Goal: Information Seeking & Learning: Check status

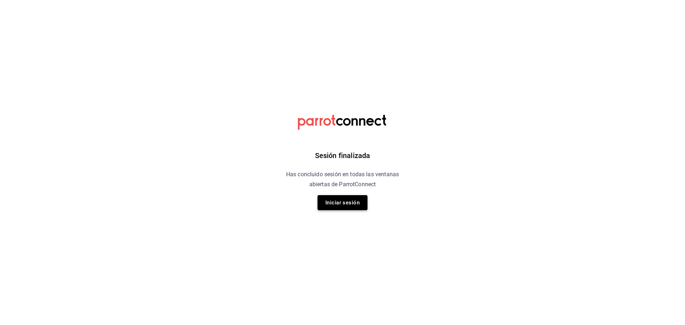
click at [352, 199] on button "Iniciar sesión" at bounding box center [342, 202] width 50 height 15
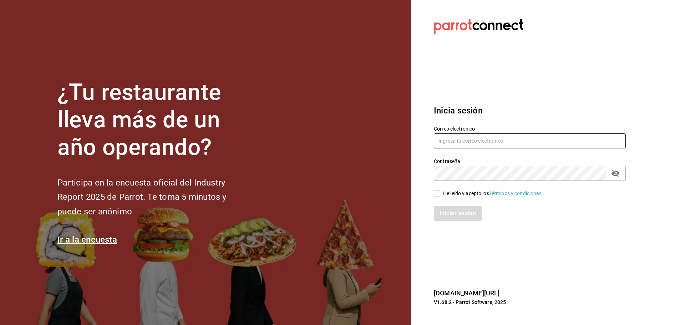
type input "multiuser@dairy.com"
click at [429, 192] on div "He leído y acepto los Términos y condiciones." at bounding box center [525, 189] width 200 height 16
click at [439, 193] on input "He leído y acepto los Términos y condiciones." at bounding box center [437, 193] width 6 height 6
checkbox input "true"
click at [447, 210] on button "Iniciar sesión" at bounding box center [458, 213] width 48 height 15
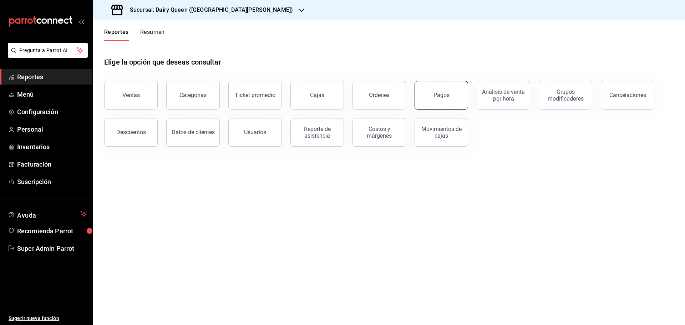
click at [456, 92] on button "Pagos" at bounding box center [440, 95] width 53 height 29
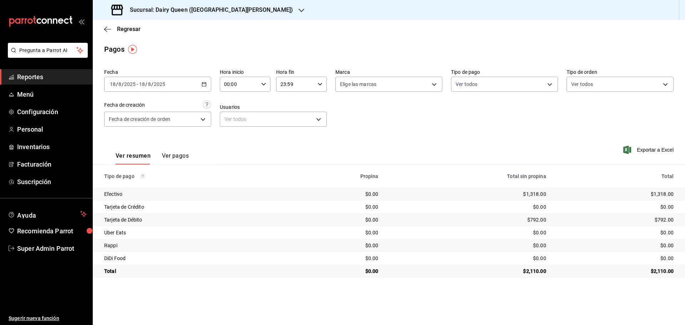
click at [215, 11] on h3 "Sucursal: Dairy Queen (GALERIAS VALLE ORIENTE)" at bounding box center [208, 10] width 169 height 9
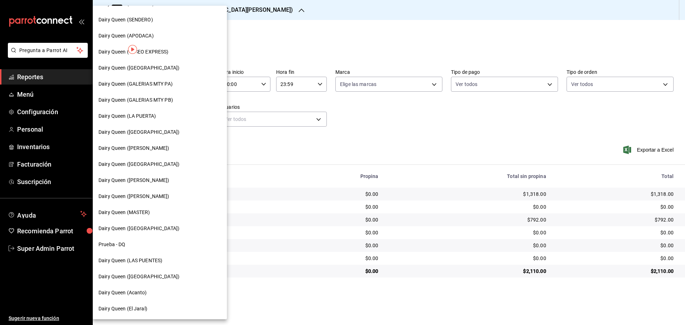
scroll to position [222, 0]
click at [171, 262] on div "Dairy Queen (LAS PUENTES)" at bounding box center [159, 259] width 123 height 7
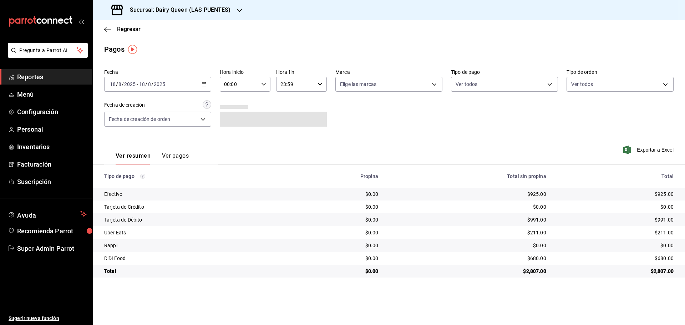
click at [174, 85] on div "2025-08-18 18 / 8 / 2025 - 2025-08-18 18 / 8 / 2025" at bounding box center [157, 84] width 107 height 15
click at [206, 84] on \(Stroke\) "button" at bounding box center [204, 84] width 4 height 4
click at [145, 154] on span "Mes actual" at bounding box center [137, 153] width 55 height 7
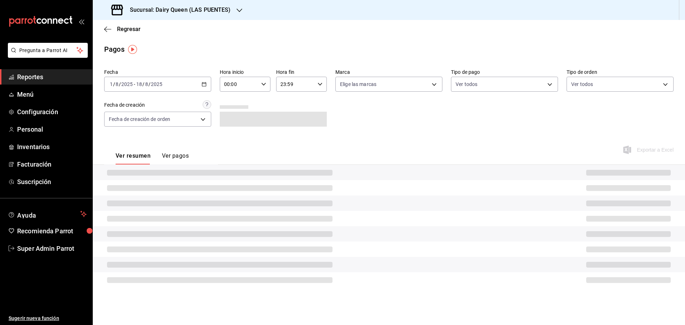
click at [203, 83] on \(Stroke\) "button" at bounding box center [204, 84] width 4 height 4
click at [144, 185] on span "Rango de fechas" at bounding box center [137, 185] width 55 height 7
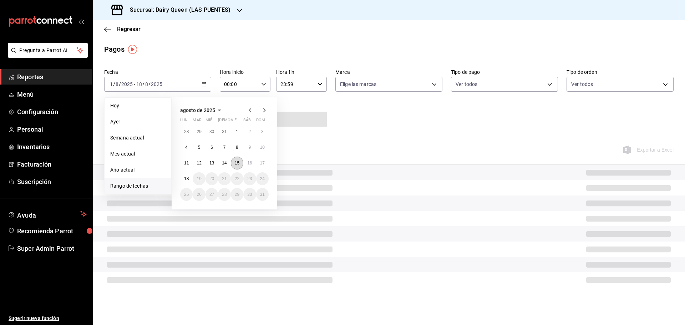
click at [242, 162] on button "15" at bounding box center [237, 163] width 12 height 13
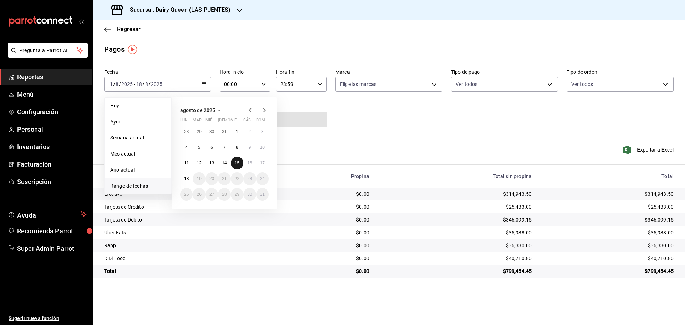
click at [241, 162] on button "15" at bounding box center [237, 163] width 12 height 13
click at [241, 162] on div "Ver resumen Ver pagos Exportar a Excel" at bounding box center [389, 154] width 592 height 38
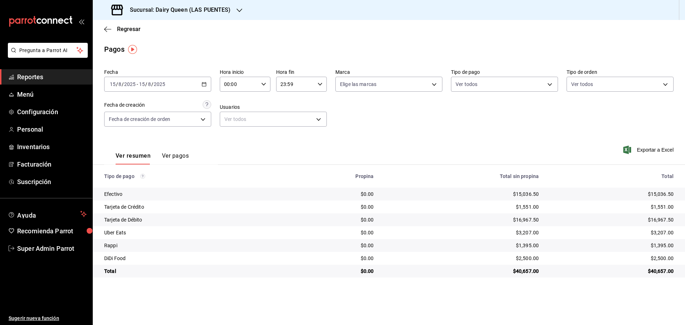
click at [664, 233] on div "$3,207.00" at bounding box center [611, 232] width 123 height 7
click at [217, 9] on h3 "Sucursal: Dairy Queen (LAS PUENTES)" at bounding box center [177, 10] width 107 height 9
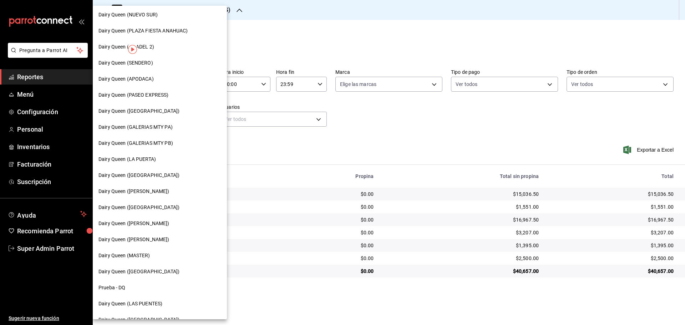
scroll to position [222, 0]
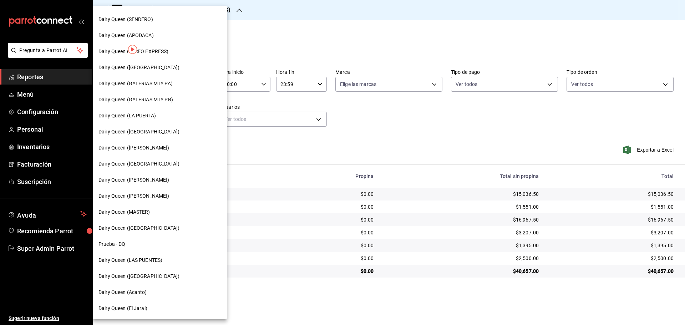
click at [162, 279] on div "Dairy Queen ([GEOGRAPHIC_DATA])" at bounding box center [159, 275] width 123 height 7
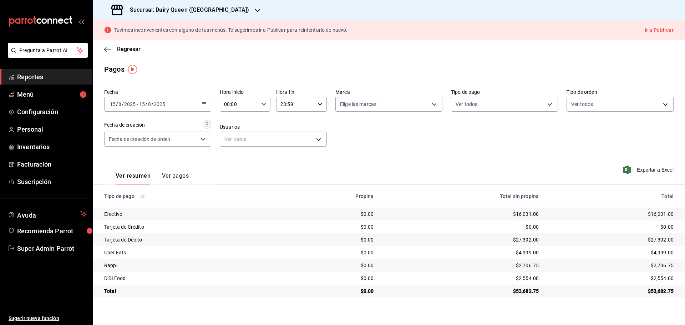
click at [660, 253] on div "$4,999.00" at bounding box center [611, 252] width 123 height 7
click at [175, 5] on div "Sucursal: Dairy Queen ([GEOGRAPHIC_DATA])" at bounding box center [180, 10] width 165 height 20
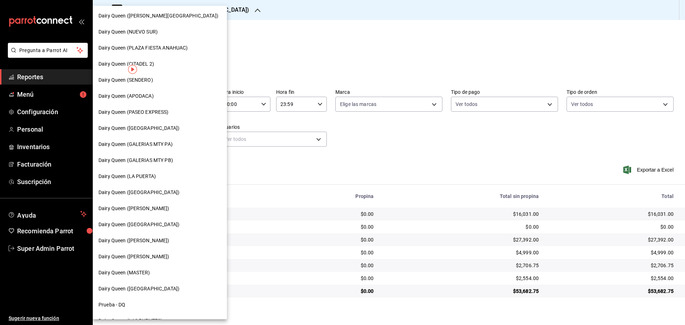
scroll to position [178, 0]
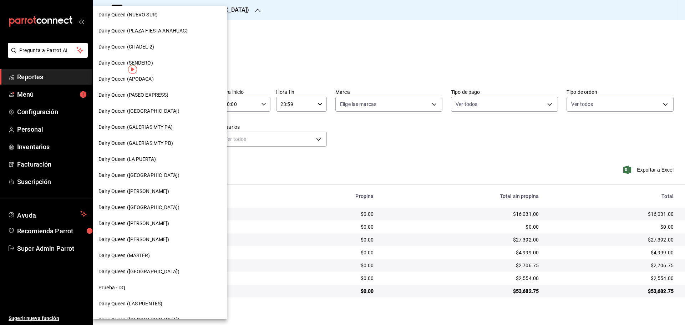
click at [135, 161] on span "Dairy Queen (LA PUERTA)" at bounding box center [126, 158] width 57 height 7
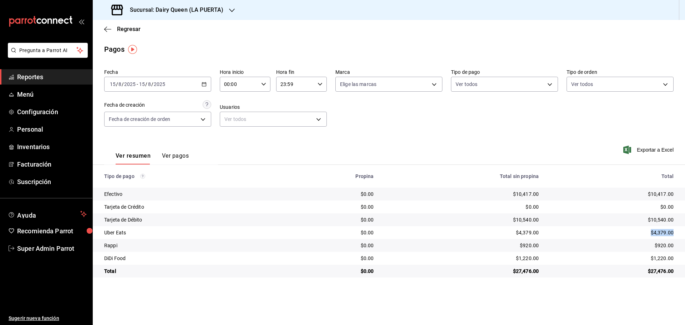
drag, startPoint x: 649, startPoint y: 233, endPoint x: 682, endPoint y: 230, distance: 34.0
click at [682, 230] on td "$4,379.00" at bounding box center [614, 232] width 140 height 13
click at [165, 11] on h3 "Sucursal: Dairy Queen (LA PUERTA)" at bounding box center [173, 10] width 99 height 9
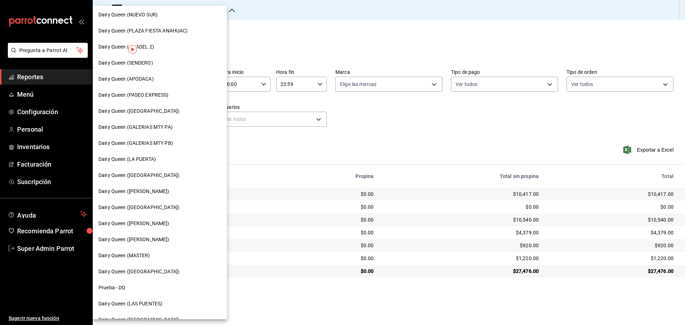
click at [149, 204] on span "Dairy Queen ([GEOGRAPHIC_DATA])" at bounding box center [138, 207] width 81 height 7
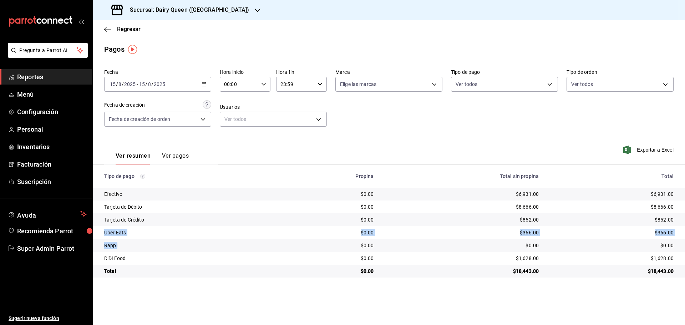
drag, startPoint x: 105, startPoint y: 231, endPoint x: 132, endPoint y: 245, distance: 30.5
click at [132, 245] on tbody "Efectivo $0.00 $6,931.00 $6,931.00 Tarjeta de Débito $0.00 $8,666.00 $8,666.00 …" at bounding box center [389, 233] width 592 height 90
click at [206, 10] on h3 "Sucursal: Dairy Queen ([GEOGRAPHIC_DATA])" at bounding box center [186, 10] width 125 height 9
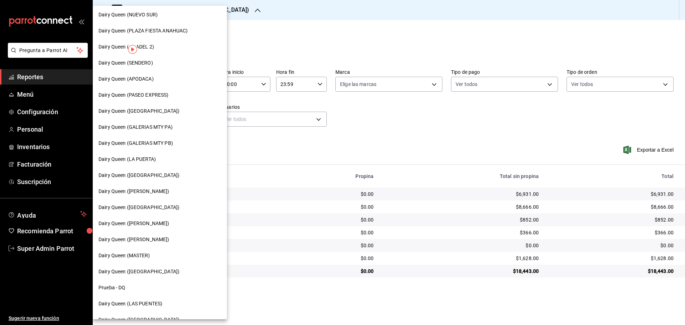
click at [179, 226] on div "Dairy Queen ([PERSON_NAME])" at bounding box center [159, 223] width 123 height 7
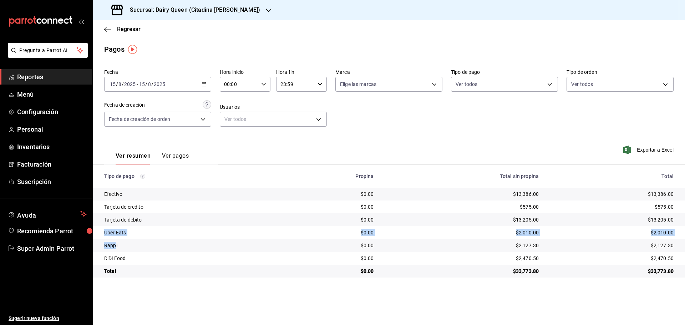
drag, startPoint x: 106, startPoint y: 230, endPoint x: 116, endPoint y: 244, distance: 17.5
click at [116, 244] on tbody "Efectivo $0.00 $13,386.00 $13,386.00 Tarjeta de credito $0.00 $575.00 $575.00 T…" at bounding box center [389, 233] width 592 height 90
click at [200, 11] on h3 "Sucursal: Dairy Queen (Citadina [PERSON_NAME])" at bounding box center [192, 10] width 136 height 9
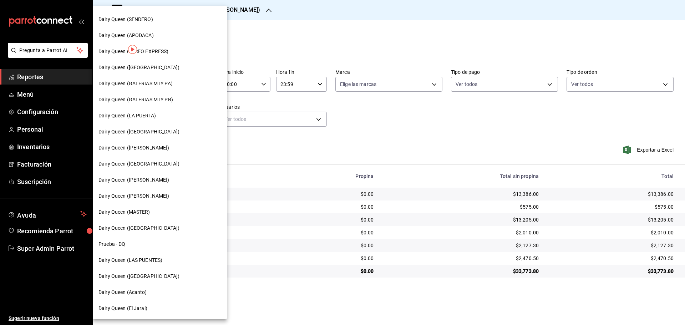
scroll to position [162, 0]
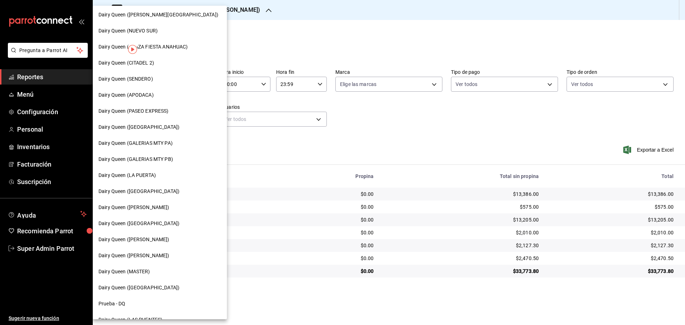
click at [134, 206] on span "Dairy Queen ([PERSON_NAME])" at bounding box center [133, 207] width 71 height 7
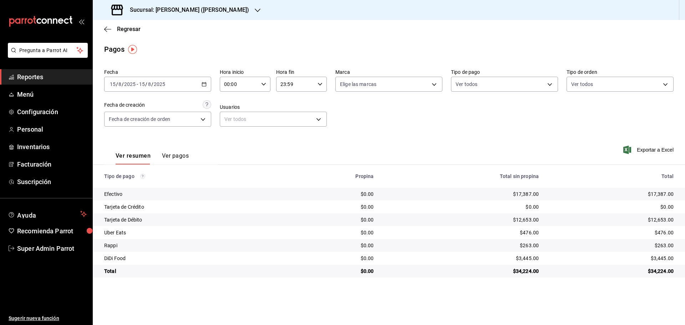
click at [107, 233] on div "Uber Eats" at bounding box center [190, 232] width 173 height 7
drag, startPoint x: 107, startPoint y: 233, endPoint x: 113, endPoint y: 247, distance: 15.3
click at [113, 247] on tbody "Efectivo $0.00 $17,387.00 $17,387.00 Tarjeta de Crédito $0.00 $0.00 $0.00 Tarje…" at bounding box center [389, 233] width 592 height 90
click at [180, 8] on h3 "Sucursal: [PERSON_NAME] ([PERSON_NAME])" at bounding box center [186, 10] width 125 height 9
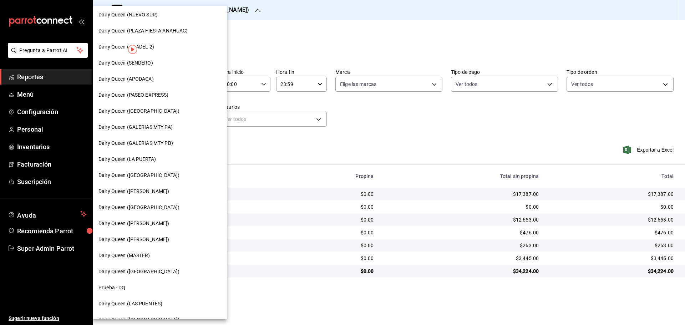
scroll to position [222, 0]
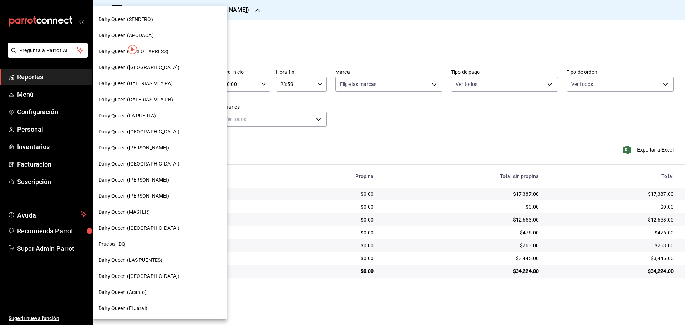
click at [138, 196] on span "Dairy Queen ([PERSON_NAME])" at bounding box center [133, 195] width 71 height 7
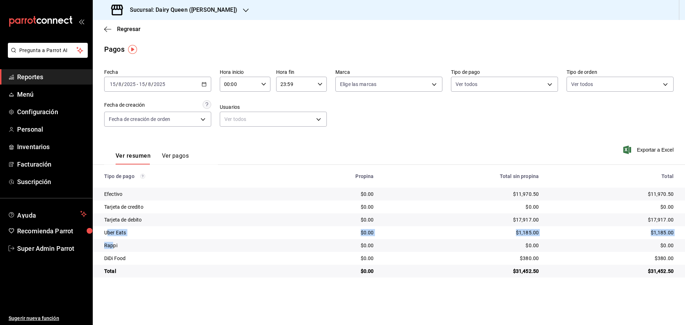
drag, startPoint x: 108, startPoint y: 234, endPoint x: 112, endPoint y: 245, distance: 11.7
click at [112, 245] on tbody "Efectivo $0.00 $11,970.50 $11,970.50 Tarjeta de credito $0.00 $0.00 $0.00 Tarje…" at bounding box center [389, 233] width 592 height 90
click at [198, 7] on h3 "Sucursal: Dairy Queen (Romulo Garza)" at bounding box center [180, 10] width 113 height 9
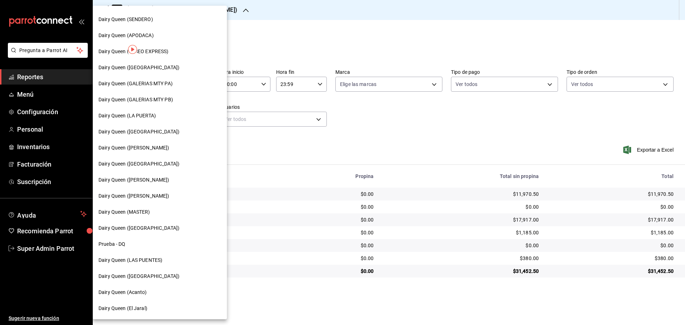
click at [146, 230] on span "Dairy Queen ([GEOGRAPHIC_DATA])" at bounding box center [138, 227] width 81 height 7
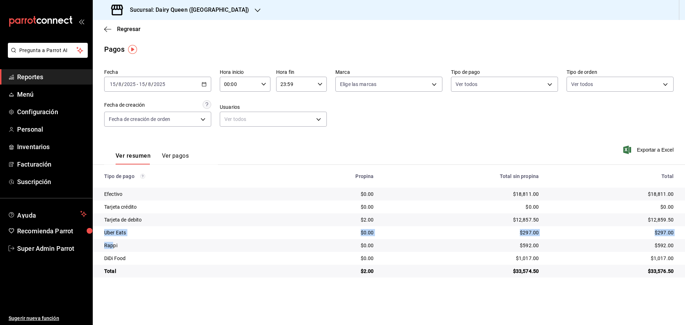
drag, startPoint x: 105, startPoint y: 235, endPoint x: 114, endPoint y: 251, distance: 19.0
click at [114, 251] on tbody "Efectivo $0.00 $18,811.00 $18,811.00 Tarjeta crédito $0.00 $0.00 $0.00 Tarjeta …" at bounding box center [389, 233] width 592 height 90
click at [167, 12] on h3 "Sucursal: Dairy Queen (Riviera del sol)" at bounding box center [186, 10] width 125 height 9
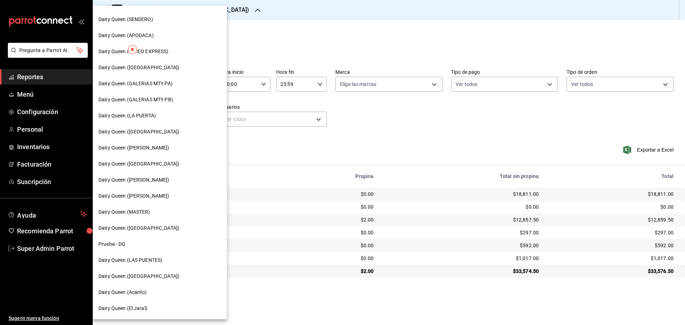
click at [139, 298] on div "Dairy Queen (Acanto)" at bounding box center [160, 292] width 134 height 16
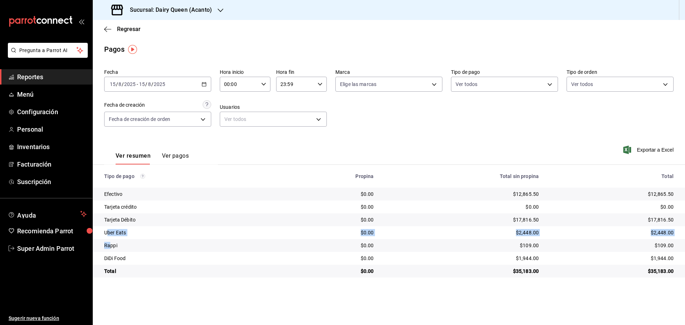
drag, startPoint x: 108, startPoint y: 231, endPoint x: 111, endPoint y: 240, distance: 9.7
click at [111, 240] on tbody "Efectivo $0.00 $12,865.50 $12,865.50 Tarjeta crédito $0.00 $0.00 $0.00 Tarjeta …" at bounding box center [389, 233] width 592 height 90
click at [148, 11] on h3 "Sucursal: Dairy Queen (Acanto)" at bounding box center [168, 10] width 88 height 9
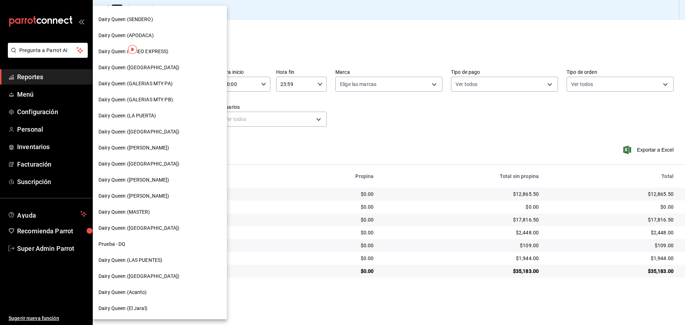
click at [144, 309] on span "Dairy Queen (El Jaral)" at bounding box center [122, 307] width 49 height 7
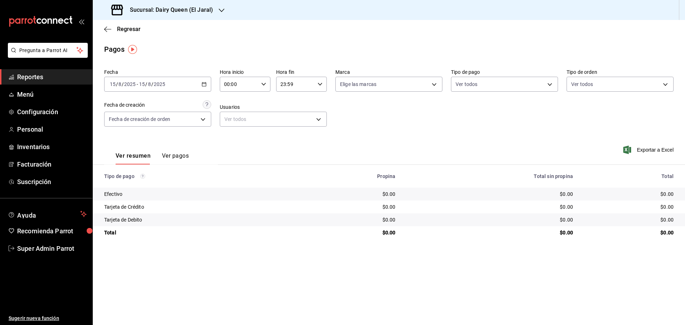
click at [166, 6] on h3 "Sucursal: Dairy Queen (El Jaral)" at bounding box center [168, 10] width 89 height 9
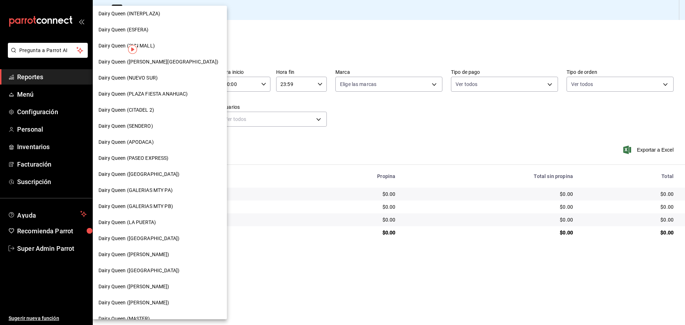
scroll to position [119, 0]
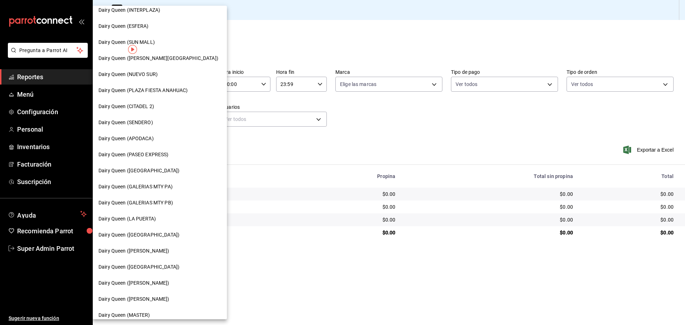
click at [182, 184] on div "Dairy Queen (GALERIAS MTY PA)" at bounding box center [159, 186] width 123 height 7
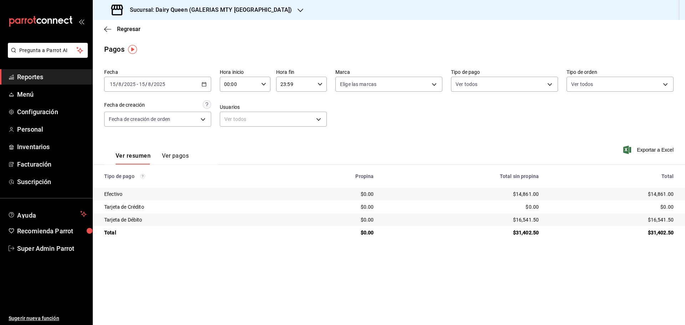
click at [227, 7] on h3 "Sucursal: Dairy Queen (GALERIAS MTY [GEOGRAPHIC_DATA])" at bounding box center [208, 10] width 168 height 9
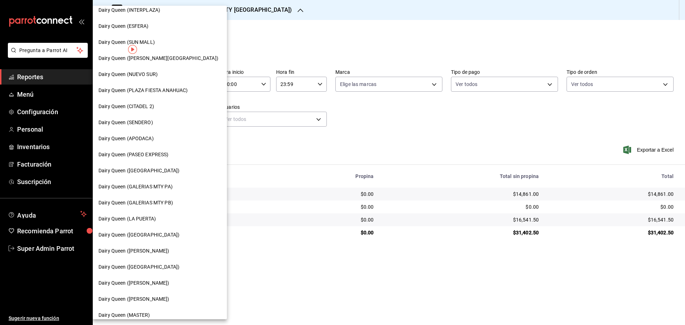
click at [165, 207] on div "Dairy Queen (GALERIAS MTY PB)" at bounding box center [160, 203] width 134 height 16
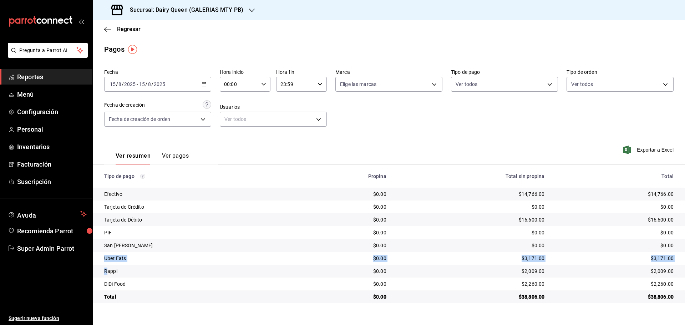
drag, startPoint x: 106, startPoint y: 257, endPoint x: 107, endPoint y: 268, distance: 10.8
click at [107, 268] on tbody "Efectivo $0.00 $14,766.00 $14,766.00 Tarjeta de Crédito $0.00 $0.00 $0.00 Tarje…" at bounding box center [389, 246] width 592 height 116
click at [210, 7] on h3 "Sucursal: Dairy Queen (GALERIAS MTY PB)" at bounding box center [183, 10] width 119 height 9
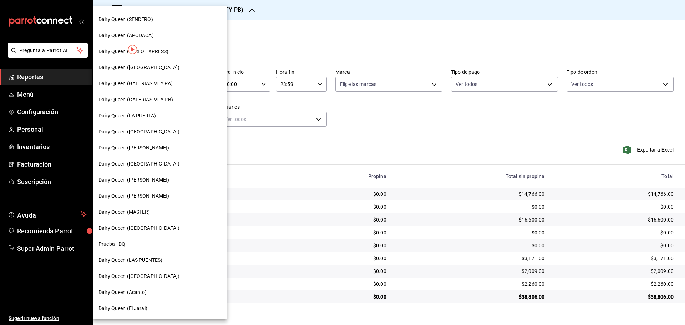
scroll to position [0, 0]
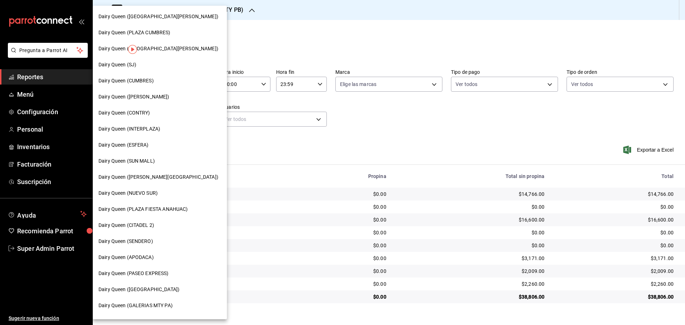
click at [168, 113] on div "Dairy Queen (CONTRY)" at bounding box center [159, 112] width 123 height 7
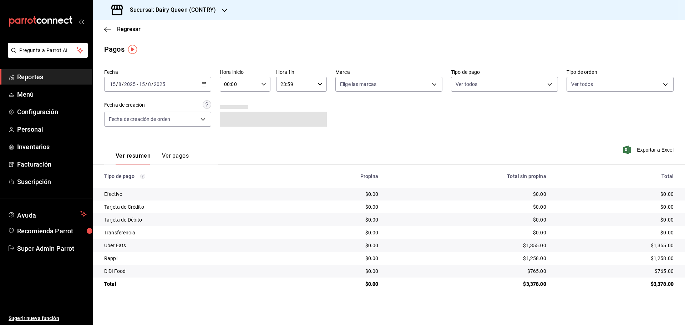
click at [150, 82] on input "8" at bounding box center [150, 84] width 4 height 6
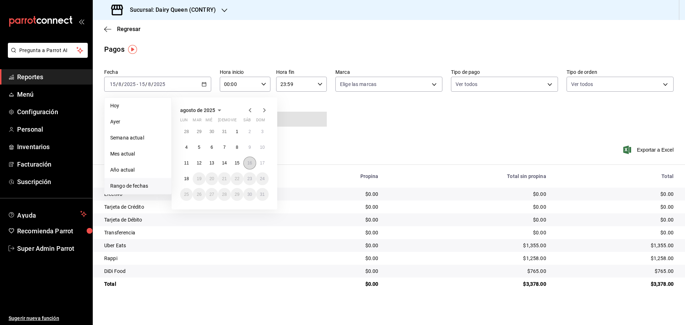
click at [245, 161] on button "16" at bounding box center [249, 163] width 12 height 13
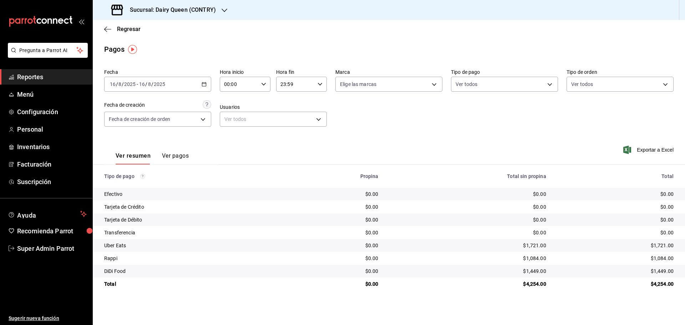
click at [105, 230] on div "Transferencia" at bounding box center [192, 232] width 176 height 7
drag, startPoint x: 104, startPoint y: 230, endPoint x: 114, endPoint y: 250, distance: 22.0
click at [114, 250] on tbody "Efectivo $0.00 $0.00 $0.00 Tarjeta de Crédito $0.00 $0.00 $0.00 Tarjeta de Débi…" at bounding box center [389, 239] width 592 height 103
click at [198, 262] on td "Rappi" at bounding box center [189, 258] width 193 height 13
drag, startPoint x: 109, startPoint y: 244, endPoint x: 113, endPoint y: 257, distance: 13.2
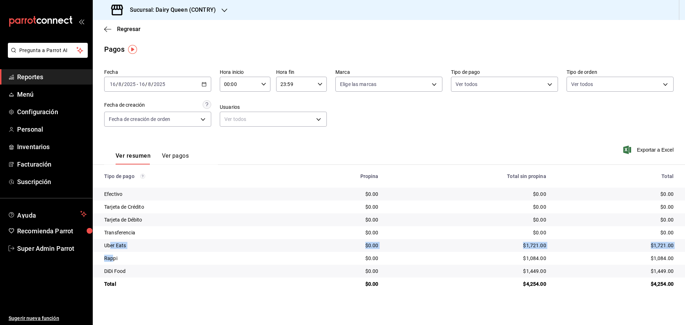
click at [113, 257] on tbody "Efectivo $0.00 $0.00 $0.00 Tarjeta de Crédito $0.00 $0.00 $0.00 Tarjeta de Débi…" at bounding box center [389, 239] width 592 height 103
click at [209, 6] on h3 "Sucursal: Dairy Queen (CONTRY)" at bounding box center [170, 10] width 92 height 9
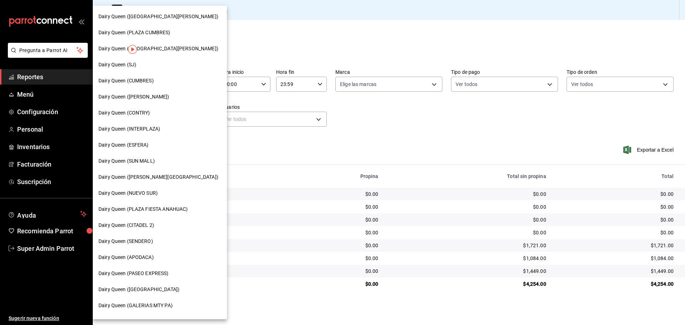
click at [156, 241] on div "Dairy Queen (SENDERO)" at bounding box center [159, 240] width 123 height 7
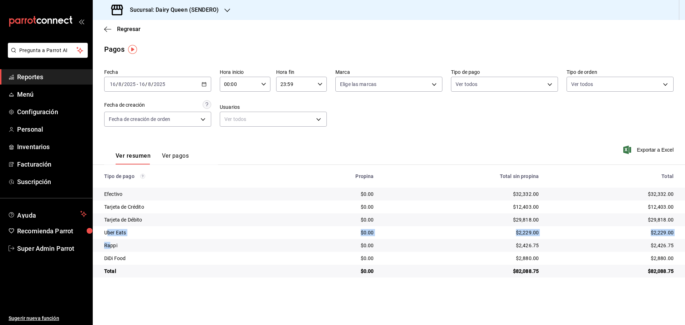
drag, startPoint x: 107, startPoint y: 229, endPoint x: 111, endPoint y: 244, distance: 15.7
click at [111, 244] on tbody "Efectivo $0.00 $32,332.00 $32,332.00 Tarjeta de Crédito $0.00 $12,403.00 $12,40…" at bounding box center [389, 233] width 592 height 90
click at [161, 6] on h3 "Sucursal: Dairy Queen (SENDERO)" at bounding box center [171, 10] width 94 height 9
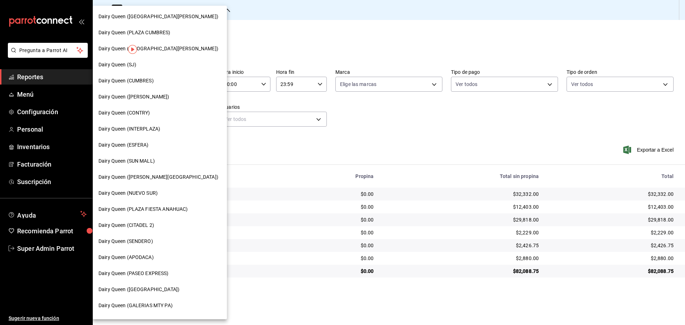
click at [123, 86] on div "Dairy Queen (CUMBRES)" at bounding box center [160, 81] width 134 height 16
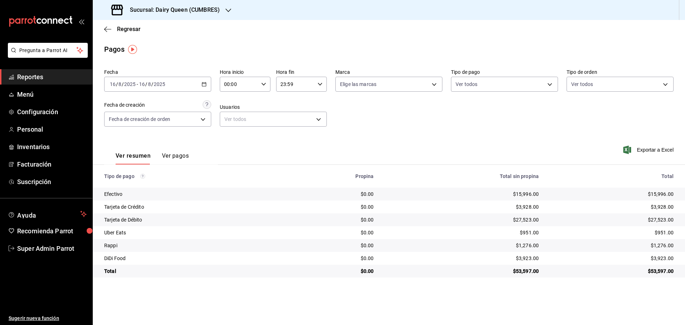
click at [182, 7] on h3 "Sucursal: Dairy Queen (CUMBRES)" at bounding box center [172, 10] width 96 height 9
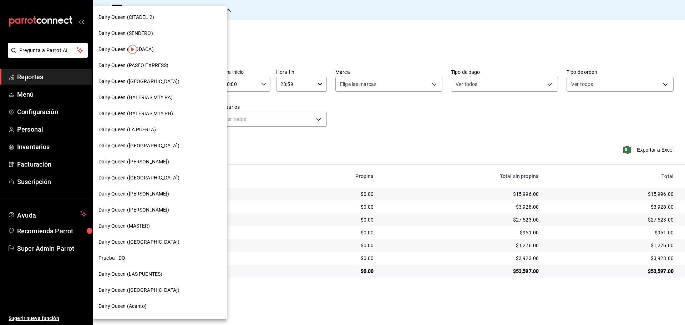
scroll to position [222, 0]
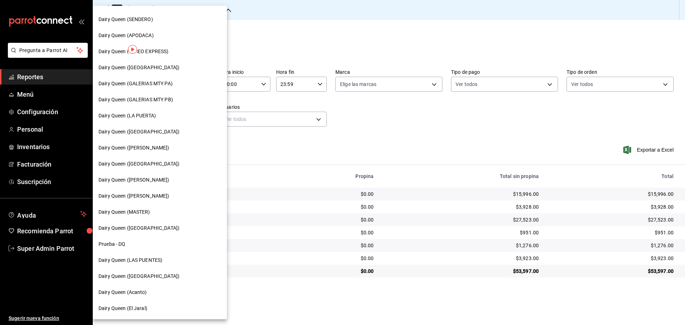
click at [143, 258] on span "Dairy Queen (LAS PUENTES)" at bounding box center [130, 259] width 64 height 7
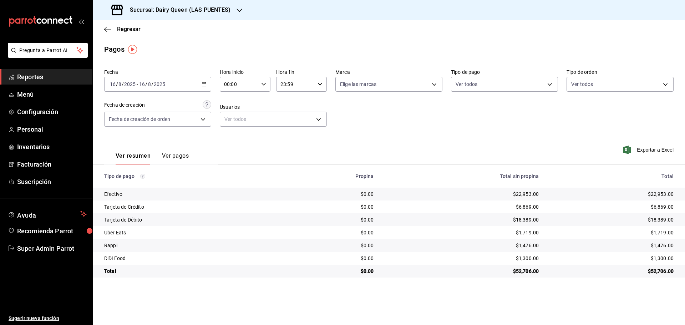
click at [217, 10] on h3 "Sucursal: Dairy Queen (LAS PUENTES)" at bounding box center [177, 10] width 107 height 9
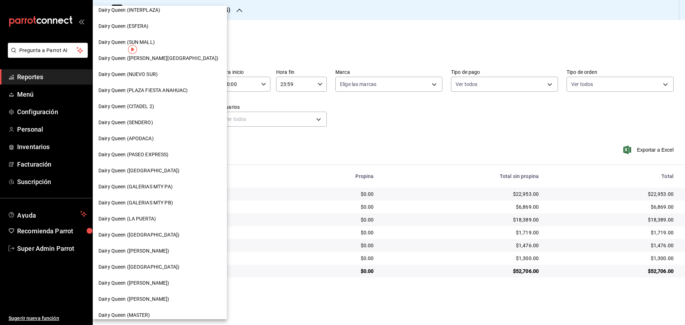
scroll to position [178, 0]
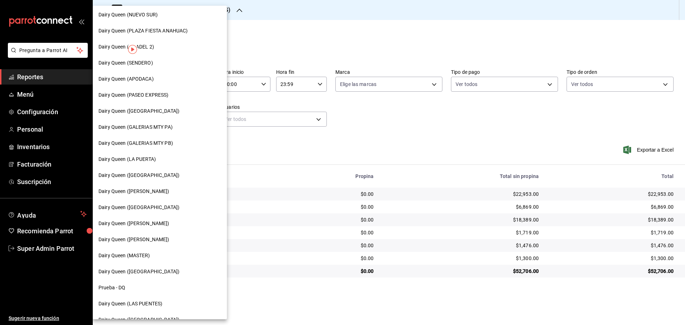
click at [149, 175] on span "Dairy Queen ([GEOGRAPHIC_DATA])" at bounding box center [138, 174] width 81 height 7
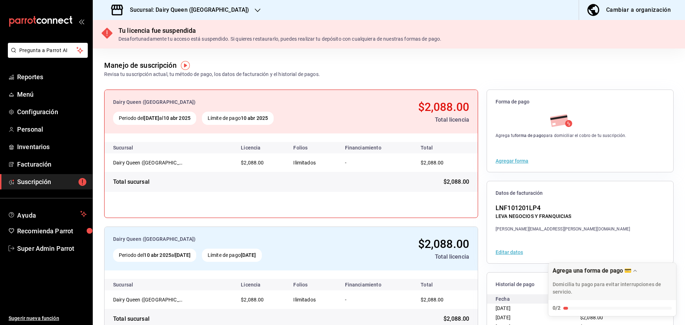
click at [195, 8] on h3 "Sucursal: Dairy Queen ([GEOGRAPHIC_DATA])" at bounding box center [186, 10] width 125 height 9
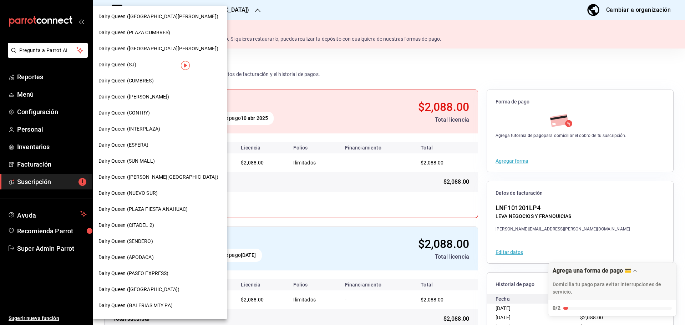
click at [141, 271] on span "Dairy Queen (PASEO EXPRESS)" at bounding box center [133, 273] width 70 height 7
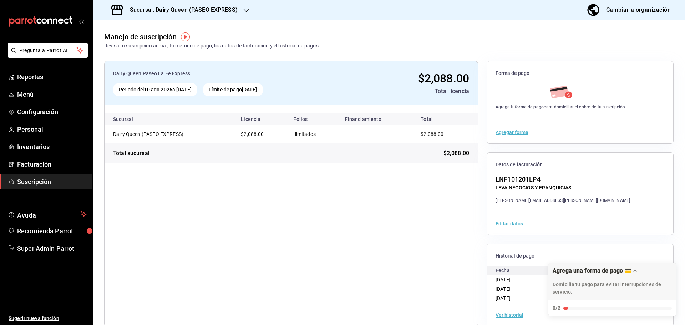
click at [191, 10] on h3 "Sucursal: Dairy Queen (PASEO EXPRESS)" at bounding box center [180, 10] width 113 height 9
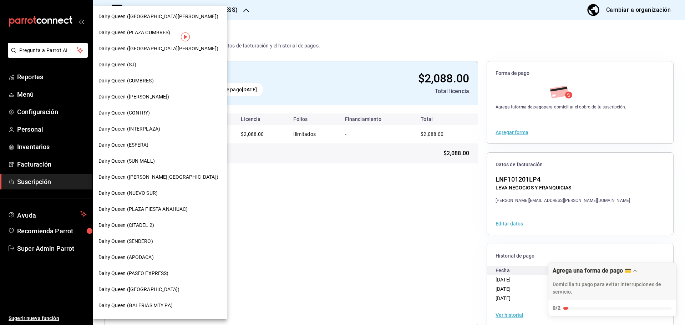
click at [138, 67] on div "Dairy Queen (SJ)" at bounding box center [159, 64] width 123 height 7
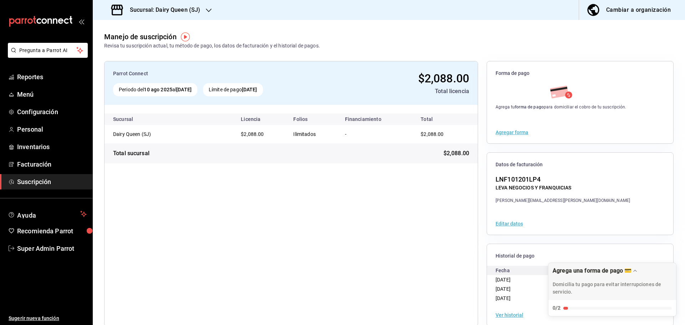
click at [182, 9] on h3 "Sucursal: Dairy Queen (SJ)" at bounding box center [162, 10] width 76 height 9
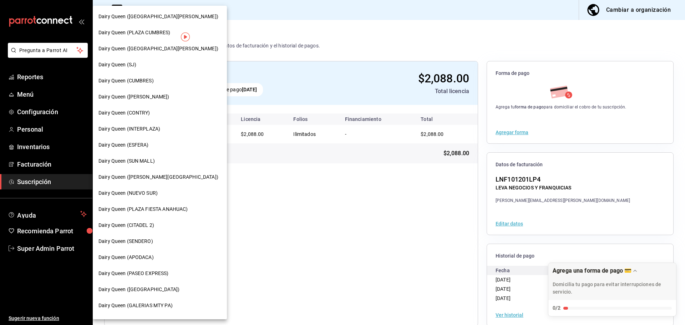
click at [163, 278] on div "Dairy Queen (PASEO EXPRESS)" at bounding box center [160, 273] width 134 height 16
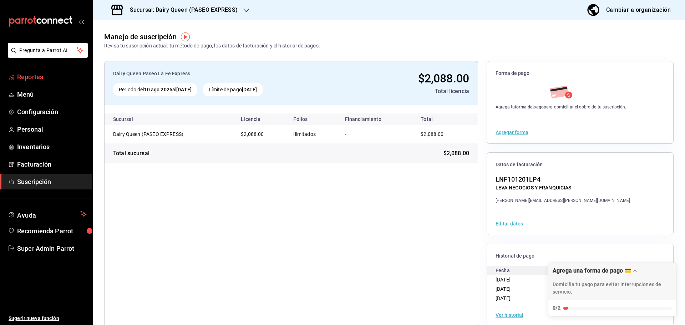
click at [26, 81] on span "Reportes" at bounding box center [52, 77] width 70 height 10
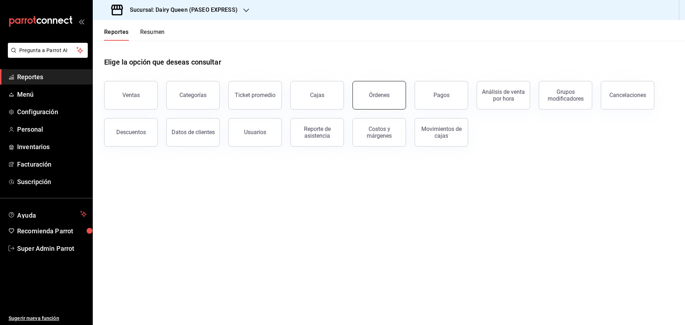
click at [368, 94] on button "Órdenes" at bounding box center [378, 95] width 53 height 29
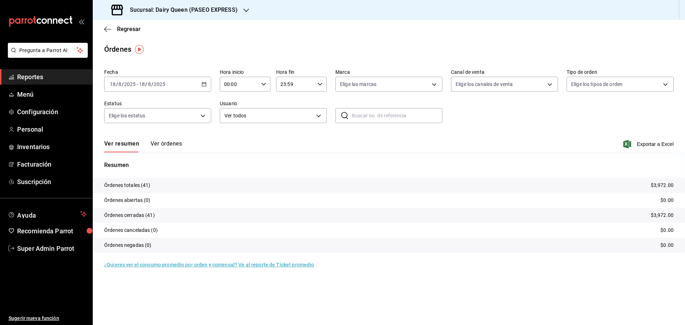
click at [127, 83] on input "2025" at bounding box center [130, 84] width 12 height 6
click at [127, 187] on span "Rango de fechas" at bounding box center [137, 185] width 55 height 7
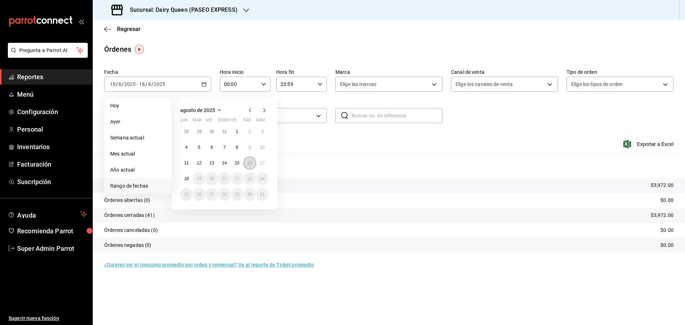
click at [249, 163] on abbr "16" at bounding box center [249, 162] width 5 height 5
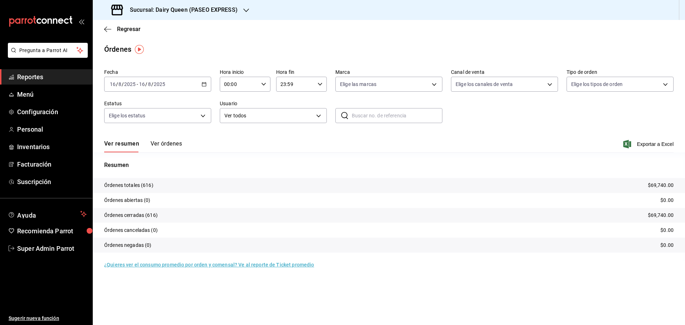
click at [201, 7] on h3 "Sucursal: Dairy Queen (PASEO EXPRESS)" at bounding box center [180, 10] width 113 height 9
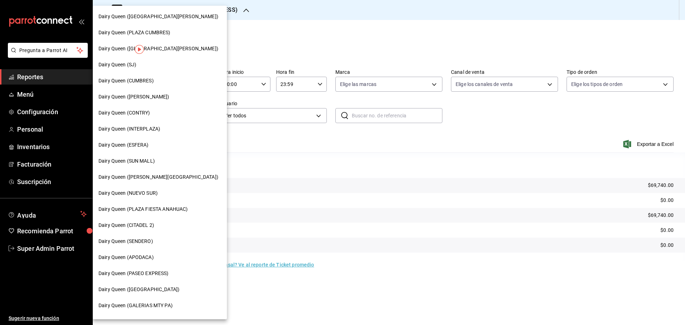
click at [136, 67] on span "Dairy Queen (SJ)" at bounding box center [117, 64] width 38 height 7
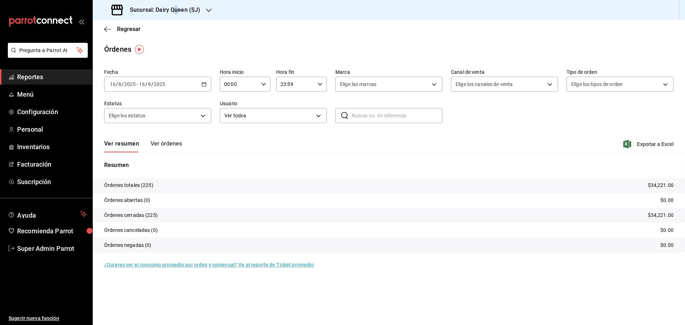
click at [176, 8] on h3 "Sucursal: Dairy Queen (SJ)" at bounding box center [162, 10] width 76 height 9
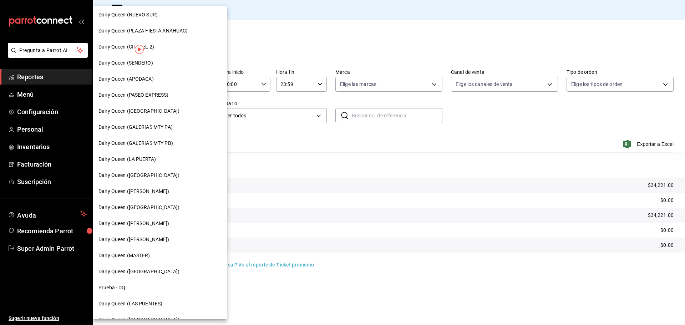
scroll to position [222, 0]
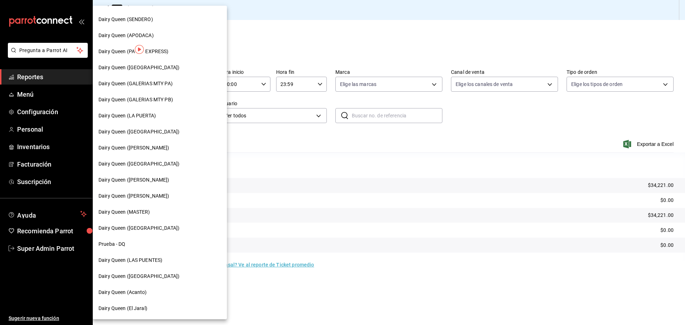
click at [160, 274] on span "Dairy Queen (PLAZA KUNE)" at bounding box center [138, 275] width 81 height 7
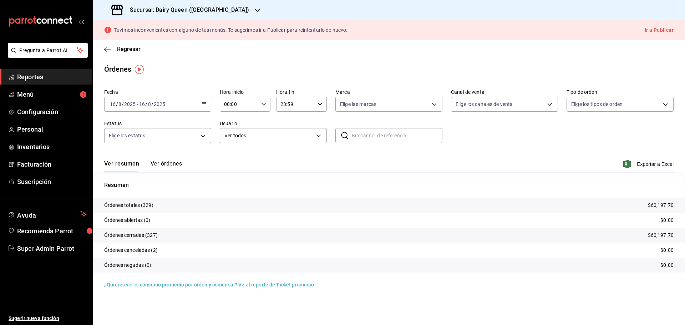
click at [198, 7] on h3 "Sucursal: Dairy Queen (PLAZA KUNE)" at bounding box center [186, 10] width 125 height 9
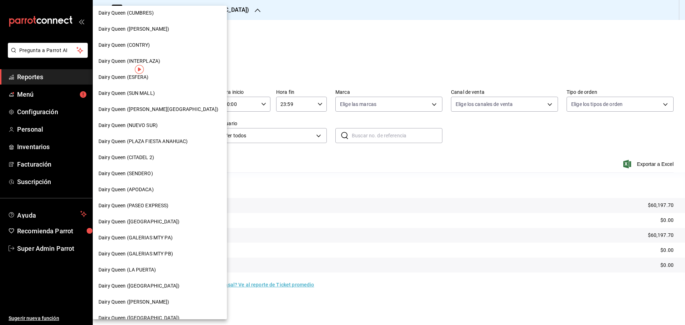
scroll to position [119, 0]
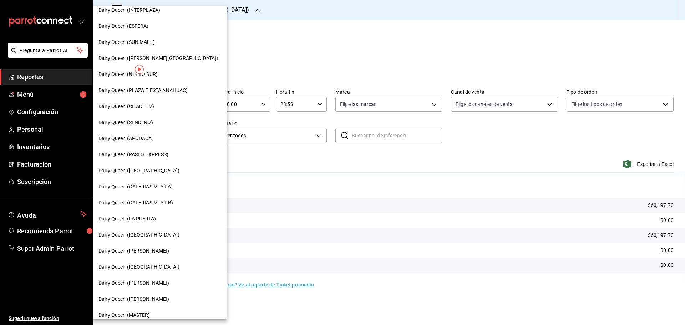
click at [149, 224] on div "Dairy Queen (LA PUERTA)" at bounding box center [160, 219] width 134 height 16
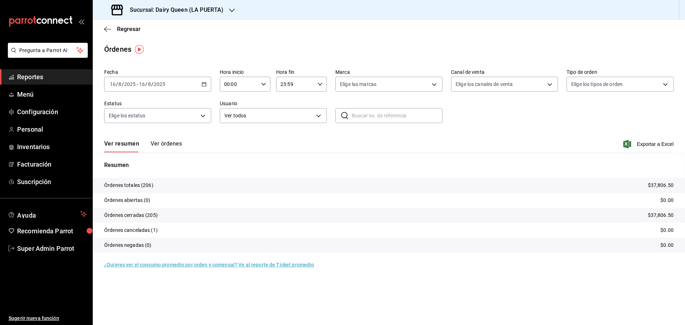
click at [161, 11] on h3 "Sucursal: Dairy Queen (LA PUERTA)" at bounding box center [173, 10] width 99 height 9
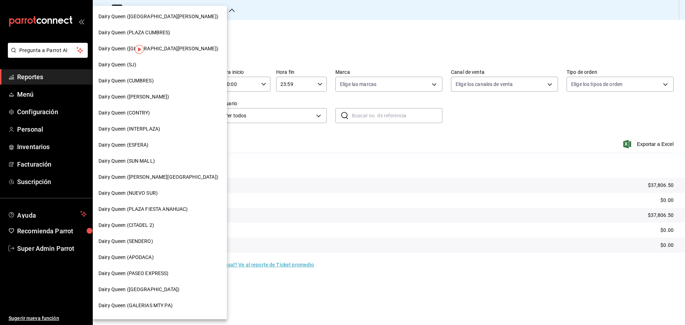
click at [148, 175] on span "Dairy Queen (VALLE ALTO)" at bounding box center [158, 176] width 120 height 7
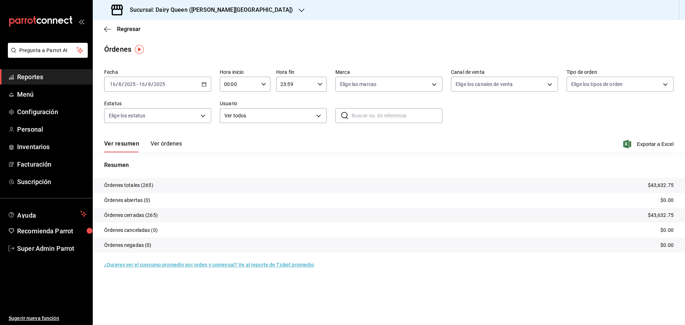
click at [154, 11] on h3 "Sucursal: Dairy Queen (VALLE ALTO)" at bounding box center [208, 10] width 169 height 9
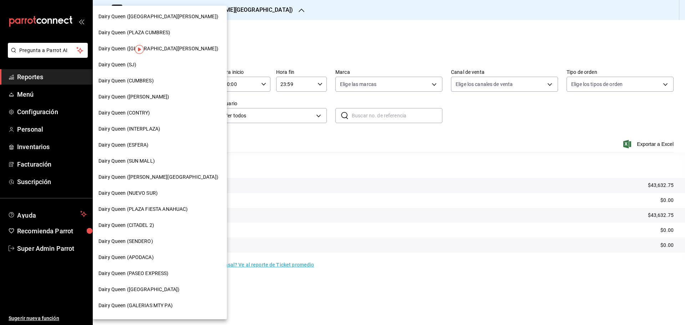
scroll to position [60, 0]
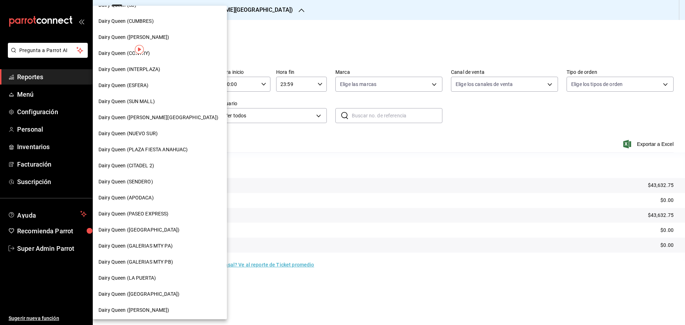
click at [153, 227] on span "Dairy Queen (CONCORDIA)" at bounding box center [138, 229] width 81 height 7
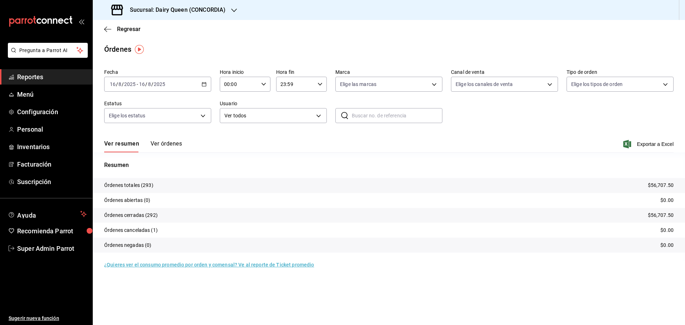
click at [186, 2] on div "Sucursal: Dairy Queen (CONCORDIA)" at bounding box center [168, 10] width 141 height 20
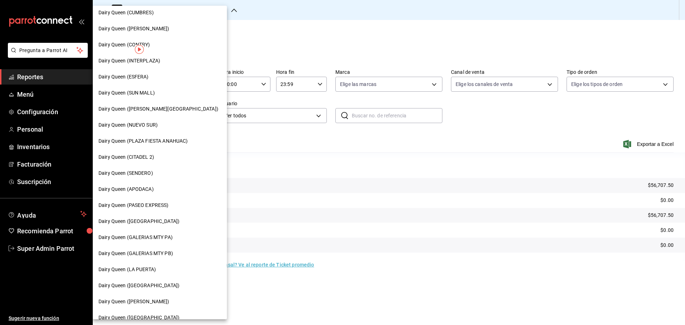
scroll to position [119, 0]
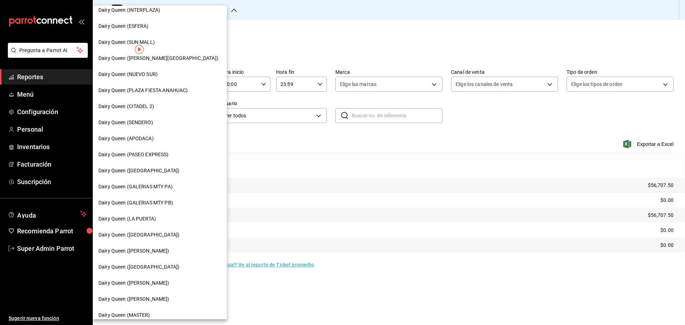
click at [148, 266] on span "Dairy Queen (Plaza Paraíso)" at bounding box center [138, 266] width 81 height 7
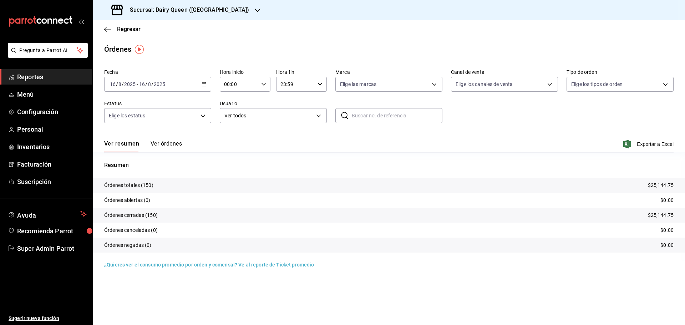
click at [175, 10] on h3 "Sucursal: Dairy Queen (Plaza Paraíso)" at bounding box center [186, 10] width 125 height 9
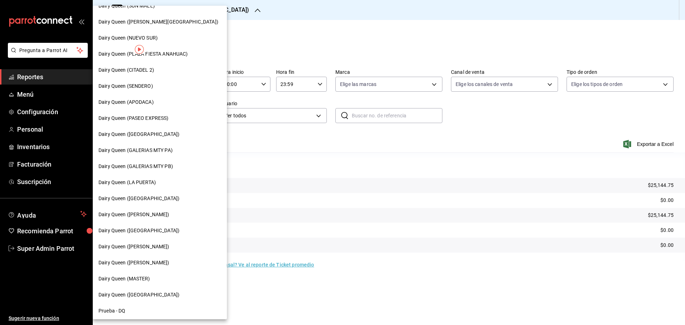
scroll to position [178, 0]
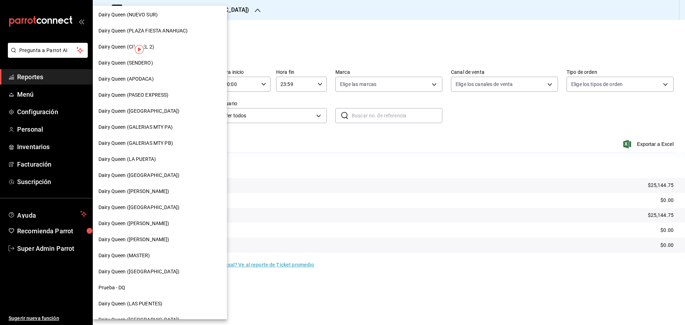
click at [152, 220] on span "Dairy Queen (Citadina Escobedo)" at bounding box center [133, 223] width 71 height 7
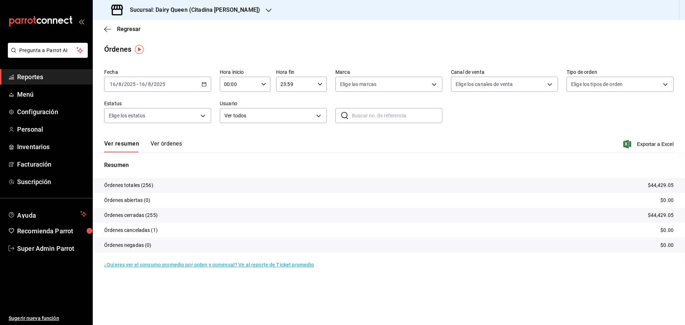
click at [194, 11] on h3 "Sucursal: Dairy Queen (Citadina Escobedo)" at bounding box center [192, 10] width 136 height 9
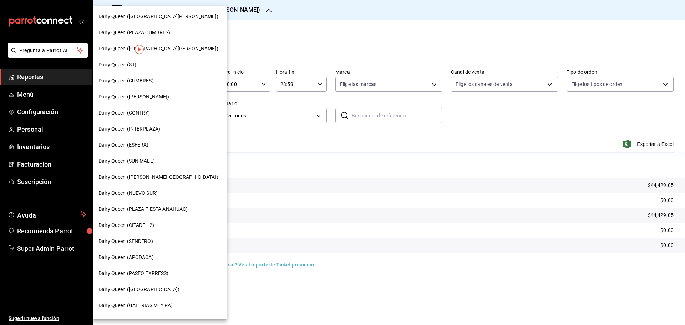
click at [162, 51] on span "Dairy Queen (PLAZA FIESTA SAN AGUSTIN)" at bounding box center [158, 48] width 120 height 7
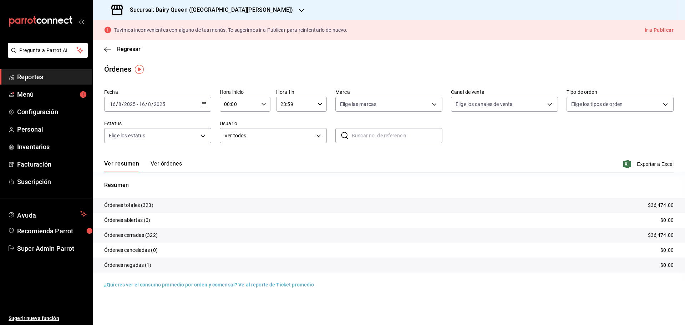
click at [201, 5] on div "Sucursal: Dairy Queen (PLAZA FIESTA SAN AGUSTIN)" at bounding box center [202, 10] width 209 height 20
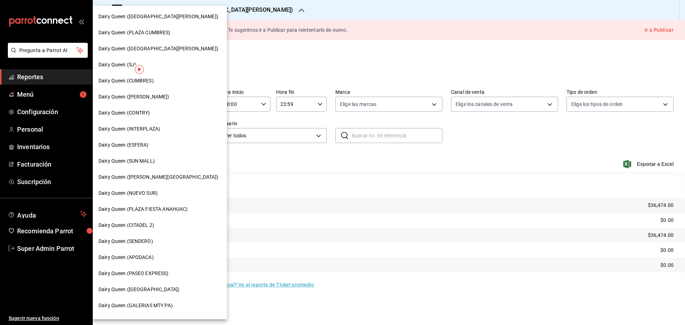
click at [140, 96] on span "Dairy Queen (HUMBERTO)" at bounding box center [133, 96] width 71 height 7
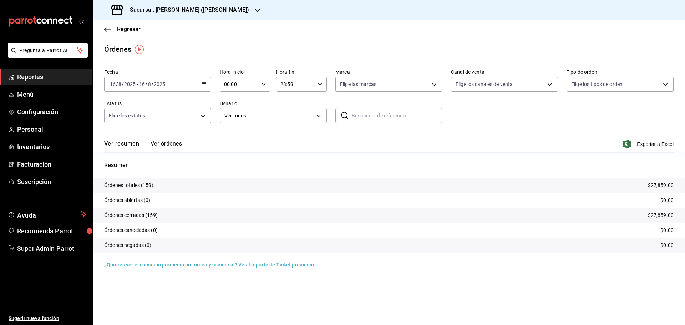
click at [194, 8] on h3 "Sucursal: Dairy Queen (HUMBERTO)" at bounding box center [186, 10] width 125 height 9
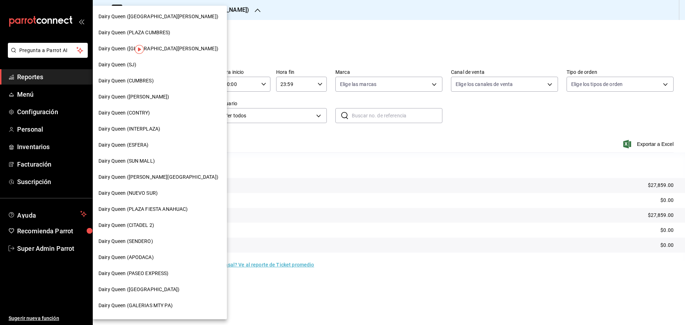
click at [168, 19] on span "Dairy Queen (GALERIAS VALLE ORIENTE)" at bounding box center [158, 16] width 120 height 7
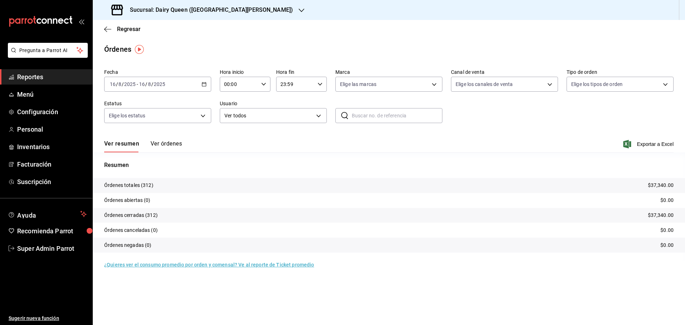
click at [179, 4] on div "Sucursal: Dairy Queen (GALERIAS VALLE ORIENTE)" at bounding box center [202, 10] width 209 height 20
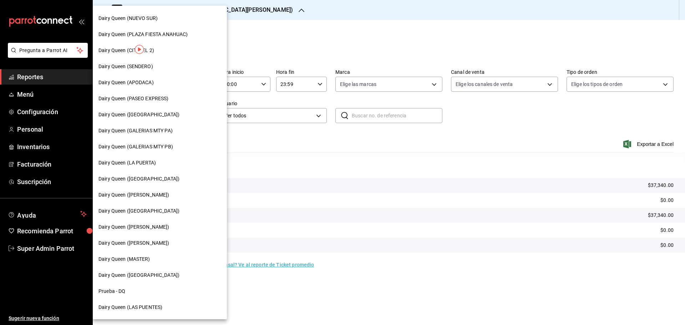
scroll to position [178, 0]
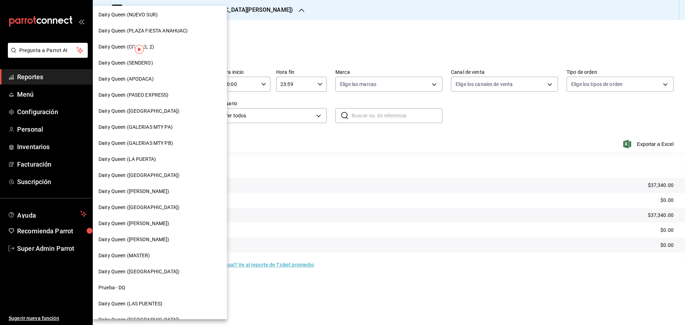
click at [169, 140] on span "Dairy Queen (GALERIAS MTY PB)" at bounding box center [135, 142] width 75 height 7
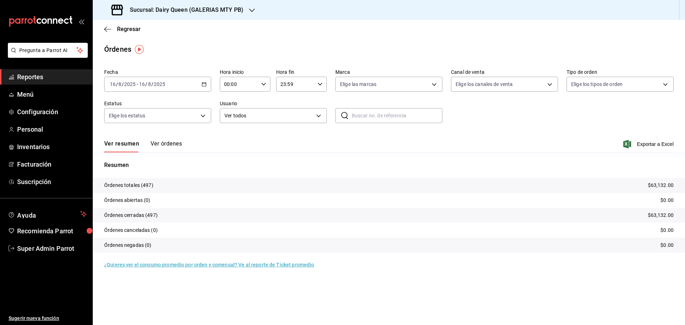
click at [152, 82] on span "/" at bounding box center [152, 84] width 2 height 6
click at [142, 187] on span "Rango de fechas" at bounding box center [137, 185] width 55 height 7
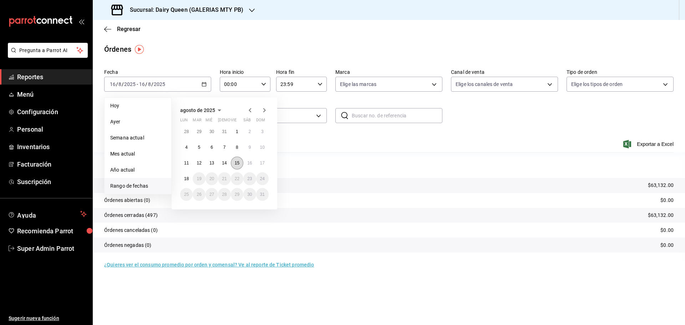
click at [233, 162] on button "15" at bounding box center [237, 163] width 12 height 13
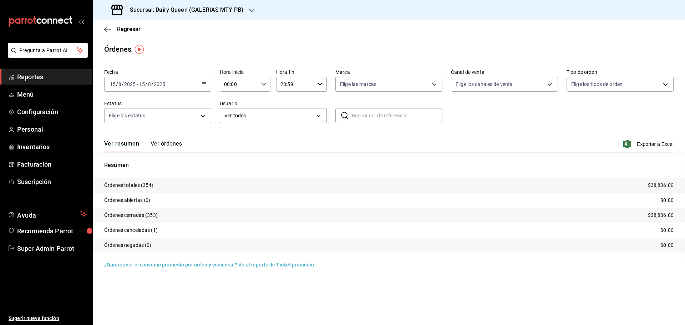
click at [212, 11] on h3 "Sucursal: Dairy Queen (GALERIAS MTY PB)" at bounding box center [183, 10] width 119 height 9
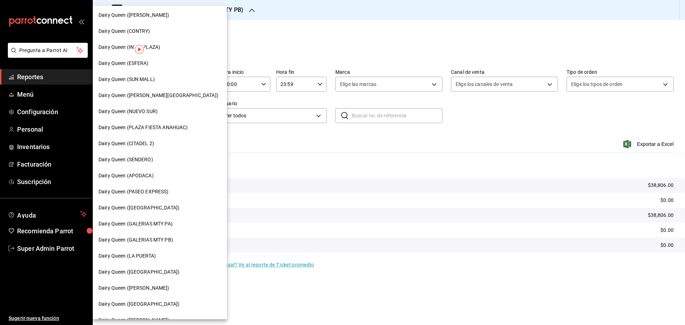
scroll to position [119, 0]
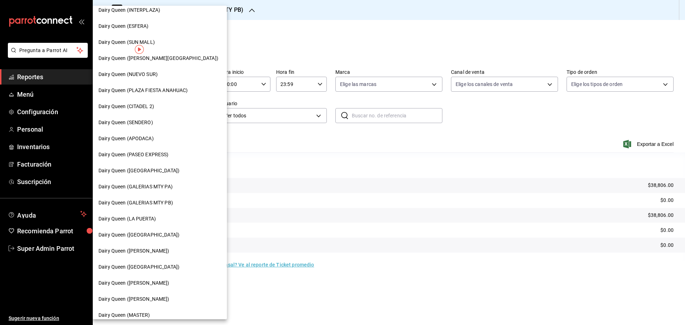
click at [175, 191] on div "Dairy Queen (GALERIAS MTY PA)" at bounding box center [160, 187] width 134 height 16
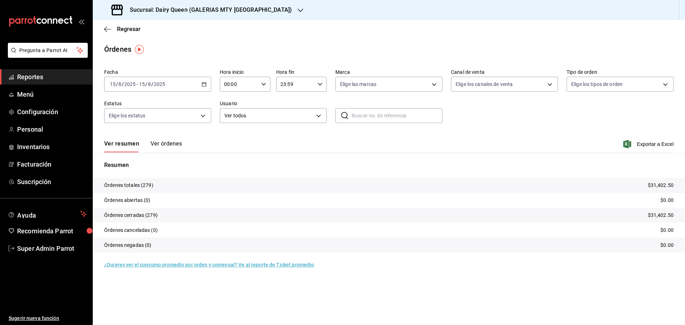
click at [151, 89] on div "2025-08-15 15 / 8 / 2025 - 2025-08-15 15 / 8 / 2025" at bounding box center [157, 84] width 107 height 15
click at [121, 182] on li "Rango de fechas" at bounding box center [137, 186] width 67 height 16
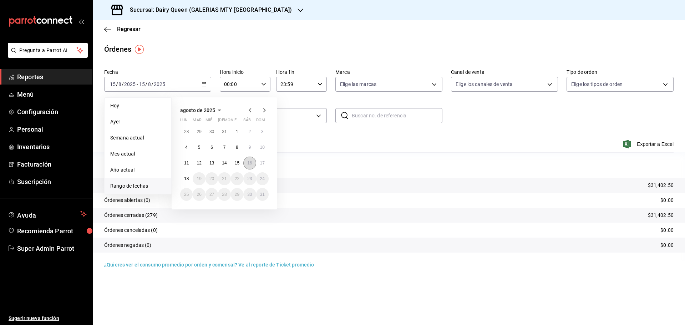
click at [255, 162] on button "16" at bounding box center [249, 163] width 12 height 13
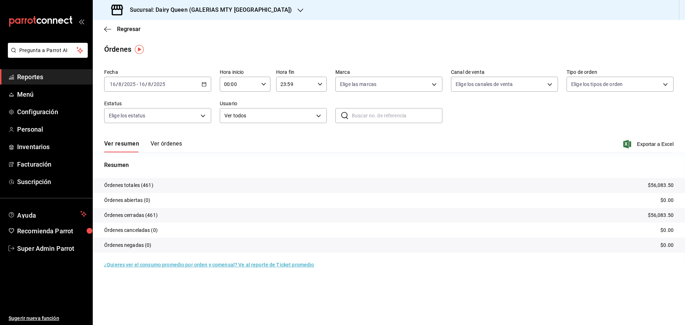
click at [178, 8] on h3 "Sucursal: Dairy Queen (GALERIAS MTY PA)" at bounding box center [208, 10] width 168 height 9
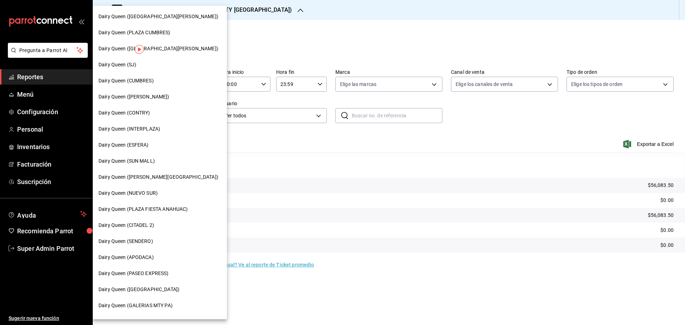
click at [139, 160] on span "Dairy Queen (SUN MALL)" at bounding box center [126, 160] width 56 height 7
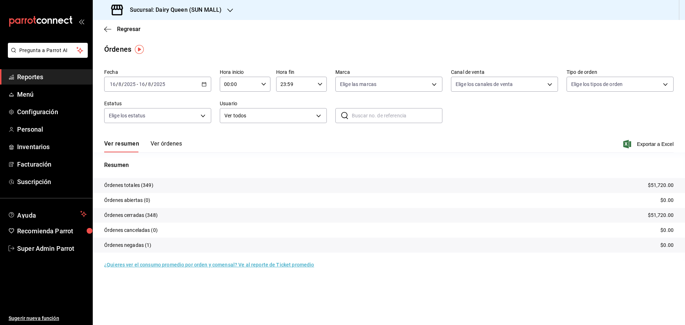
click at [195, 6] on h3 "Sucursal: Dairy Queen (SUN MALL)" at bounding box center [172, 10] width 97 height 9
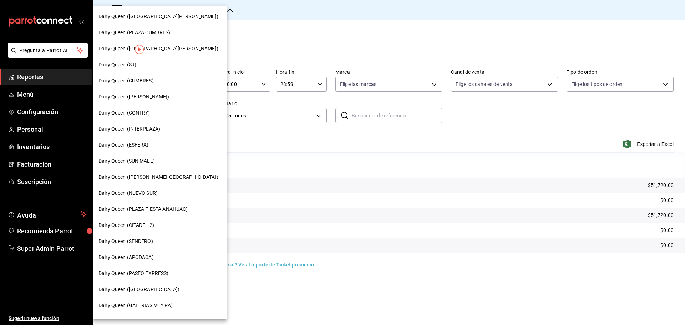
click at [131, 260] on span "Dairy Queen (APODACA)" at bounding box center [125, 257] width 55 height 7
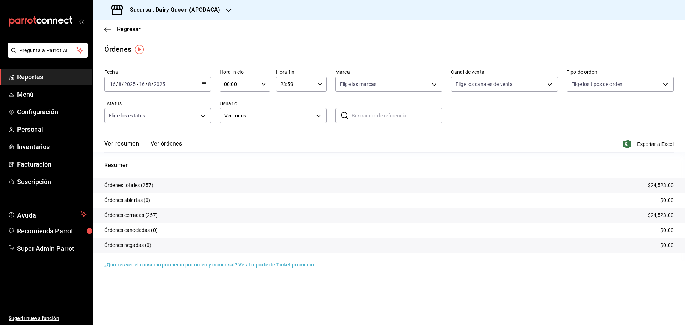
click at [162, 6] on h3 "Sucursal: Dairy Queen (APODACA)" at bounding box center [172, 10] width 96 height 9
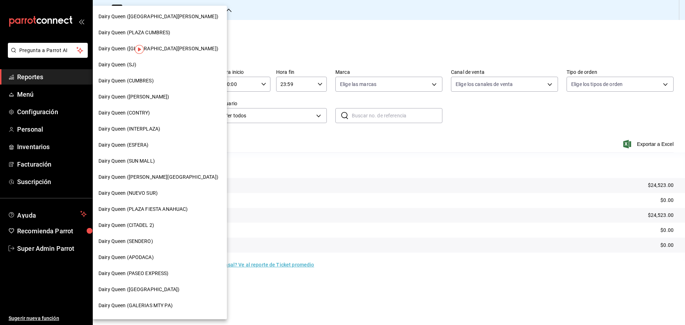
click at [164, 193] on div "Dairy Queen (NUEVO SUR)" at bounding box center [159, 192] width 123 height 7
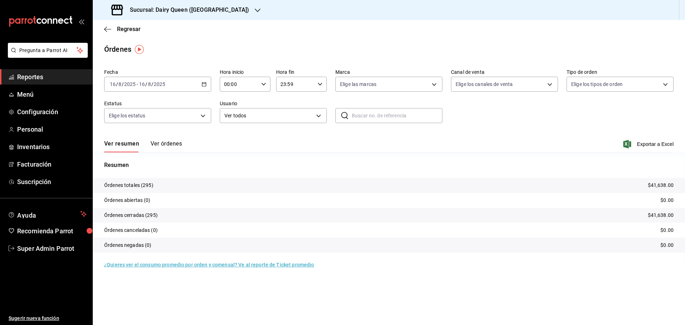
click at [221, 5] on div "Sucursal: Dairy Queen (NUEVO SUR)" at bounding box center [180, 10] width 165 height 20
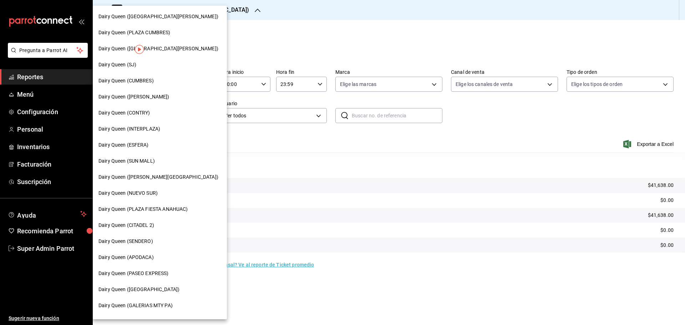
click at [147, 143] on span "Dairy Queen (ESFERA)" at bounding box center [123, 144] width 50 height 7
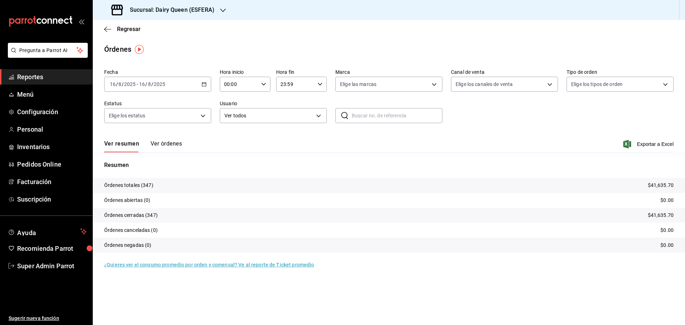
click at [170, 14] on h3 "Sucursal: Dairy Queen (ESFERA)" at bounding box center [169, 10] width 90 height 9
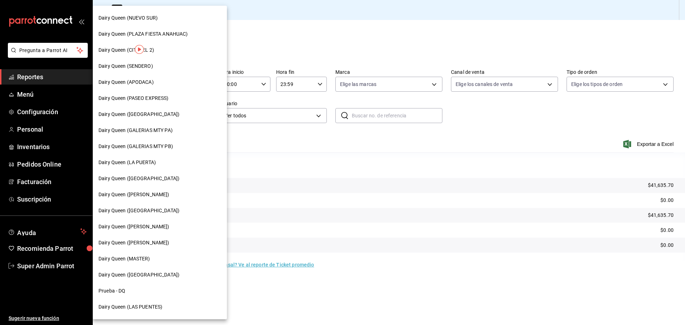
scroll to position [178, 0]
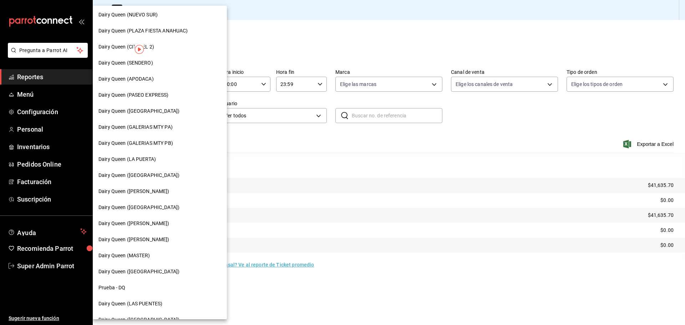
click at [154, 195] on div "Dairy Queen (GARCIA)" at bounding box center [159, 191] width 123 height 7
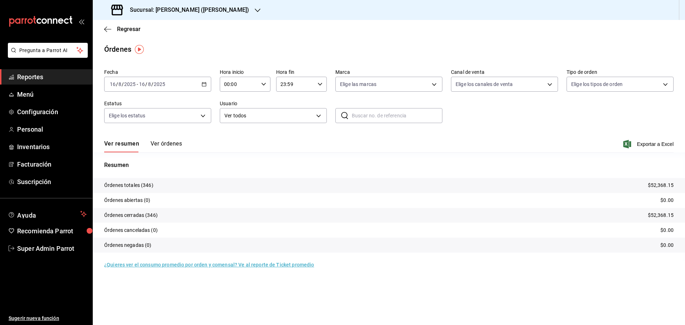
click at [163, 7] on h3 "Sucursal: Dairy Queen (GARCIA)" at bounding box center [186, 10] width 125 height 9
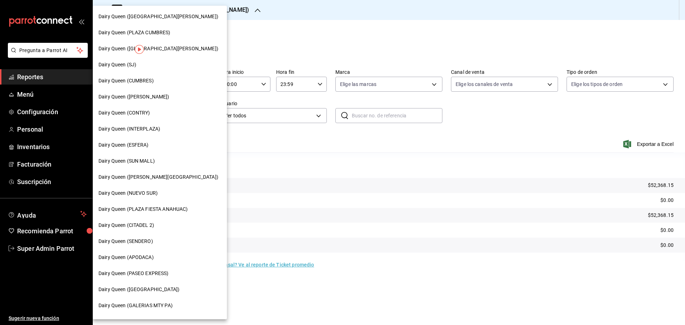
click at [145, 126] on span "Dairy Queen (INTERPLAZA)" at bounding box center [129, 128] width 62 height 7
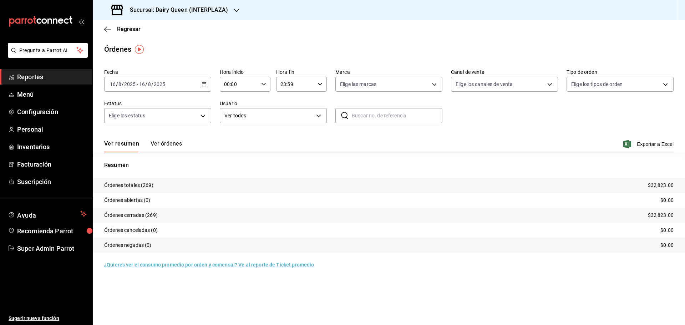
click at [166, 15] on div "Sucursal: Dairy Queen (INTERPLAZA)" at bounding box center [170, 10] width 144 height 20
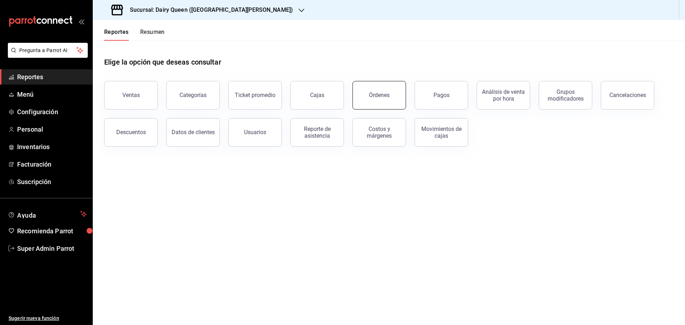
click at [388, 97] on div "Órdenes" at bounding box center [379, 95] width 21 height 7
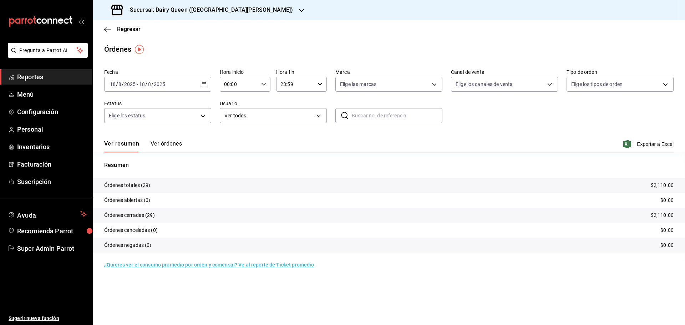
click at [237, 14] on h3 "Sucursal: Dairy Queen (GALERIAS VALLE ORIENTE)" at bounding box center [208, 10] width 169 height 9
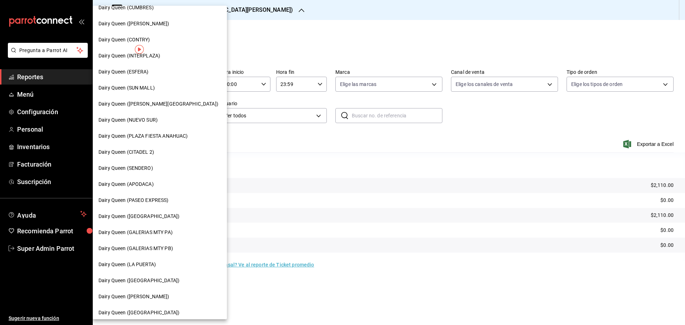
scroll to position [222, 0]
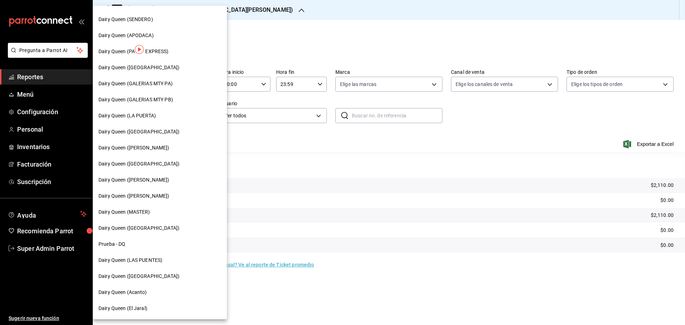
click at [154, 258] on span "Dairy Queen (LAS PUENTES)" at bounding box center [130, 259] width 64 height 7
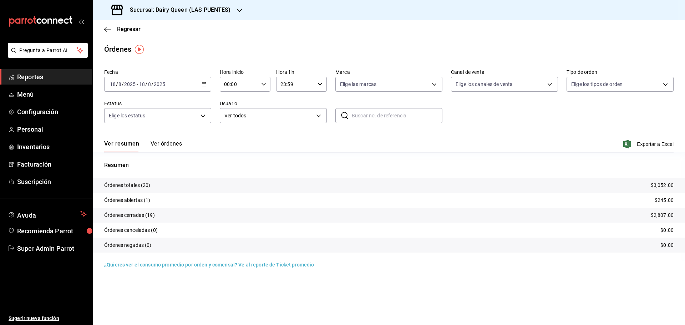
click at [206, 83] on \(Stroke\) "button" at bounding box center [204, 84] width 4 height 4
click at [133, 186] on span "Rango de fechas" at bounding box center [137, 185] width 55 height 7
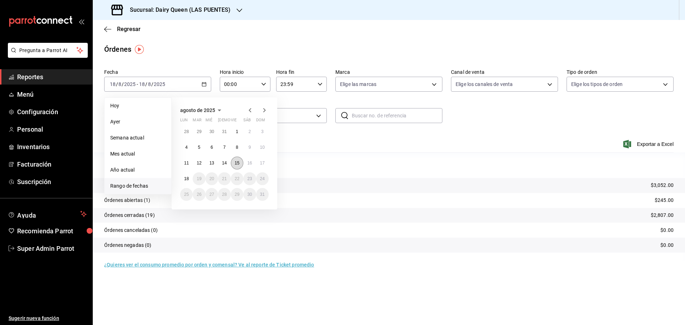
click at [236, 165] on abbr "15" at bounding box center [237, 162] width 5 height 5
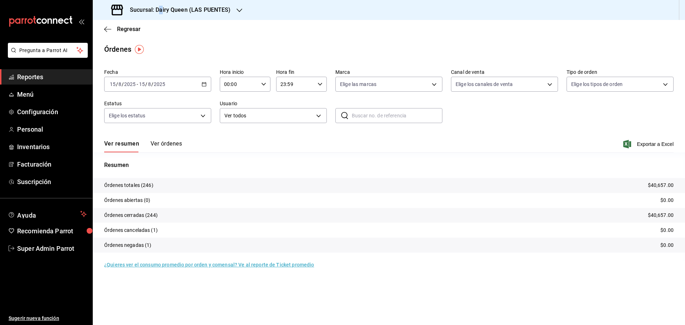
click at [162, 4] on div "Sucursal: Dairy Queen (LAS PUENTES)" at bounding box center [171, 10] width 147 height 20
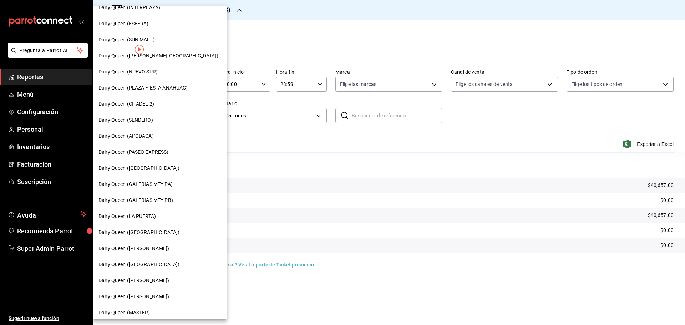
scroll to position [222, 0]
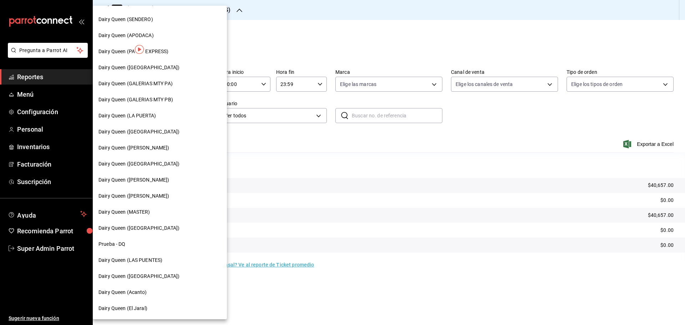
click at [157, 276] on span "Dairy Queen ([GEOGRAPHIC_DATA])" at bounding box center [138, 275] width 81 height 7
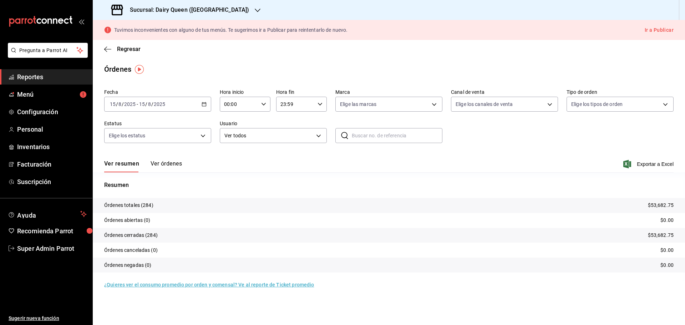
click at [181, 12] on h3 "Sucursal: Dairy Queen (PLAZA KUNE)" at bounding box center [186, 10] width 125 height 9
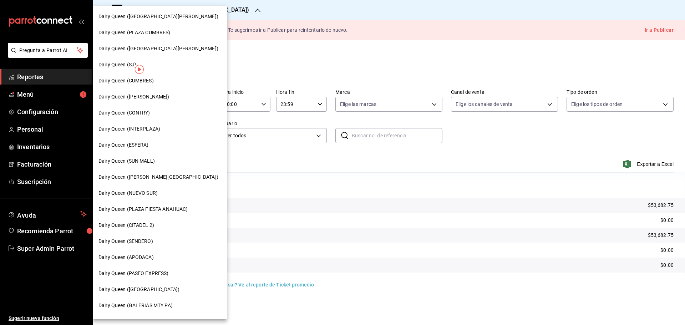
scroll to position [119, 0]
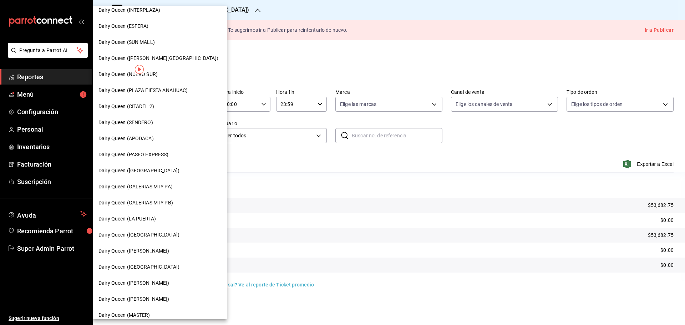
click at [140, 222] on span "Dairy Queen (LA PUERTA)" at bounding box center [126, 218] width 57 height 7
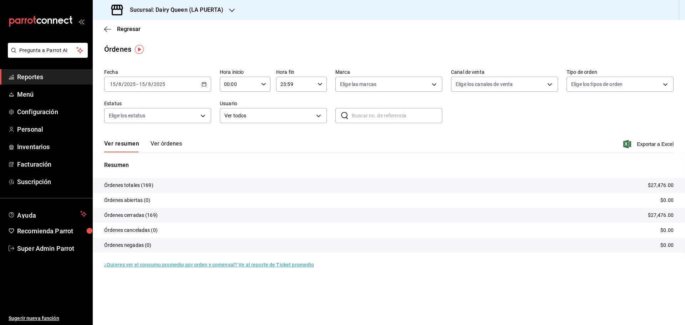
click at [213, 10] on h3 "Sucursal: Dairy Queen (LA PUERTA)" at bounding box center [173, 10] width 99 height 9
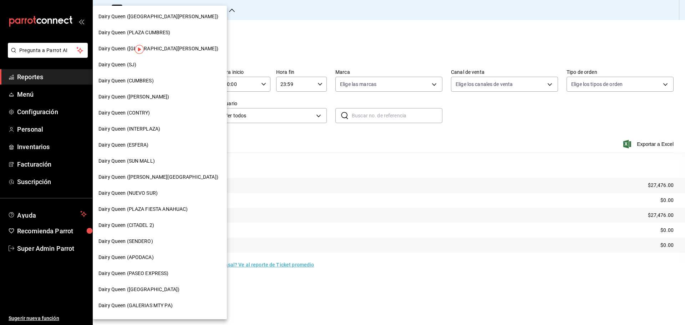
scroll to position [222, 0]
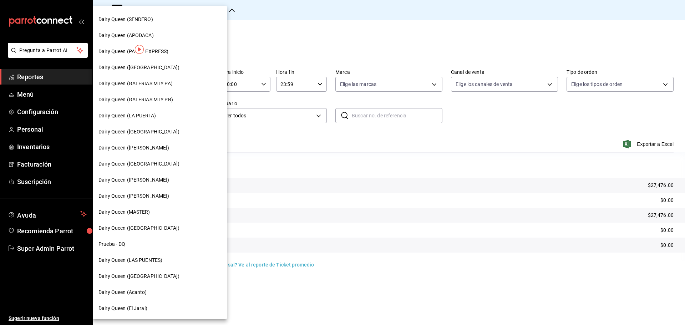
click at [149, 166] on span "Dairy Queen ([GEOGRAPHIC_DATA])" at bounding box center [138, 163] width 81 height 7
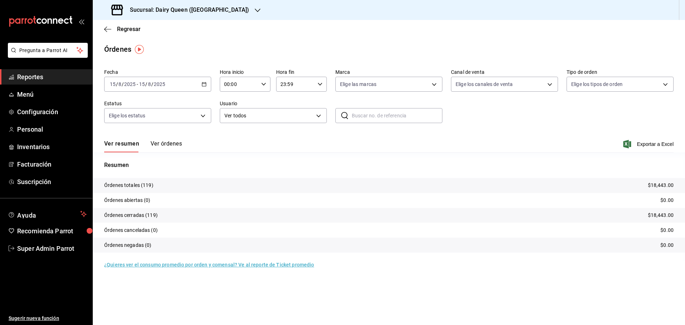
click at [164, 8] on h3 "Sucursal: Dairy Queen ([GEOGRAPHIC_DATA])" at bounding box center [186, 10] width 125 height 9
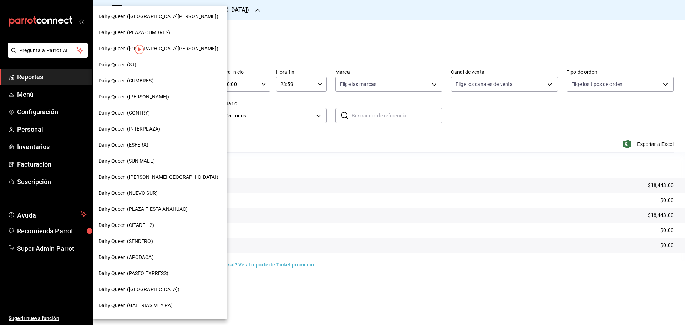
scroll to position [119, 0]
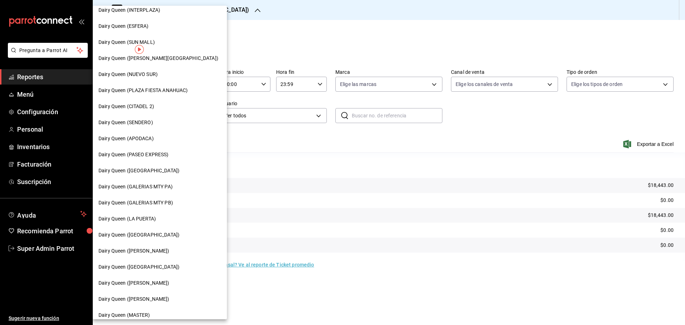
click at [165, 282] on span "Dairy Queen ([PERSON_NAME])" at bounding box center [133, 282] width 71 height 7
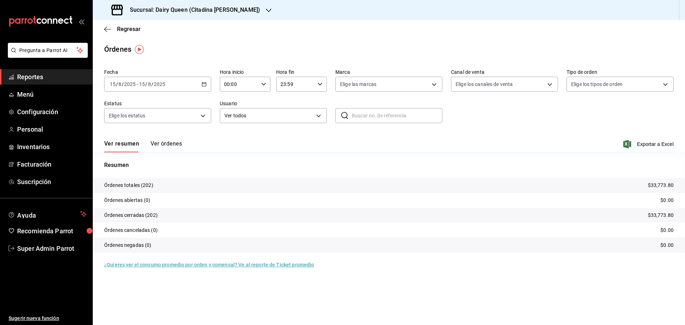
click at [136, 200] on p "Órdenes abiertas (0)" at bounding box center [127, 199] width 46 height 7
click at [167, 14] on h3 "Sucursal: Dairy Queen (Citadina [PERSON_NAME])" at bounding box center [192, 10] width 136 height 9
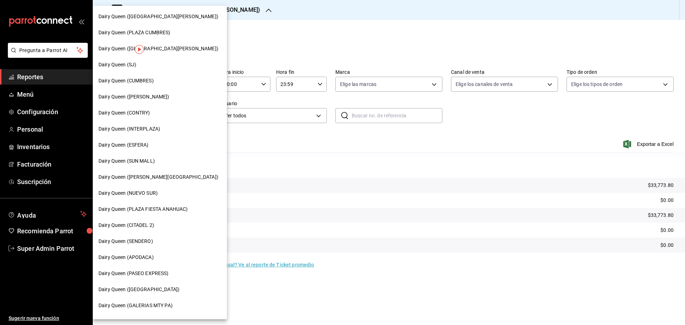
scroll to position [119, 0]
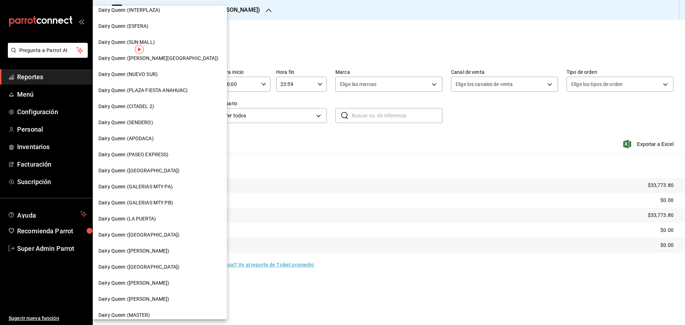
click at [150, 252] on div "Dairy Queen ([PERSON_NAME])" at bounding box center [159, 250] width 123 height 7
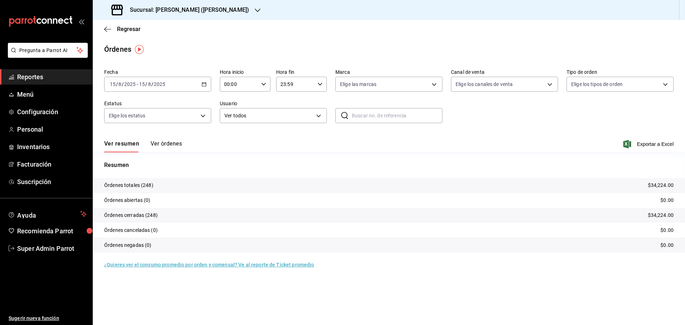
click at [207, 12] on h3 "Sucursal: [PERSON_NAME] ([PERSON_NAME])" at bounding box center [186, 10] width 125 height 9
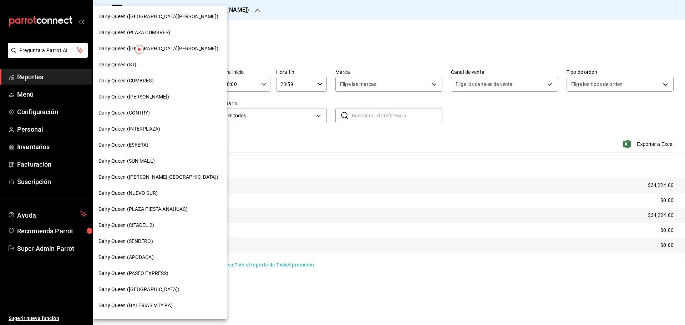
scroll to position [222, 0]
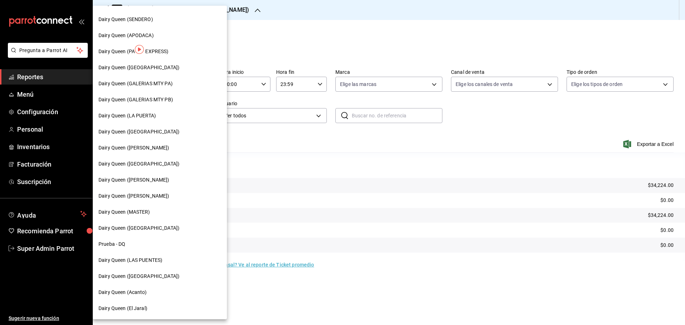
click at [140, 199] on span "Dairy Queen ([PERSON_NAME])" at bounding box center [133, 195] width 71 height 7
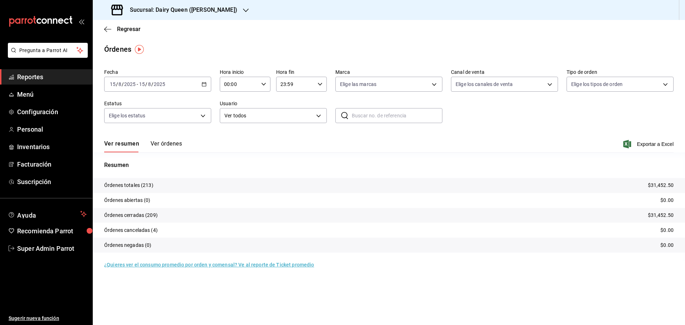
click at [179, 10] on h3 "Sucursal: Dairy Queen (Romulo Garza)" at bounding box center [180, 10] width 113 height 9
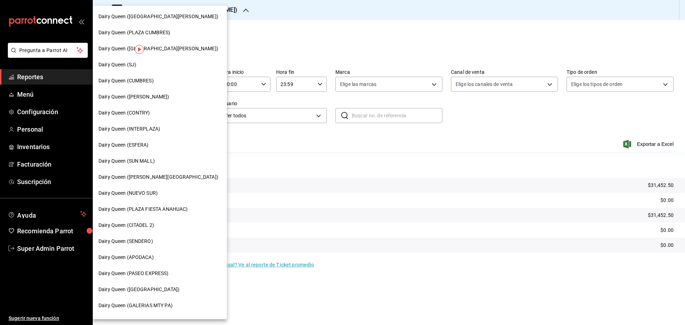
scroll to position [222, 0]
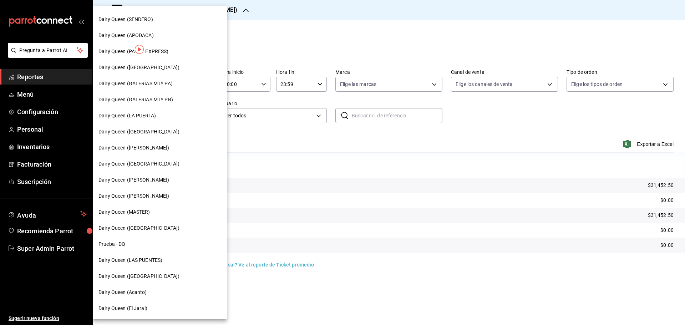
click at [158, 232] on div "Dairy Queen ([GEOGRAPHIC_DATA])" at bounding box center [160, 228] width 134 height 16
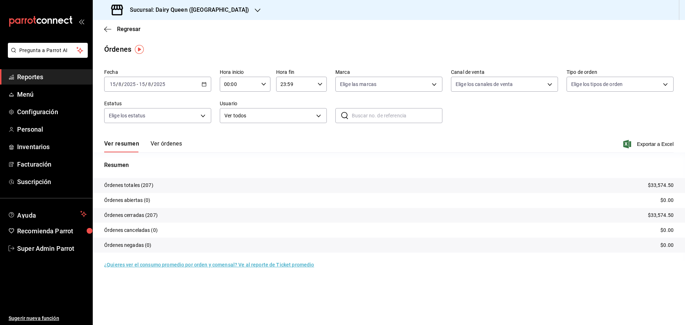
click at [209, 9] on h3 "Sucursal: Dairy Queen (Riviera del sol)" at bounding box center [186, 10] width 125 height 9
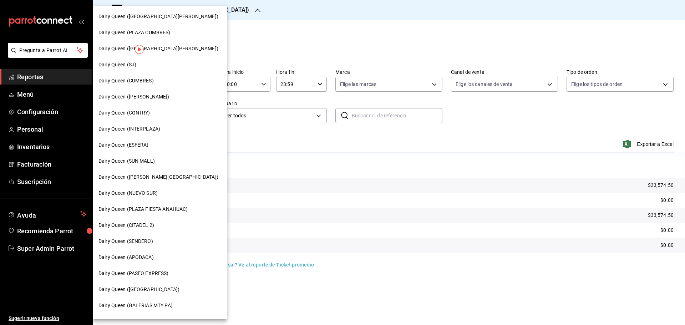
scroll to position [222, 0]
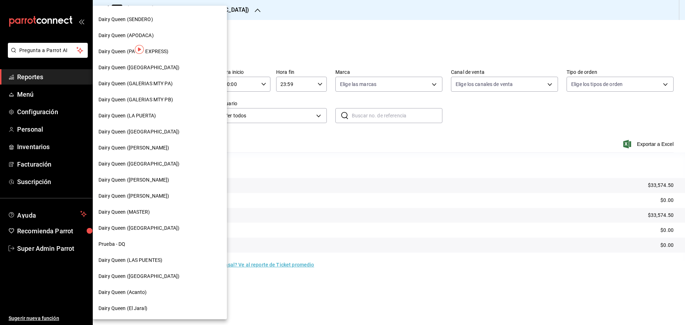
click at [129, 292] on span "Dairy Queen (Acanto)" at bounding box center [122, 291] width 48 height 7
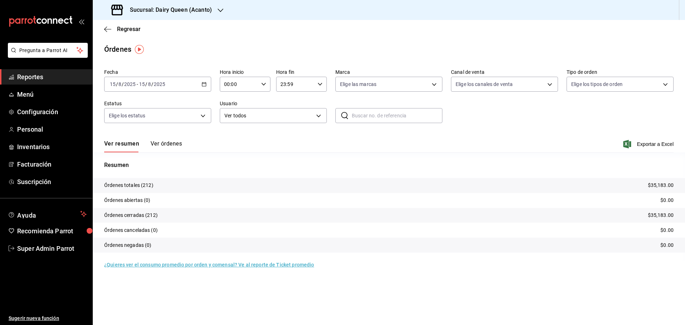
click at [184, 0] on div "Sucursal: Dairy Queen (Acanto)" at bounding box center [162, 10] width 128 height 20
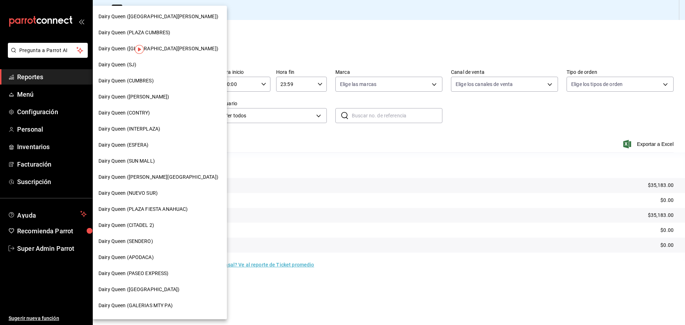
scroll to position [222, 0]
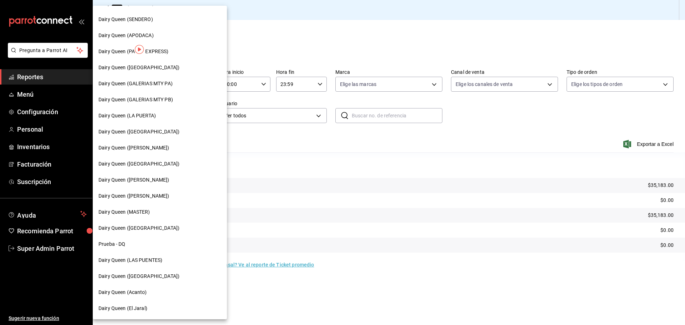
click at [139, 309] on span "Dairy Queen (El Jaral)" at bounding box center [122, 307] width 49 height 7
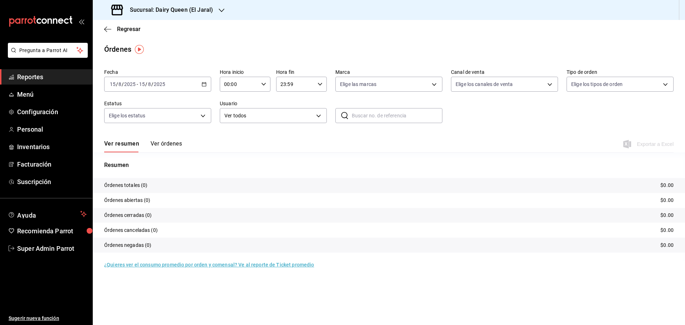
click at [200, 83] on div "[DATE] [DATE] - [DATE] [DATE]" at bounding box center [157, 84] width 107 height 15
click at [207, 52] on div "Órdenes" at bounding box center [389, 49] width 592 height 11
click at [212, 12] on div "Sucursal: Dairy Queen (El Jaral)" at bounding box center [162, 10] width 129 height 20
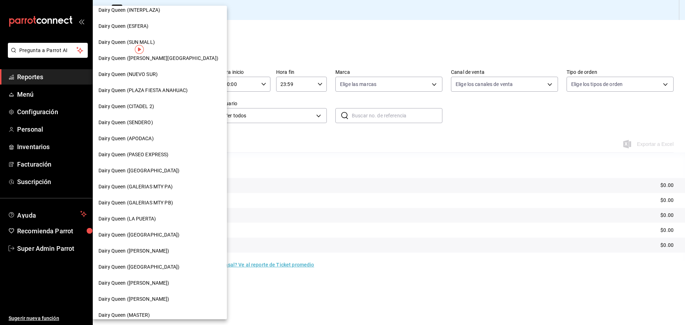
scroll to position [222, 0]
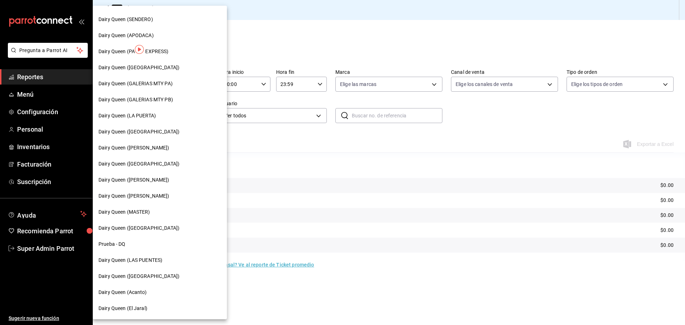
click at [163, 82] on span "Dairy Queen (GALERIAS MTY PA)" at bounding box center [135, 83] width 74 height 7
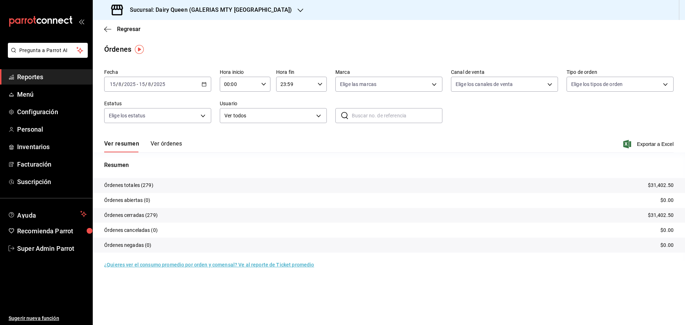
click at [202, 9] on h3 "Sucursal: Dairy Queen (GALERIAS MTY [GEOGRAPHIC_DATA])" at bounding box center [208, 10] width 168 height 9
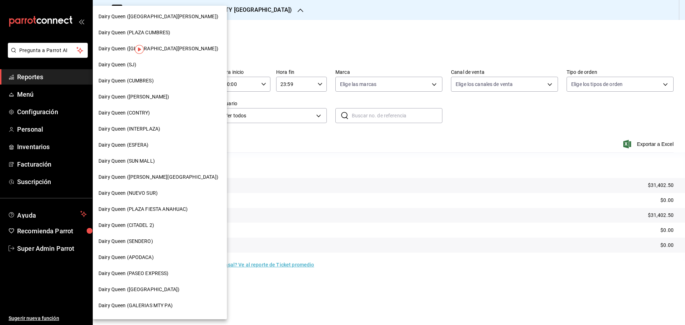
scroll to position [178, 0]
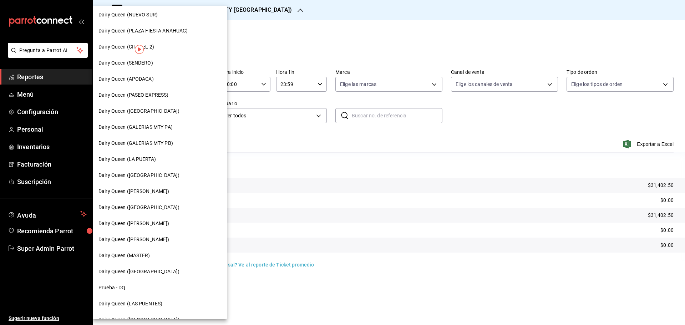
click at [166, 144] on span "Dairy Queen (GALERIAS MTY PB)" at bounding box center [135, 142] width 75 height 7
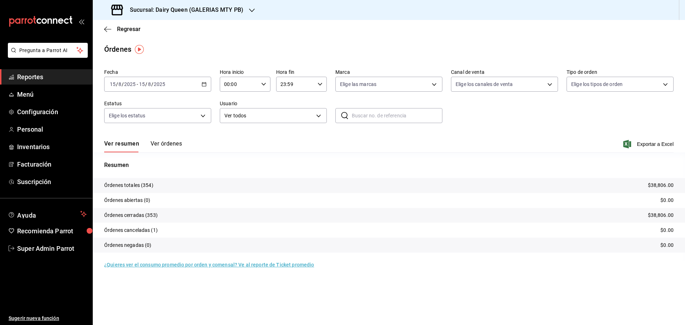
click at [146, 12] on h3 "Sucursal: Dairy Queen (GALERIAS MTY PB)" at bounding box center [183, 10] width 119 height 9
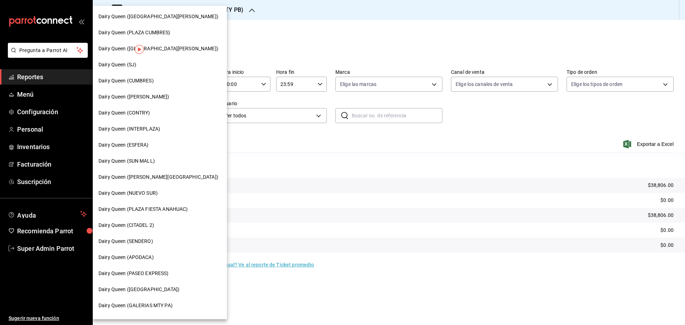
click at [145, 118] on div "Dairy Queen (CONTRY)" at bounding box center [160, 113] width 134 height 16
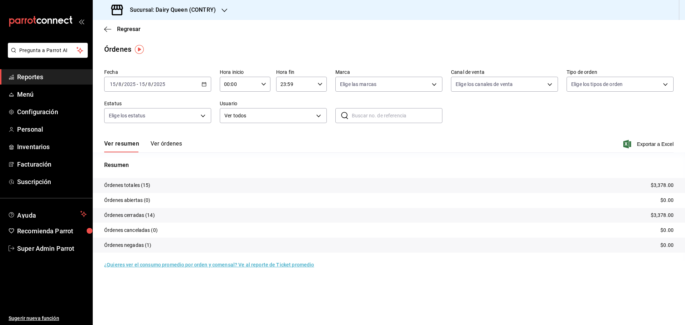
click at [163, 78] on div "[DATE] [DATE] - [DATE] [DATE]" at bounding box center [157, 84] width 107 height 15
click at [134, 193] on li "Rango de fechas" at bounding box center [137, 186] width 67 height 16
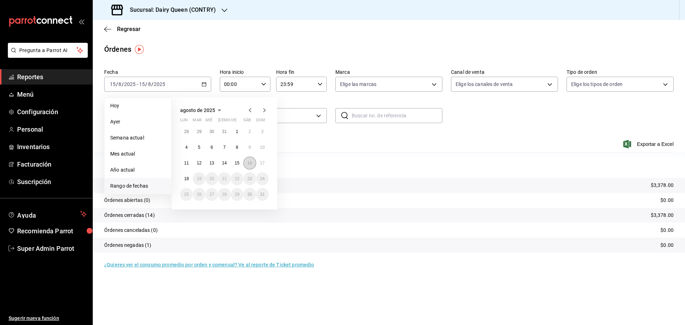
click at [251, 163] on abbr "16" at bounding box center [249, 162] width 5 height 5
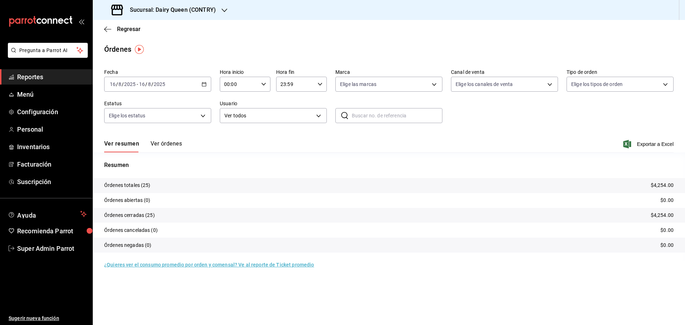
click at [138, 12] on h3 "Sucursal: Dairy Queen (CONTRY)" at bounding box center [170, 10] width 92 height 9
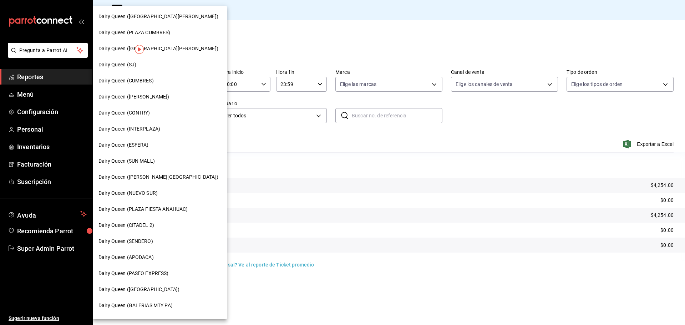
click at [148, 240] on span "Dairy Queen (SENDERO)" at bounding box center [125, 240] width 55 height 7
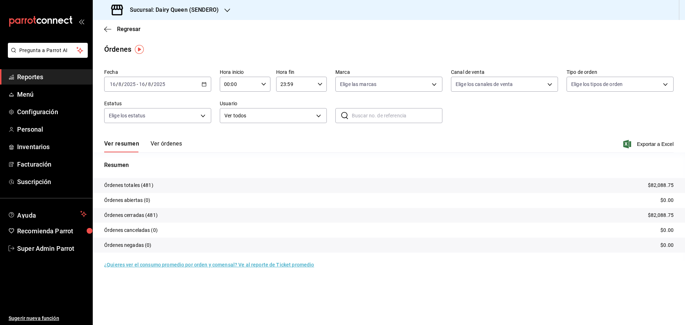
click at [160, 3] on div "Sucursal: Dairy Queen (SENDERO)" at bounding box center [165, 10] width 134 height 20
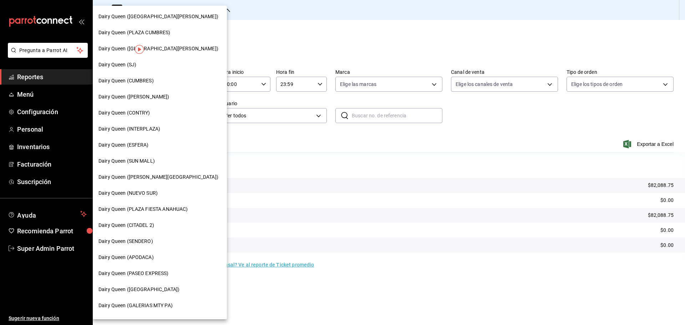
click at [139, 81] on span "Dairy Queen (CUMBRES)" at bounding box center [125, 80] width 55 height 7
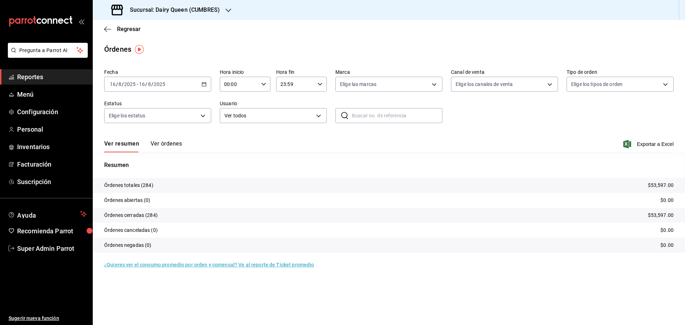
click at [159, 13] on h3 "Sucursal: Dairy Queen (CUMBRES)" at bounding box center [172, 10] width 96 height 9
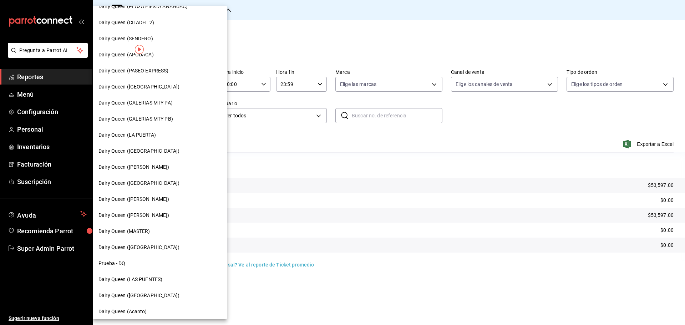
scroll to position [222, 0]
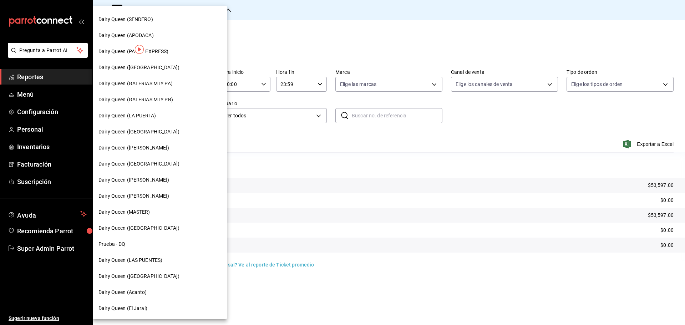
click at [162, 260] on span "Dairy Queen (LAS PUENTES)" at bounding box center [130, 259] width 64 height 7
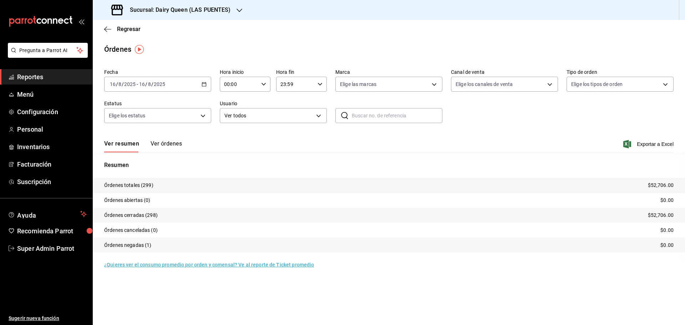
click at [158, 11] on h3 "Sucursal: Dairy Queen (LAS PUENTES)" at bounding box center [177, 10] width 107 height 9
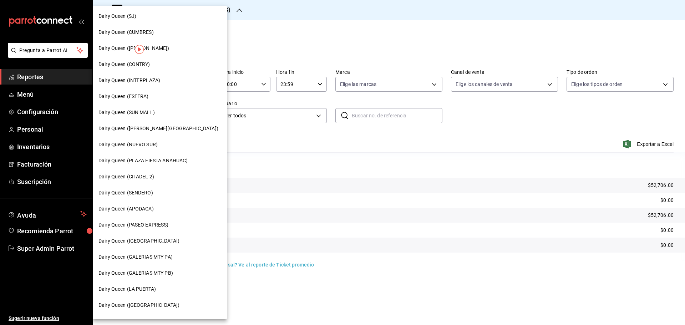
scroll to position [222, 0]
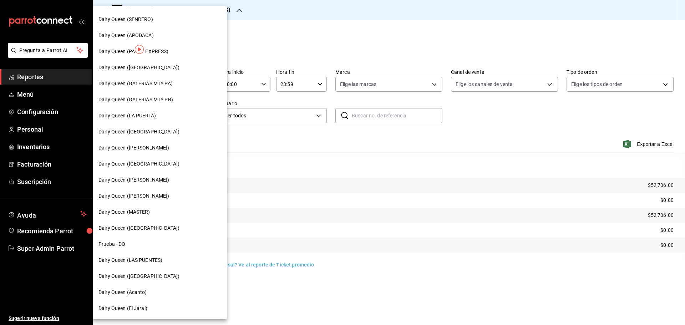
click at [150, 131] on span "Dairy Queen ([GEOGRAPHIC_DATA])" at bounding box center [138, 131] width 81 height 7
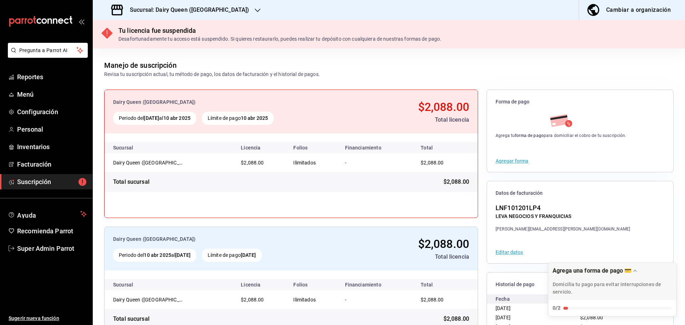
click at [207, 8] on h3 "Sucursal: Dairy Queen ([GEOGRAPHIC_DATA])" at bounding box center [186, 10] width 125 height 9
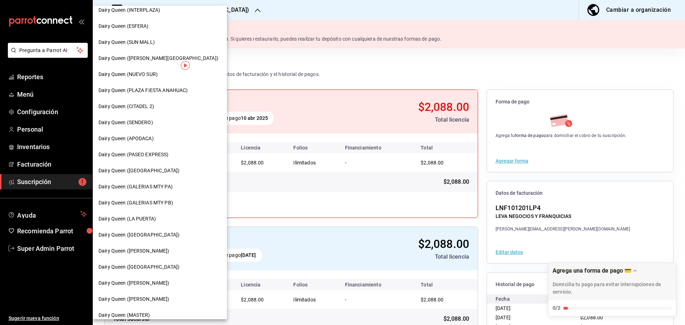
scroll to position [178, 0]
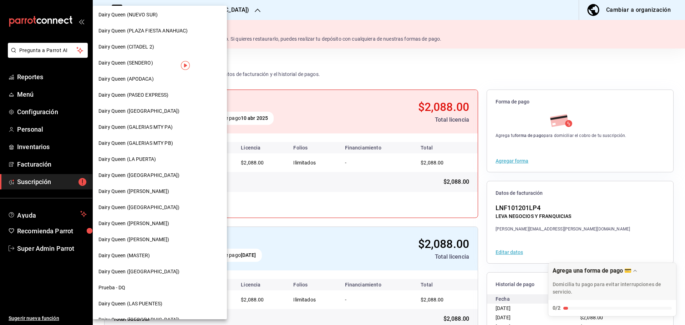
click at [158, 98] on span "Dairy Queen (PASEO EXPRESS)" at bounding box center [133, 94] width 70 height 7
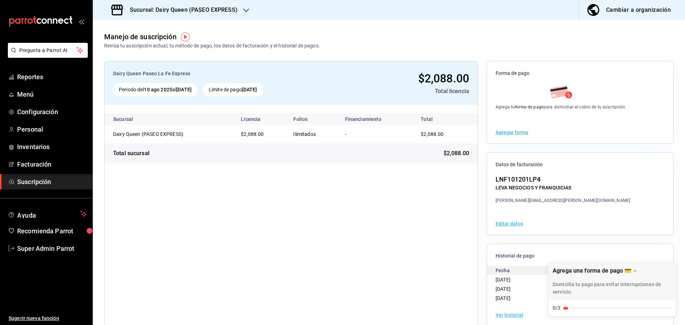
click at [216, 9] on h3 "Sucursal: Dairy Queen (PASEO EXPRESS)" at bounding box center [180, 10] width 113 height 9
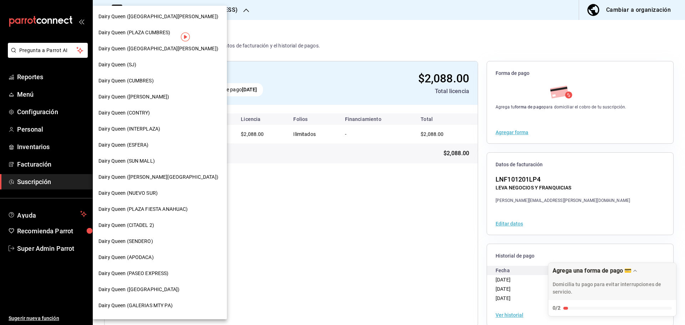
click at [152, 276] on span "Dairy Queen (PASEO EXPRESS)" at bounding box center [133, 273] width 70 height 7
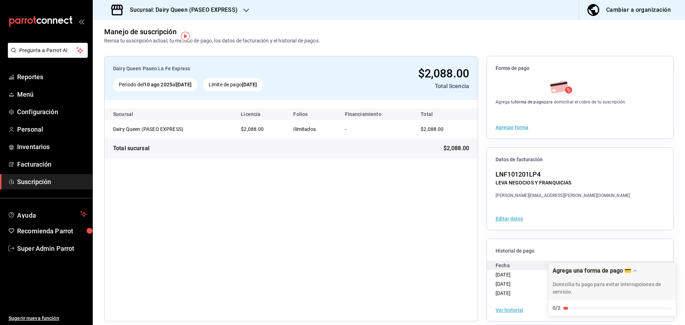
scroll to position [13, 0]
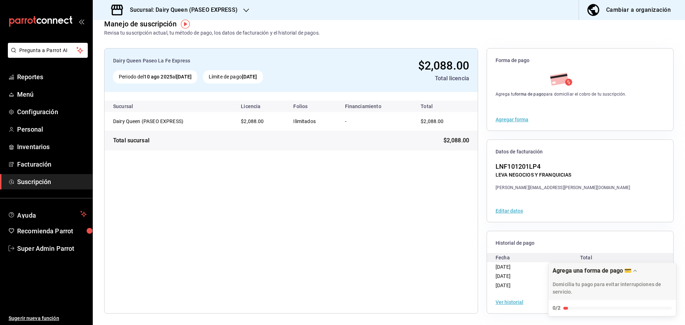
click at [275, 122] on td "$2,088.00" at bounding box center [261, 121] width 52 height 19
click at [276, 122] on td "$2,088.00" at bounding box center [261, 121] width 52 height 19
click at [238, 121] on td "$2,088.00" at bounding box center [261, 121] width 52 height 19
click at [163, 121] on div "Dairy Queen (PASEO EXPRESS)" at bounding box center [148, 121] width 71 height 7
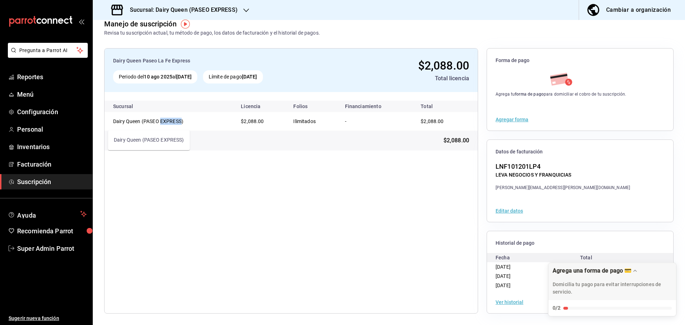
click at [163, 121] on div "Dairy Queen (PASEO EXPRESS)" at bounding box center [148, 121] width 71 height 7
click at [216, 9] on h3 "Sucursal: Dairy Queen (PASEO EXPRESS)" at bounding box center [180, 10] width 113 height 9
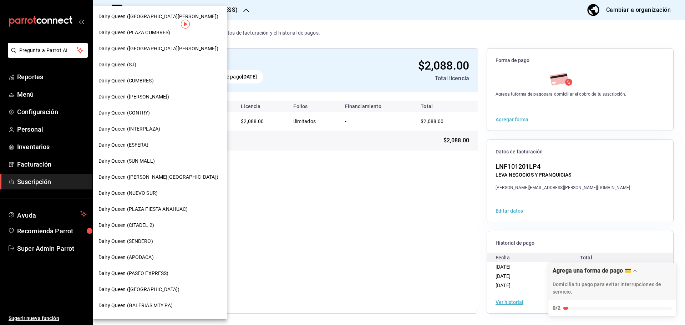
click at [138, 61] on div "Dairy Queen (SJ)" at bounding box center [159, 64] width 123 height 7
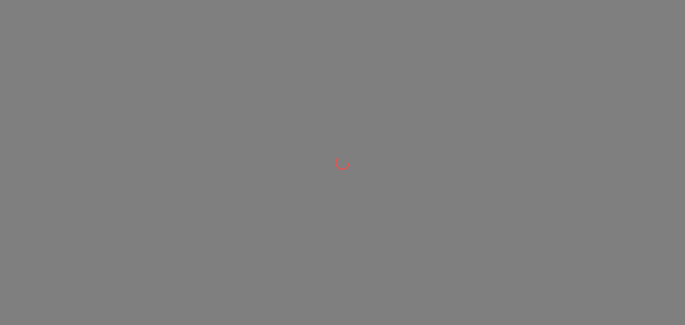
click at [130, 66] on div at bounding box center [342, 162] width 685 height 325
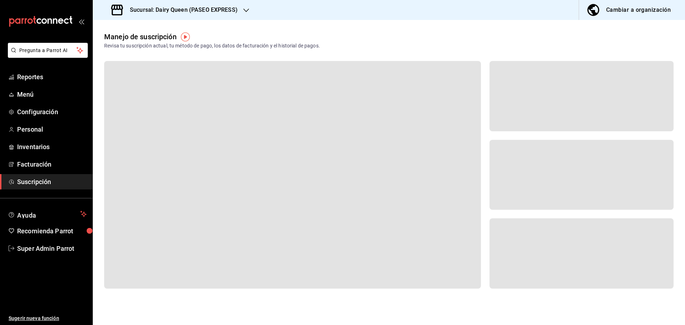
click at [206, 13] on h3 "Sucursal: Dairy Queen (PASEO EXPRESS)" at bounding box center [180, 10] width 113 height 9
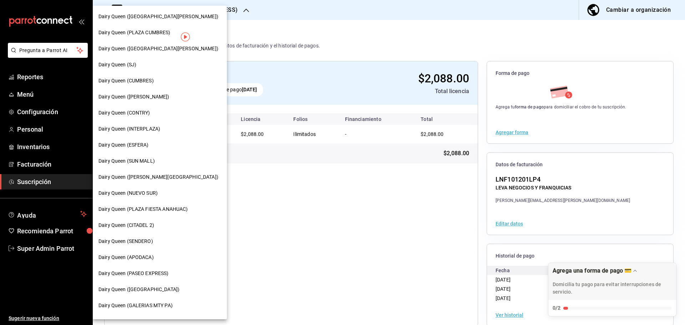
click at [144, 111] on span "Dairy Queen (CONTRY)" at bounding box center [124, 112] width 52 height 7
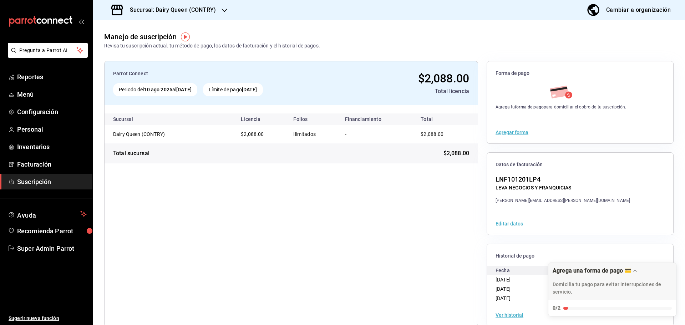
click at [191, 13] on h3 "Sucursal: Dairy Queen (CONTRY)" at bounding box center [170, 10] width 92 height 9
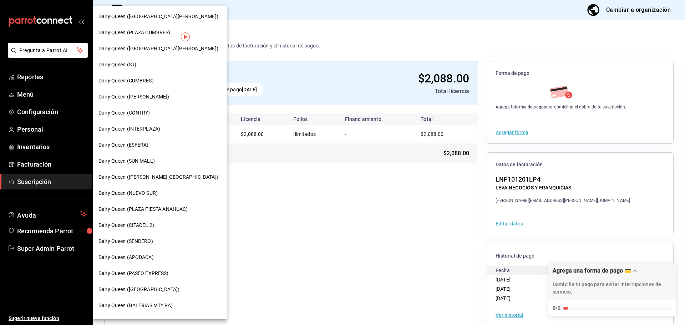
click at [151, 271] on span "Dairy Queen (PASEO EXPRESS)" at bounding box center [133, 273] width 70 height 7
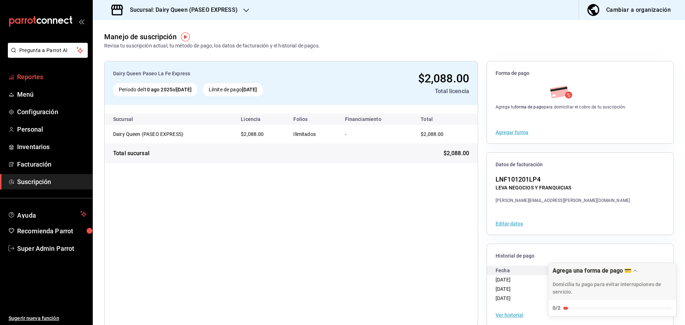
click at [40, 76] on span "Reportes" at bounding box center [52, 77] width 70 height 10
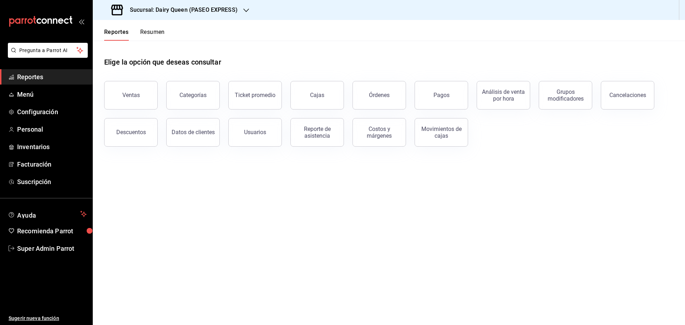
click at [456, 97] on button "Pagos" at bounding box center [440, 95] width 53 height 29
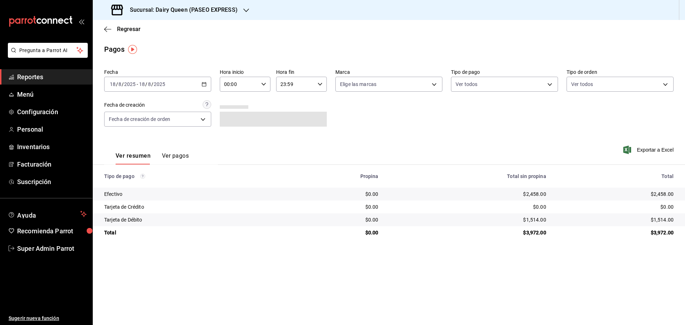
click at [153, 87] on div "[DATE] [DATE] - [DATE] [DATE]" at bounding box center [157, 84] width 107 height 15
click at [133, 185] on span "Rango de fechas" at bounding box center [137, 185] width 55 height 7
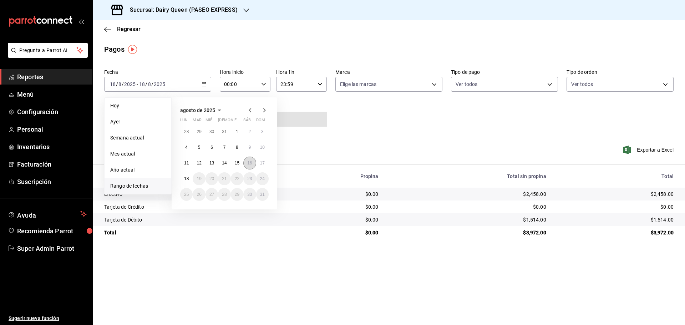
click at [251, 165] on abbr "16" at bounding box center [249, 162] width 5 height 5
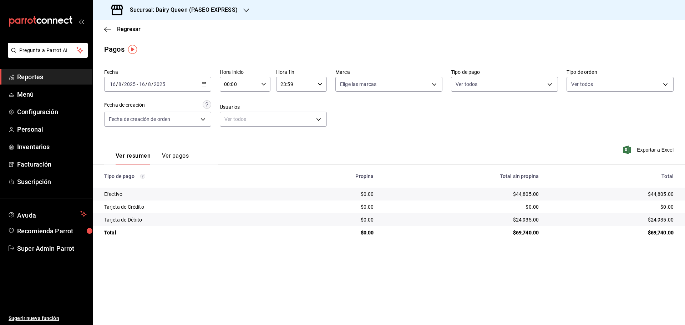
click at [192, 9] on h3 "Sucursal: Dairy Queen (PASEO EXPRESS)" at bounding box center [180, 10] width 113 height 9
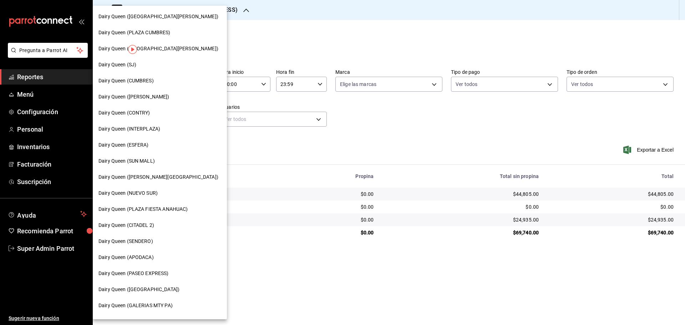
click at [132, 68] on span "Dairy Queen (SJ)" at bounding box center [117, 64] width 38 height 7
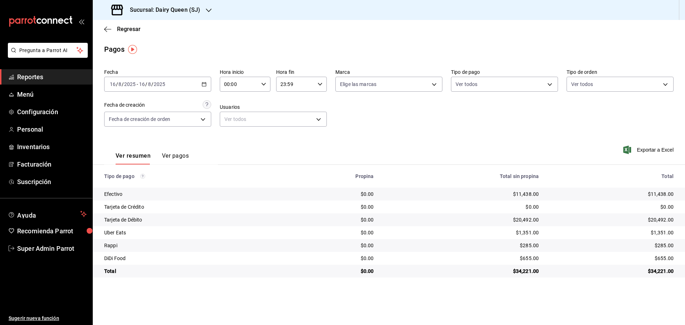
click at [184, 8] on h3 "Sucursal: Dairy Queen (SJ)" at bounding box center [162, 10] width 76 height 9
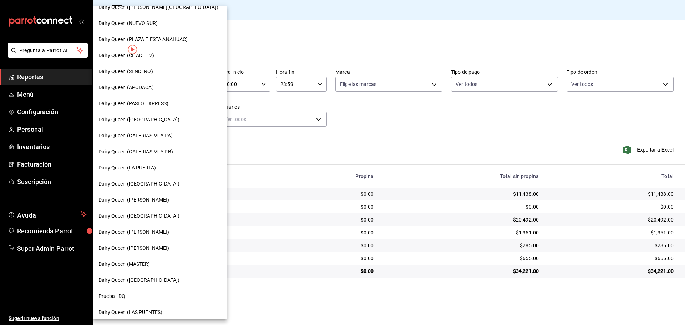
scroll to position [222, 0]
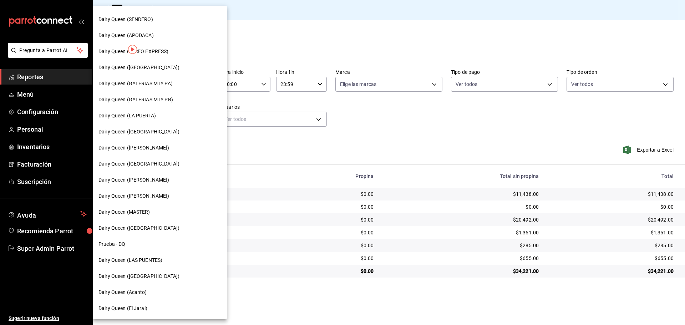
click at [159, 132] on span "Dairy Queen ([GEOGRAPHIC_DATA])" at bounding box center [138, 131] width 81 height 7
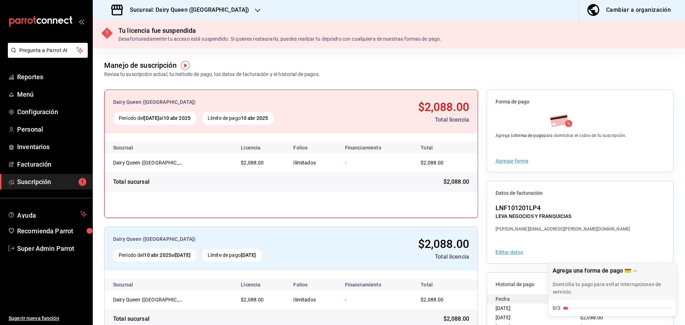
click at [208, 7] on h3 "Sucursal: Dairy Queen (PASEO LA FE)" at bounding box center [186, 10] width 125 height 9
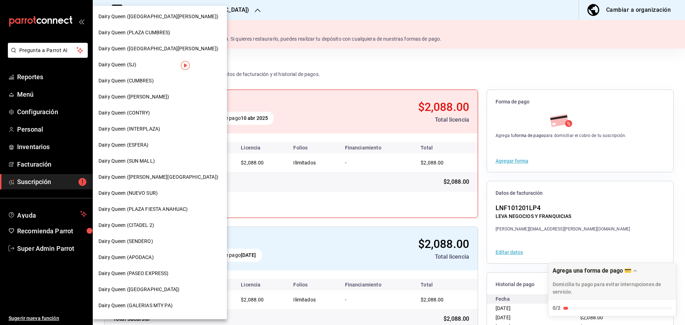
scroll to position [222, 0]
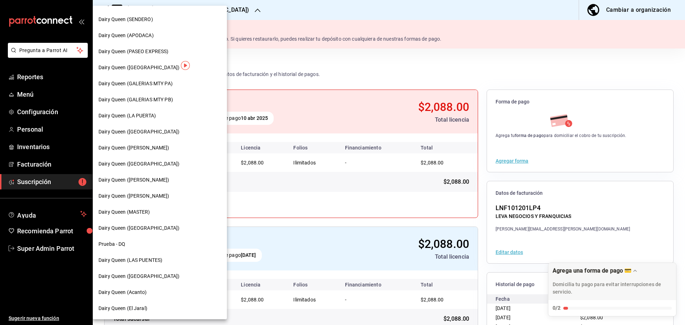
click at [159, 303] on div "Dairy Queen (El Jaral)" at bounding box center [160, 308] width 134 height 16
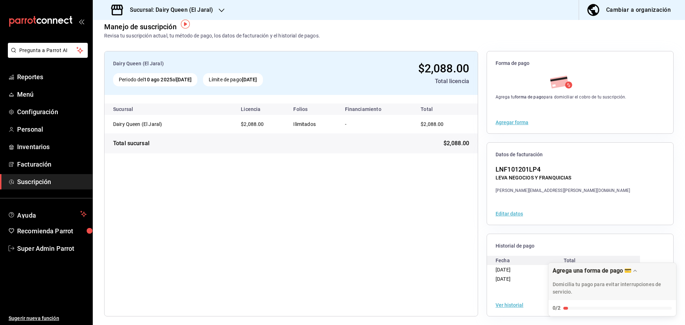
scroll to position [13, 0]
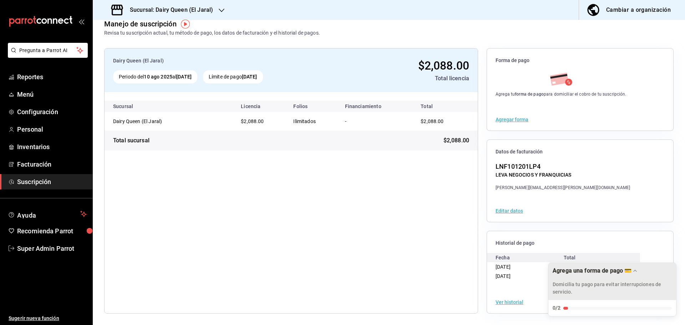
click at [626, 269] on div "Agrega una forma de pago 💳" at bounding box center [591, 270] width 79 height 7
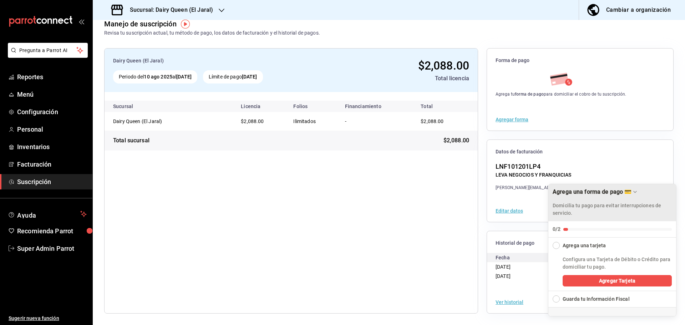
click at [636, 193] on icon "Drag to move checklist" at bounding box center [635, 192] width 6 height 6
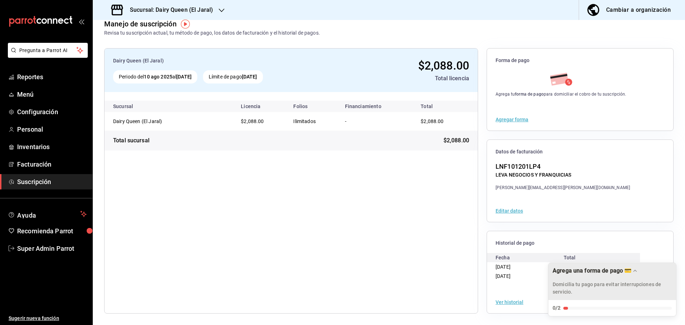
click at [175, 13] on h3 "Sucursal: Dairy Queen (El Jaral)" at bounding box center [168, 10] width 89 height 9
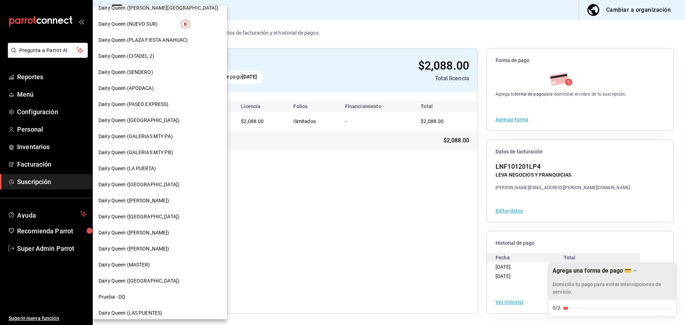
scroll to position [222, 0]
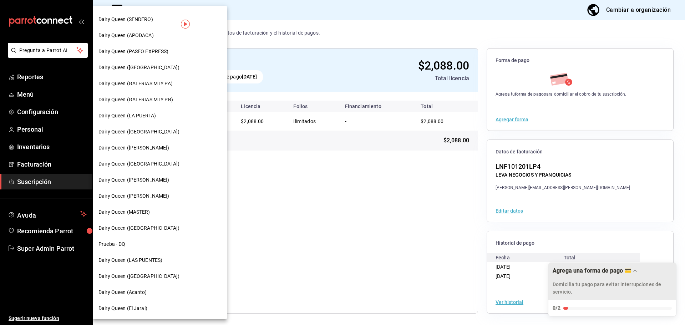
click at [156, 278] on span "Dairy Queen ([GEOGRAPHIC_DATA])" at bounding box center [138, 275] width 81 height 7
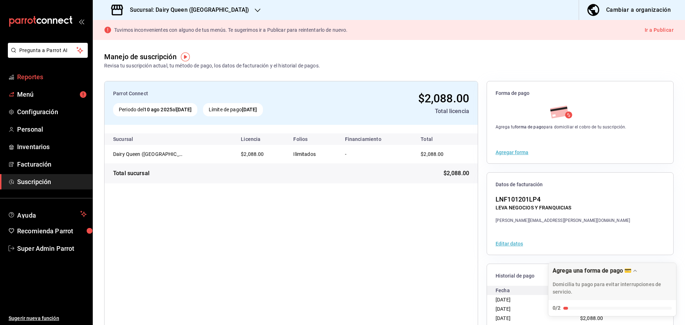
click at [35, 75] on span "Reportes" at bounding box center [52, 77] width 70 height 10
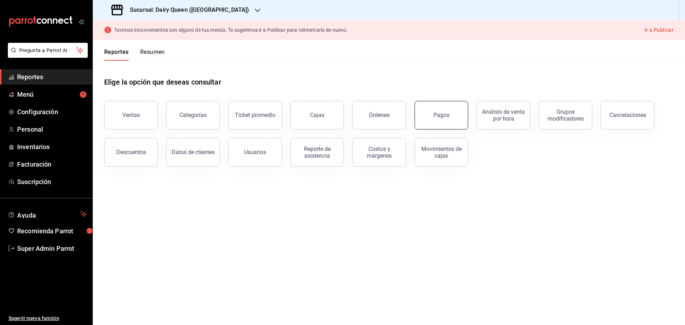
click at [439, 113] on div "Pagos" at bounding box center [441, 115] width 16 height 7
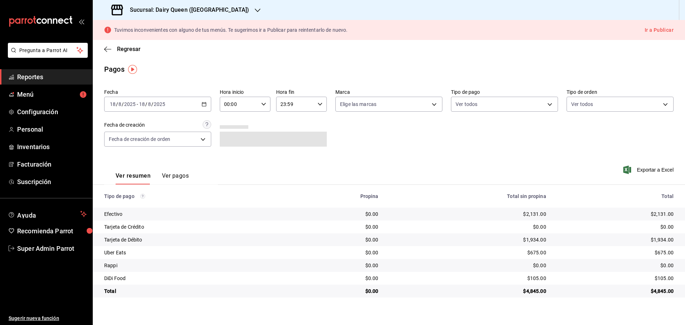
click at [145, 105] on input "18" at bounding box center [142, 104] width 6 height 6
click at [132, 212] on li "Rango de fechas" at bounding box center [137, 206] width 67 height 16
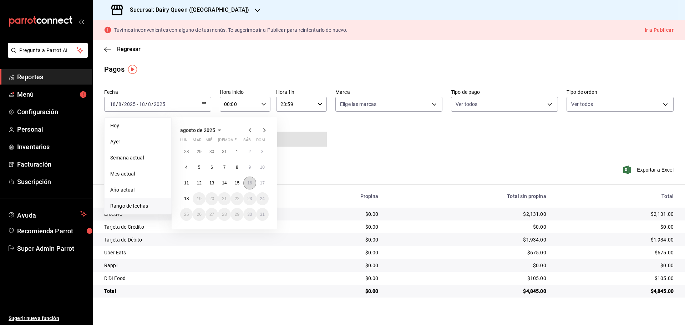
click at [253, 187] on button "16" at bounding box center [249, 182] width 12 height 13
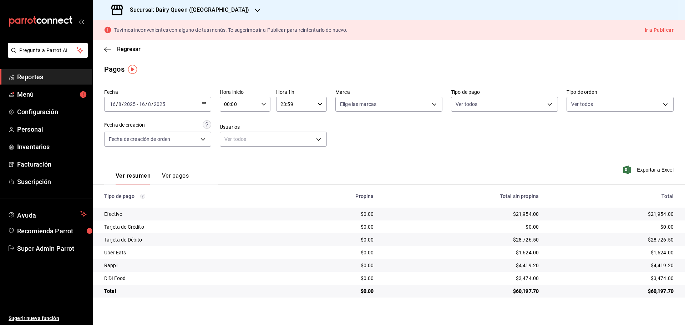
click at [171, 12] on h3 "Sucursal: Dairy Queen (PLAZA KUNE)" at bounding box center [186, 10] width 125 height 9
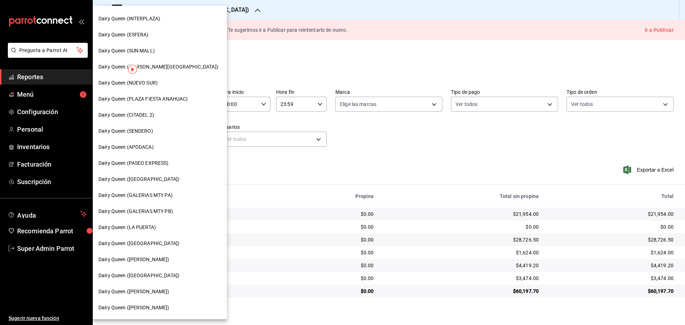
scroll to position [119, 0]
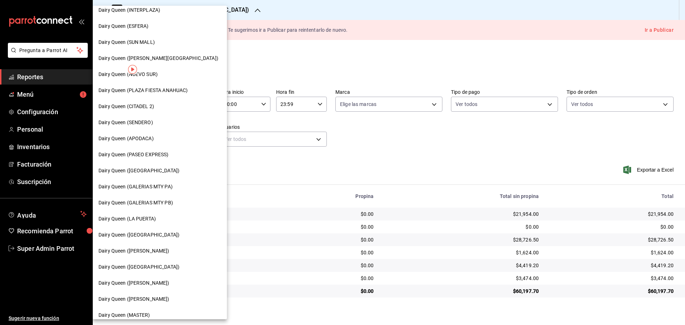
click at [152, 217] on span "Dairy Queen (LA PUERTA)" at bounding box center [126, 218] width 57 height 7
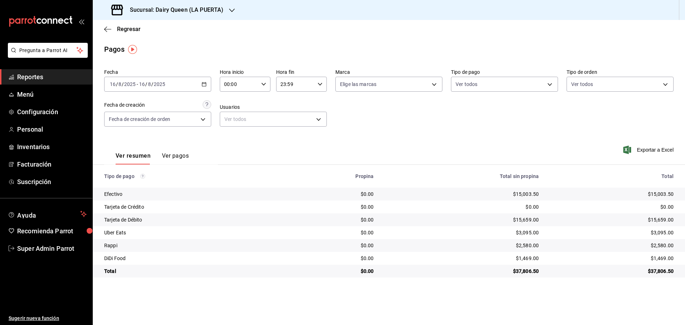
click at [206, 8] on h3 "Sucursal: Dairy Queen (LA PUERTA)" at bounding box center [173, 10] width 99 height 9
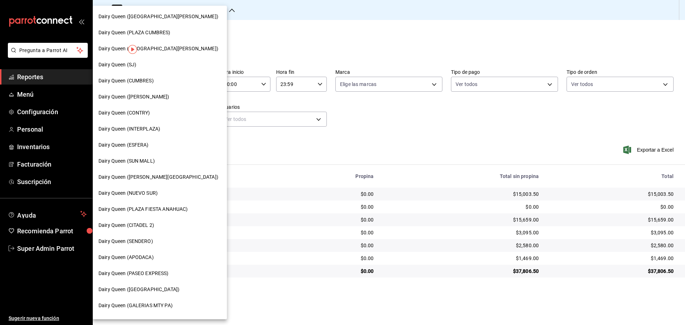
click at [150, 181] on div "Dairy Queen ([PERSON_NAME][GEOGRAPHIC_DATA])" at bounding box center [160, 177] width 134 height 16
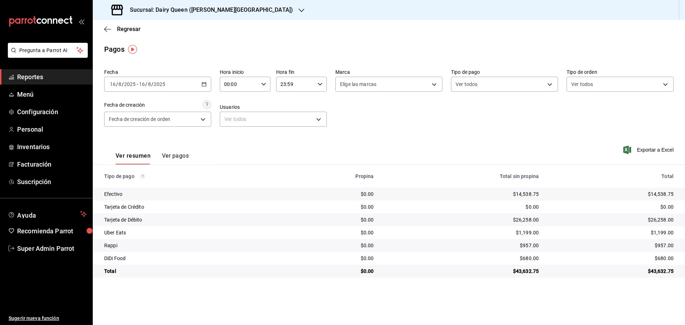
click at [213, 12] on h3 "Sucursal: Dairy Queen (VALLE ALTO)" at bounding box center [208, 10] width 169 height 9
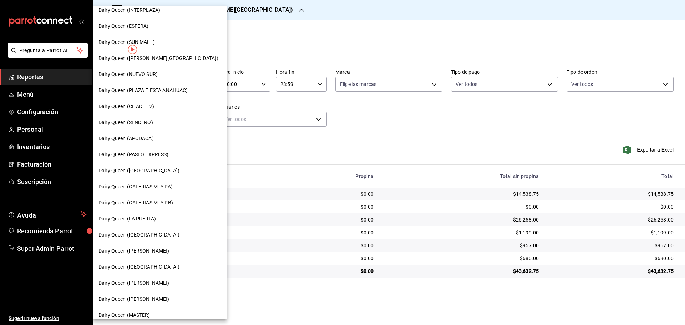
click at [154, 174] on span "Dairy Queen ([GEOGRAPHIC_DATA])" at bounding box center [138, 170] width 81 height 7
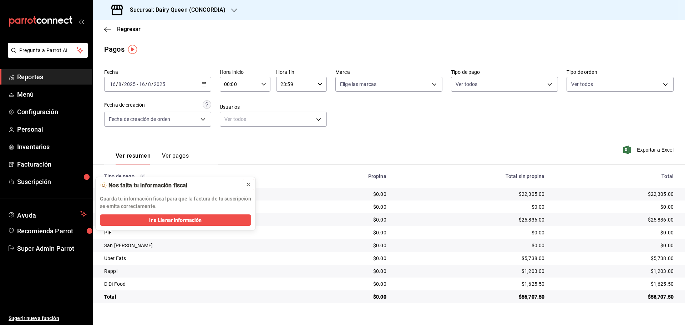
click at [250, 183] on icon at bounding box center [248, 184] width 6 height 6
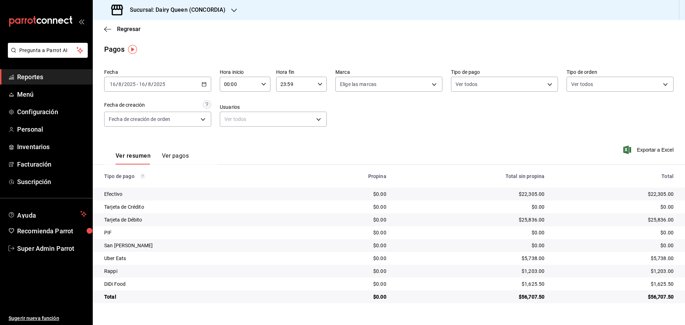
click at [182, 8] on div "Sucursal: Dairy Queen (CONCORDIA)" at bounding box center [168, 10] width 141 height 20
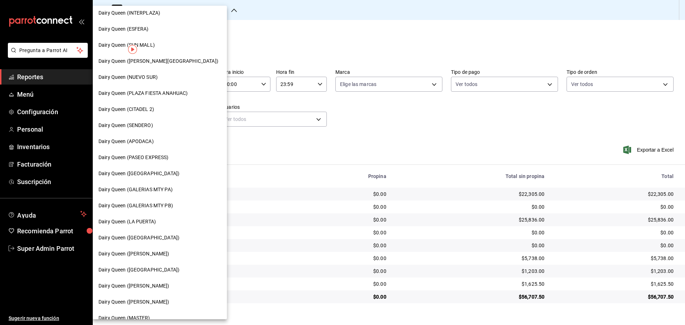
scroll to position [222, 0]
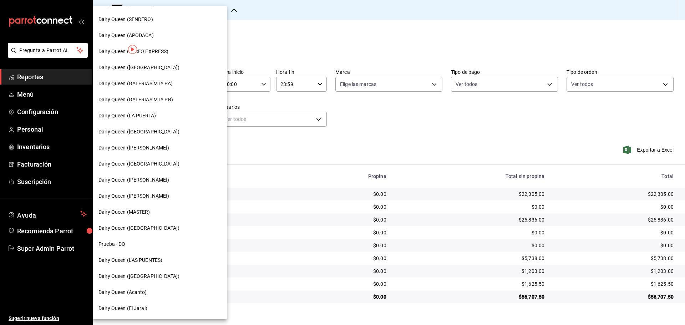
click at [139, 164] on span "Dairy Queen ([GEOGRAPHIC_DATA])" at bounding box center [138, 163] width 81 height 7
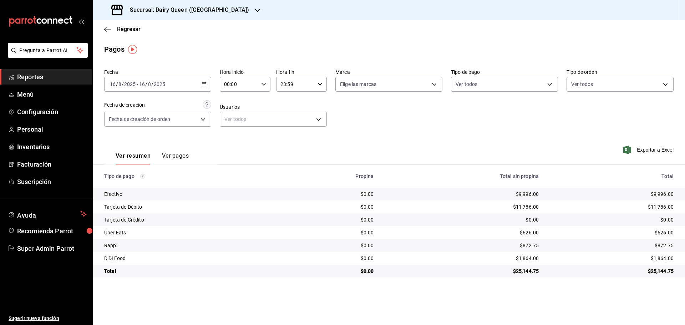
click at [198, 3] on div "Sucursal: Dairy Queen (Plaza Paraíso)" at bounding box center [180, 10] width 165 height 20
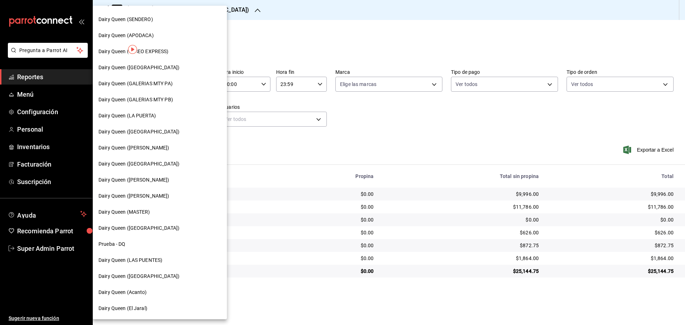
click at [145, 180] on span "Dairy Queen ([PERSON_NAME])" at bounding box center [133, 179] width 71 height 7
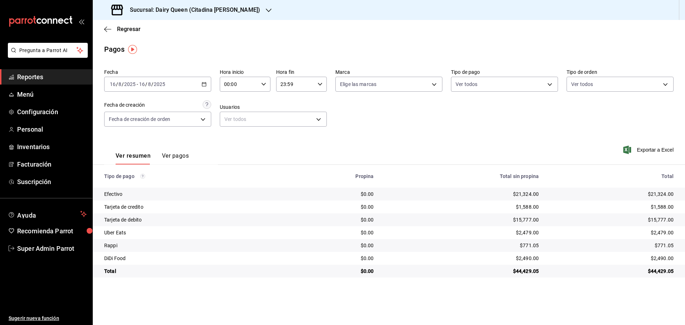
click at [142, 11] on h3 "Sucursal: Dairy Queen (Citadina Escobedo)" at bounding box center [192, 10] width 136 height 9
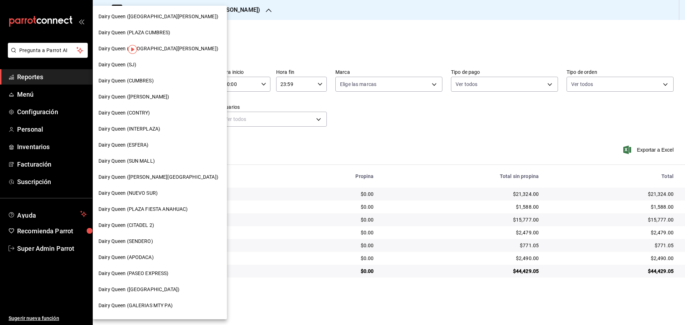
click at [160, 46] on span "Dairy Queen ([GEOGRAPHIC_DATA][PERSON_NAME])" at bounding box center [158, 48] width 120 height 7
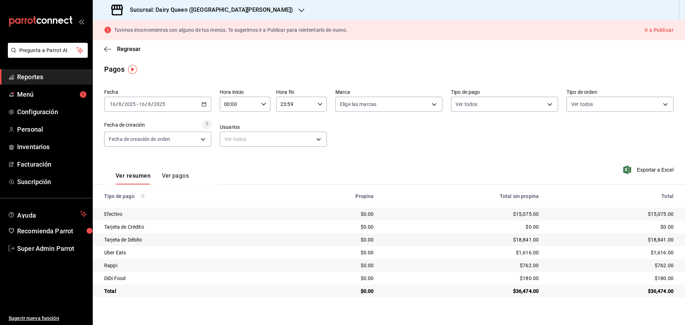
click at [171, 9] on h3 "Sucursal: Dairy Queen (PLAZA FIESTA SAN AGUSTIN)" at bounding box center [208, 10] width 169 height 9
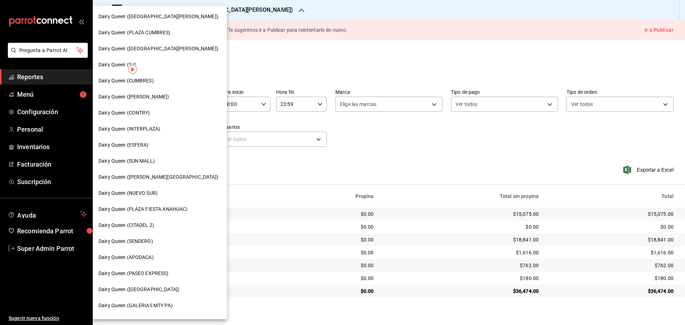
click at [139, 96] on span "Dairy Queen ([PERSON_NAME])" at bounding box center [133, 96] width 71 height 7
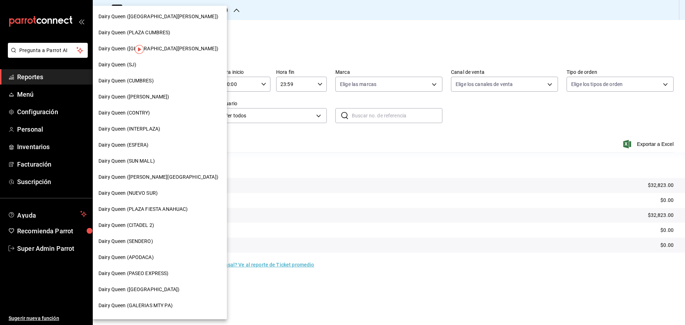
click at [147, 227] on span "Dairy Queen (CITADEL 2)" at bounding box center [126, 224] width 56 height 7
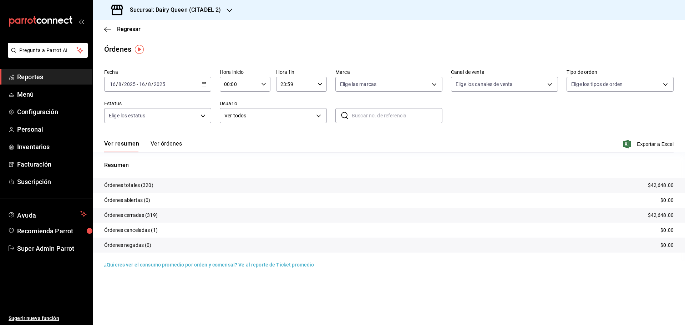
click at [183, 8] on h3 "Sucursal: Dairy Queen (CITADEL 2)" at bounding box center [172, 10] width 97 height 9
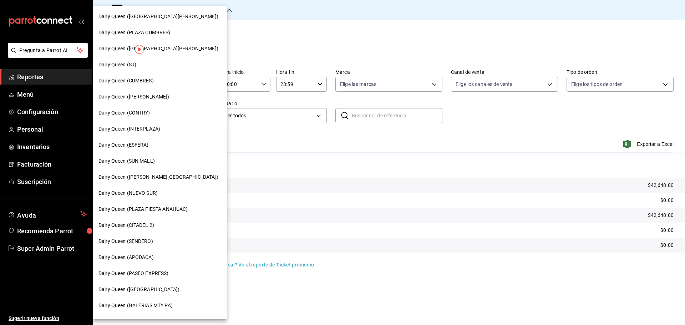
click at [156, 35] on span "Dairy Queen (PLAZA CUMBRES)" at bounding box center [134, 32] width 72 height 7
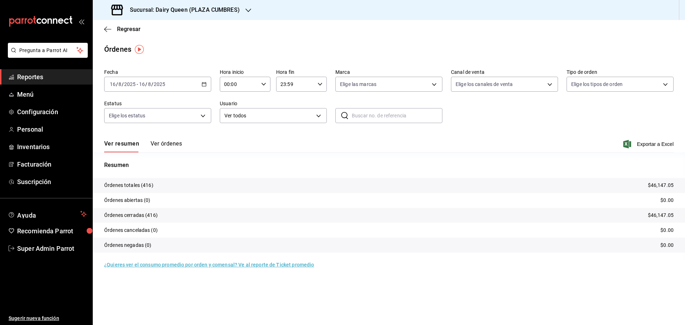
click at [160, 0] on div "Sucursal: Dairy Queen (PLAZA CUMBRES)" at bounding box center [175, 10] width 155 height 20
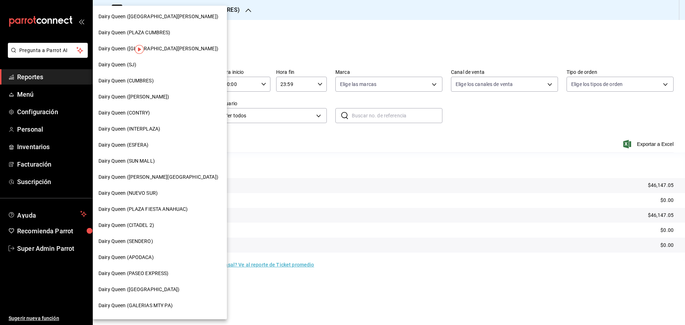
click at [159, 208] on span "Dairy Queen (PLAZA FIESTA ANAHUAC)" at bounding box center [142, 208] width 89 height 7
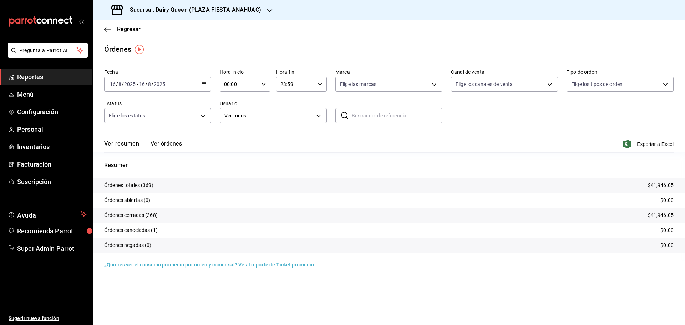
click at [203, 8] on h3 "Sucursal: Dairy Queen (PLAZA FIESTA ANAHUAC)" at bounding box center [192, 10] width 137 height 9
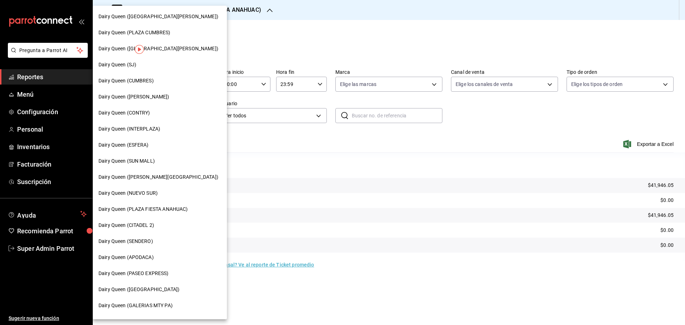
scroll to position [119, 0]
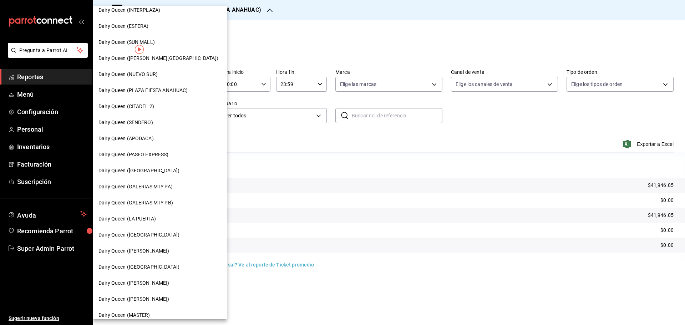
click at [137, 298] on span "Dairy Queen ([PERSON_NAME])" at bounding box center [133, 298] width 71 height 7
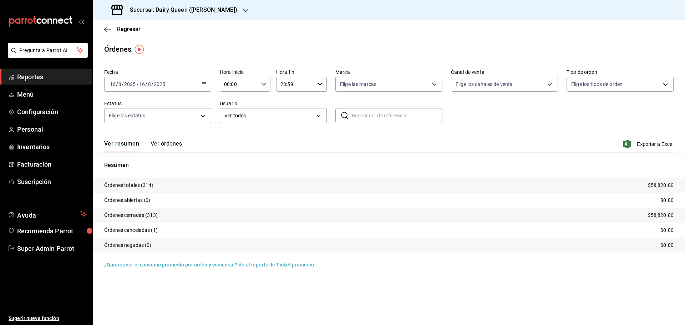
click at [157, 11] on h3 "Sucursal: Dairy Queen (Romulo Garza)" at bounding box center [180, 10] width 113 height 9
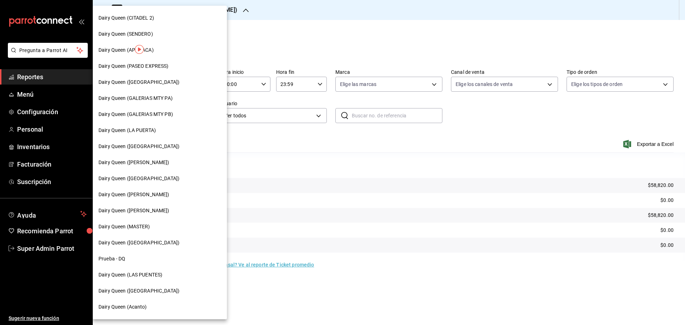
scroll to position [222, 0]
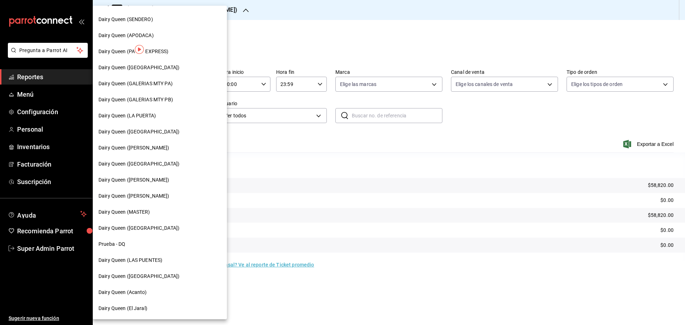
click at [152, 226] on span "Dairy Queen ([GEOGRAPHIC_DATA])" at bounding box center [138, 227] width 81 height 7
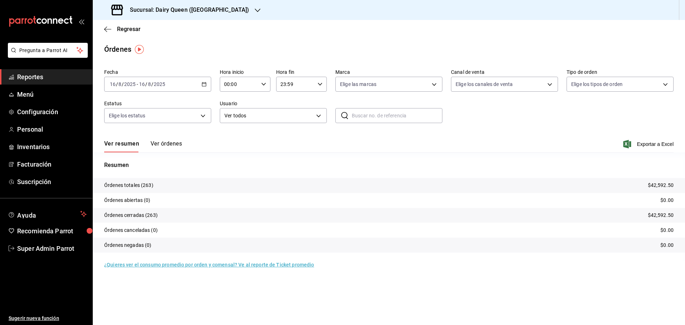
click at [183, 11] on h3 "Sucursal: Dairy Queen (Riviera del sol)" at bounding box center [186, 10] width 125 height 9
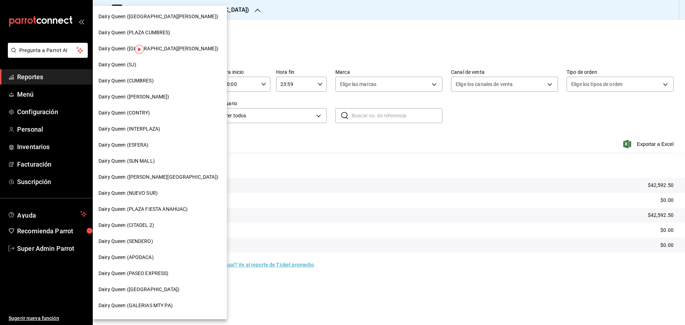
scroll to position [222, 0]
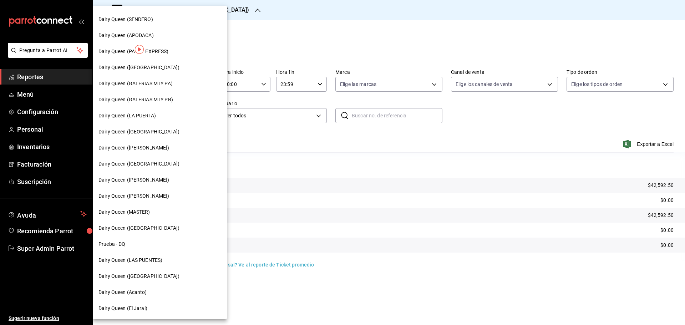
click at [119, 297] on div "Dairy Queen (Acanto)" at bounding box center [160, 292] width 134 height 16
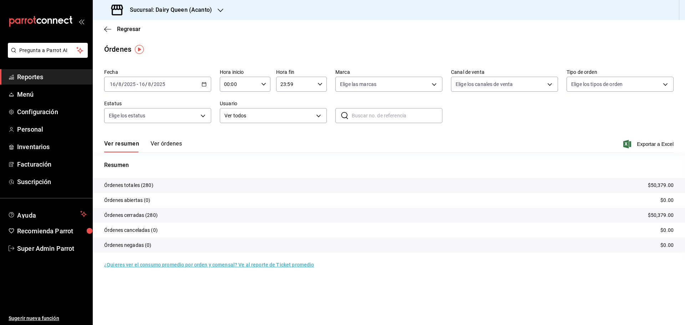
click at [165, 9] on h3 "Sucursal: Dairy Queen (Acanto)" at bounding box center [168, 10] width 88 height 9
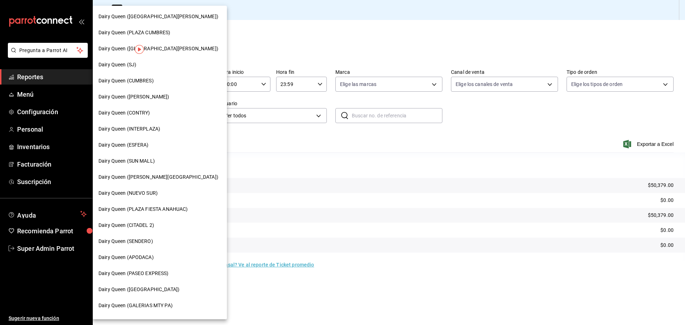
scroll to position [222, 0]
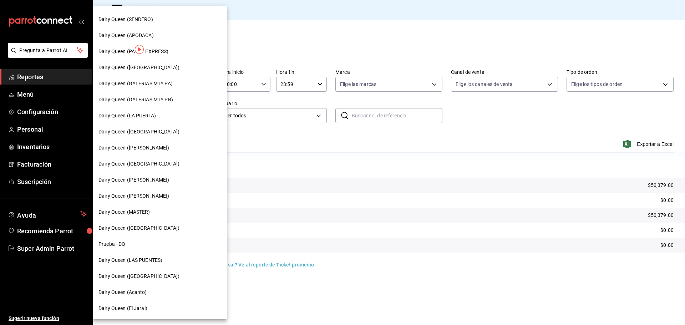
click at [125, 308] on span "Dairy Queen (El Jaral)" at bounding box center [122, 307] width 49 height 7
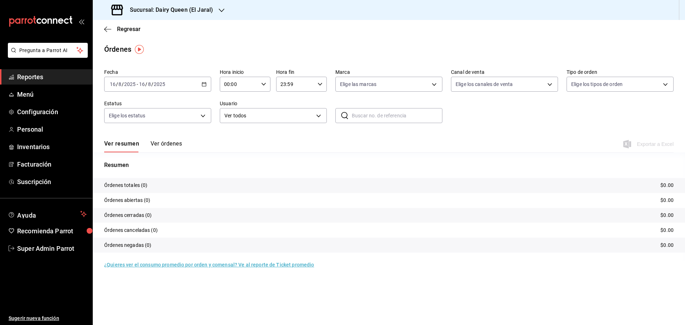
click at [182, 12] on h3 "Sucursal: Dairy Queen (El Jaral)" at bounding box center [168, 10] width 89 height 9
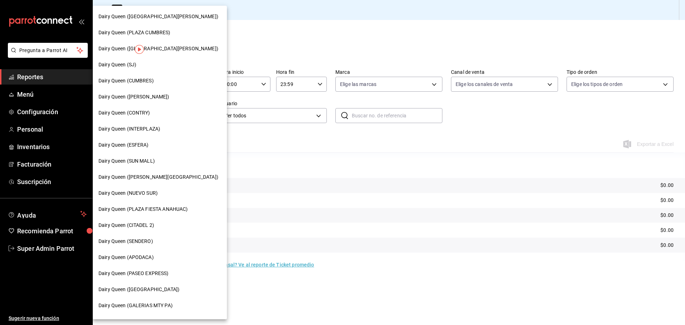
click at [147, 111] on span "Dairy Queen (CONTRY)" at bounding box center [124, 112] width 52 height 7
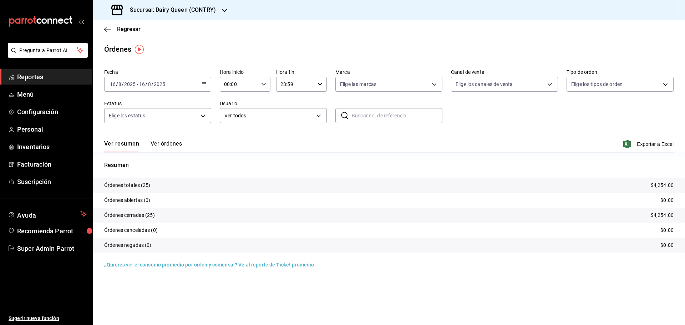
click at [129, 86] on input "2025" at bounding box center [130, 84] width 12 height 6
click at [144, 191] on li "Rango de fechas" at bounding box center [137, 186] width 67 height 16
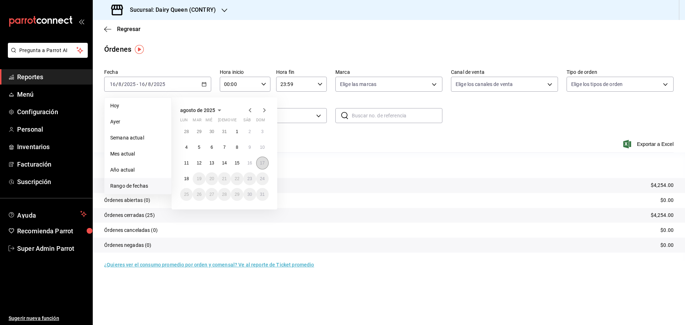
click at [262, 163] on abbr "17" at bounding box center [262, 162] width 5 height 5
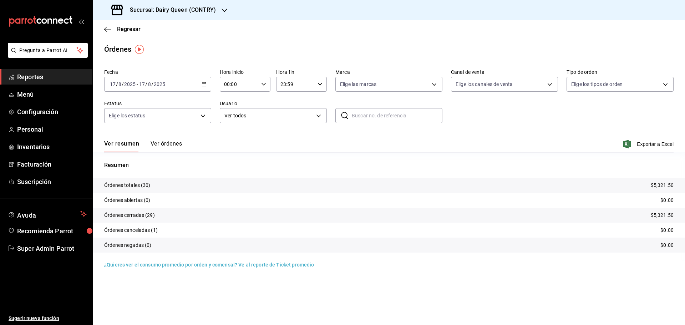
click at [150, 8] on h3 "Sucursal: Dairy Queen (CONTRY)" at bounding box center [170, 10] width 92 height 9
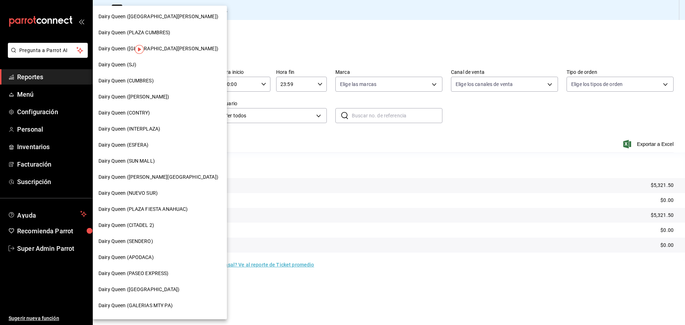
click at [151, 242] on span "Dairy Queen (SENDERO)" at bounding box center [125, 240] width 55 height 7
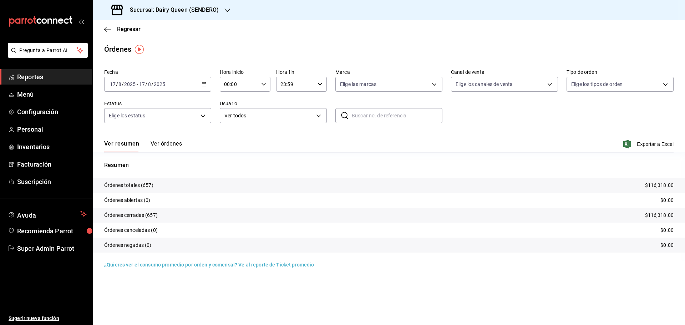
click at [205, 11] on h3 "Sucursal: Dairy Queen (SENDERO)" at bounding box center [171, 10] width 94 height 9
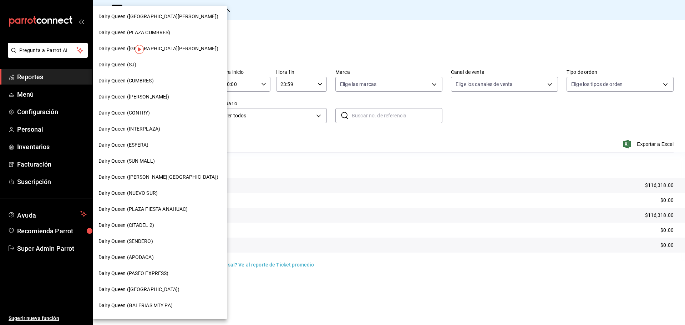
click at [138, 79] on span "Dairy Queen (CUMBRES)" at bounding box center [125, 80] width 55 height 7
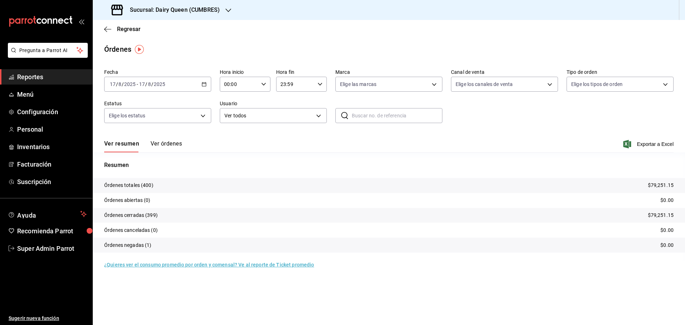
click at [184, 6] on h3 "Sucursal: Dairy Queen (CUMBRES)" at bounding box center [172, 10] width 96 height 9
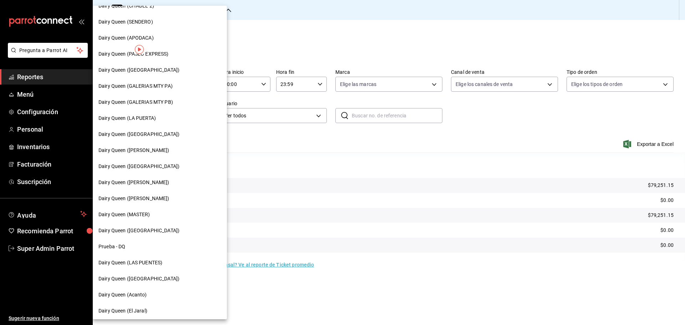
scroll to position [222, 0]
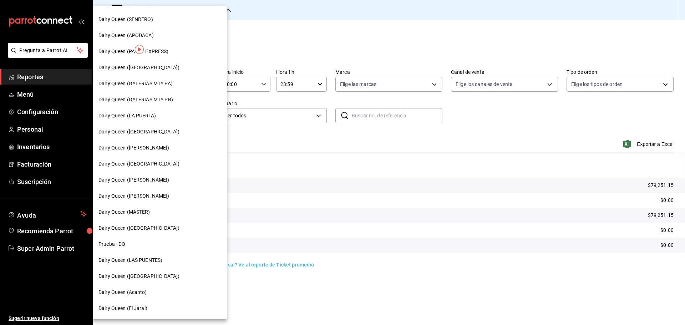
click at [138, 261] on span "Dairy Queen (LAS PUENTES)" at bounding box center [130, 259] width 64 height 7
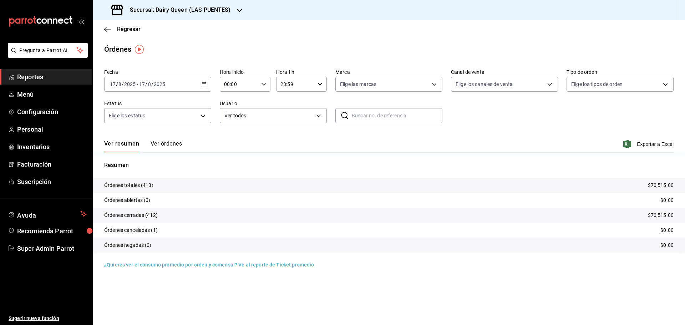
click at [205, 14] on h3 "Sucursal: Dairy Queen (LAS PUENTES)" at bounding box center [177, 10] width 107 height 9
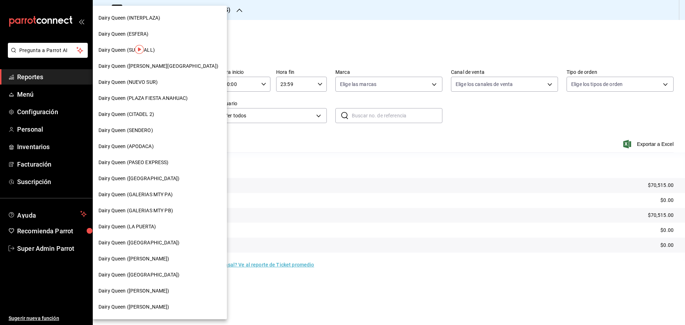
scroll to position [119, 0]
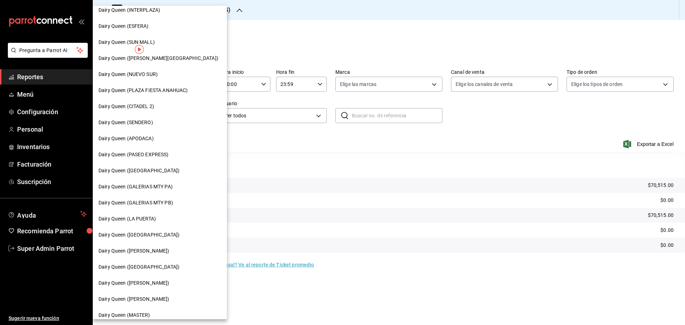
click at [147, 232] on span "Dairy Queen ([GEOGRAPHIC_DATA])" at bounding box center [138, 234] width 81 height 7
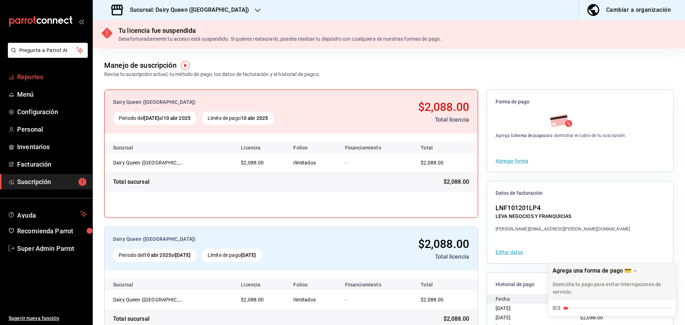
click at [29, 74] on span "Reportes" at bounding box center [52, 77] width 70 height 10
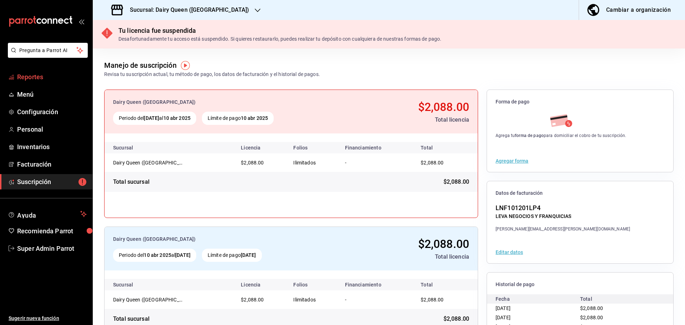
click at [55, 76] on span "Reportes" at bounding box center [52, 77] width 70 height 10
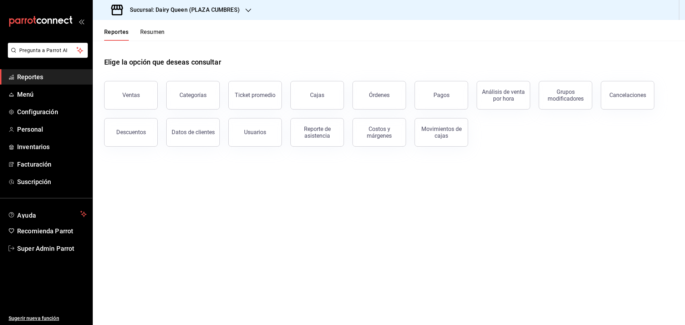
click at [445, 94] on div "Pagos" at bounding box center [441, 95] width 16 height 7
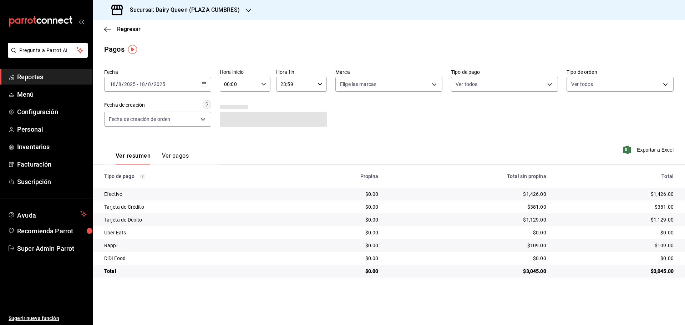
click at [132, 85] on input "2025" at bounding box center [130, 84] width 12 height 6
click at [149, 180] on li "Rango de fechas" at bounding box center [137, 186] width 67 height 16
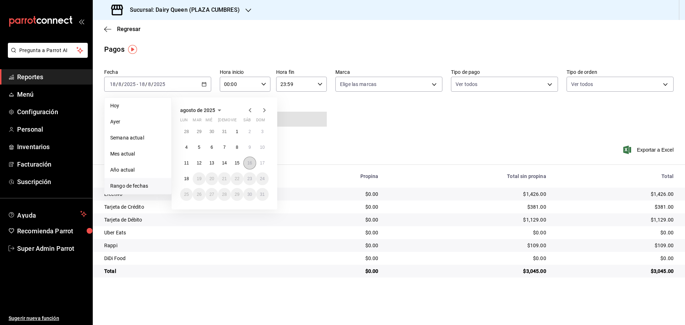
click at [247, 162] on abbr "16" at bounding box center [249, 162] width 5 height 5
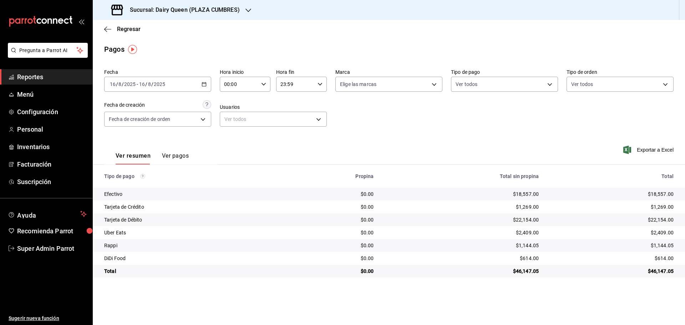
click at [210, 9] on h3 "Sucursal: Dairy Queen (PLAZA CUMBRES)" at bounding box center [182, 10] width 116 height 9
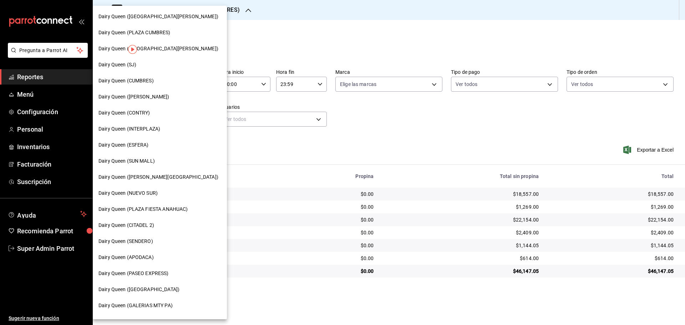
click at [163, 208] on span "Dairy Queen (PLAZA FIESTA ANAHUAC)" at bounding box center [142, 208] width 89 height 7
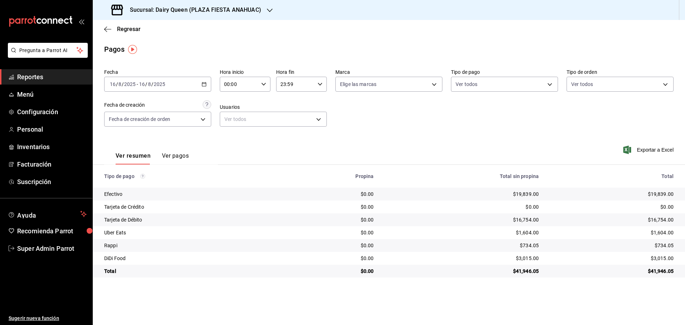
click at [148, 14] on h3 "Sucursal: Dairy Queen (PLAZA FIESTA ANAHUAC)" at bounding box center [192, 10] width 137 height 9
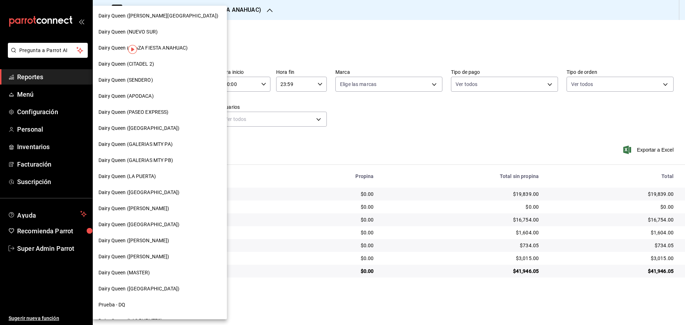
scroll to position [178, 0]
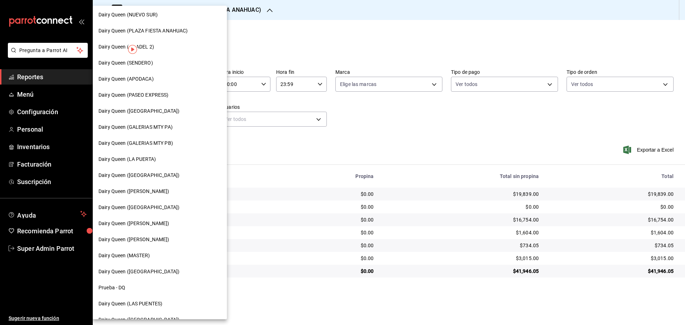
click at [155, 244] on div "Dairy Queen ([PERSON_NAME])" at bounding box center [160, 239] width 134 height 16
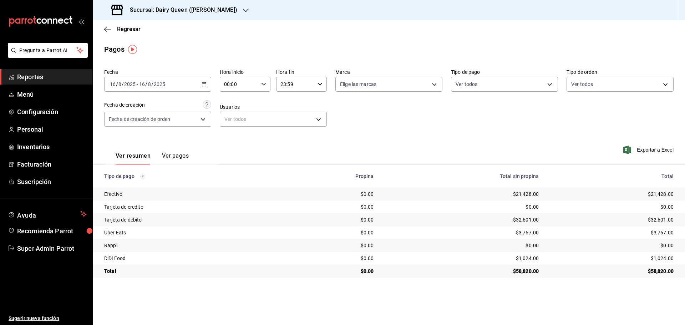
click at [152, 6] on h3 "Sucursal: Dairy Queen ([PERSON_NAME])" at bounding box center [180, 10] width 113 height 9
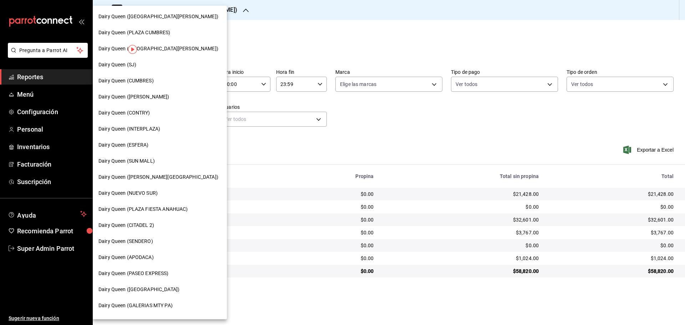
scroll to position [222, 0]
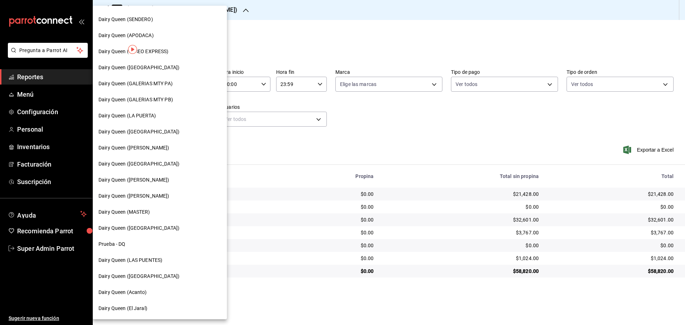
click at [144, 232] on div "Dairy Queen (Riviera del sol)" at bounding box center [160, 228] width 134 height 16
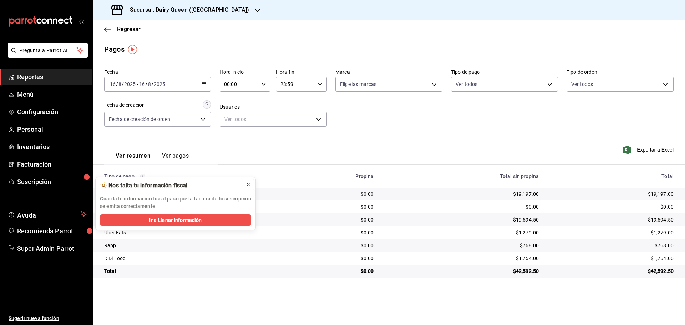
click at [245, 184] on button at bounding box center [247, 184] width 11 height 11
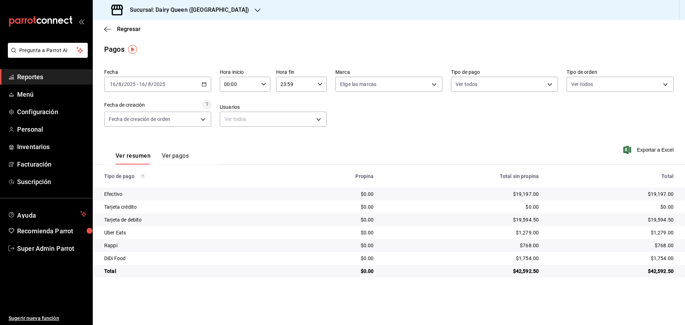
click at [199, 16] on div "Sucursal: Dairy Queen (Riviera del sol)" at bounding box center [180, 10] width 165 height 20
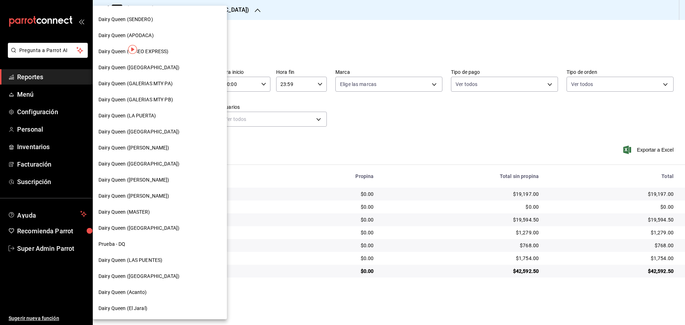
click at [117, 298] on div "Dairy Queen (Acanto)" at bounding box center [160, 292] width 134 height 16
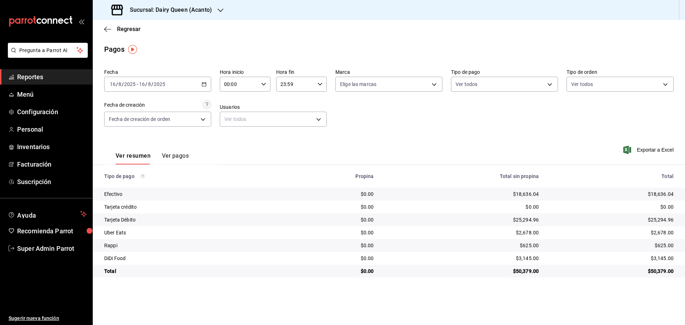
click at [164, 11] on h3 "Sucursal: Dairy Queen (Acanto)" at bounding box center [168, 10] width 88 height 9
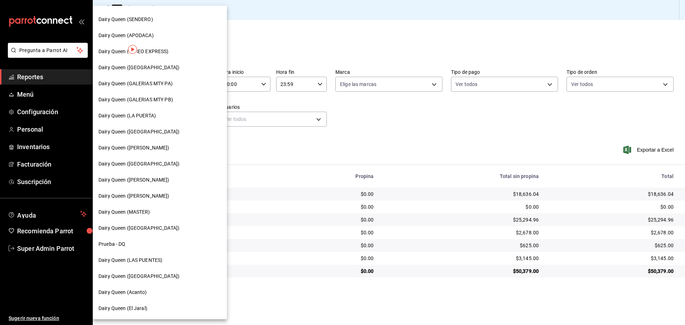
click at [146, 312] on div "Dairy Queen (El Jaral)" at bounding box center [160, 308] width 134 height 16
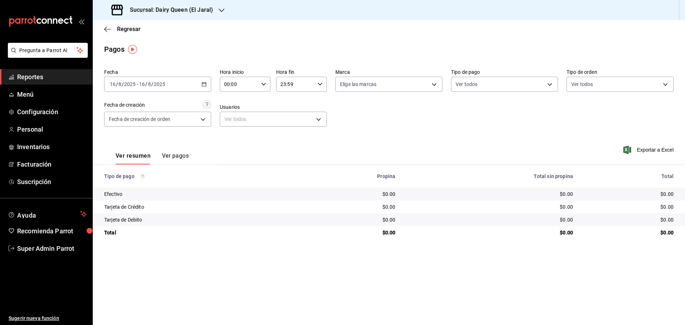
click at [160, 15] on div "Sucursal: Dairy Queen (El Jaral)" at bounding box center [162, 10] width 129 height 20
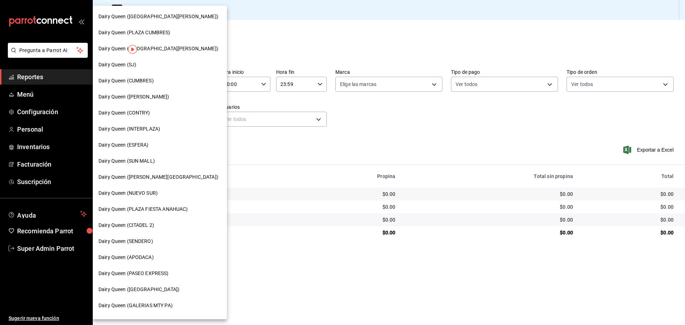
click at [144, 111] on span "Dairy Queen (CONTRY)" at bounding box center [124, 112] width 52 height 7
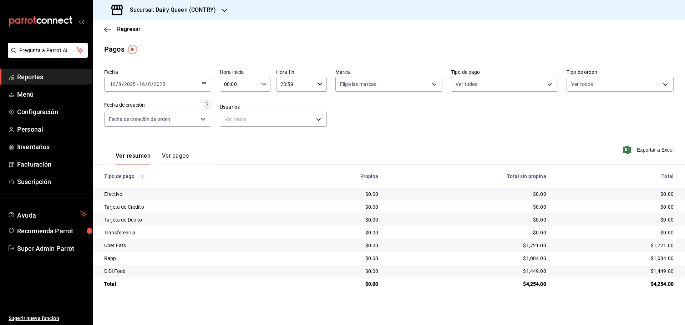
click at [167, 84] on div "2025-08-16 16 / 8 / 2025 - 2025-08-16 16 / 8 / 2025" at bounding box center [157, 84] width 107 height 15
click at [147, 187] on span "Rango de fechas" at bounding box center [137, 185] width 55 height 7
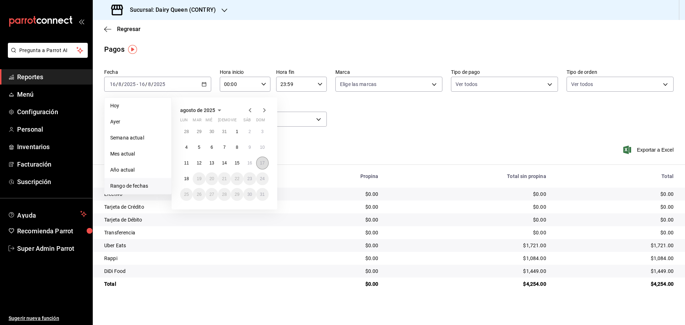
click at [259, 160] on button "17" at bounding box center [262, 163] width 12 height 13
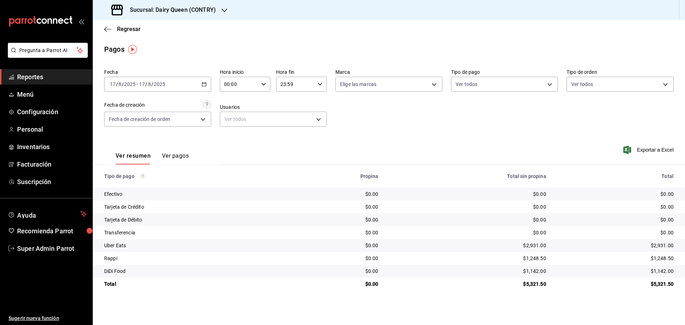
click at [175, 5] on div "Sucursal: Dairy Queen (CONTRY)" at bounding box center [164, 10] width 132 height 20
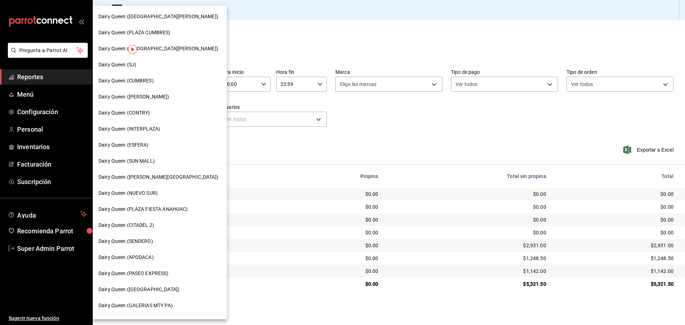
click at [149, 238] on span "Dairy Queen (SENDERO)" at bounding box center [125, 240] width 55 height 7
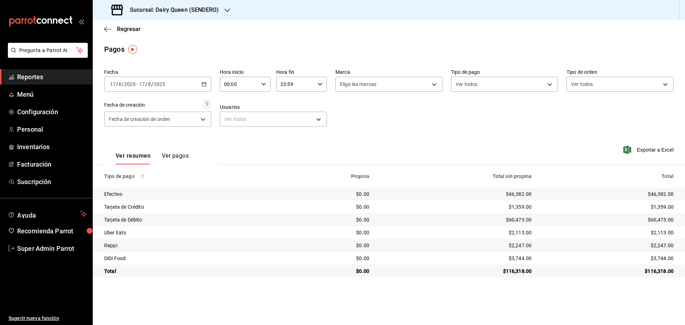
click at [142, 15] on div "Sucursal: Dairy Queen (SENDERO)" at bounding box center [165, 10] width 134 height 20
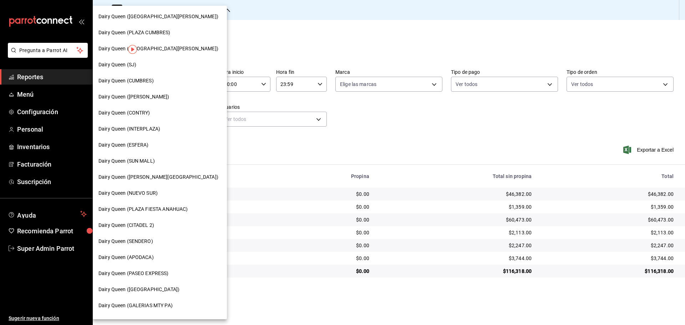
click at [140, 78] on span "Dairy Queen (CUMBRES)" at bounding box center [125, 80] width 55 height 7
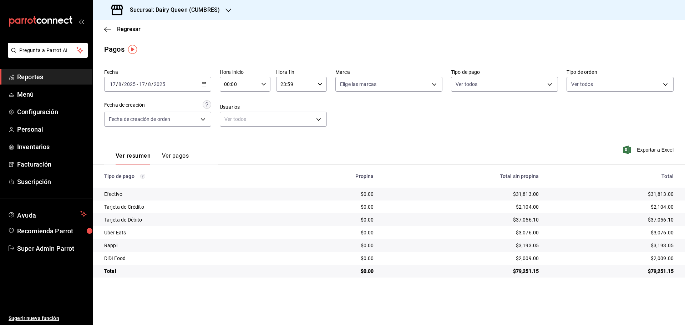
click at [204, 12] on h3 "Sucursal: Dairy Queen (CUMBRES)" at bounding box center [172, 10] width 96 height 9
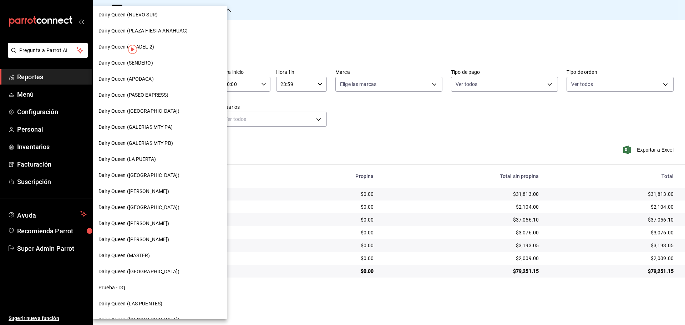
scroll to position [222, 0]
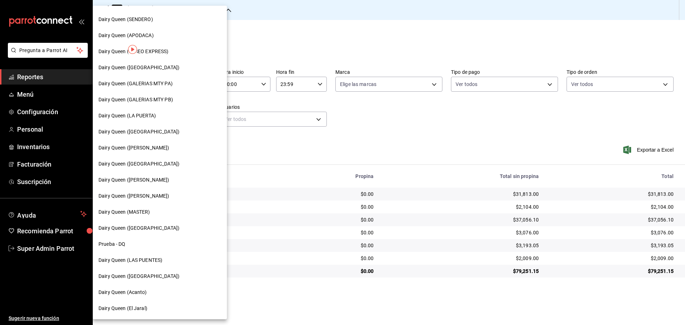
click at [144, 262] on span "Dairy Queen (LAS PUENTES)" at bounding box center [130, 259] width 64 height 7
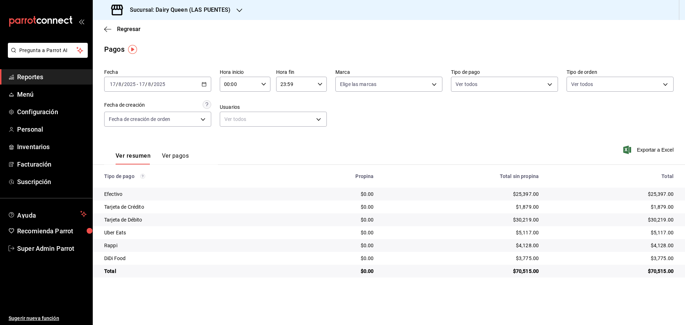
click at [189, 10] on h3 "Sucursal: Dairy Queen (LAS PUENTES)" at bounding box center [177, 10] width 107 height 9
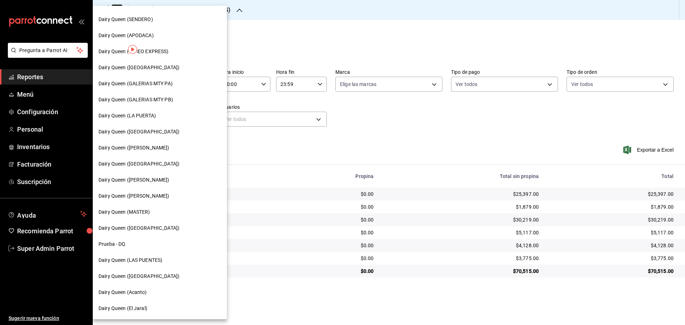
click at [153, 130] on span "Dairy Queen ([GEOGRAPHIC_DATA])" at bounding box center [138, 131] width 81 height 7
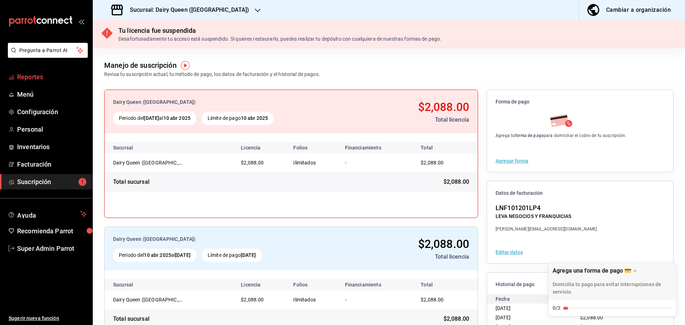
click at [42, 77] on span "Reportes" at bounding box center [52, 77] width 70 height 10
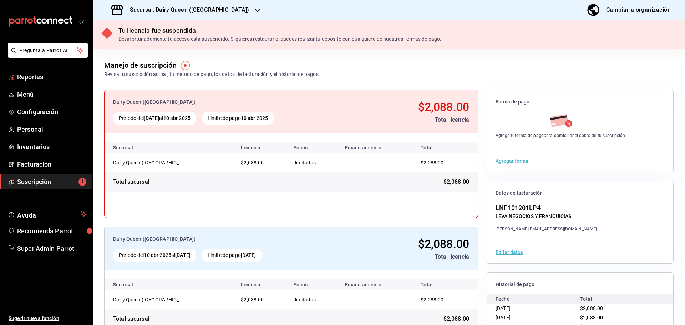
click at [41, 77] on span "Reportes" at bounding box center [52, 77] width 70 height 10
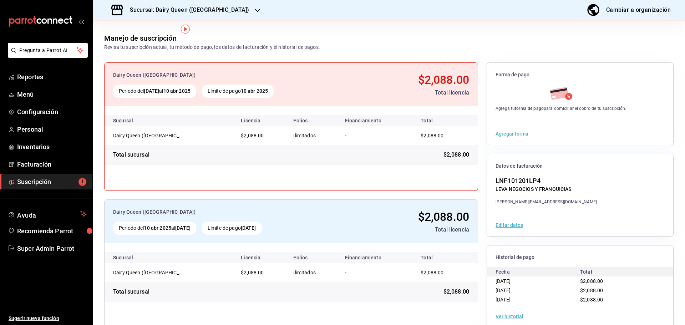
scroll to position [41, 0]
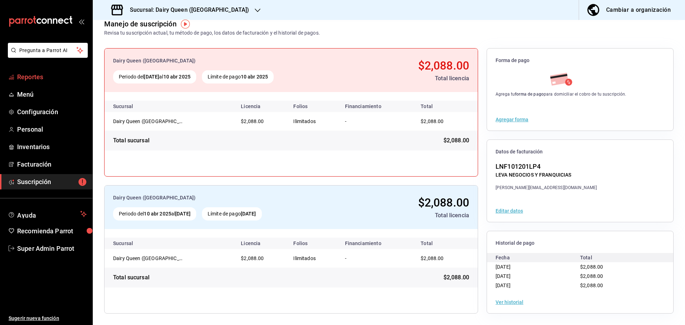
click at [34, 76] on span "Reportes" at bounding box center [52, 77] width 70 height 10
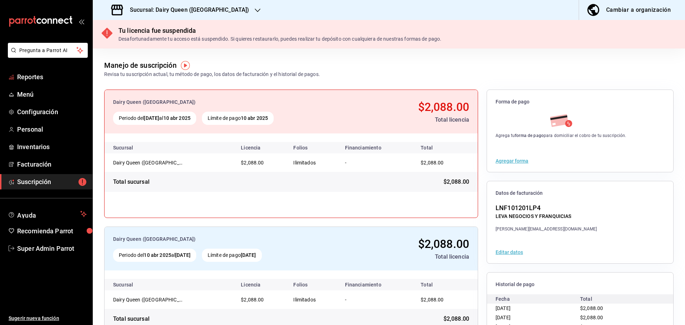
click at [34, 76] on span "Reportes" at bounding box center [52, 77] width 70 height 10
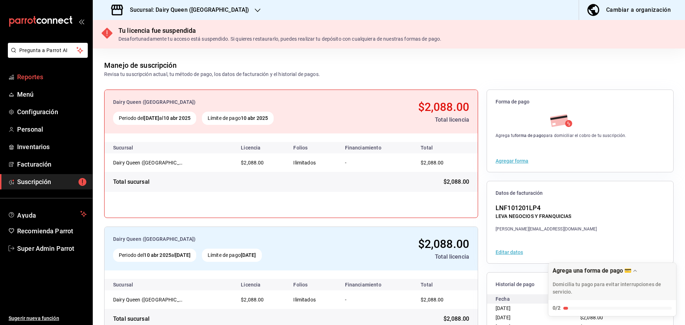
click at [34, 67] on li "Pregunta a Parrot AI" at bounding box center [46, 56] width 87 height 26
click at [28, 76] on span "Reportes" at bounding box center [52, 77] width 70 height 10
click at [53, 77] on span "Reportes" at bounding box center [52, 77] width 70 height 10
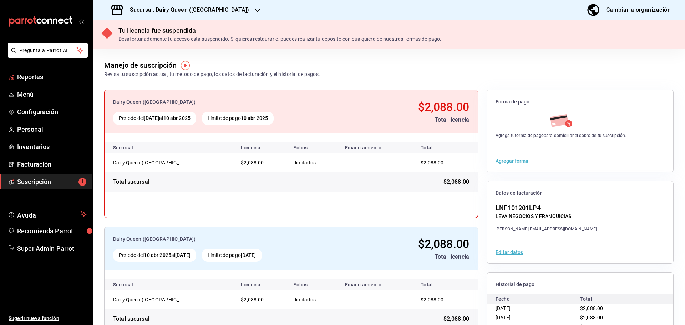
click at [53, 77] on span "Reportes" at bounding box center [52, 77] width 70 height 10
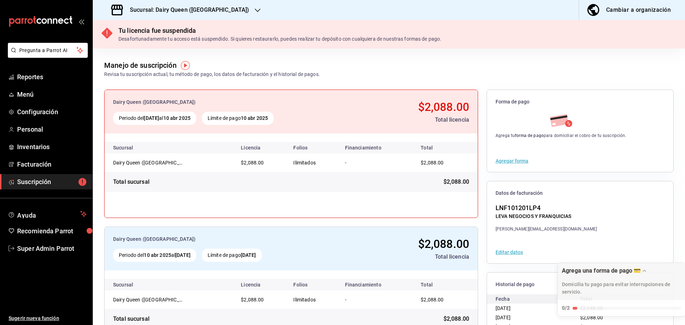
drag, startPoint x: 597, startPoint y: 277, endPoint x: 681, endPoint y: 80, distance: 214.6
click at [681, 80] on body "Pregunta a Parrot AI Reportes Menú Configuración Personal Inventarios Facturaci…" at bounding box center [342, 162] width 685 height 325
drag, startPoint x: 578, startPoint y: 275, endPoint x: 684, endPoint y: 307, distance: 110.5
click at [684, 307] on button "Agrega una forma de pago 💳 Domicilia tu pago para evitar interrupciones de serv…" at bounding box center [621, 289] width 128 height 53
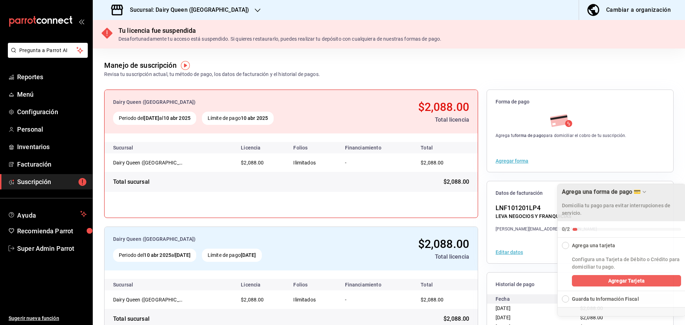
click at [608, 199] on div "Domicilia tu pago para evitar interrupciones de servicio." at bounding box center [621, 207] width 119 height 20
click at [640, 194] on div "Drag to move checklist" at bounding box center [643, 191] width 7 height 7
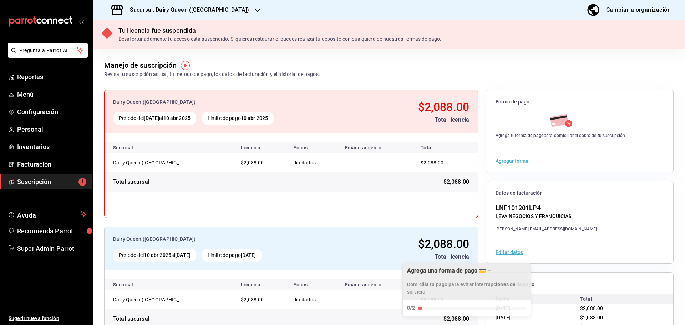
drag, startPoint x: 625, startPoint y: 279, endPoint x: 347, endPoint y: 282, distance: 278.1
click at [407, 280] on div "Domicilia tu pago para evitar interrupciones de servicio." at bounding box center [466, 286] width 119 height 20
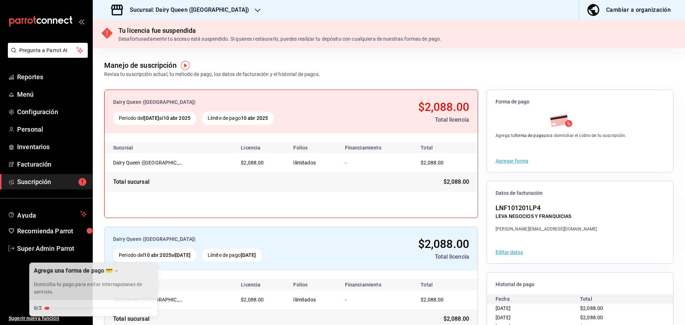
drag, startPoint x: 354, startPoint y: 274, endPoint x: 88, endPoint y: 271, distance: 266.7
click at [88, 271] on div "Agrega una forma de pago 💳 Domicilia tu pago para evitar interrupciones de serv…" at bounding box center [94, 281] width 128 height 37
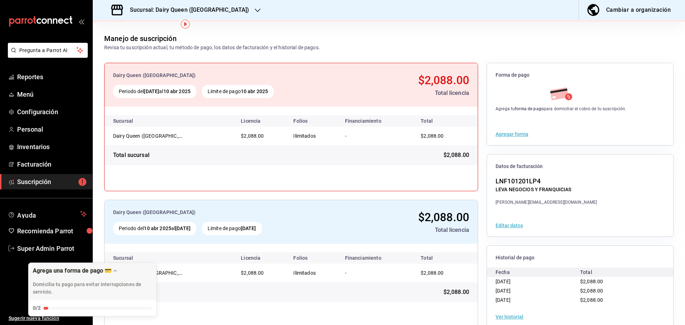
scroll to position [41, 0]
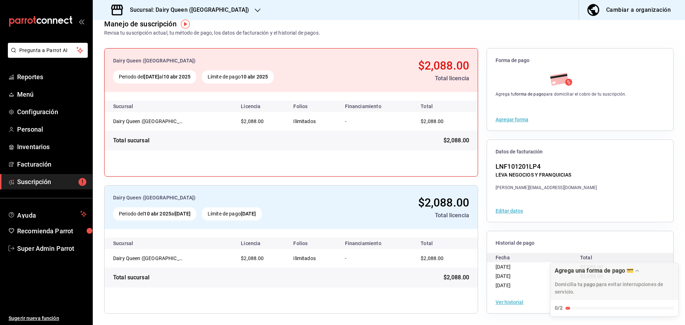
drag, startPoint x: 344, startPoint y: 273, endPoint x: 592, endPoint y: 261, distance: 247.7
click at [592, 261] on body "Pregunta a Parrot AI Reportes Menú Configuración Personal Inventarios Facturaci…" at bounding box center [342, 162] width 685 height 325
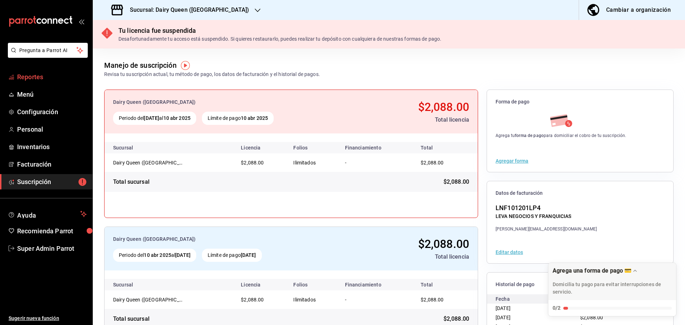
click at [36, 73] on span "Reportes" at bounding box center [52, 77] width 70 height 10
click at [40, 78] on span "Reportes" at bounding box center [52, 77] width 70 height 10
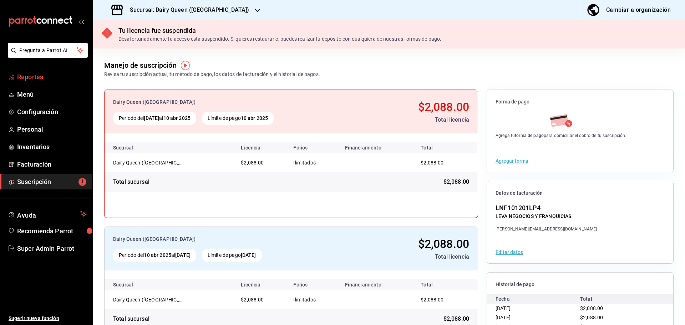
click at [32, 75] on span "Reportes" at bounding box center [52, 77] width 70 height 10
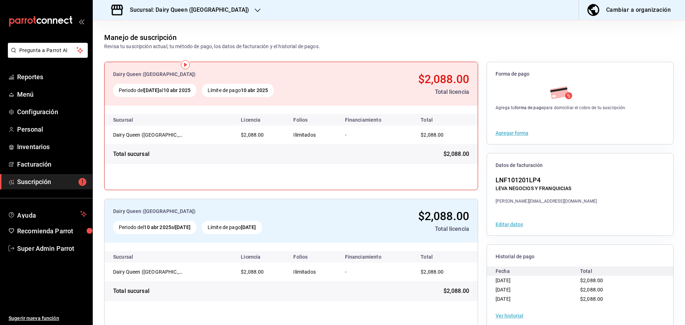
scroll to position [41, 0]
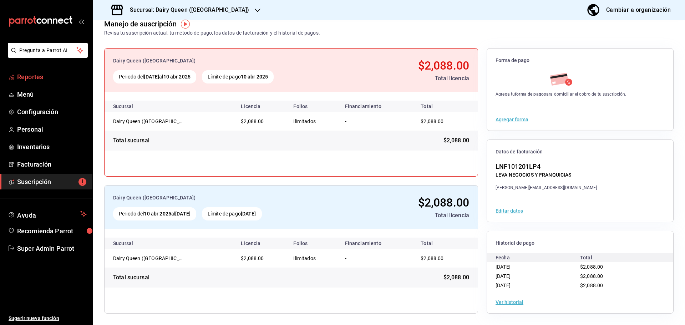
click at [46, 76] on span "Reportes" at bounding box center [52, 77] width 70 height 10
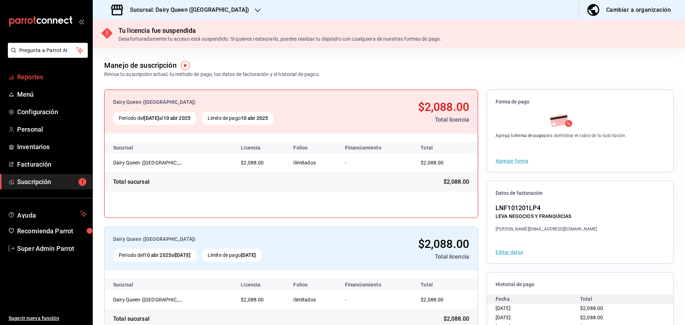
click at [32, 72] on link "Reportes" at bounding box center [46, 76] width 92 height 15
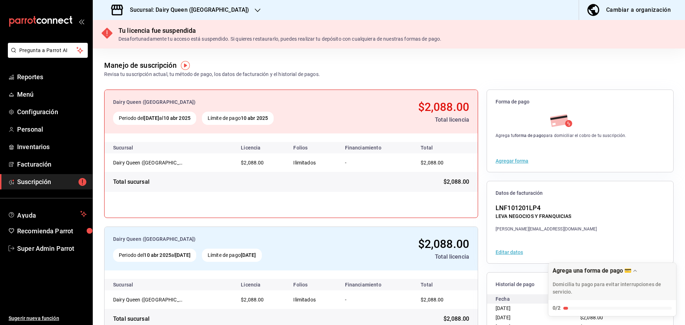
click at [50, 66] on li "Pregunta a Parrot AI" at bounding box center [46, 56] width 87 height 26
click at [37, 80] on span "Reportes" at bounding box center [52, 77] width 70 height 10
click at [176, 4] on div "Sucursal: Dairy Queen (PASEO LA FE)" at bounding box center [180, 10] width 165 height 20
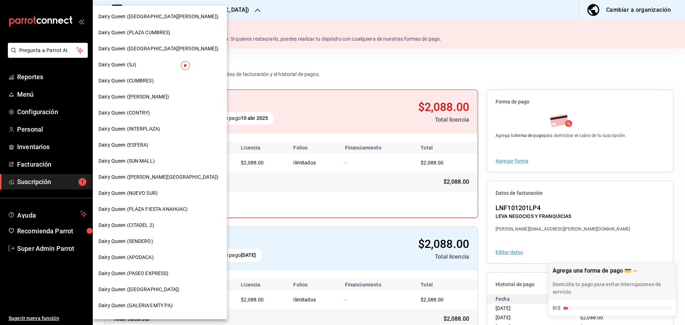
click at [135, 279] on div "Dairy Queen (PASEO EXPRESS)" at bounding box center [160, 273] width 134 height 16
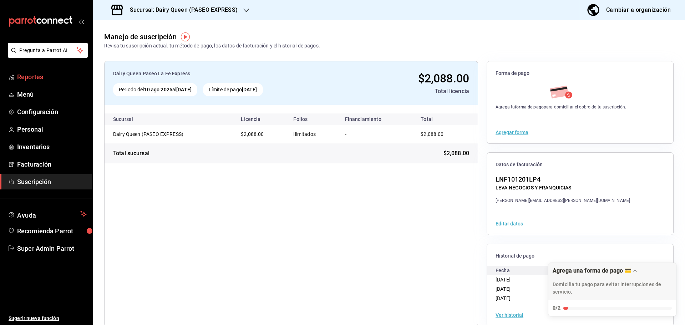
click at [45, 76] on span "Reportes" at bounding box center [52, 77] width 70 height 10
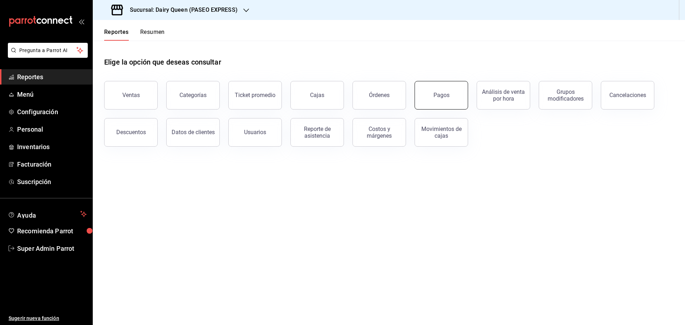
click at [439, 97] on div "Pagos" at bounding box center [441, 95] width 16 height 7
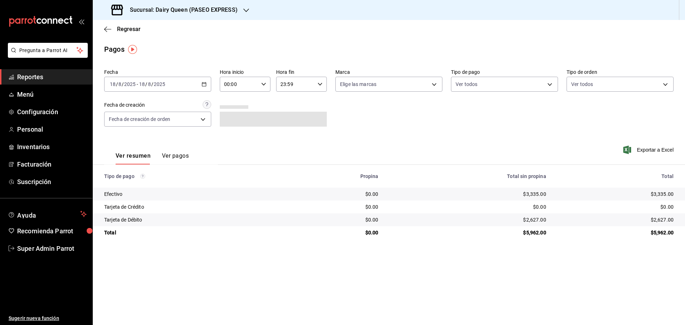
click at [149, 76] on div "Fecha 2025-08-18 18 / 8 / 2025 - 2025-08-18 18 / 8 / 2025" at bounding box center [157, 80] width 107 height 23
click at [144, 81] on input "18" at bounding box center [142, 84] width 6 height 6
click at [132, 188] on span "Rango de fechas" at bounding box center [137, 185] width 55 height 7
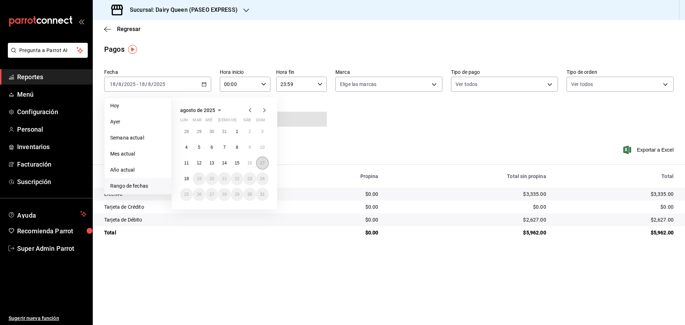
click at [264, 163] on abbr "17" at bounding box center [262, 162] width 5 height 5
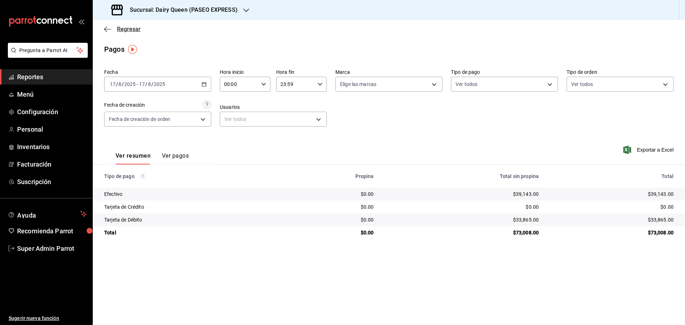
click at [108, 26] on icon "button" at bounding box center [107, 29] width 7 height 6
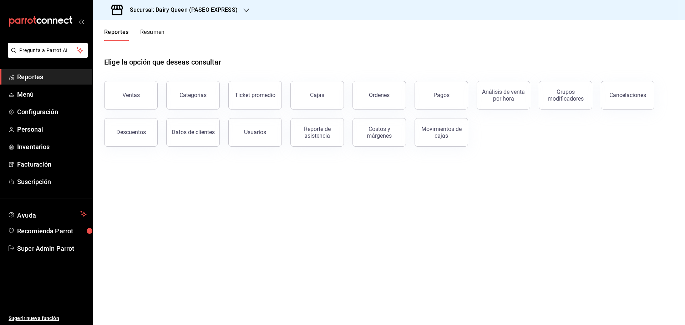
click at [156, 35] on button "Resumen" at bounding box center [152, 35] width 25 height 12
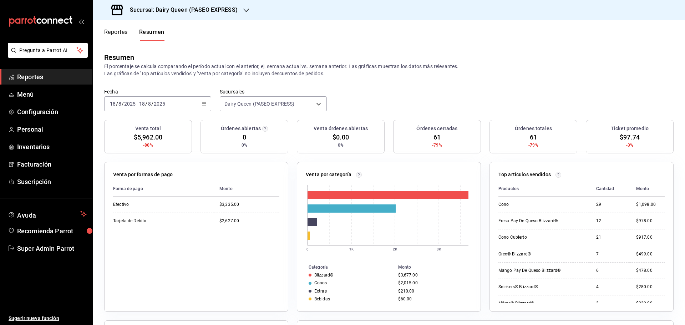
click at [235, 12] on h3 "Sucursal: Dairy Queen (PASEO EXPRESS)" at bounding box center [180, 10] width 113 height 9
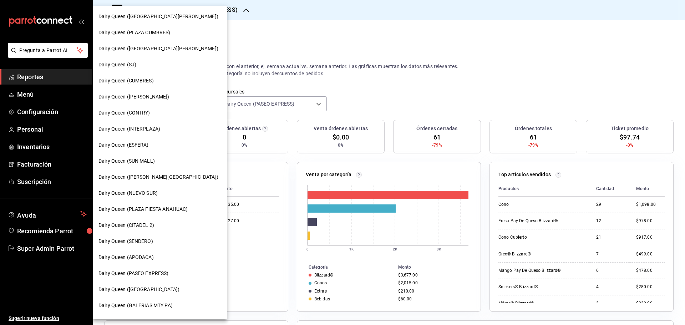
click at [299, 37] on div at bounding box center [342, 162] width 685 height 325
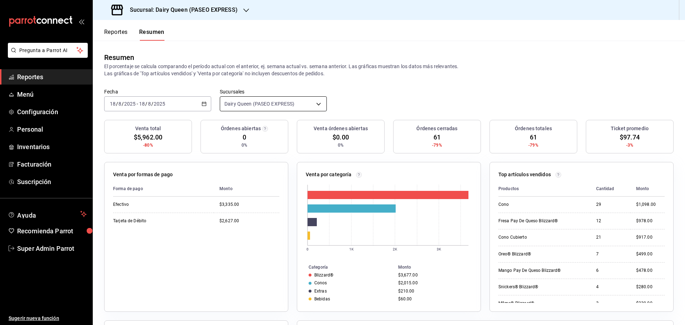
click at [247, 98] on body "Pregunta a Parrot AI Reportes Menú Configuración Personal Inventarios Facturaci…" at bounding box center [342, 162] width 685 height 325
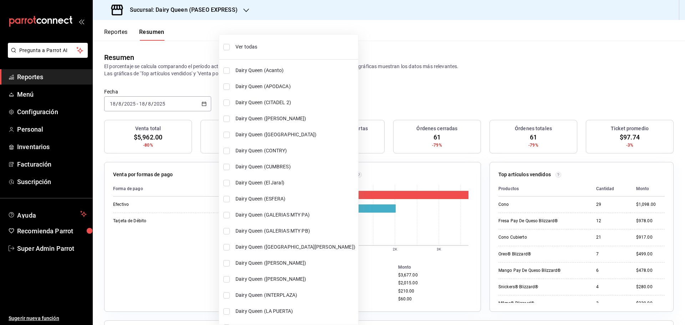
click at [231, 48] on li "Ver todas" at bounding box center [288, 46] width 139 height 19
type input "[object Object],[object Object],[object Object],[object Object],[object Object]…"
checkbox input "true"
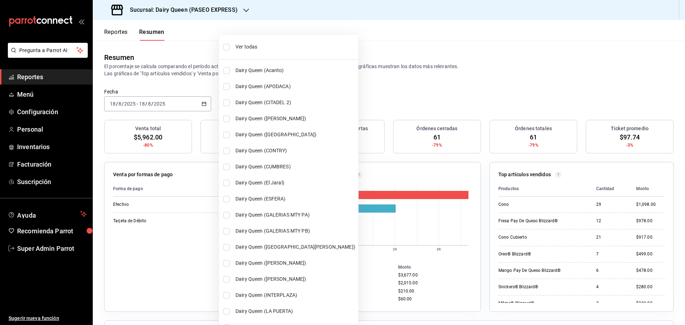
checkbox input "true"
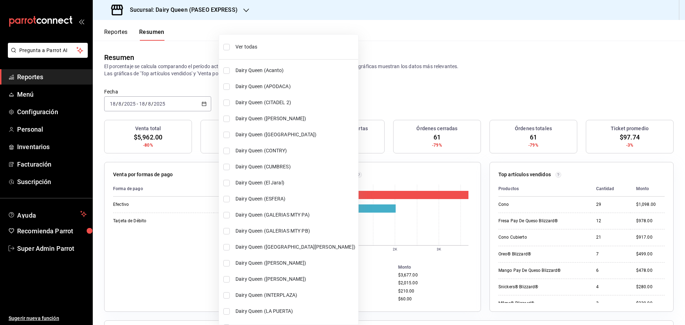
checkbox input "true"
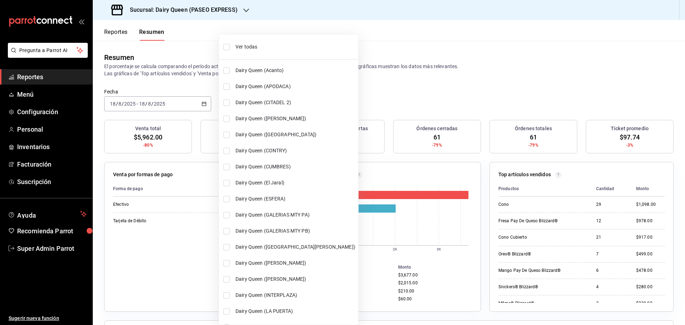
checkbox input "true"
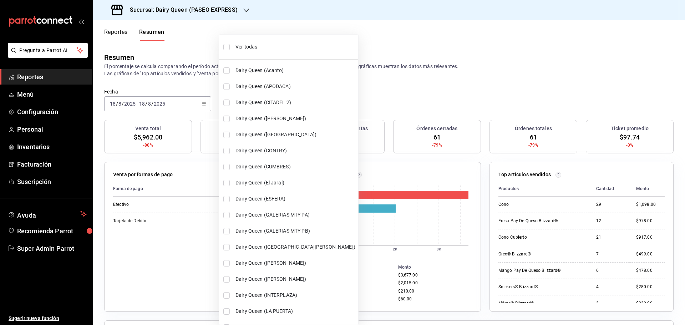
checkbox input "true"
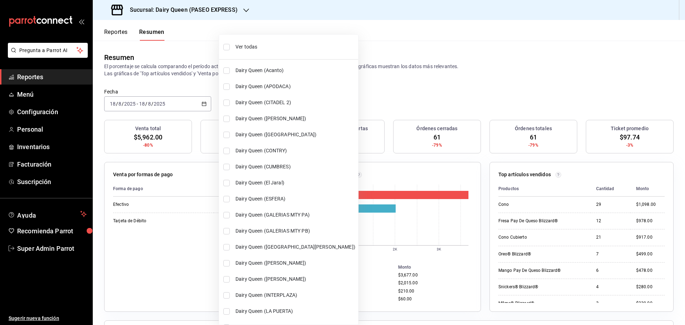
checkbox input "true"
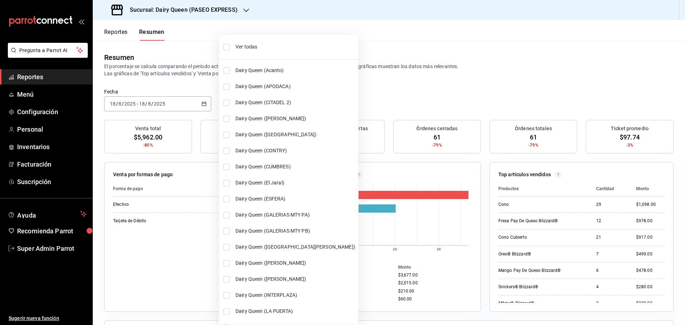
checkbox input "true"
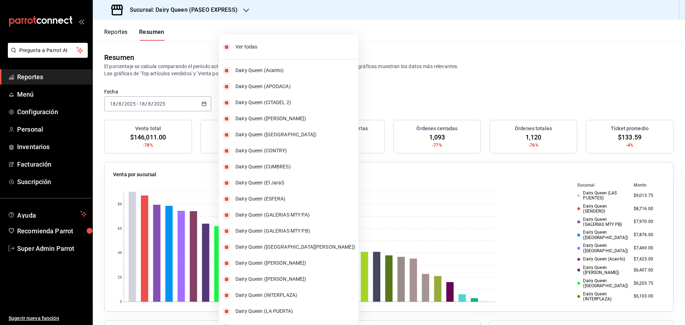
click at [142, 111] on div at bounding box center [342, 162] width 685 height 325
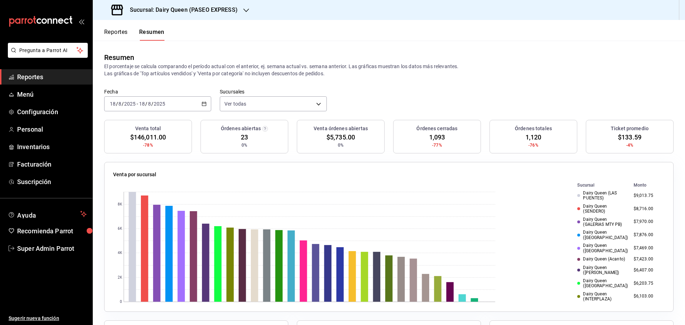
click at [206, 106] on div "2025-08-18 18 / 8 / 2025 - 2025-08-18 18 / 8 / 2025" at bounding box center [157, 103] width 107 height 15
click at [150, 210] on li "Rango de fechas" at bounding box center [137, 206] width 67 height 16
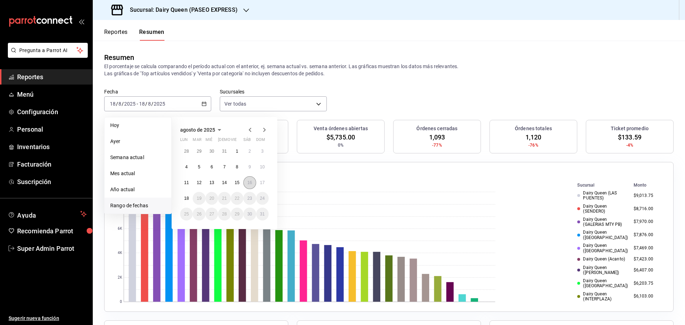
click at [254, 181] on button "16" at bounding box center [249, 182] width 12 height 13
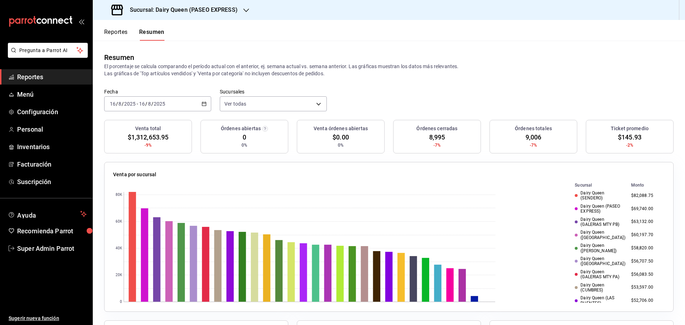
click at [29, 78] on span "Reportes" at bounding box center [52, 77] width 70 height 10
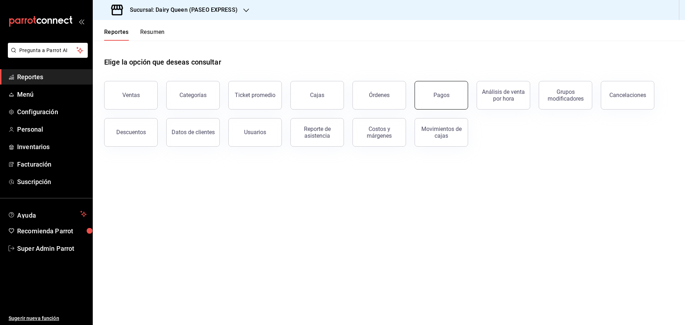
click at [434, 101] on button "Pagos" at bounding box center [440, 95] width 53 height 29
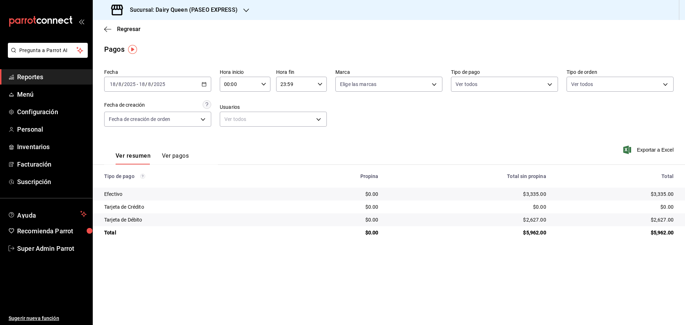
click at [128, 84] on input "2025" at bounding box center [130, 84] width 12 height 6
click at [147, 184] on span "Rango de fechas" at bounding box center [137, 185] width 55 height 7
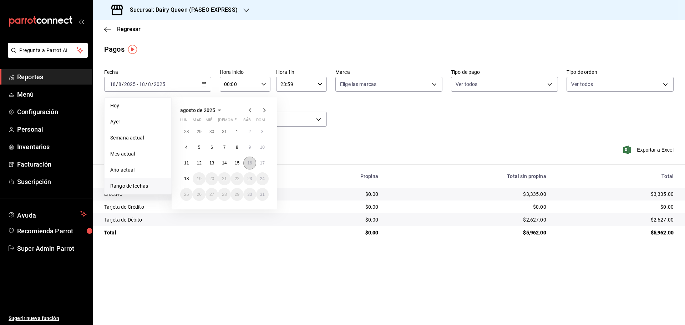
click at [253, 165] on button "16" at bounding box center [249, 163] width 12 height 13
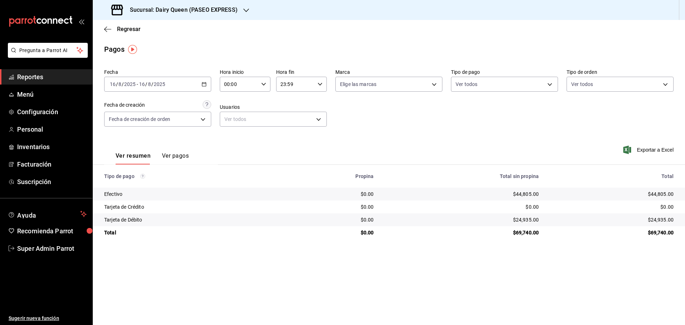
click at [199, 12] on h3 "Sucursal: Dairy Queen (PASEO EXPRESS)" at bounding box center [180, 10] width 113 height 9
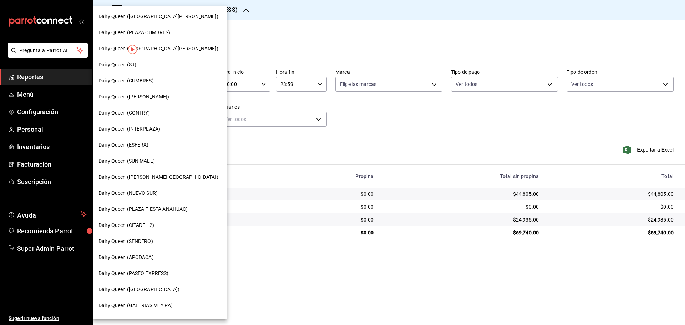
click at [155, 113] on div "Dairy Queen (CONTRY)" at bounding box center [159, 112] width 123 height 7
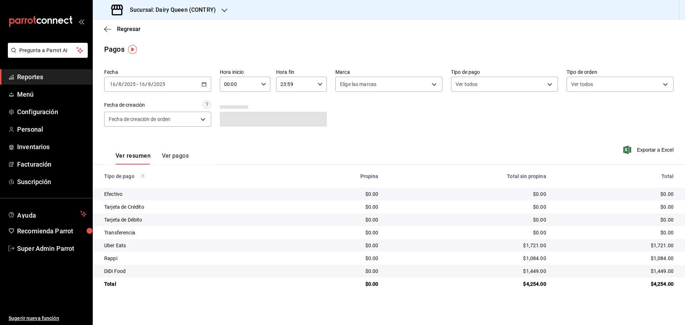
click at [214, 9] on h3 "Sucursal: Dairy Queen (CONTRY)" at bounding box center [170, 10] width 92 height 9
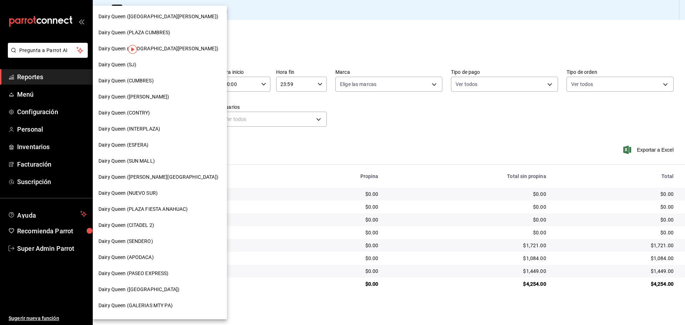
click at [150, 242] on span "Dairy Queen (SENDERO)" at bounding box center [125, 240] width 55 height 7
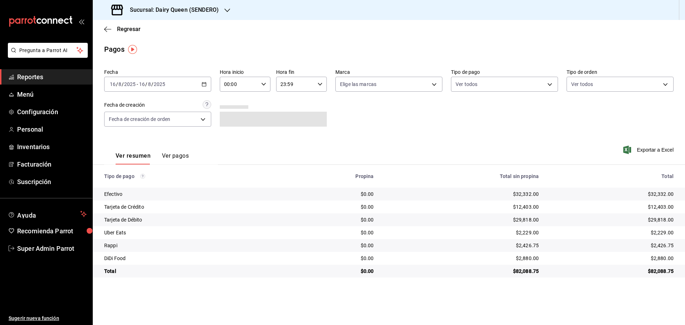
click at [169, 11] on h3 "Sucursal: Dairy Queen (SENDERO)" at bounding box center [171, 10] width 94 height 9
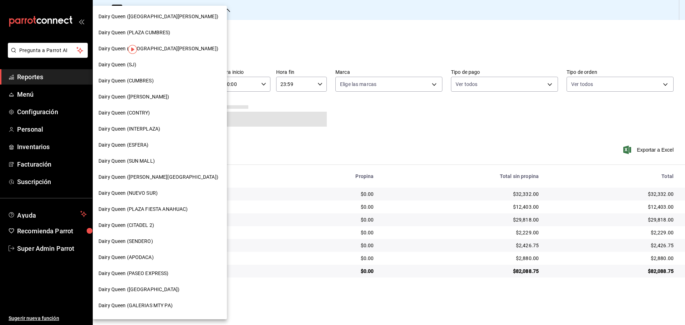
click at [147, 79] on span "Dairy Queen (CUMBRES)" at bounding box center [125, 80] width 55 height 7
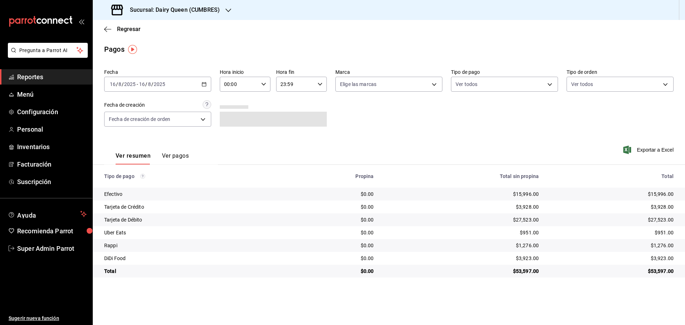
click at [164, 12] on h3 "Sucursal: Dairy Queen (CUMBRES)" at bounding box center [172, 10] width 96 height 9
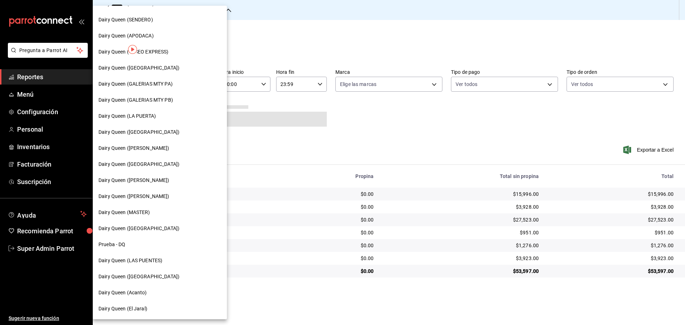
scroll to position [222, 0]
click at [165, 262] on div "Dairy Queen (LAS PUENTES)" at bounding box center [159, 259] width 123 height 7
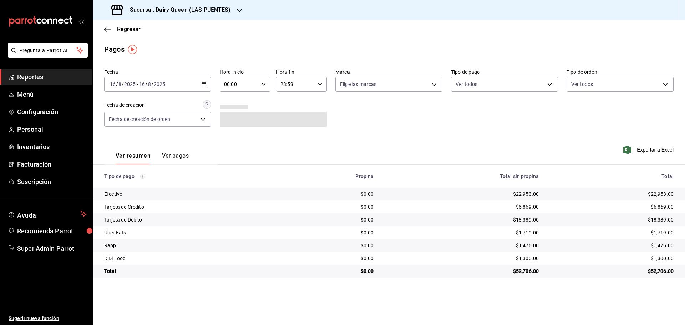
click at [198, 11] on h3 "Sucursal: Dairy Queen (LAS PUENTES)" at bounding box center [177, 10] width 107 height 9
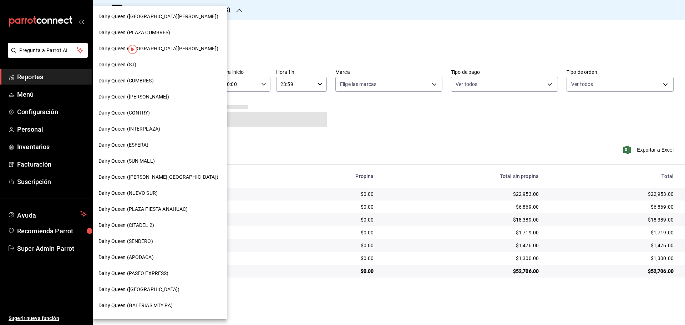
click at [144, 275] on span "Dairy Queen (PASEO EXPRESS)" at bounding box center [133, 273] width 70 height 7
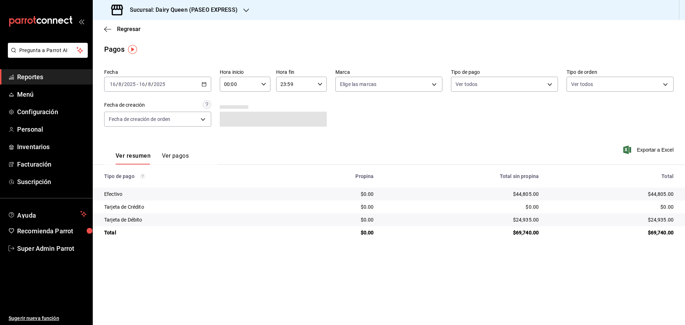
click at [160, 12] on h3 "Sucursal: Dairy Queen (PASEO EXPRESS)" at bounding box center [180, 10] width 113 height 9
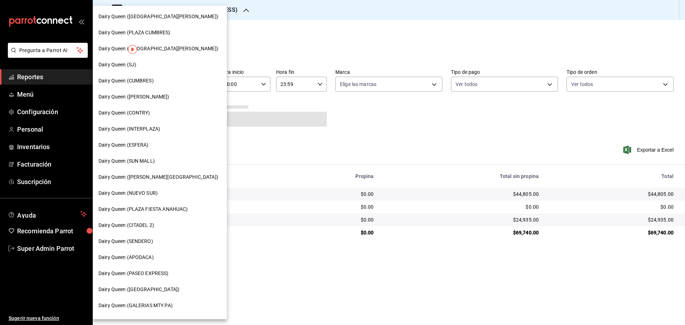
click at [125, 64] on span "Dairy Queen (SJ)" at bounding box center [117, 64] width 38 height 7
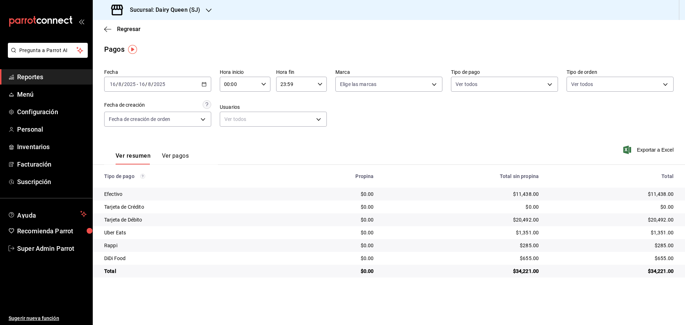
click at [37, 81] on span "Reportes" at bounding box center [52, 77] width 70 height 10
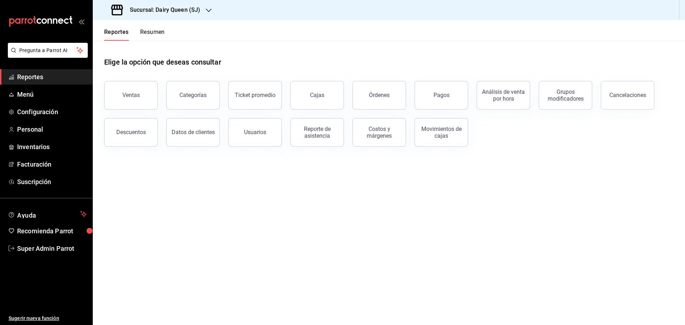
click at [150, 34] on button "Resumen" at bounding box center [152, 35] width 25 height 12
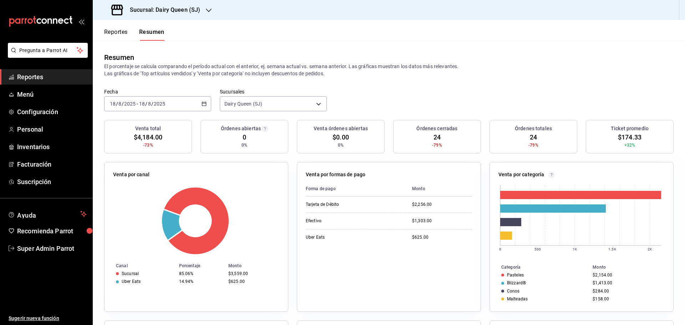
click at [157, 103] on input "2025" at bounding box center [159, 104] width 12 height 6
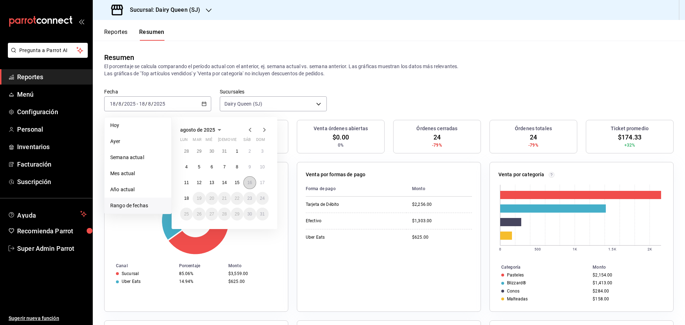
click at [253, 183] on button "16" at bounding box center [249, 182] width 12 height 13
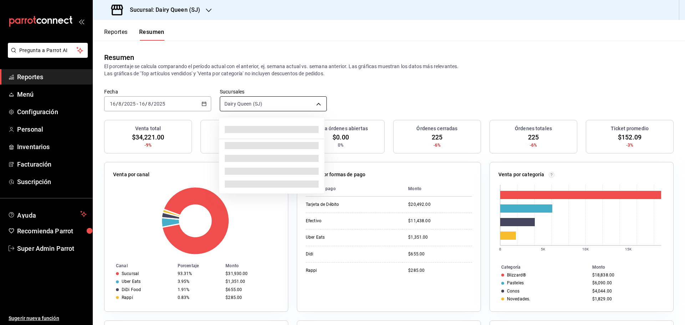
click at [243, 109] on body "Pregunta a Parrot AI Reportes Menú Configuración Personal Inventarios Facturaci…" at bounding box center [342, 162] width 685 height 325
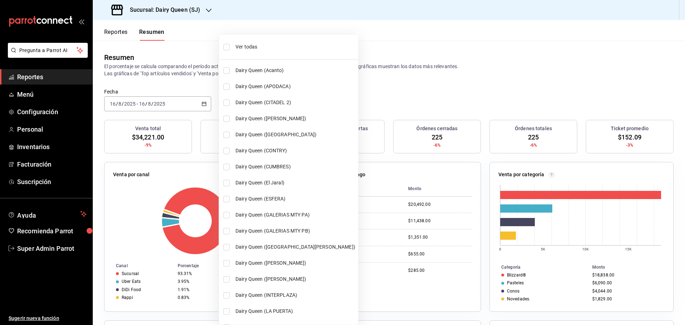
click at [243, 46] on span "Ver todas" at bounding box center [295, 46] width 120 height 7
type input "[object Object],[object Object],[object Object],[object Object],[object Object]…"
checkbox input "true"
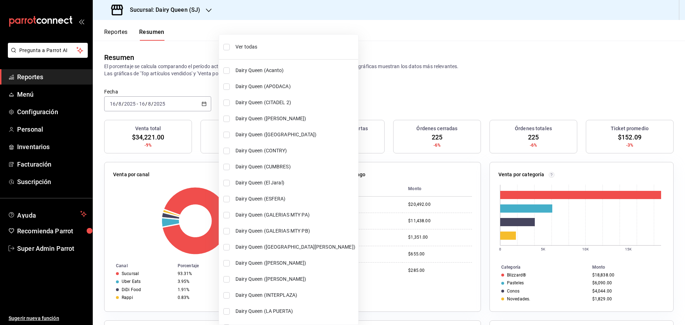
checkbox input "true"
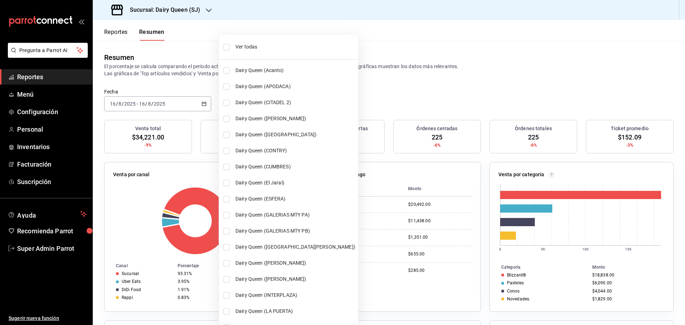
checkbox input "true"
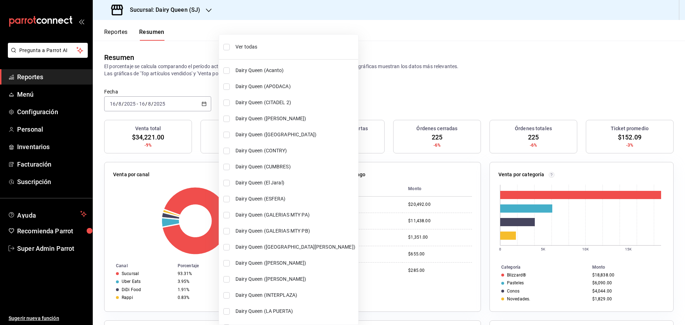
checkbox input "true"
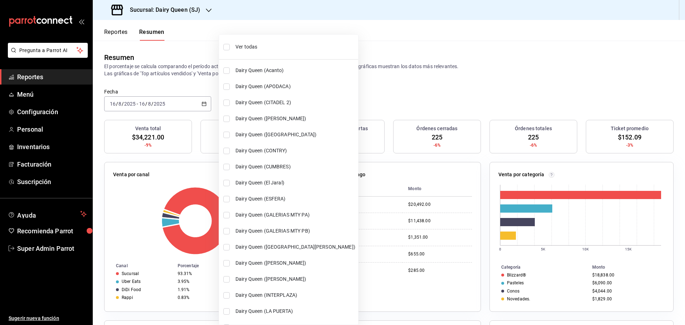
checkbox input "true"
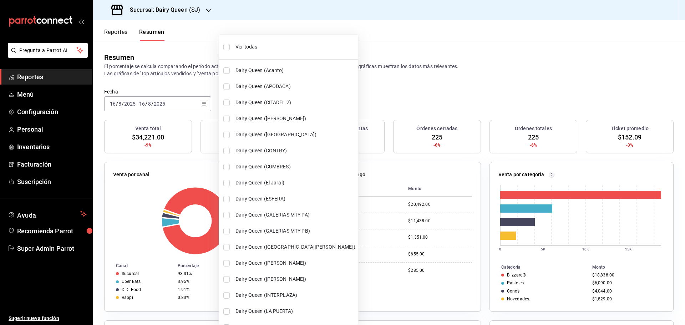
checkbox input "true"
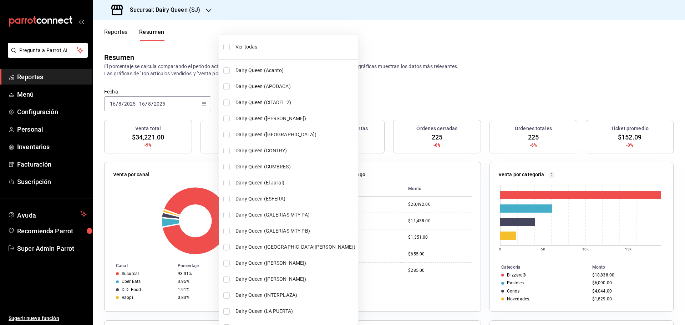
checkbox input "true"
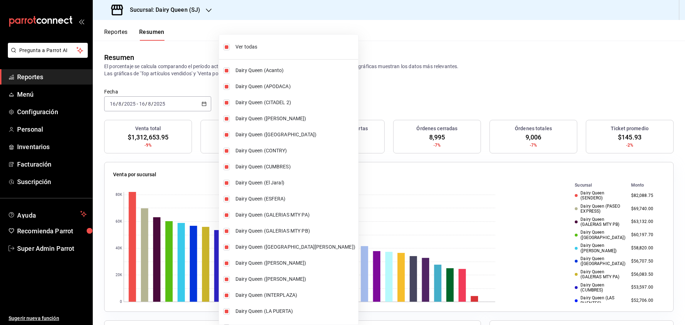
click at [444, 65] on div at bounding box center [342, 162] width 685 height 325
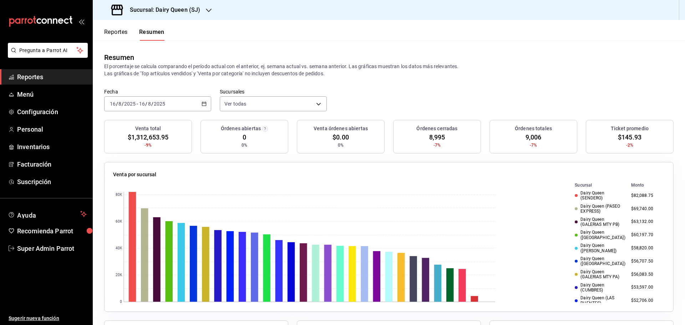
click at [45, 76] on span "Reportes" at bounding box center [52, 77] width 70 height 10
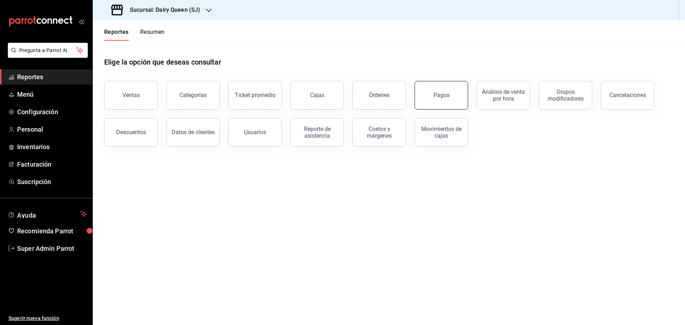
click at [439, 96] on div "Pagos" at bounding box center [441, 95] width 16 height 7
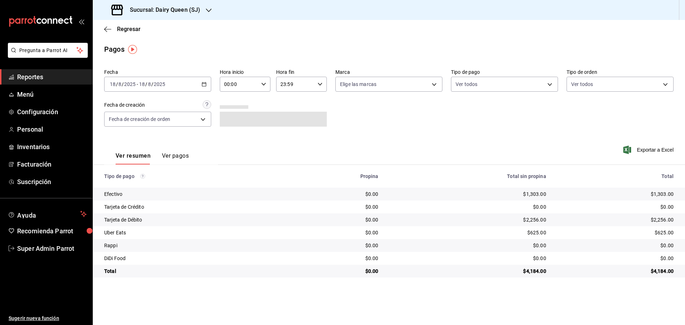
click at [166, 80] on div "2025-08-18 18 / 8 / 2025 - 2025-08-18 18 / 8 / 2025" at bounding box center [157, 84] width 107 height 15
click at [127, 190] on li "Rango de fechas" at bounding box center [137, 186] width 67 height 16
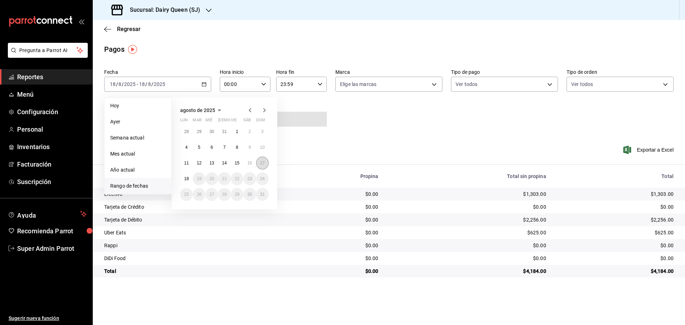
click at [262, 164] on abbr "17" at bounding box center [262, 162] width 5 height 5
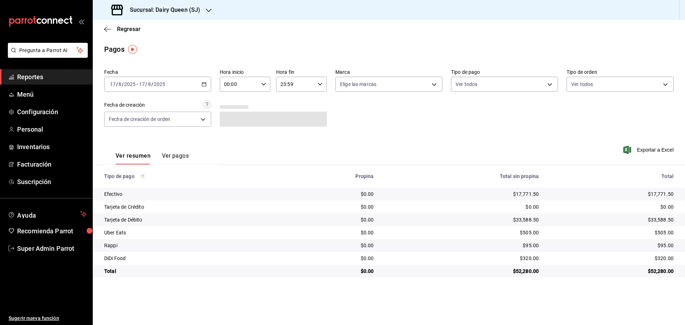
click at [147, 11] on h3 "Sucursal: Dairy Queen (SJ)" at bounding box center [162, 10] width 76 height 9
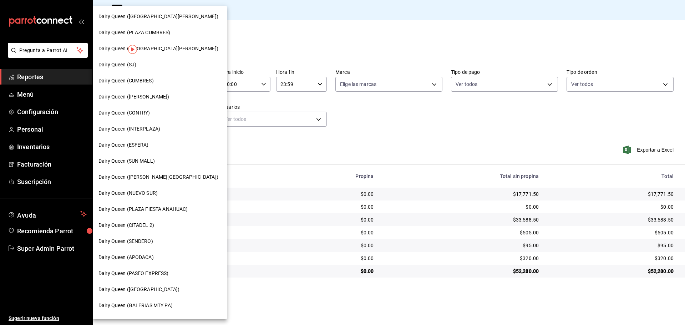
click at [162, 276] on span "Dairy Queen (PASEO EXPRESS)" at bounding box center [133, 273] width 70 height 7
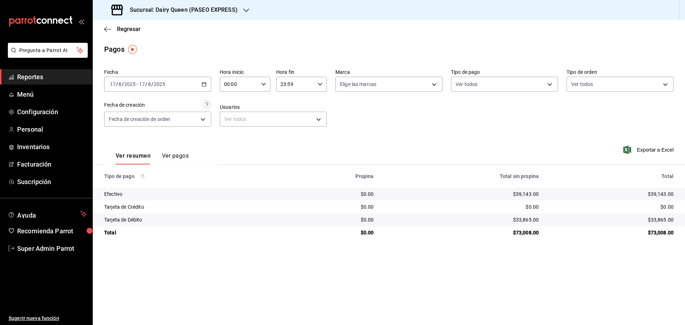
click at [173, 6] on h3 "Sucursal: Dairy Queen (PASEO EXPRESS)" at bounding box center [180, 10] width 113 height 9
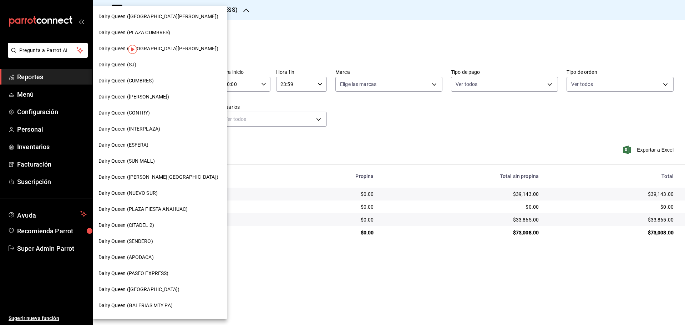
click at [139, 64] on div "Dairy Queen (SJ)" at bounding box center [159, 64] width 123 height 7
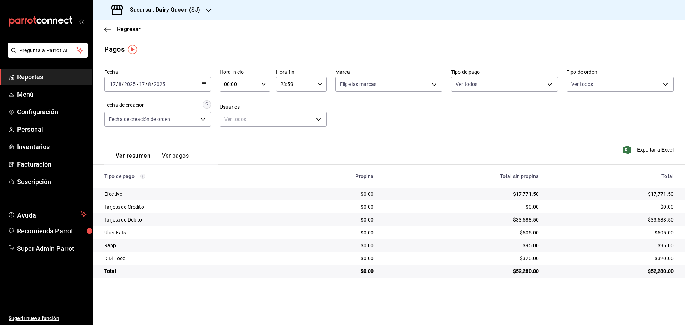
click at [173, 6] on h3 "Sucursal: Dairy Queen (SJ)" at bounding box center [162, 10] width 76 height 9
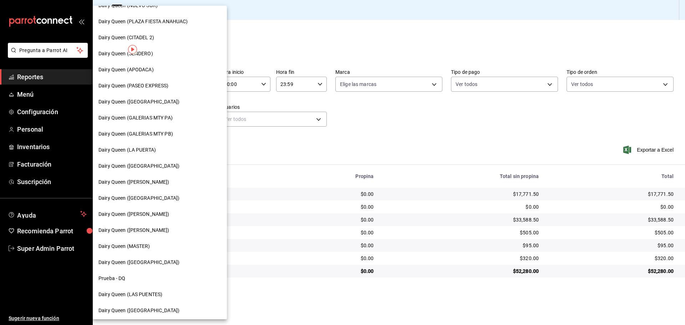
scroll to position [222, 0]
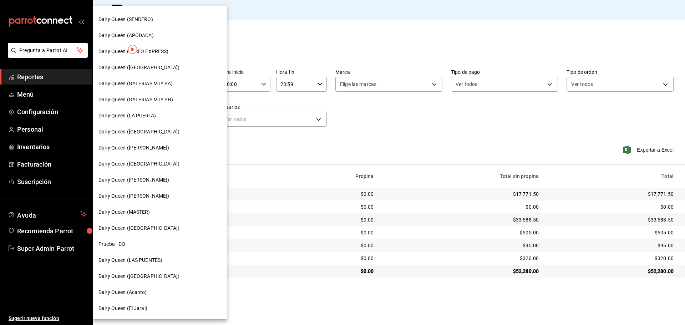
click at [150, 276] on span "Dairy Queen ([GEOGRAPHIC_DATA])" at bounding box center [138, 275] width 81 height 7
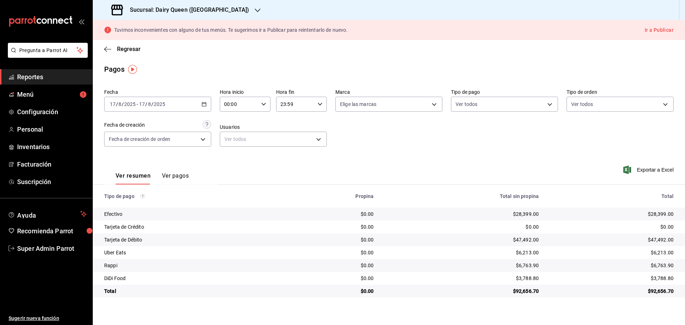
click at [187, 3] on div "Sucursal: Dairy Queen (PLAZA KUNE)" at bounding box center [180, 10] width 165 height 20
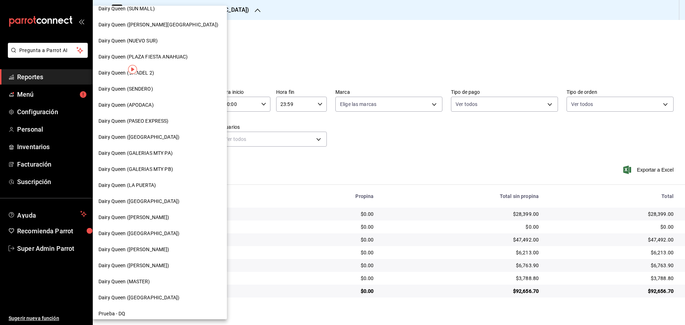
scroll to position [178, 0]
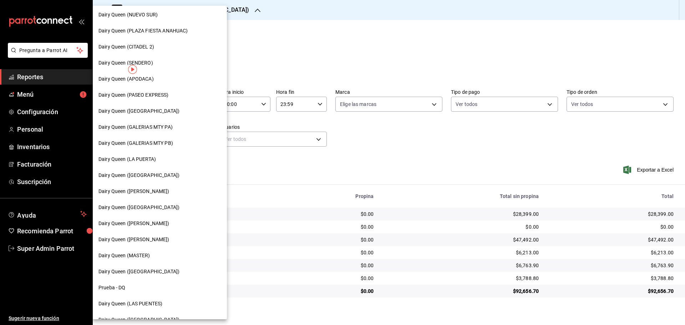
click at [147, 159] on span "Dairy Queen (LA PUERTA)" at bounding box center [126, 158] width 57 height 7
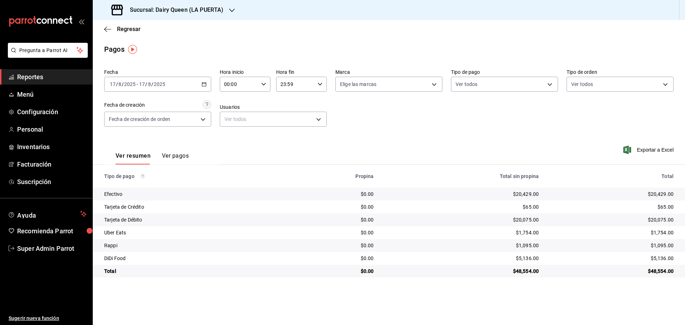
click at [205, 19] on div "Sucursal: Dairy Queen (LA PUERTA)" at bounding box center [167, 10] width 139 height 20
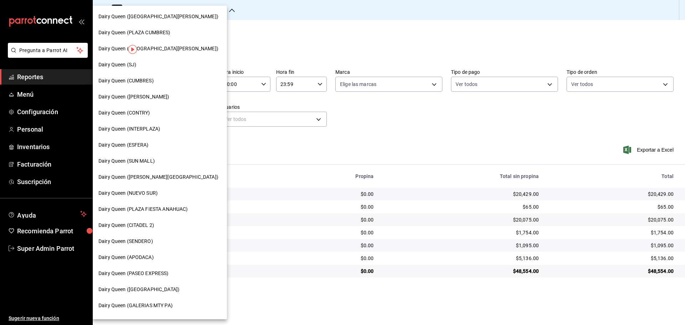
click at [149, 180] on span "Dairy Queen ([PERSON_NAME][GEOGRAPHIC_DATA])" at bounding box center [158, 176] width 120 height 7
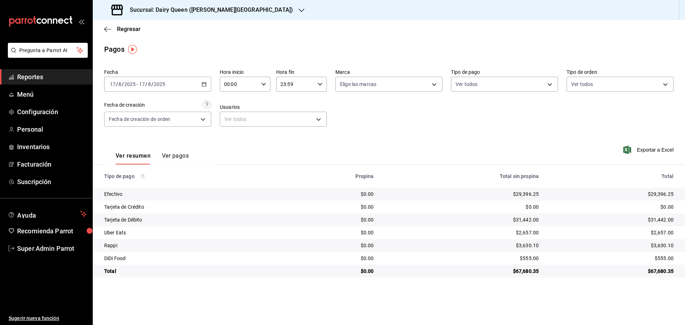
click at [160, 6] on h3 "Sucursal: Dairy Queen (VALLE ALTO)" at bounding box center [208, 10] width 169 height 9
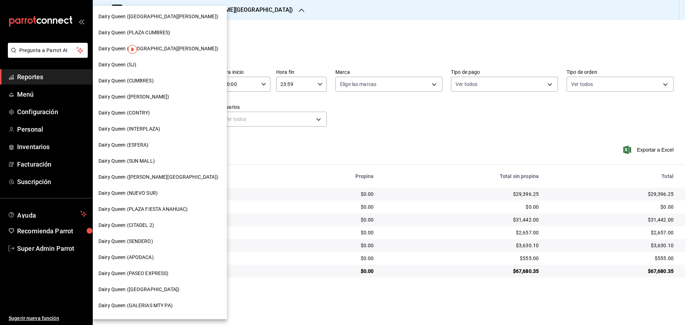
click at [153, 291] on span "Dairy Queen ([GEOGRAPHIC_DATA])" at bounding box center [138, 289] width 81 height 7
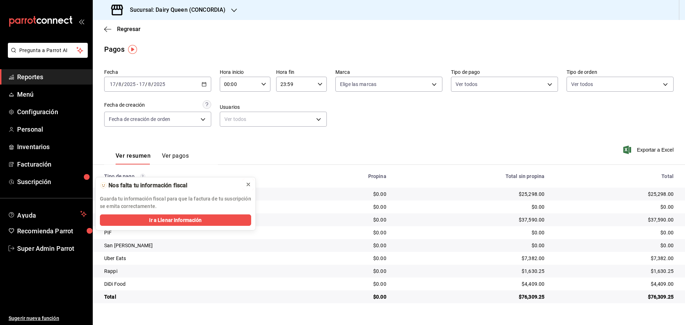
click at [249, 184] on icon at bounding box center [248, 184] width 3 height 3
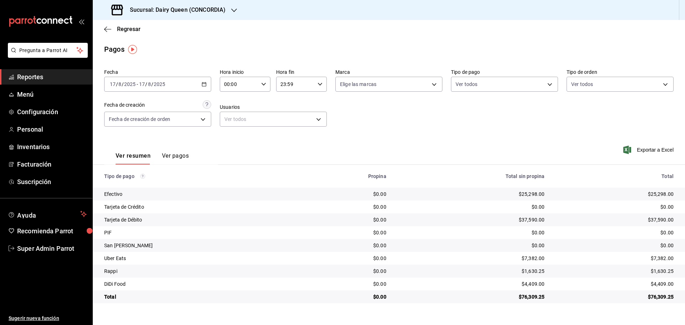
click at [190, 9] on h3 "Sucursal: Dairy Queen (CONCORDIA)" at bounding box center [174, 10] width 101 height 9
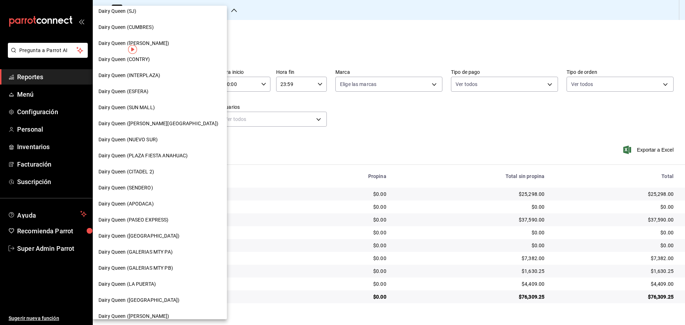
scroll to position [119, 0]
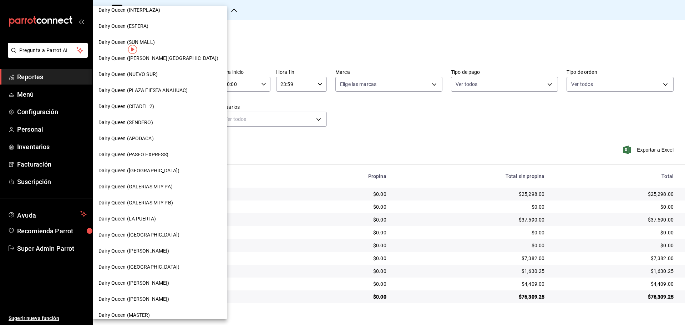
click at [162, 273] on div "Dairy Queen ([GEOGRAPHIC_DATA])" at bounding box center [160, 267] width 134 height 16
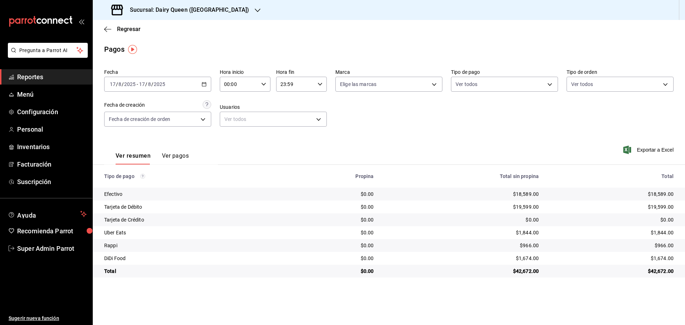
click at [187, 10] on h3 "Sucursal: Dairy Queen (Plaza Paraíso)" at bounding box center [186, 10] width 125 height 9
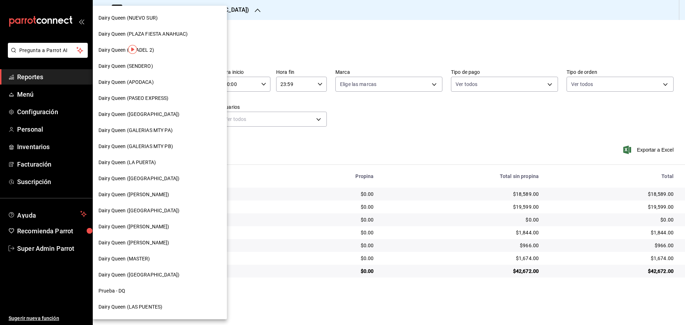
scroll to position [178, 0]
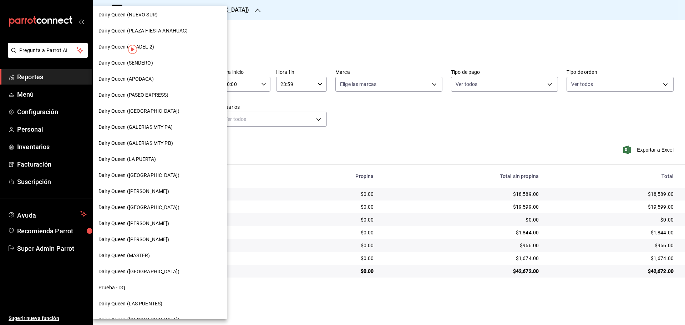
click at [162, 222] on span "Dairy Queen ([PERSON_NAME])" at bounding box center [133, 223] width 71 height 7
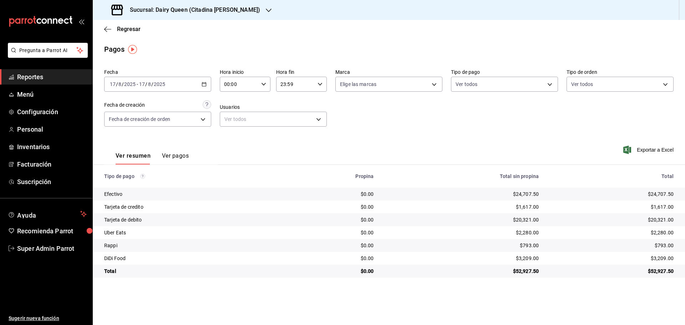
click at [217, 15] on div "Sucursal: Dairy Queen (Citadina Escobedo)" at bounding box center [186, 10] width 176 height 20
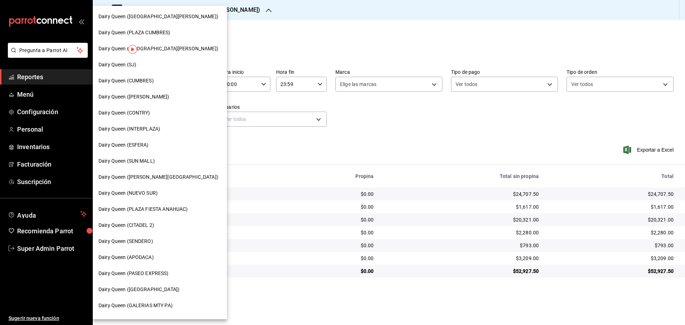
click at [160, 48] on span "Dairy Queen ([GEOGRAPHIC_DATA][PERSON_NAME])" at bounding box center [158, 48] width 120 height 7
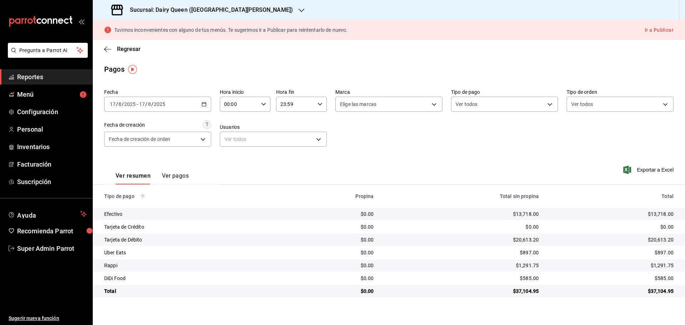
click at [187, 9] on h3 "Sucursal: Dairy Queen (PLAZA FIESTA SAN AGUSTIN)" at bounding box center [208, 10] width 169 height 9
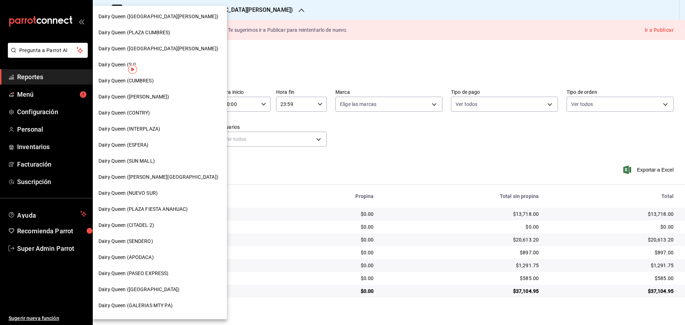
click at [145, 94] on span "Dairy Queen ([PERSON_NAME])" at bounding box center [133, 96] width 71 height 7
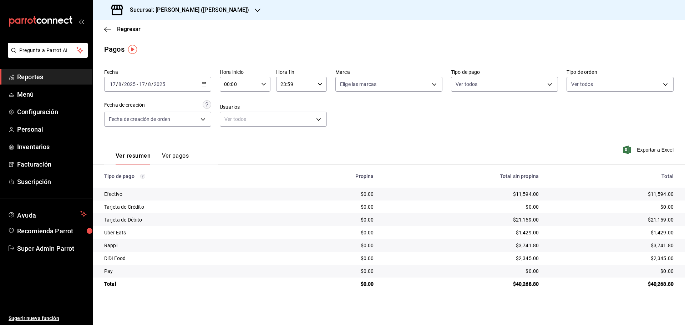
click at [169, 11] on h3 "Sucursal: Dairy Queen (HUMBERTO)" at bounding box center [186, 10] width 125 height 9
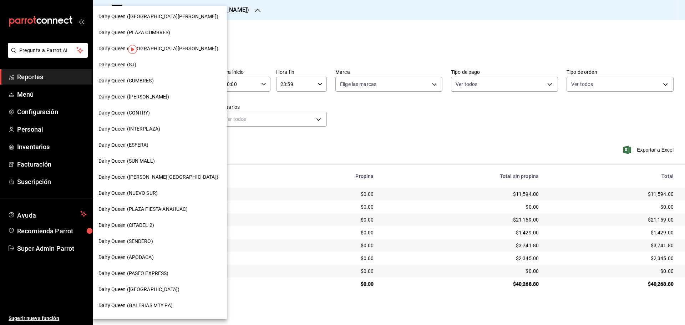
click at [169, 18] on span "Dairy Queen ([GEOGRAPHIC_DATA][PERSON_NAME])" at bounding box center [158, 16] width 120 height 7
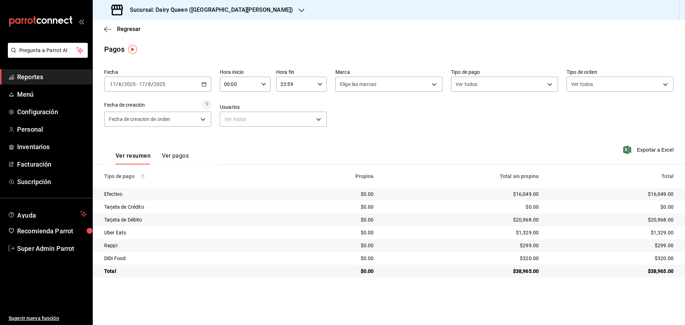
click at [195, 7] on h3 "Sucursal: Dairy Queen ([GEOGRAPHIC_DATA][PERSON_NAME])" at bounding box center [208, 10] width 169 height 9
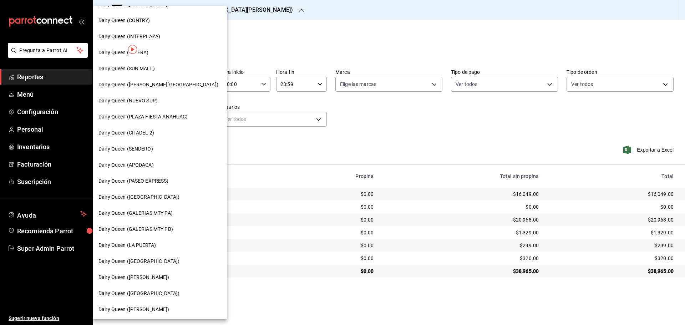
scroll to position [119, 0]
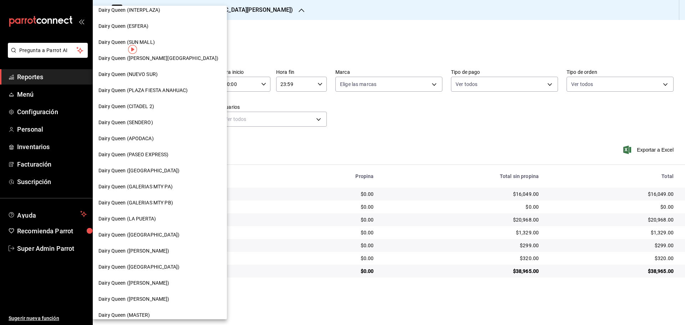
click at [158, 204] on span "Dairy Queen (GALERIAS MTY PB)" at bounding box center [135, 202] width 75 height 7
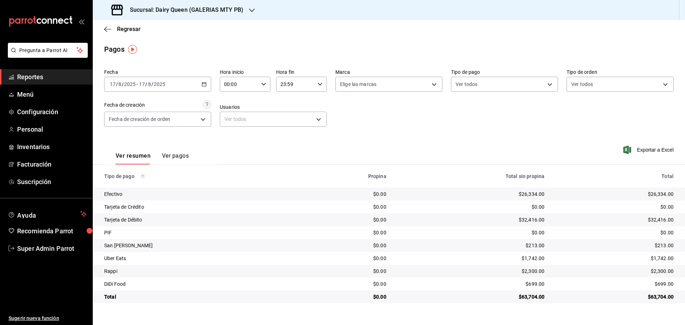
click at [220, 8] on h3 "Sucursal: Dairy Queen (GALERIAS MTY PB)" at bounding box center [183, 10] width 119 height 9
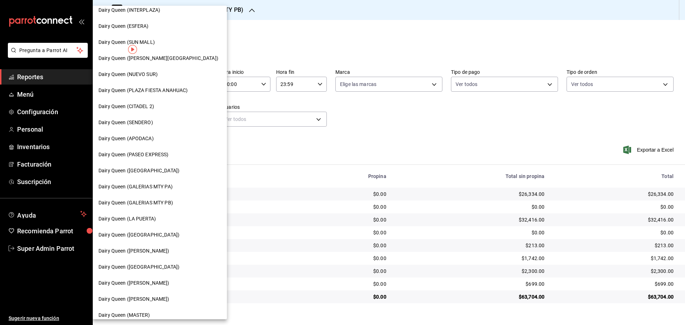
click at [164, 188] on span "Dairy Queen (GALERIAS MTY PA)" at bounding box center [135, 186] width 74 height 7
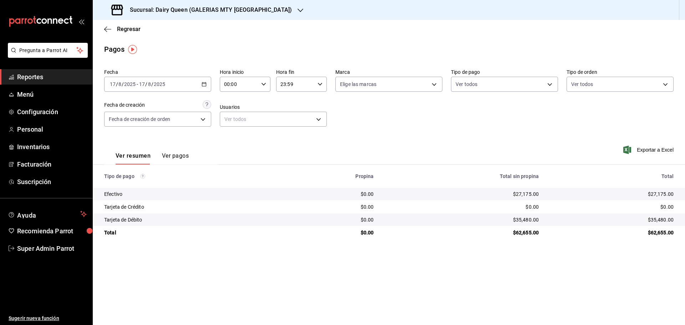
click at [165, 9] on h3 "Sucursal: Dairy Queen (GALERIAS MTY PA)" at bounding box center [208, 10] width 168 height 9
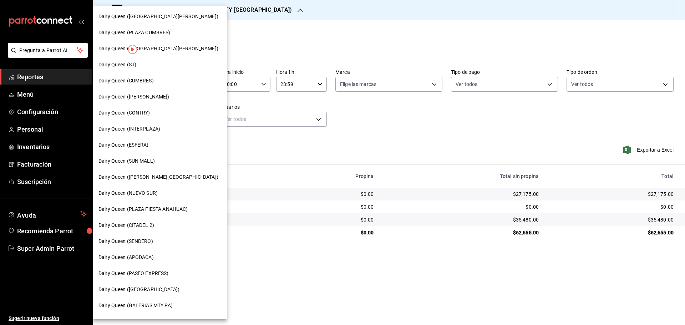
click at [152, 162] on span "Dairy Queen (SUN MALL)" at bounding box center [126, 160] width 56 height 7
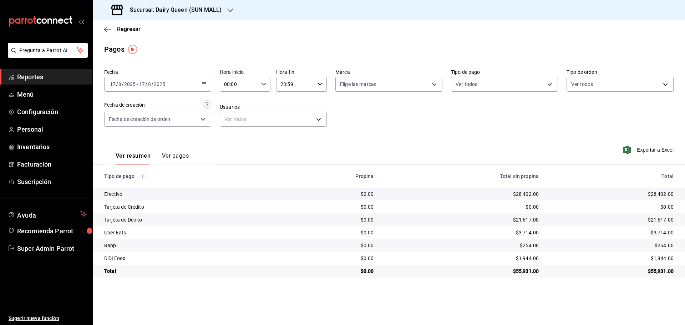
click at [162, 12] on h3 "Sucursal: Dairy Queen (SUN MALL)" at bounding box center [172, 10] width 97 height 9
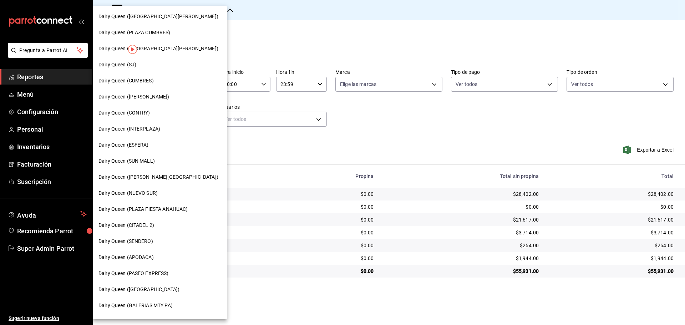
click at [140, 257] on span "Dairy Queen (APODACA)" at bounding box center [125, 257] width 55 height 7
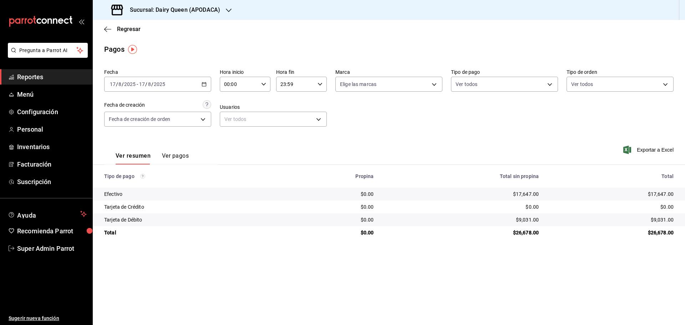
click at [203, 7] on h3 "Sucursal: Dairy Queen (APODACA)" at bounding box center [172, 10] width 96 height 9
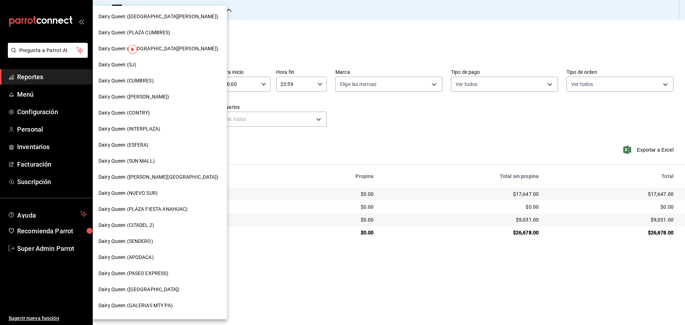
click at [140, 194] on span "Dairy Queen (NUEVO SUR)" at bounding box center [127, 192] width 59 height 7
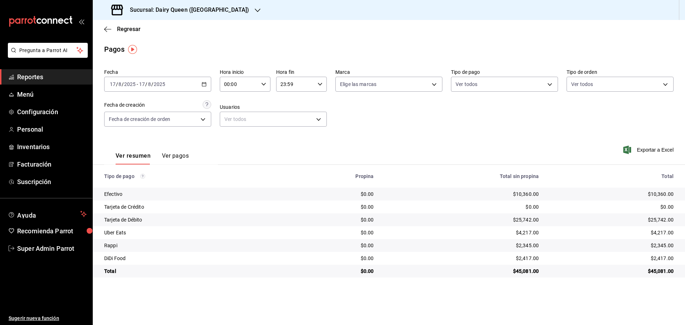
click at [210, 11] on h3 "Sucursal: Dairy Queen ([GEOGRAPHIC_DATA])" at bounding box center [186, 10] width 125 height 9
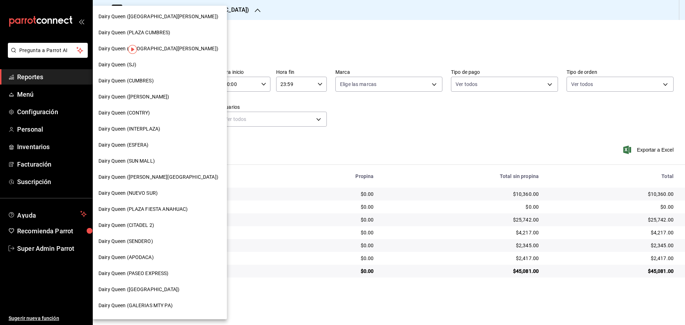
click at [149, 143] on div "Dairy Queen (ESFERA)" at bounding box center [159, 144] width 123 height 7
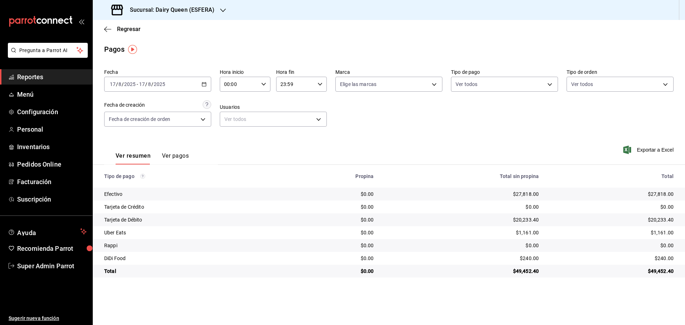
click at [181, 12] on h3 "Sucursal: Dairy Queen (ESFERA)" at bounding box center [169, 10] width 90 height 9
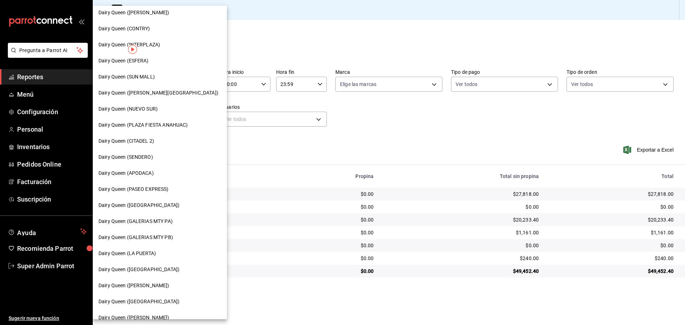
scroll to position [178, 0]
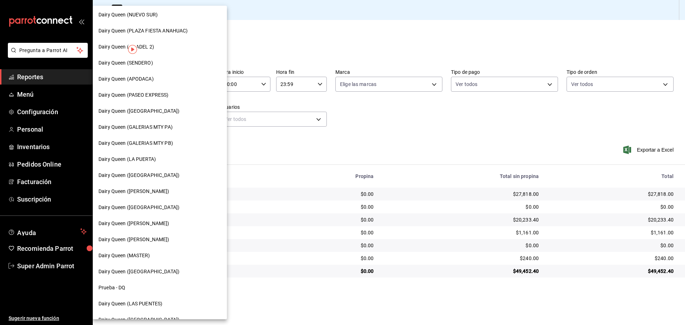
click at [159, 190] on div "Dairy Queen ([PERSON_NAME])" at bounding box center [159, 191] width 123 height 7
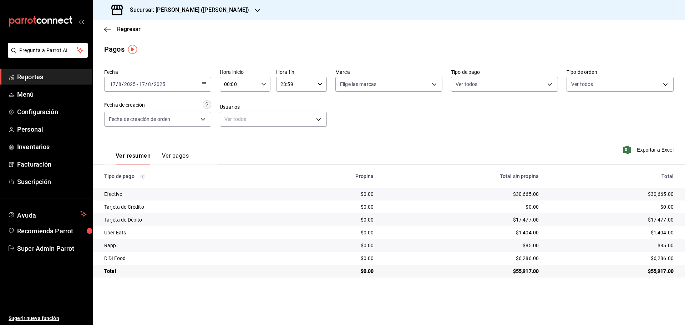
click at [163, 10] on h3 "Sucursal: [PERSON_NAME] ([PERSON_NAME])" at bounding box center [186, 10] width 125 height 9
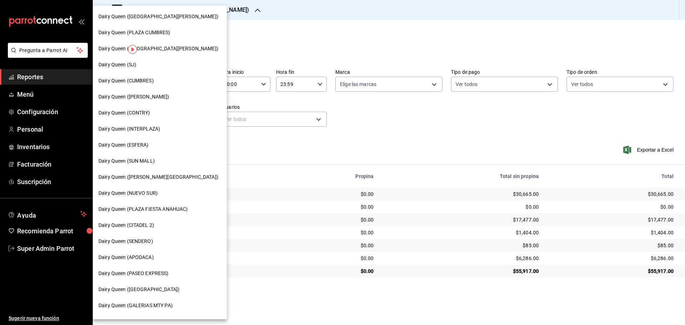
click at [145, 133] on div "Dairy Queen (INTERPLAZA)" at bounding box center [160, 129] width 134 height 16
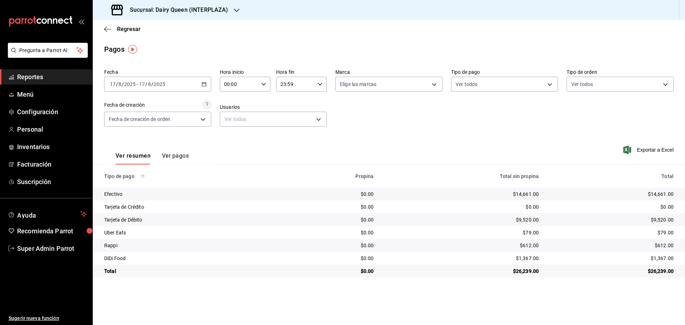
click at [183, 14] on div "Sucursal: Dairy Queen (INTERPLAZA)" at bounding box center [170, 10] width 144 height 20
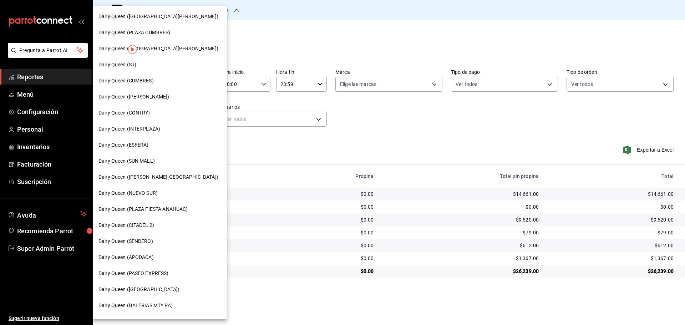
click at [144, 227] on span "Dairy Queen (CITADEL 2)" at bounding box center [126, 224] width 56 height 7
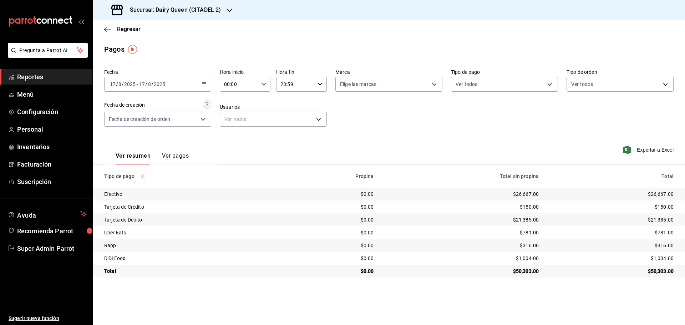
click at [152, 10] on h3 "Sucursal: Dairy Queen (CITADEL 2)" at bounding box center [172, 10] width 97 height 9
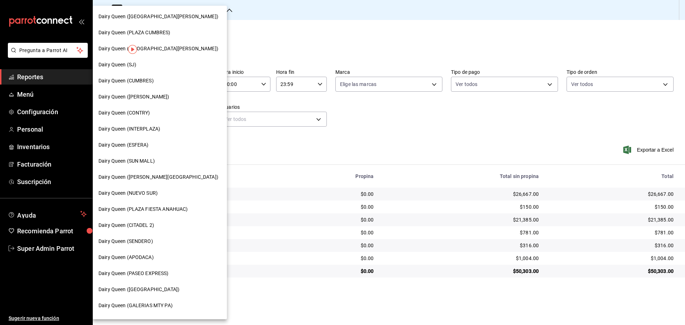
click at [151, 81] on span "Dairy Queen (CUMBRES)" at bounding box center [125, 80] width 55 height 7
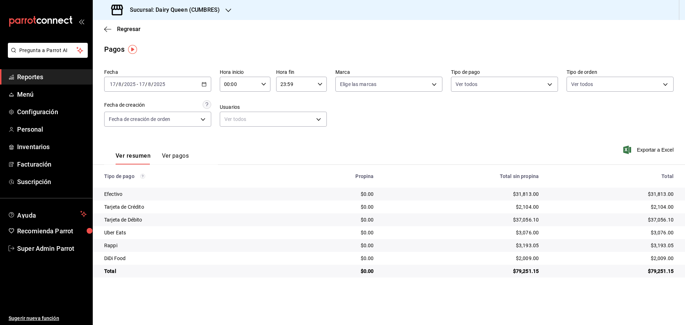
click at [161, 21] on div "Regresar" at bounding box center [389, 29] width 592 height 18
click at [166, 8] on h3 "Sucursal: Dairy Queen (CUMBRES)" at bounding box center [172, 10] width 96 height 9
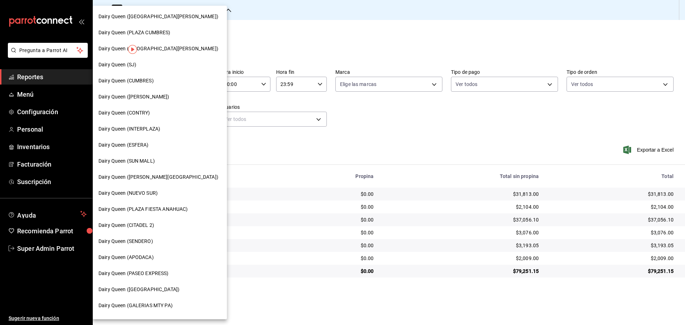
click at [169, 214] on div "Dairy Queen (PLAZA FIESTA ANAHUAC)" at bounding box center [160, 209] width 134 height 16
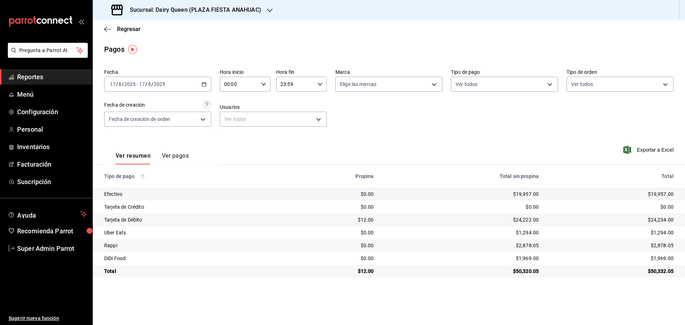
click at [146, 10] on h3 "Sucursal: Dairy Queen (PLAZA FIESTA ANAHUAC)" at bounding box center [192, 10] width 137 height 9
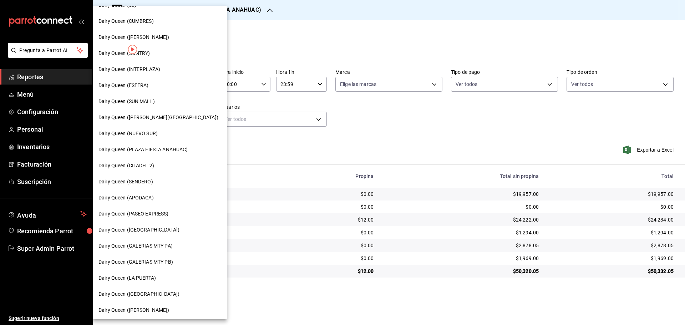
scroll to position [119, 0]
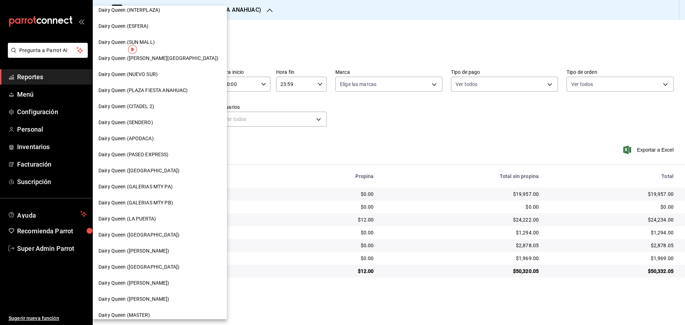
click at [148, 302] on span "Dairy Queen ([PERSON_NAME])" at bounding box center [133, 298] width 71 height 7
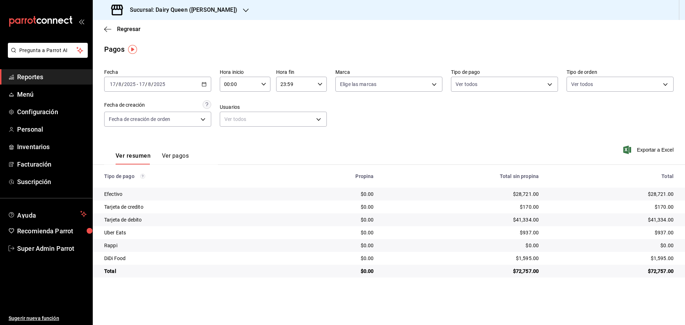
click at [161, 12] on h3 "Sucursal: Dairy Queen ([PERSON_NAME])" at bounding box center [180, 10] width 113 height 9
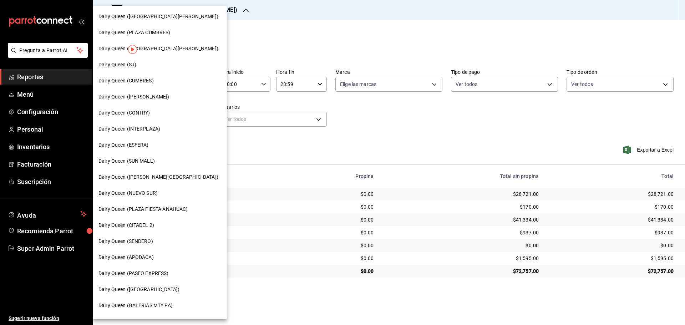
scroll to position [222, 0]
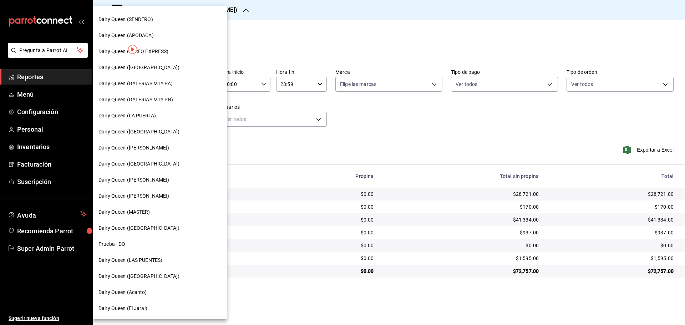
click at [151, 224] on div "Dairy Queen ([GEOGRAPHIC_DATA])" at bounding box center [160, 228] width 134 height 16
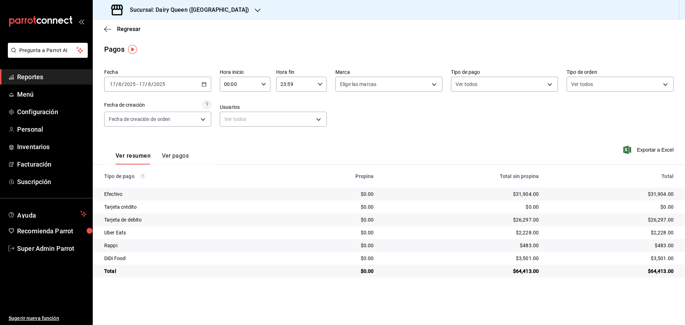
click at [117, 13] on icon at bounding box center [117, 10] width 14 height 14
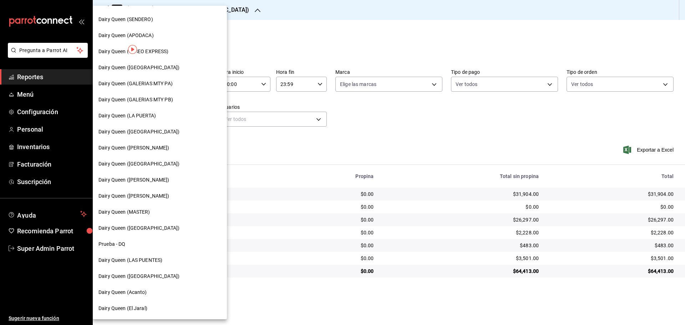
click at [143, 291] on span "Dairy Queen (Acanto)" at bounding box center [122, 291] width 48 height 7
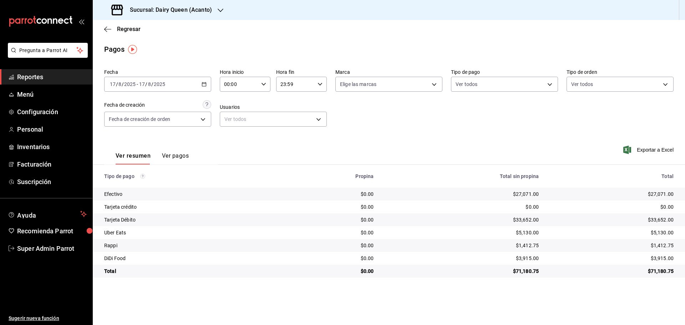
click at [171, 7] on h3 "Sucursal: Dairy Queen (Acanto)" at bounding box center [168, 10] width 88 height 9
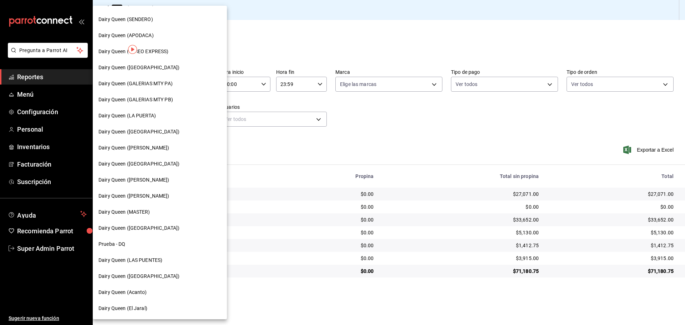
click at [141, 309] on span "Dairy Queen (El Jaral)" at bounding box center [122, 307] width 49 height 7
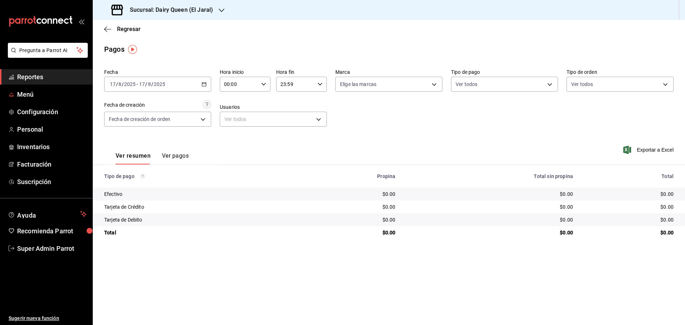
click at [43, 74] on span "Reportes" at bounding box center [52, 77] width 70 height 10
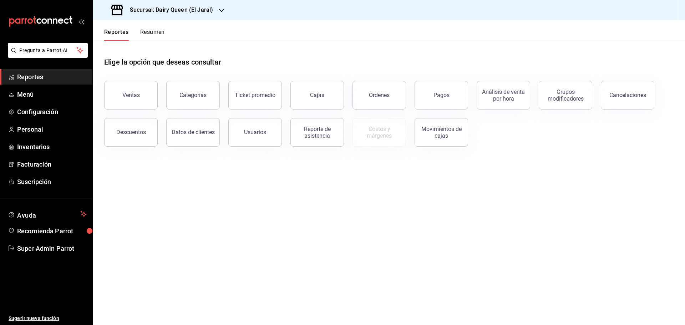
click at [155, 34] on button "Resumen" at bounding box center [152, 35] width 25 height 12
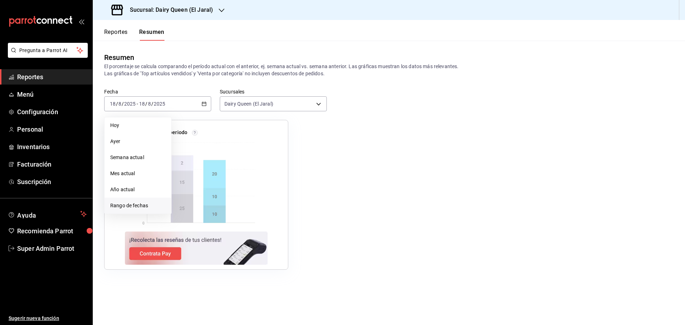
click at [113, 206] on span "Rango de fechas" at bounding box center [137, 205] width 55 height 7
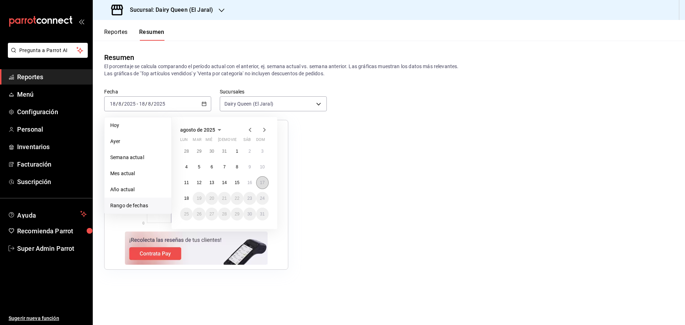
click at [260, 189] on button "17" at bounding box center [262, 182] width 12 height 13
click at [266, 183] on button "17" at bounding box center [262, 182] width 12 height 13
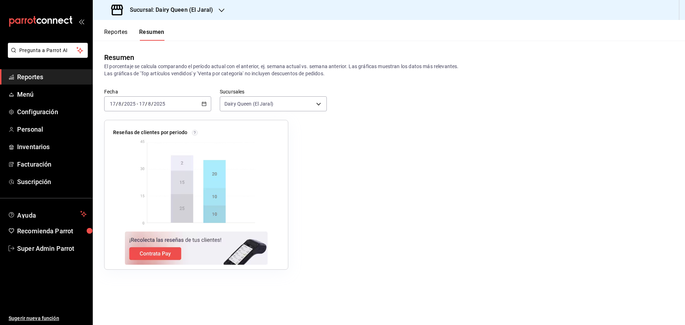
click at [177, 106] on div "2025-08-17 17 / 8 / 2025 - 2025-08-17 17 / 8 / 2025" at bounding box center [157, 103] width 107 height 15
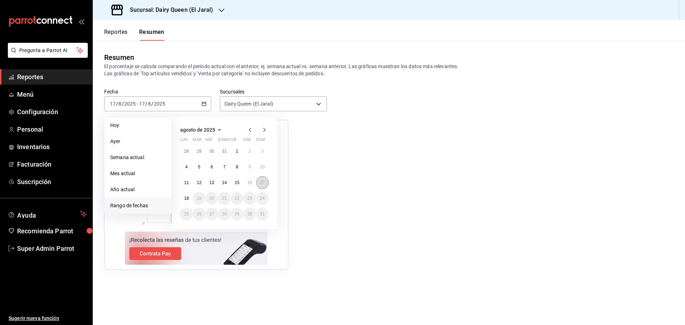
click at [259, 181] on button "17" at bounding box center [262, 182] width 12 height 13
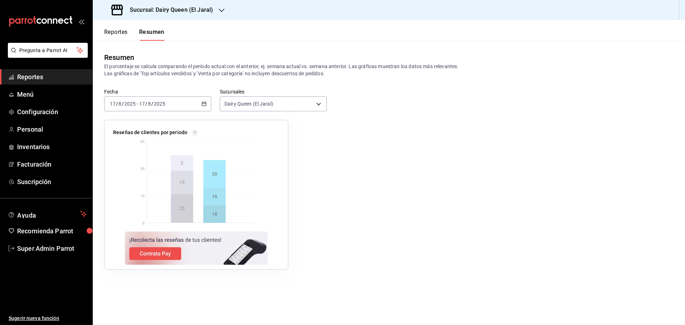
click at [188, 100] on div "2025-08-17 17 / 8 / 2025 - 2025-08-17 17 / 8 / 2025" at bounding box center [157, 103] width 107 height 15
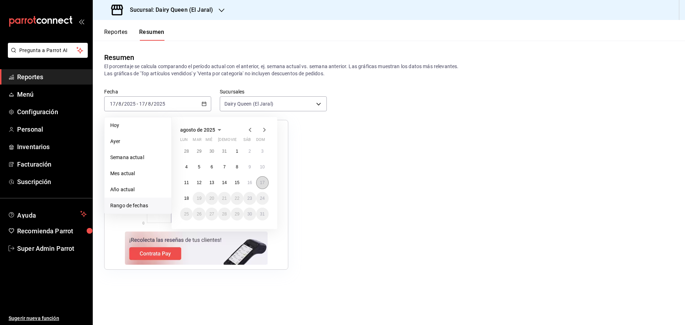
click at [261, 186] on button "17" at bounding box center [262, 182] width 12 height 13
click at [261, 185] on abbr "17" at bounding box center [262, 182] width 5 height 5
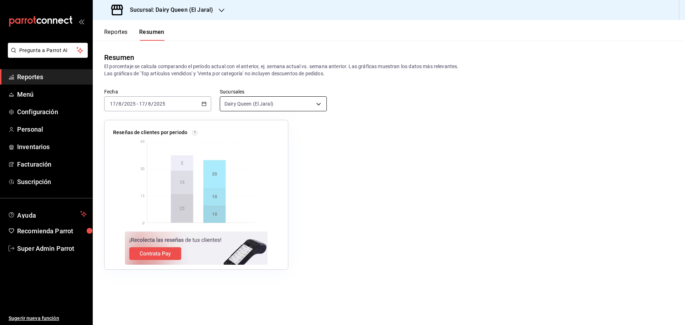
click at [250, 106] on body "Pregunta a Parrot AI Reportes Menú Configuración Personal Inventarios Facturaci…" at bounding box center [342, 162] width 685 height 325
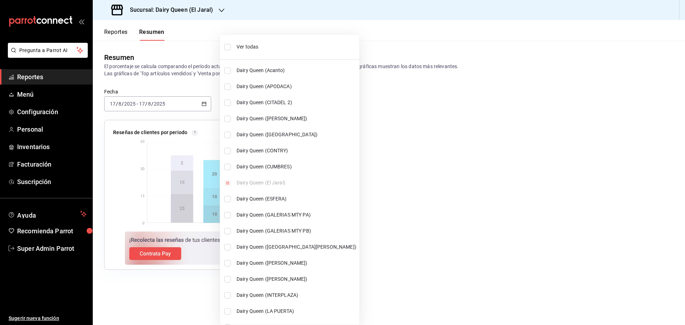
click at [233, 47] on li "Ver todas" at bounding box center [289, 46] width 139 height 19
type input "[object Object],[object Object],[object Object],[object Object],[object Object]…"
checkbox input "true"
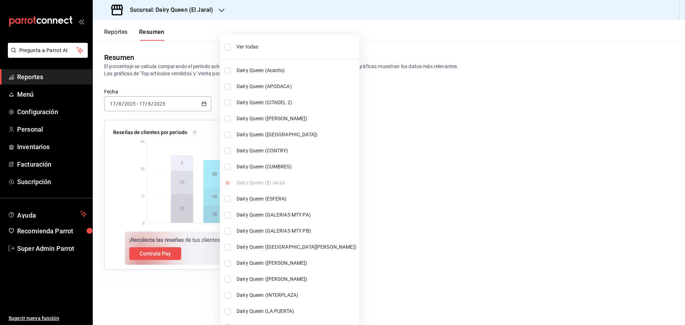
checkbox input "true"
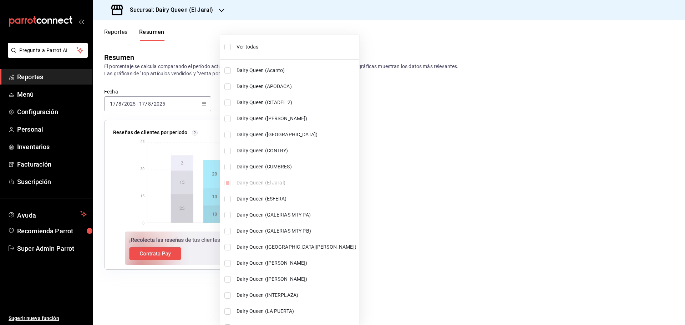
checkbox input "true"
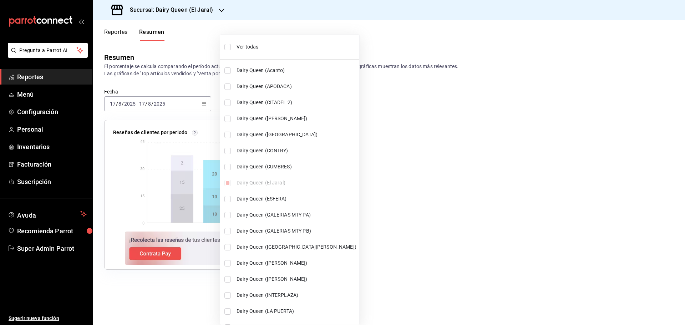
checkbox input "true"
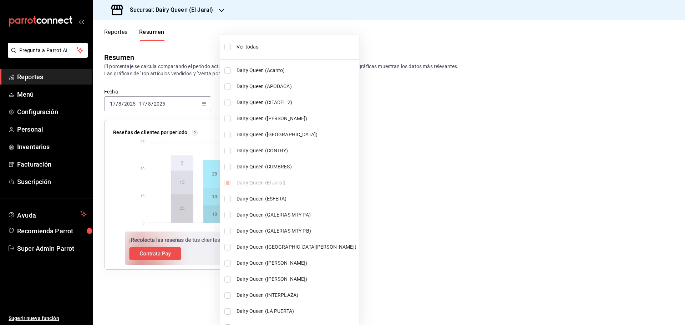
checkbox input "true"
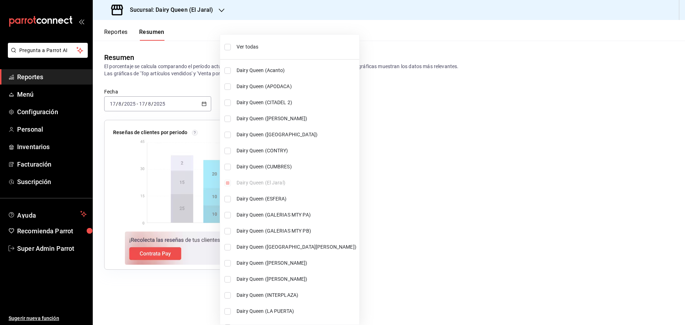
checkbox input "true"
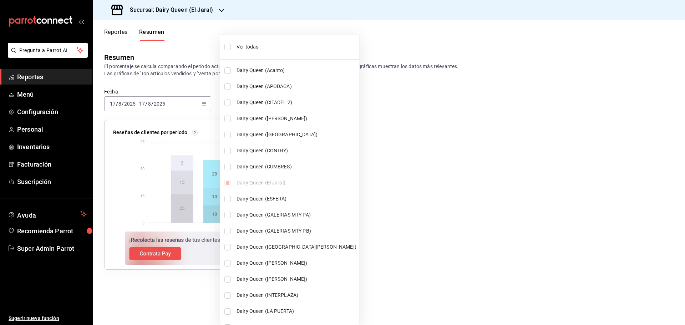
checkbox input "true"
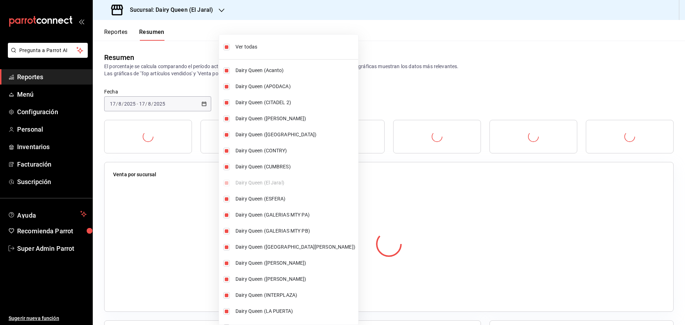
click at [434, 81] on div at bounding box center [342, 162] width 685 height 325
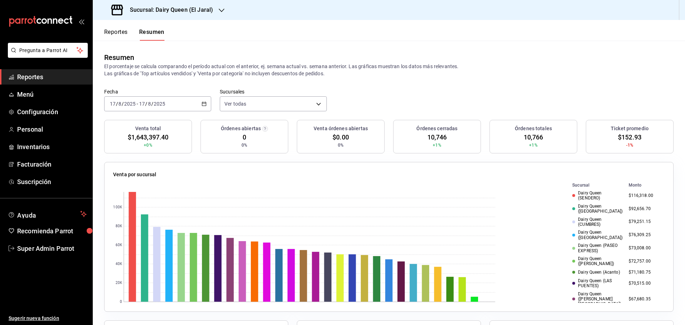
click at [205, 103] on \(Stroke\) "button" at bounding box center [204, 104] width 4 height 4
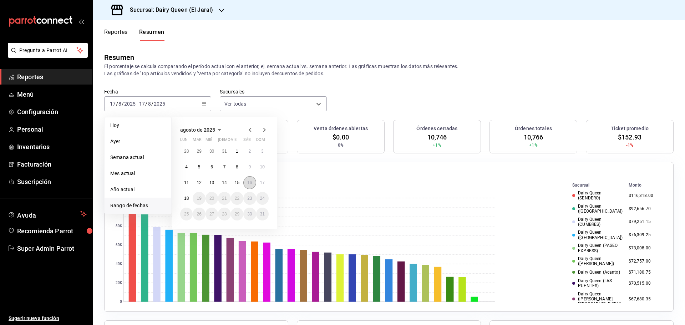
click at [250, 183] on abbr "16" at bounding box center [249, 182] width 5 height 5
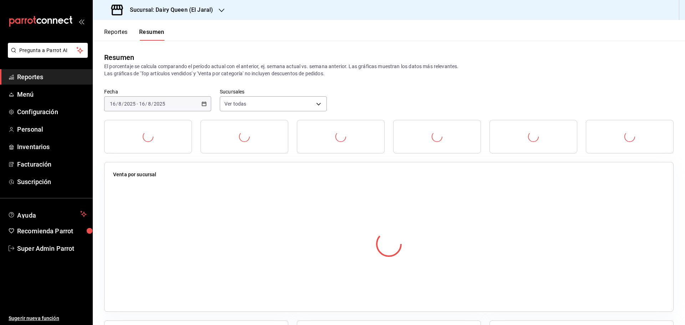
click at [250, 183] on div at bounding box center [388, 244] width 551 height 126
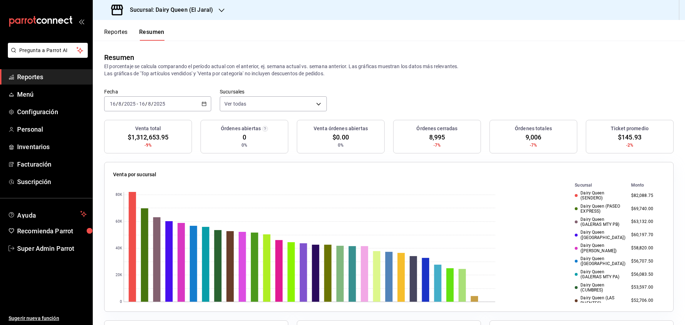
click at [156, 107] on input "2025" at bounding box center [159, 104] width 12 height 6
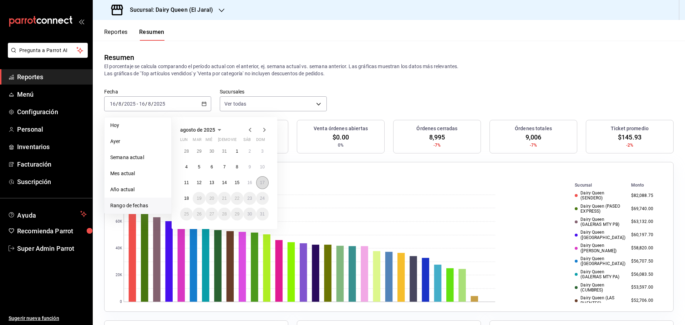
click at [260, 183] on abbr "17" at bounding box center [262, 182] width 5 height 5
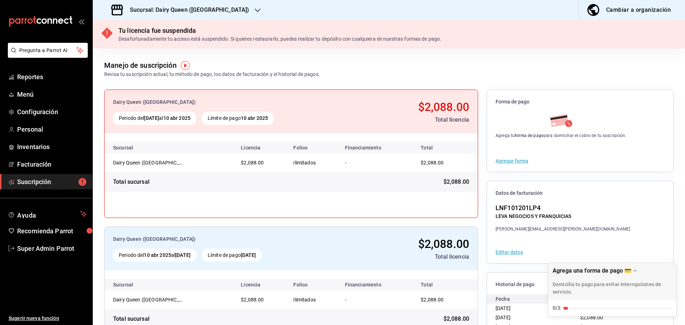
click at [211, 14] on h3 "Sucursal: Dairy Queen ([GEOGRAPHIC_DATA])" at bounding box center [186, 10] width 125 height 9
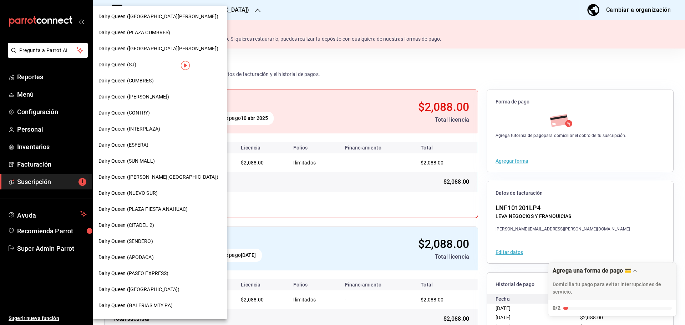
scroll to position [60, 0]
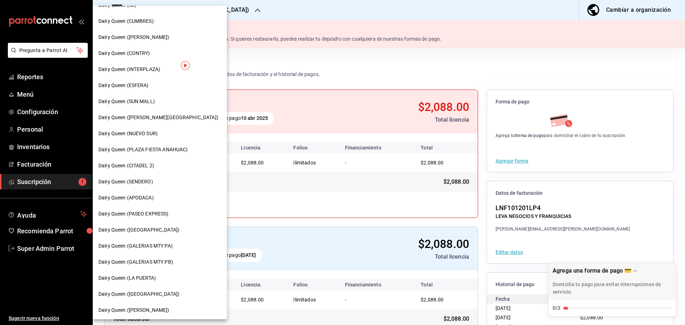
click at [142, 214] on span "Dairy Queen (PASEO EXPRESS)" at bounding box center [133, 213] width 70 height 7
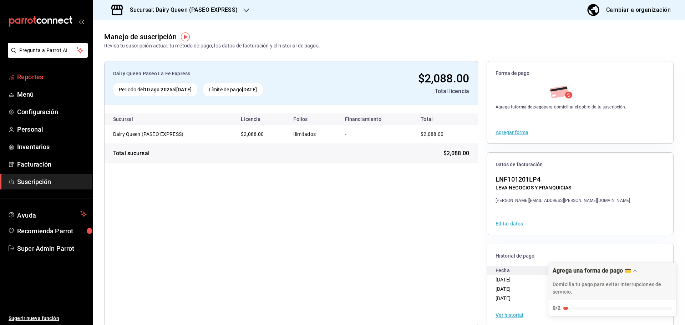
click at [25, 74] on span "Reportes" at bounding box center [52, 77] width 70 height 10
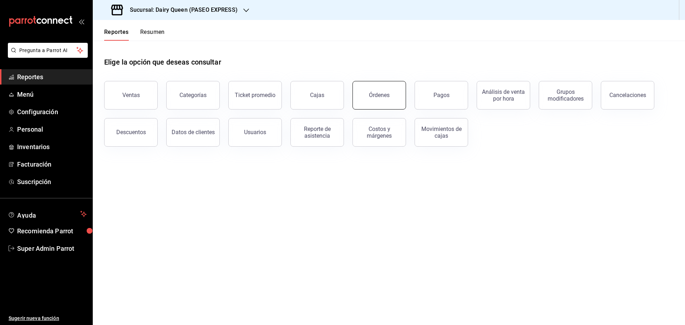
click at [378, 98] on button "Órdenes" at bounding box center [378, 95] width 53 height 29
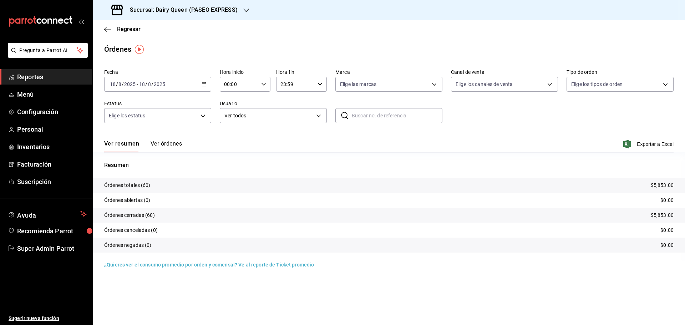
click at [162, 85] on input "2025" at bounding box center [159, 84] width 12 height 6
click at [141, 185] on span "Rango de fechas" at bounding box center [137, 185] width 55 height 7
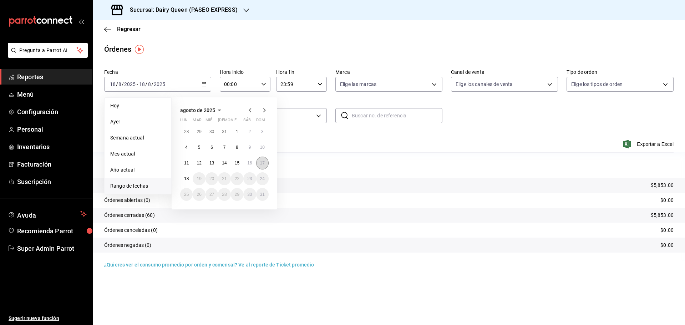
click at [266, 162] on button "17" at bounding box center [262, 163] width 12 height 13
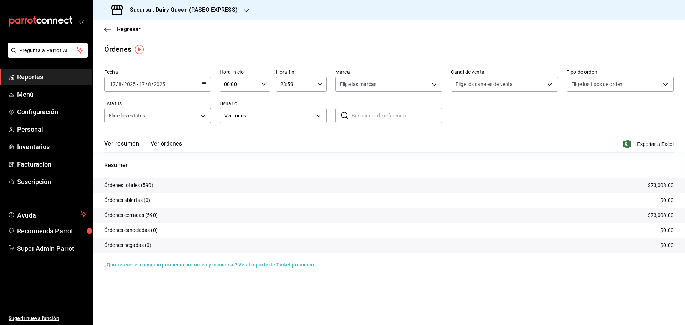
click at [206, 8] on h3 "Sucursal: Dairy Queen (PASEO EXPRESS)" at bounding box center [180, 10] width 113 height 9
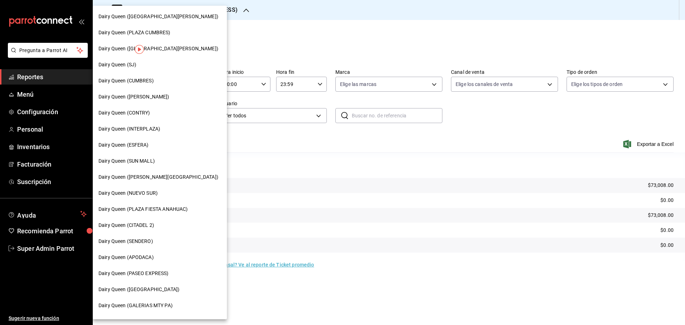
click at [142, 63] on div "Dairy Queen (SJ)" at bounding box center [159, 64] width 123 height 7
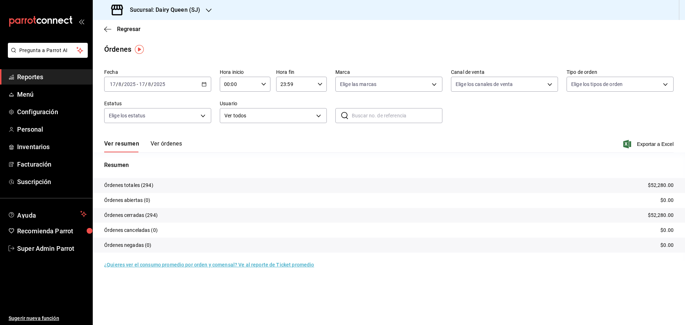
click at [164, 3] on div "Sucursal: Dairy Queen (SJ)" at bounding box center [156, 10] width 116 height 20
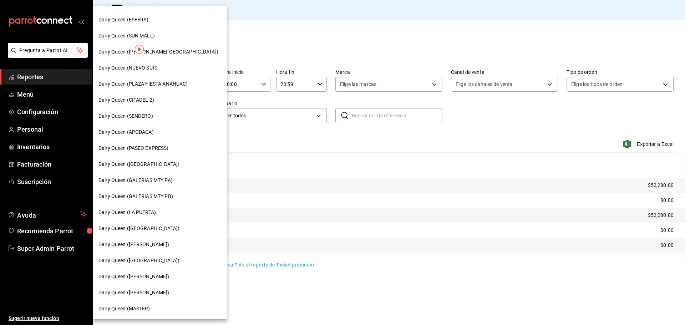
scroll to position [222, 0]
click at [155, 283] on div "Dairy Queen ([GEOGRAPHIC_DATA])" at bounding box center [160, 276] width 134 height 16
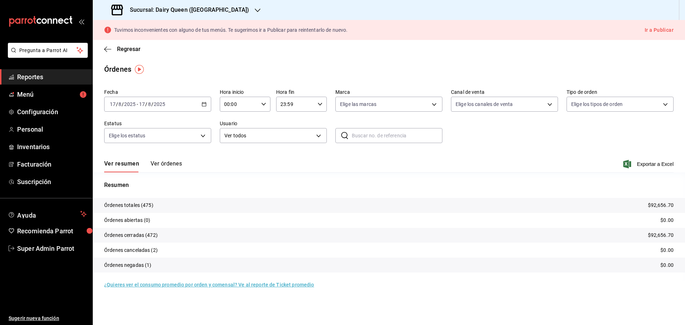
click at [173, 11] on h3 "Sucursal: Dairy Queen (PLAZA KUNE)" at bounding box center [186, 10] width 125 height 9
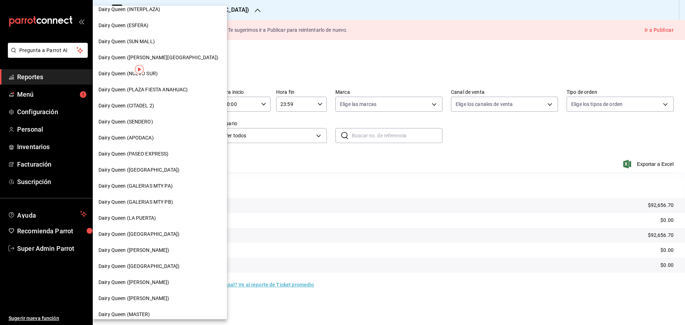
scroll to position [222, 0]
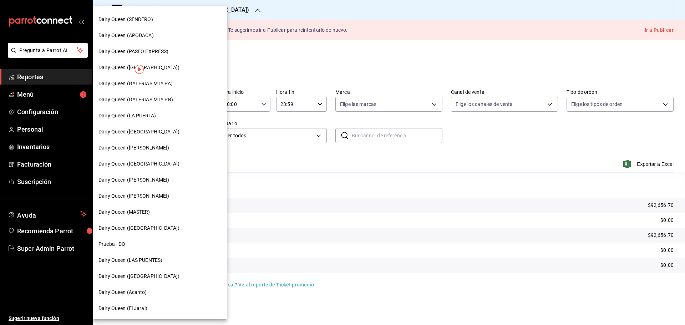
click at [153, 112] on span "Dairy Queen (LA PUERTA)" at bounding box center [126, 115] width 57 height 7
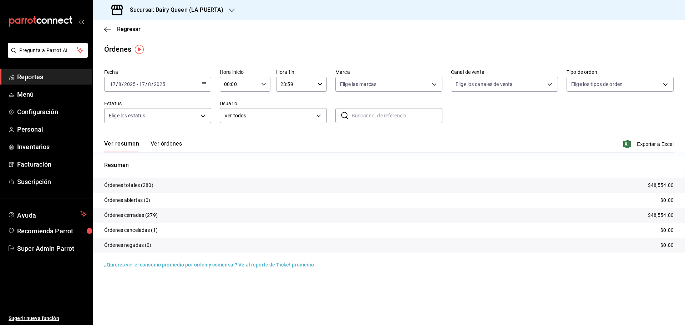
click at [164, 14] on h3 "Sucursal: Dairy Queen (LA PUERTA)" at bounding box center [173, 10] width 99 height 9
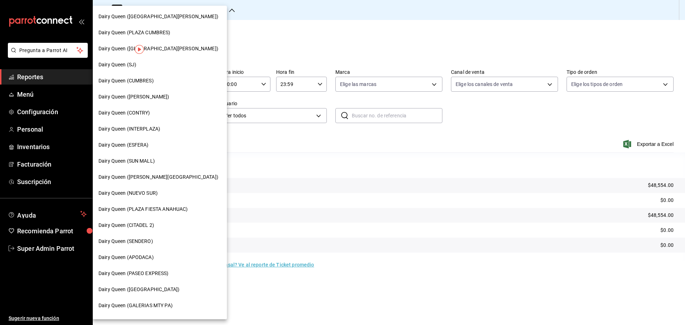
click at [155, 180] on span "Dairy Queen ([PERSON_NAME][GEOGRAPHIC_DATA])" at bounding box center [158, 176] width 120 height 7
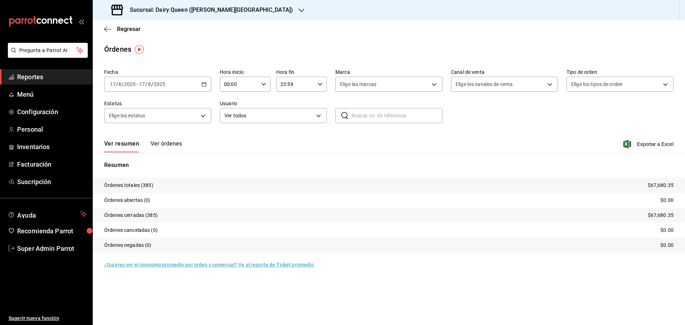
click at [205, 12] on h3 "Sucursal: Dairy Queen (VALLE ALTO)" at bounding box center [208, 10] width 169 height 9
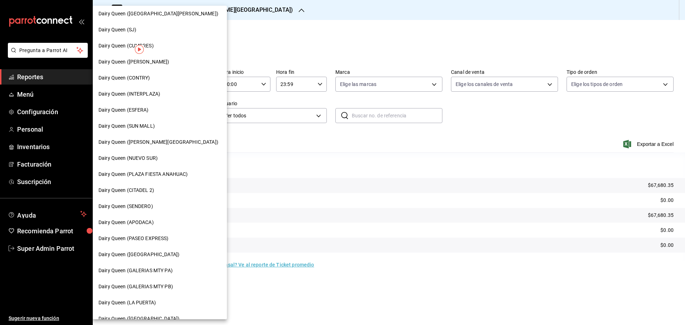
scroll to position [119, 0]
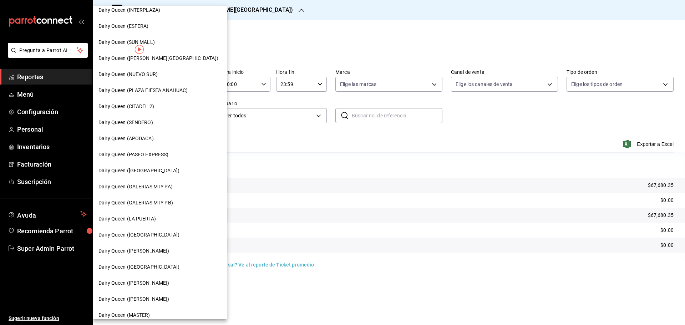
click at [144, 174] on span "Dairy Queen ([GEOGRAPHIC_DATA])" at bounding box center [138, 170] width 81 height 7
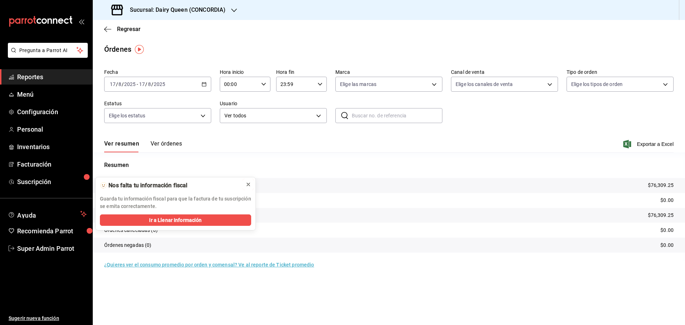
click at [247, 185] on icon at bounding box center [248, 184] width 6 height 6
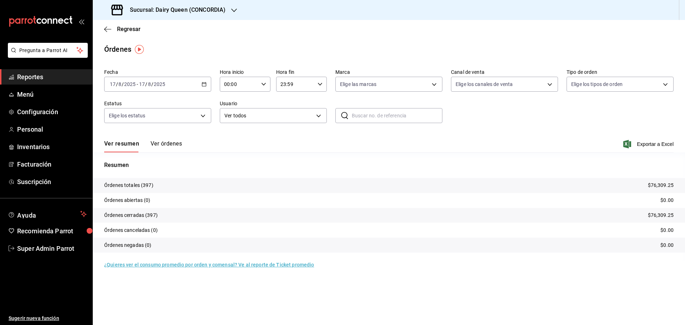
click at [168, 7] on h3 "Sucursal: Dairy Queen (CONCORDIA)" at bounding box center [174, 10] width 101 height 9
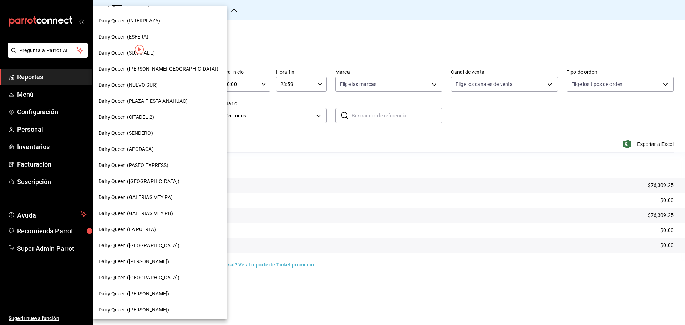
scroll to position [178, 0]
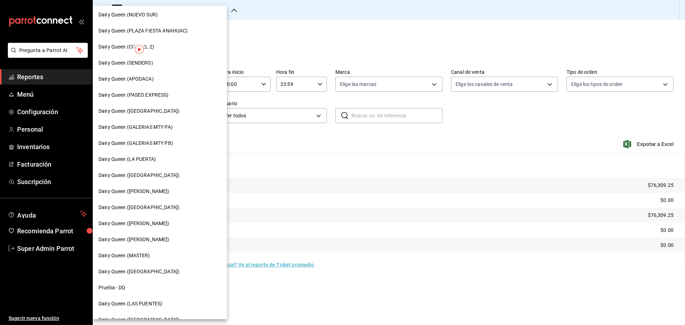
click at [144, 210] on span "Dairy Queen ([GEOGRAPHIC_DATA])" at bounding box center [138, 207] width 81 height 7
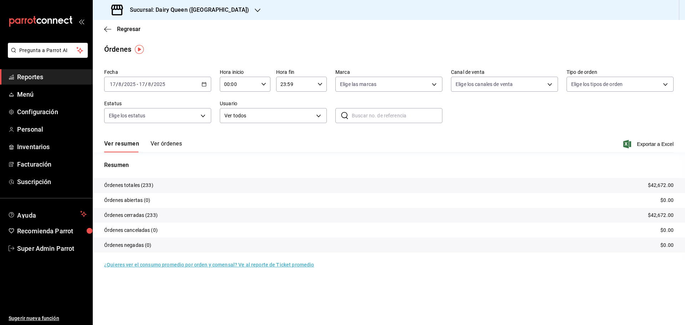
click at [163, 11] on h3 "Sucursal: Dairy Queen (Plaza Paraíso)" at bounding box center [186, 10] width 125 height 9
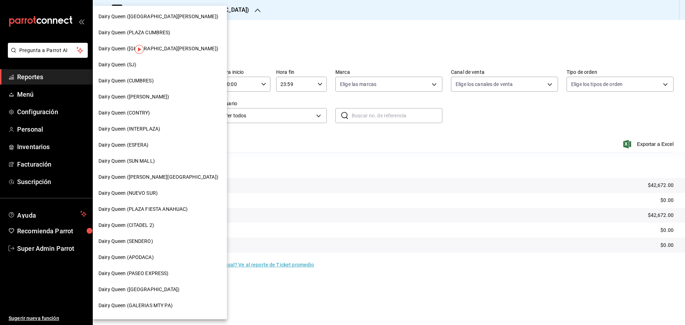
scroll to position [119, 0]
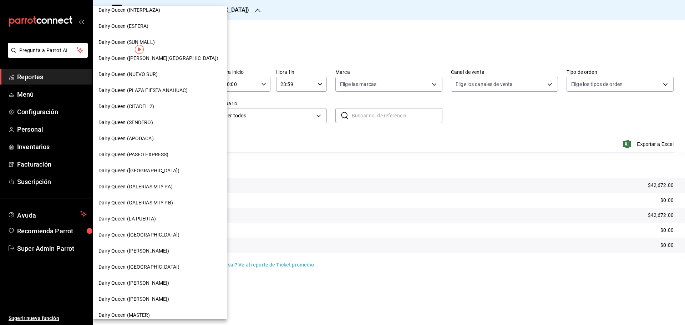
click at [162, 281] on span "Dairy Queen ([PERSON_NAME])" at bounding box center [133, 282] width 71 height 7
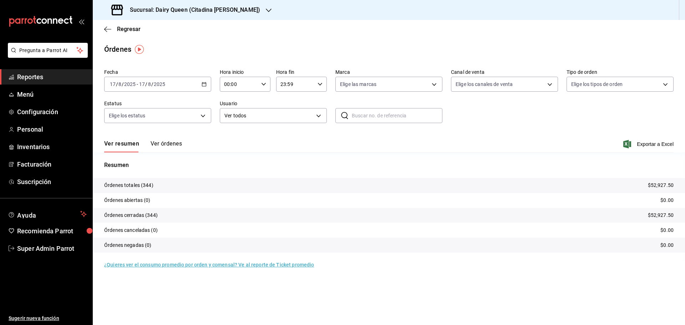
click at [149, 22] on div "Regresar" at bounding box center [389, 29] width 592 height 18
click at [154, 14] on div "Sucursal: Dairy Queen (Citadina Escobedo)" at bounding box center [186, 10] width 176 height 20
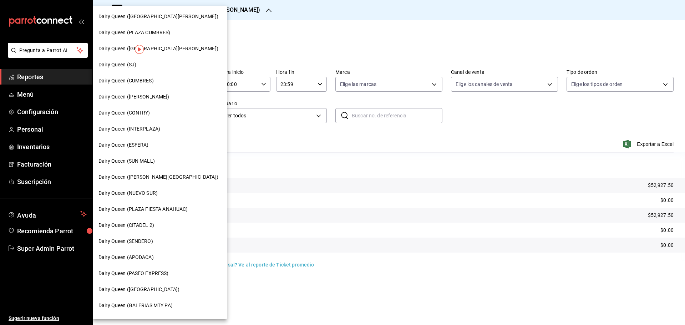
click at [160, 47] on span "Dairy Queen ([GEOGRAPHIC_DATA][PERSON_NAME])" at bounding box center [158, 48] width 120 height 7
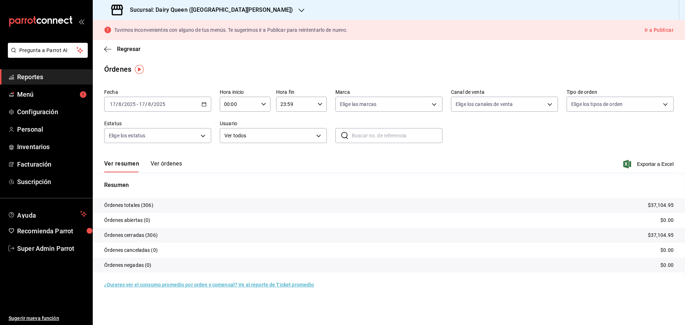
click at [133, 10] on h3 "Sucursal: Dairy Queen (PLAZA FIESTA SAN AGUSTIN)" at bounding box center [208, 10] width 169 height 9
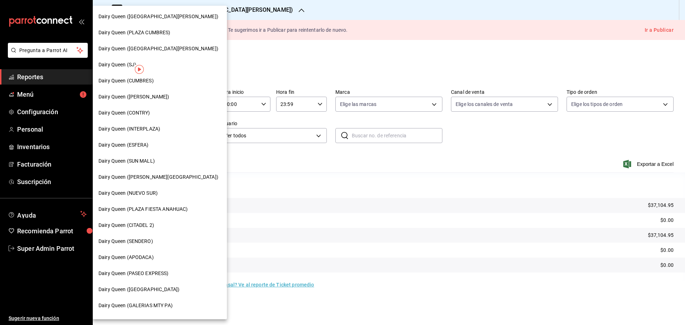
click at [136, 100] on span "Dairy Queen ([PERSON_NAME])" at bounding box center [133, 96] width 71 height 7
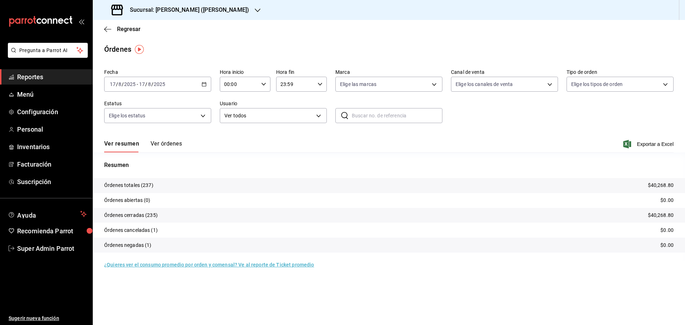
click at [155, 16] on div "Sucursal: Dairy Queen (HUMBERTO)" at bounding box center [180, 10] width 165 height 20
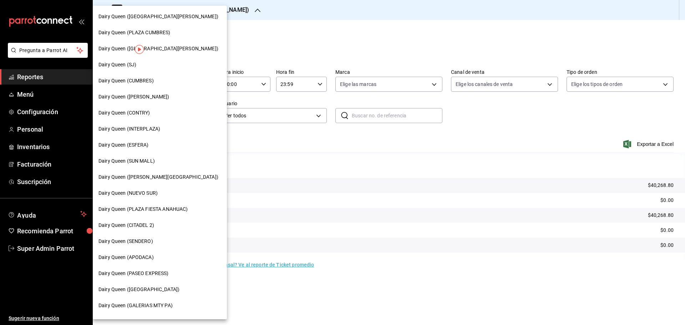
click at [176, 21] on div "Dairy Queen ([GEOGRAPHIC_DATA][PERSON_NAME])" at bounding box center [160, 17] width 134 height 16
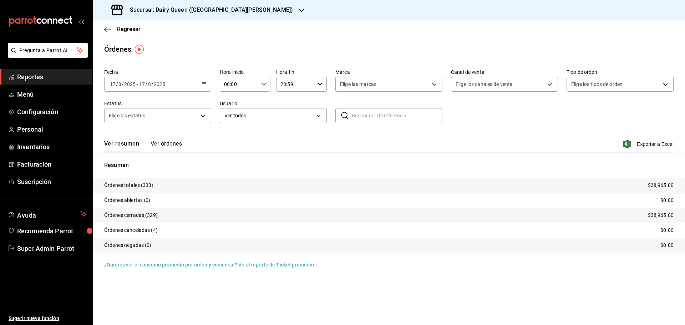
click at [162, 15] on div "Sucursal: Dairy Queen ([GEOGRAPHIC_DATA][PERSON_NAME])" at bounding box center [202, 10] width 209 height 20
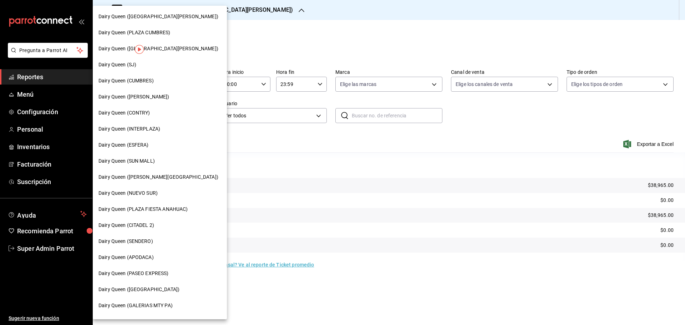
scroll to position [178, 0]
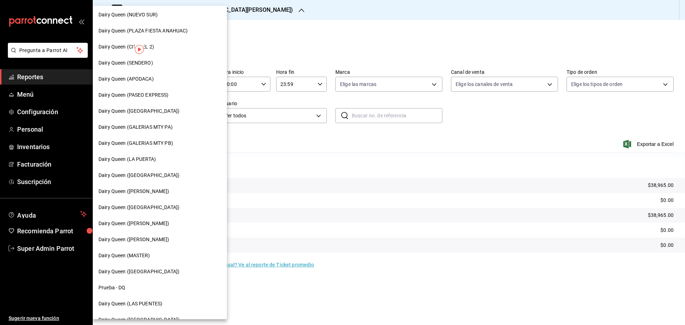
click at [167, 143] on span "Dairy Queen (GALERIAS MTY PB)" at bounding box center [135, 142] width 75 height 7
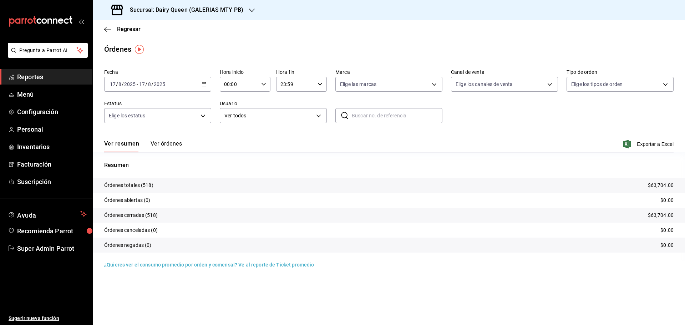
click at [165, 14] on div "Sucursal: Dairy Queen (GALERIAS MTY PB)" at bounding box center [177, 10] width 159 height 20
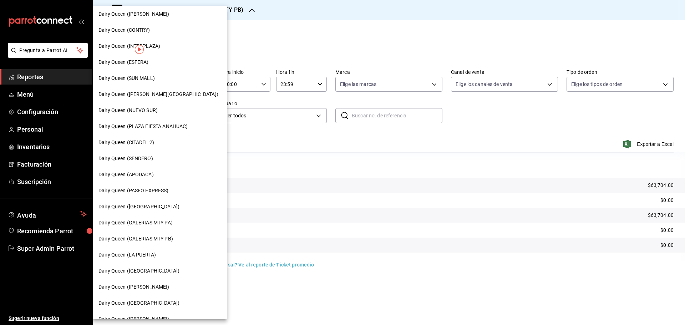
scroll to position [222, 0]
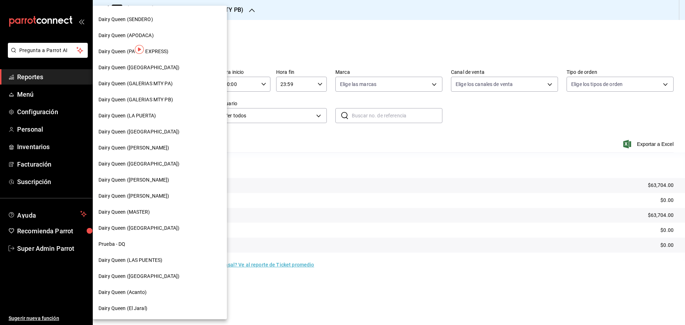
click at [160, 82] on span "Dairy Queen (GALERIAS MTY PA)" at bounding box center [135, 83] width 74 height 7
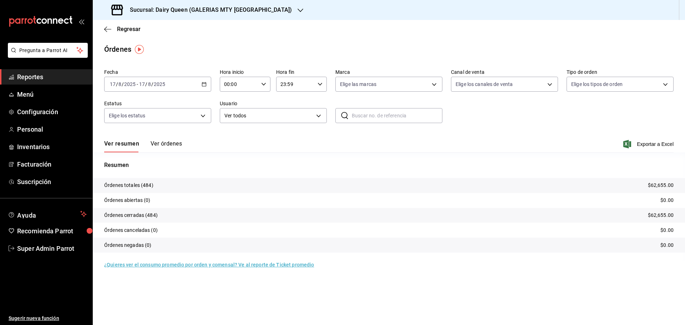
click at [199, 10] on h3 "Sucursal: Dairy Queen (GALERIAS MTY PA)" at bounding box center [208, 10] width 168 height 9
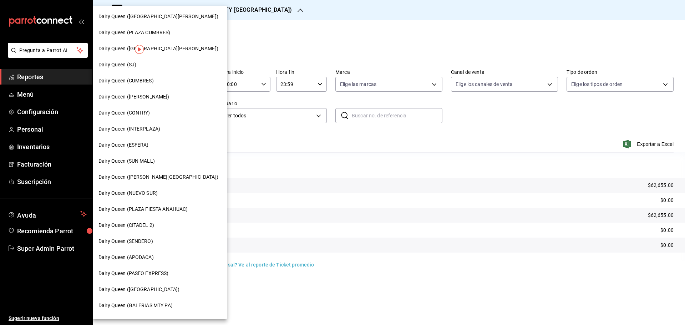
click at [148, 162] on span "Dairy Queen (SUN MALL)" at bounding box center [126, 160] width 56 height 7
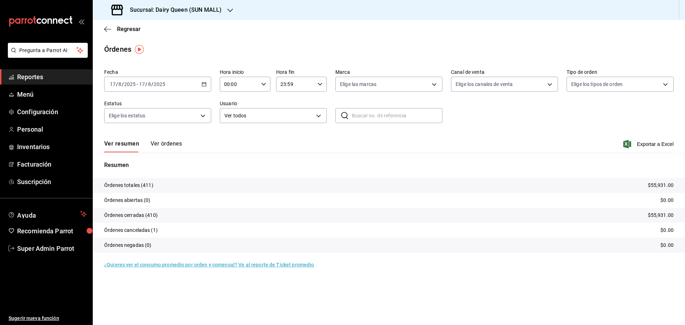
click at [133, 14] on h3 "Sucursal: Dairy Queen (SUN MALL)" at bounding box center [172, 10] width 97 height 9
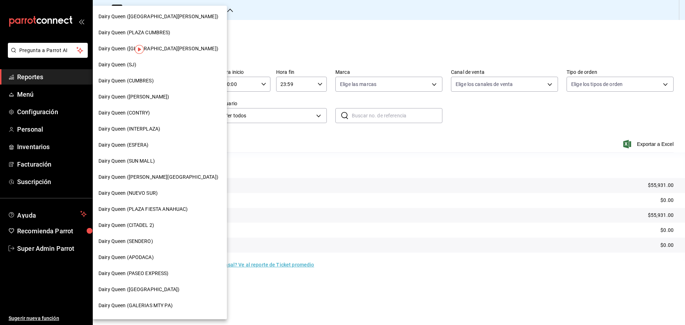
click at [159, 257] on div "Dairy Queen (APODACA)" at bounding box center [159, 257] width 123 height 7
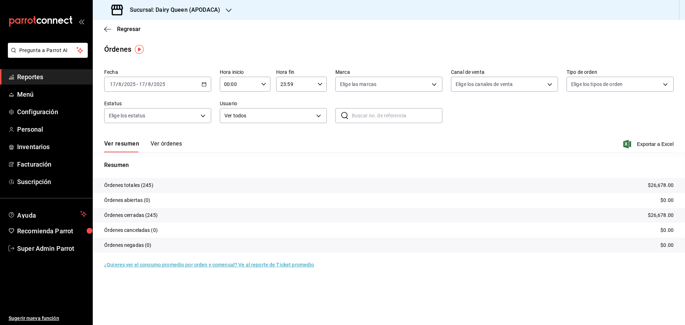
click at [133, 9] on h3 "Sucursal: Dairy Queen (APODACA)" at bounding box center [172, 10] width 96 height 9
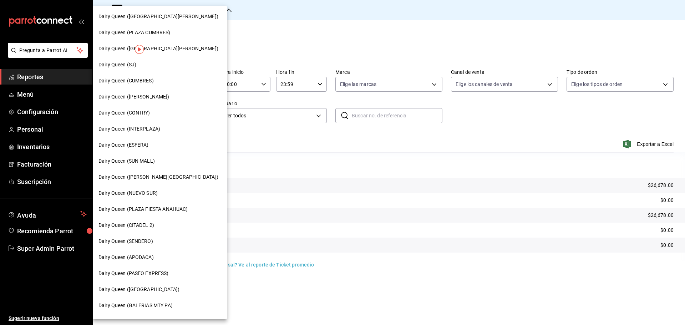
click at [144, 197] on div "Dairy Queen (NUEVO SUR)" at bounding box center [160, 193] width 134 height 16
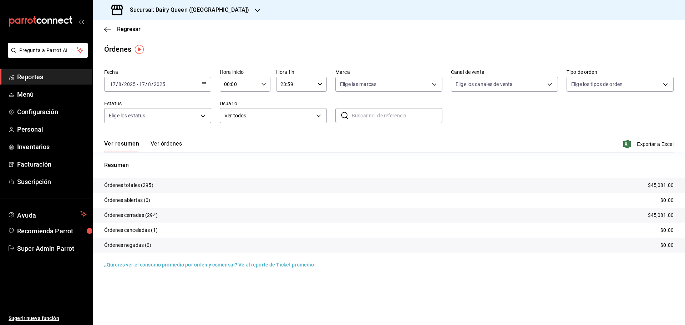
click at [164, 8] on h3 "Sucursal: Dairy Queen ([GEOGRAPHIC_DATA])" at bounding box center [186, 10] width 125 height 9
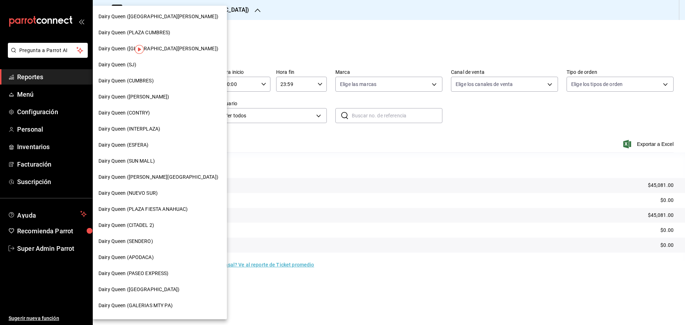
click at [140, 146] on span "Dairy Queen (ESFERA)" at bounding box center [123, 144] width 50 height 7
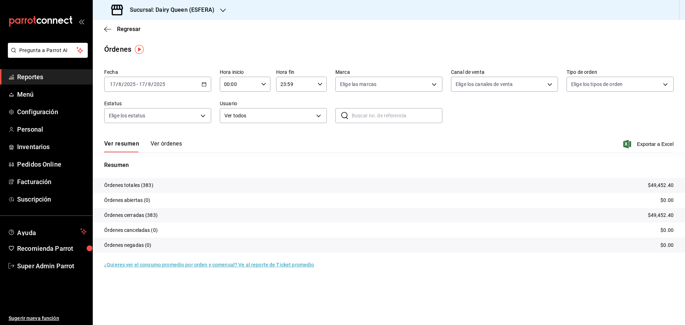
click at [132, 15] on div "Sucursal: Dairy Queen (ESFERA)" at bounding box center [163, 10] width 130 height 20
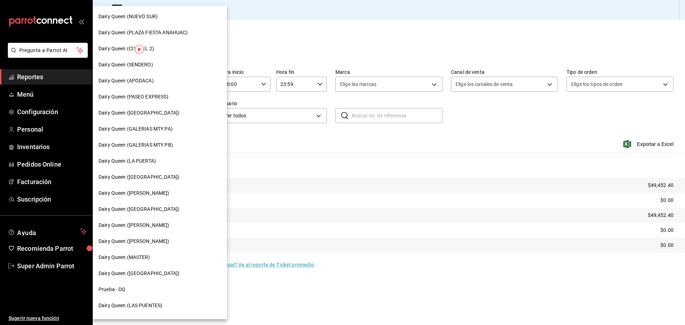
scroll to position [222, 0]
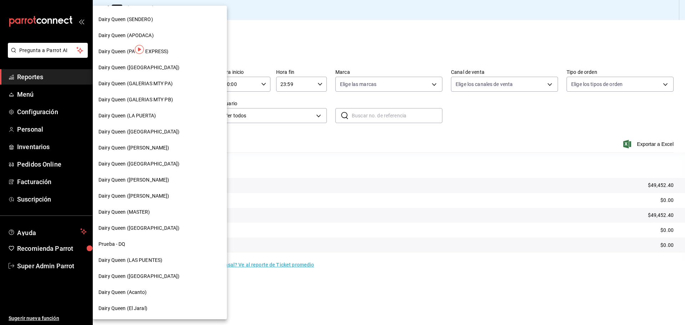
click at [144, 143] on div "Dairy Queen ([PERSON_NAME])" at bounding box center [160, 148] width 134 height 16
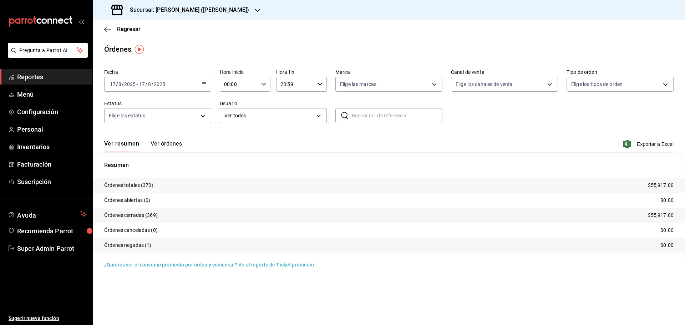
click at [145, 7] on h3 "Sucursal: [PERSON_NAME] ([PERSON_NAME])" at bounding box center [186, 10] width 125 height 9
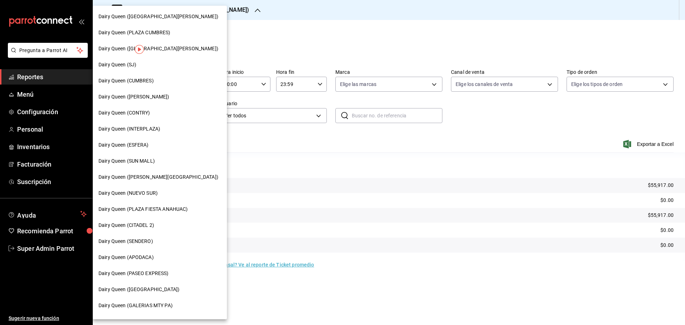
click at [140, 132] on span "Dairy Queen (INTERPLAZA)" at bounding box center [129, 128] width 62 height 7
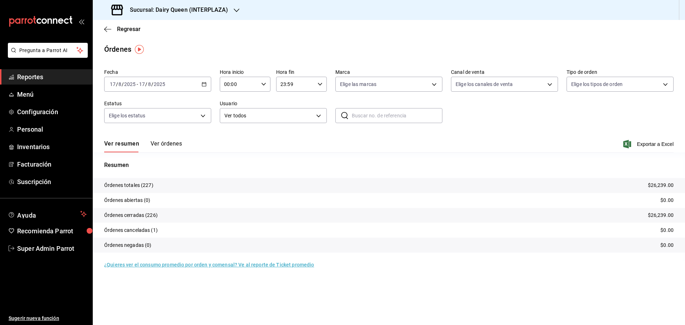
click at [184, 6] on h3 "Sucursal: Dairy Queen (INTERPLAZA)" at bounding box center [176, 10] width 104 height 9
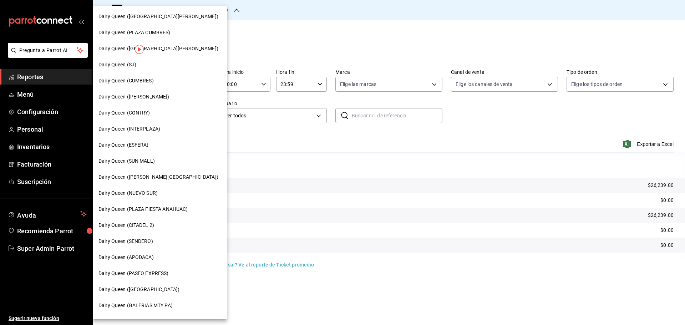
click at [152, 225] on span "Dairy Queen (CITADEL 2)" at bounding box center [126, 224] width 56 height 7
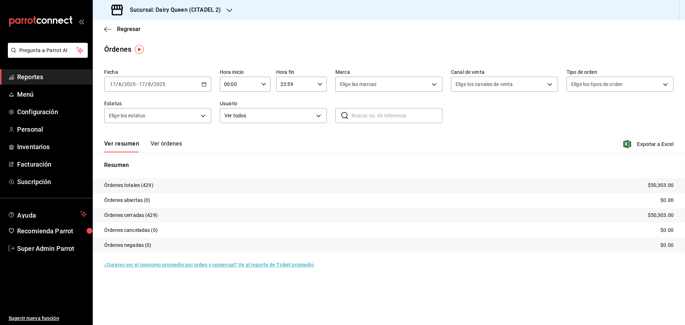
click at [157, 9] on h3 "Sucursal: Dairy Queen (CITADEL 2)" at bounding box center [172, 10] width 97 height 9
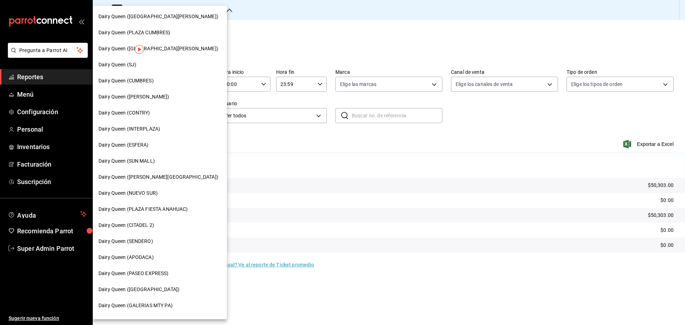
click at [141, 81] on span "Dairy Queen (CUMBRES)" at bounding box center [125, 80] width 55 height 7
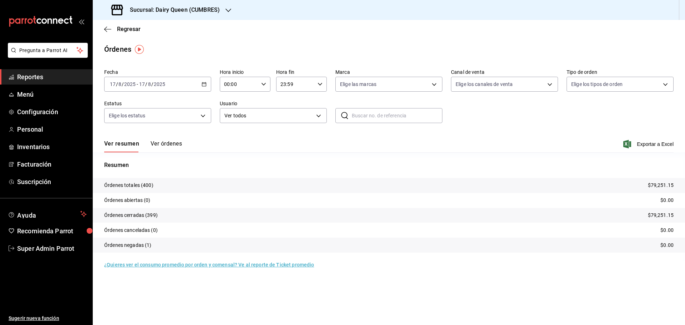
click at [157, 13] on h3 "Sucursal: Dairy Queen (CUMBRES)" at bounding box center [172, 10] width 96 height 9
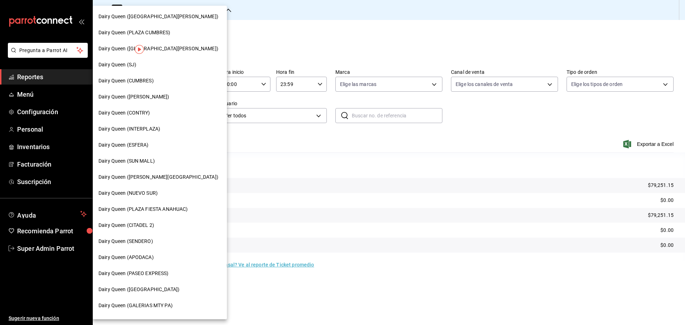
click at [150, 208] on span "Dairy Queen (PLAZA FIESTA ANAHUAC)" at bounding box center [142, 208] width 89 height 7
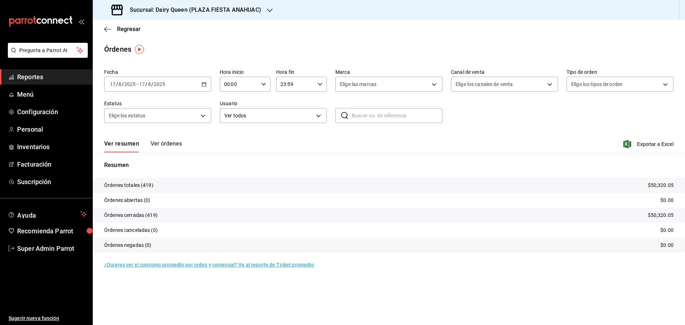
click at [149, 12] on h3 "Sucursal: Dairy Queen (PLAZA FIESTA ANAHUAC)" at bounding box center [192, 10] width 137 height 9
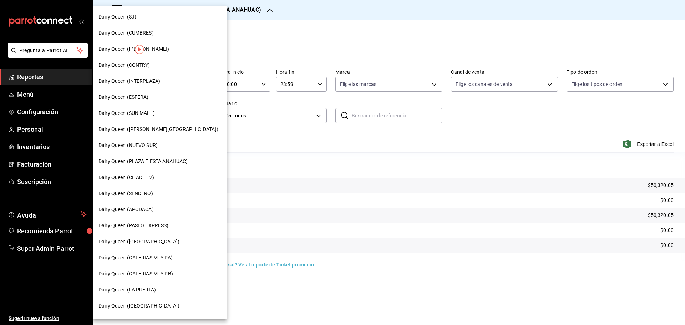
scroll to position [119, 0]
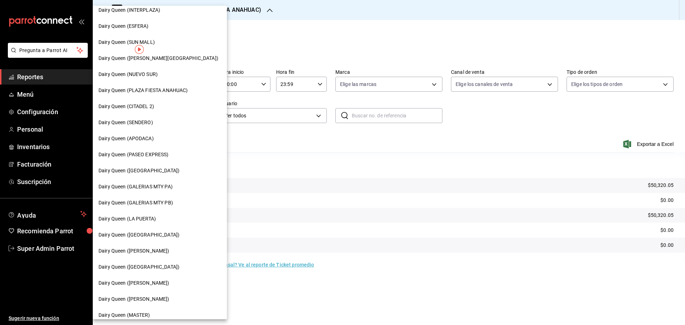
click at [144, 302] on span "Dairy Queen ([PERSON_NAME])" at bounding box center [133, 298] width 71 height 7
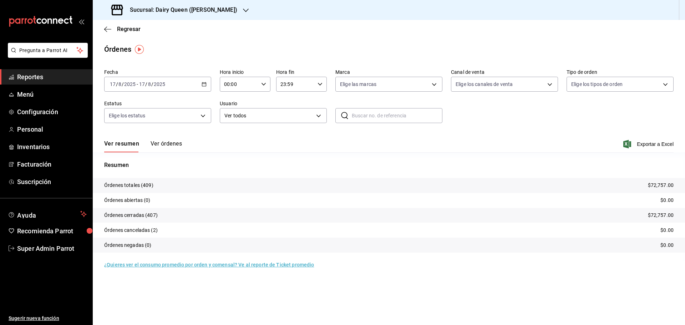
click at [152, 14] on div "Sucursal: Dairy Queen ([PERSON_NAME])" at bounding box center [174, 10] width 153 height 20
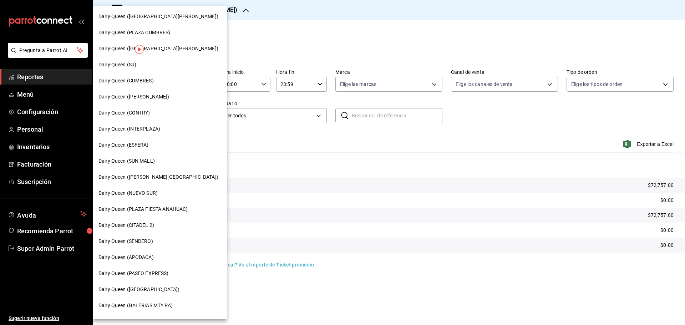
scroll to position [222, 0]
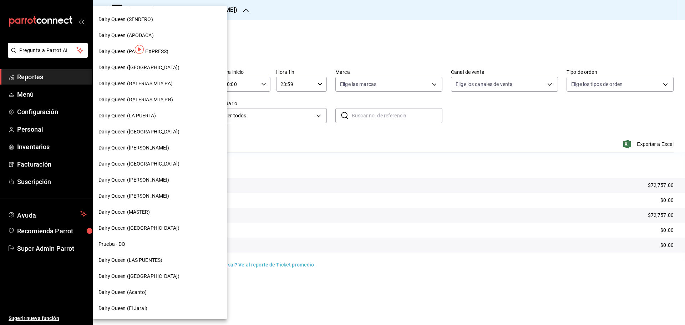
click at [145, 224] on div "Dairy Queen ([GEOGRAPHIC_DATA])" at bounding box center [160, 228] width 134 height 16
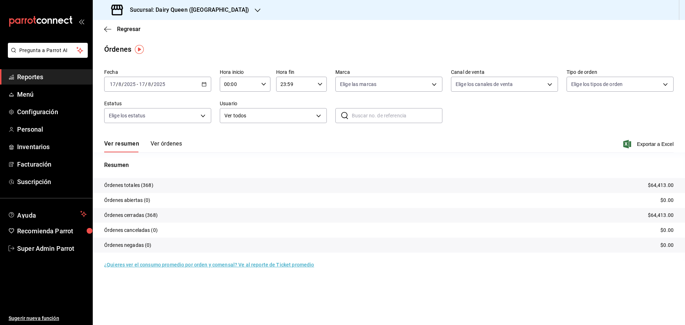
click at [178, 15] on div "Sucursal: Dairy Queen ([GEOGRAPHIC_DATA])" at bounding box center [180, 10] width 165 height 20
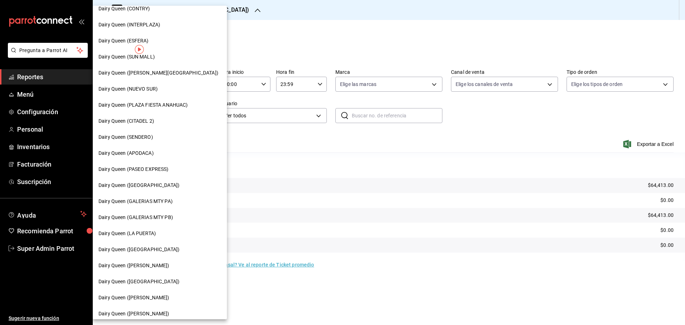
scroll to position [222, 0]
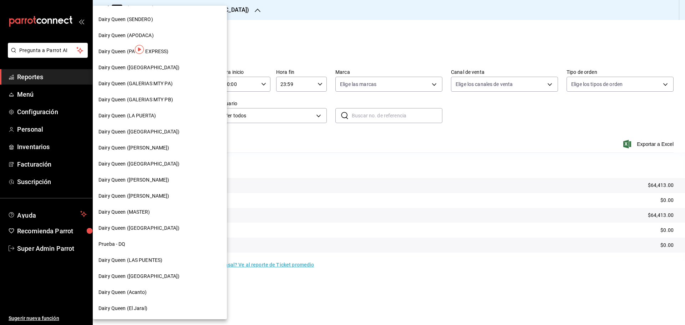
click at [149, 295] on div "Dairy Queen (Acanto)" at bounding box center [159, 291] width 123 height 7
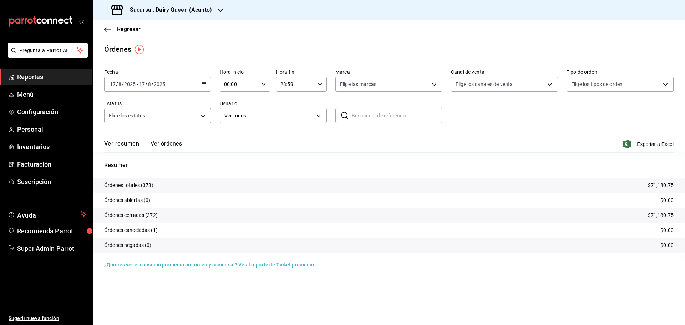
click at [185, 11] on h3 "Sucursal: Dairy Queen (Acanto)" at bounding box center [168, 10] width 88 height 9
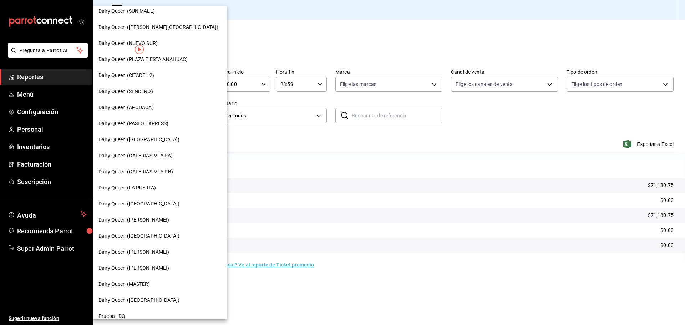
scroll to position [222, 0]
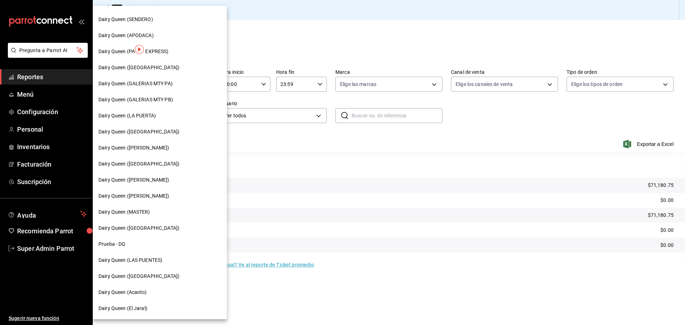
click at [145, 309] on span "Dairy Queen (El Jaral)" at bounding box center [122, 307] width 49 height 7
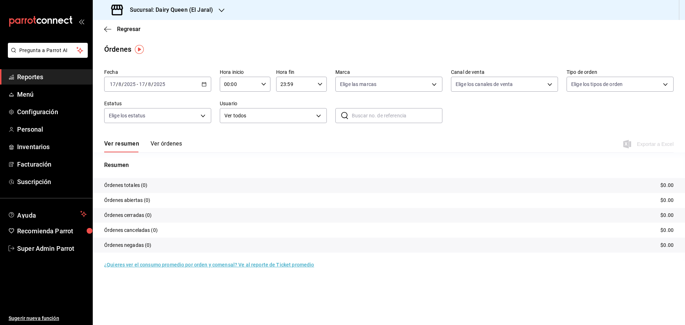
click at [148, 15] on div "Sucursal: Dairy Queen (El Jaral)" at bounding box center [162, 10] width 129 height 20
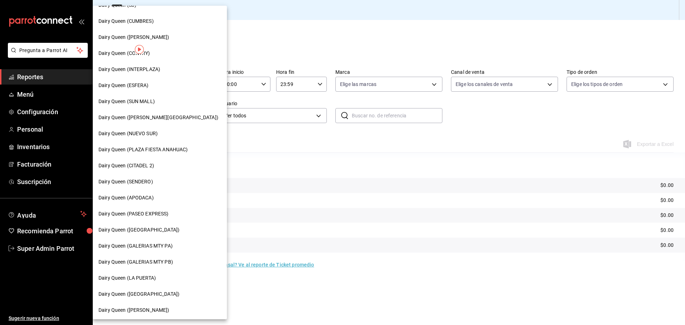
scroll to position [178, 0]
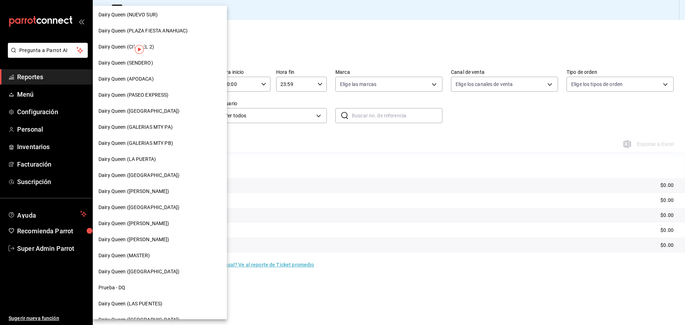
click at [132, 243] on div "Dairy Queen ([PERSON_NAME])" at bounding box center [160, 239] width 134 height 16
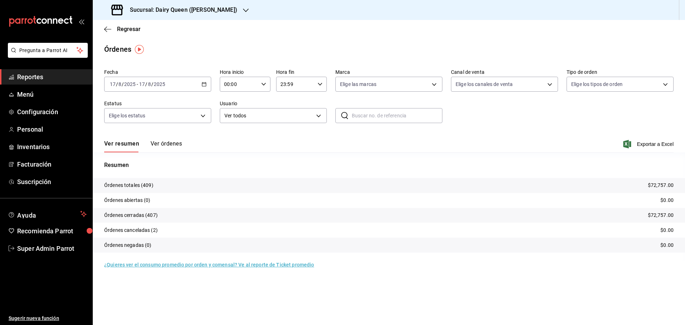
click at [182, 9] on h3 "Sucursal: Dairy Queen ([PERSON_NAME])" at bounding box center [180, 10] width 113 height 9
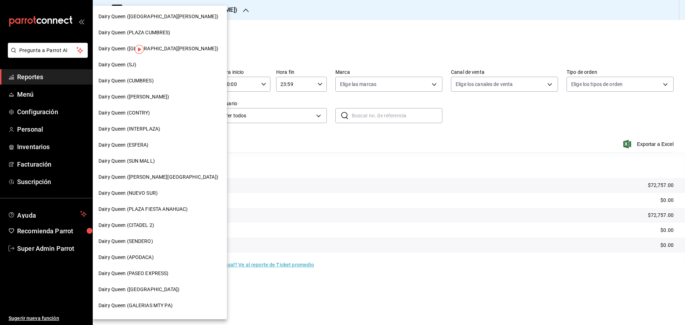
click at [154, 224] on span "Dairy Queen (CITADEL 2)" at bounding box center [126, 224] width 56 height 7
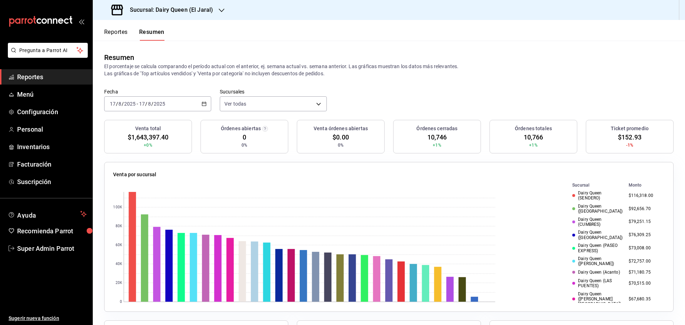
click at [39, 73] on span "Reportes" at bounding box center [52, 77] width 70 height 10
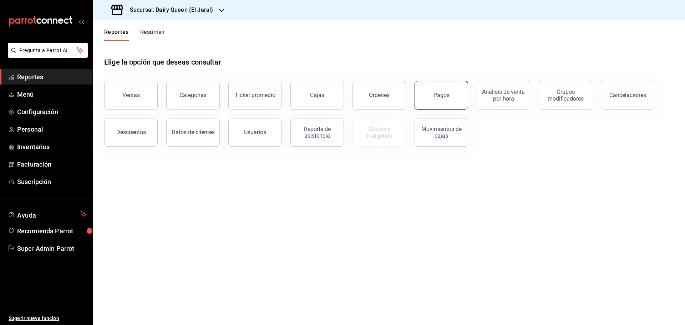
click at [431, 86] on button "Pagos" at bounding box center [440, 95] width 53 height 29
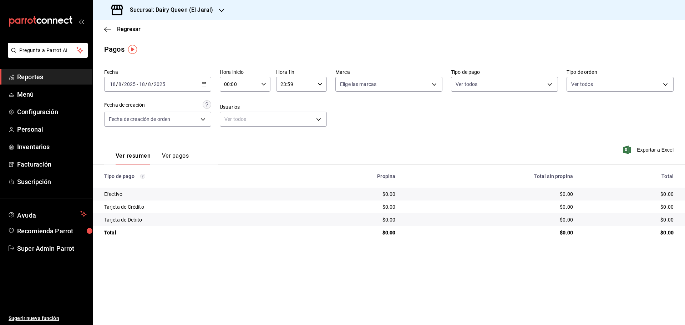
click at [145, 81] on span "/" at bounding box center [146, 84] width 2 height 6
click at [133, 186] on span "Rango de fechas" at bounding box center [137, 185] width 55 height 7
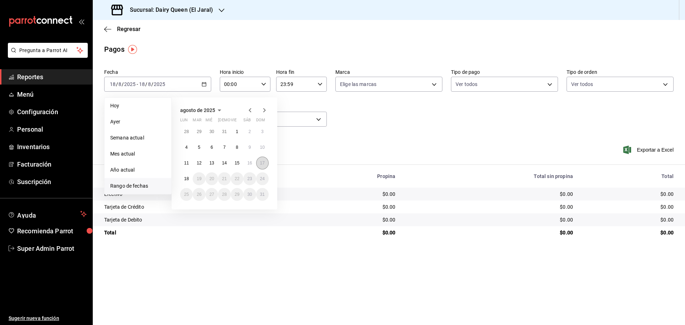
click at [262, 163] on abbr "17" at bounding box center [262, 162] width 5 height 5
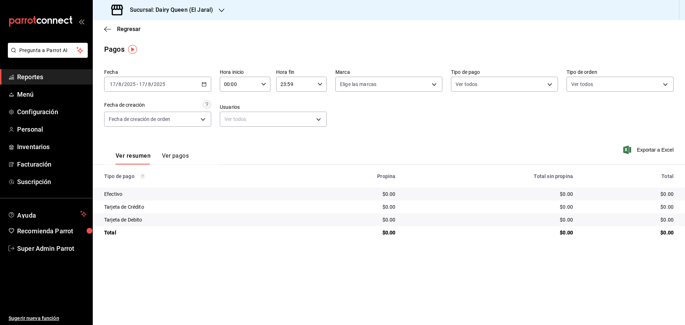
click at [186, 10] on h3 "Sucursal: Dairy Queen (El Jaral)" at bounding box center [168, 10] width 89 height 9
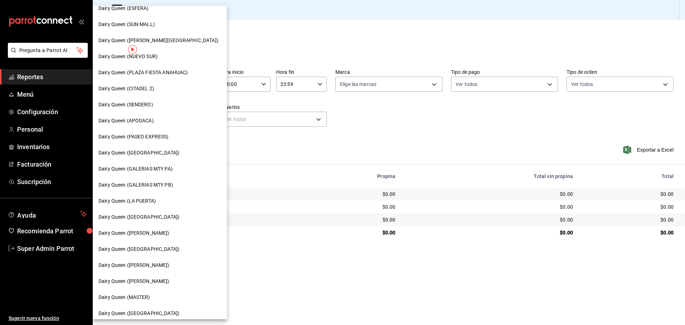
scroll to position [222, 0]
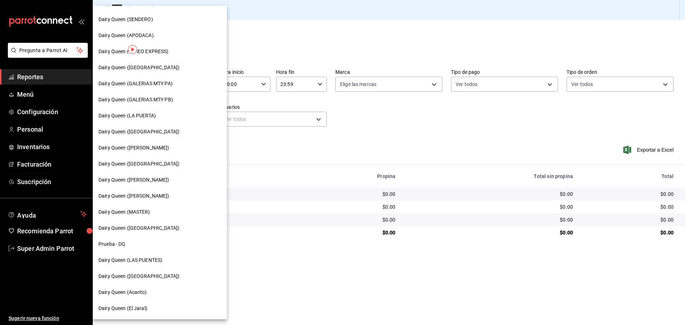
click at [144, 291] on span "Dairy Queen (Acanto)" at bounding box center [122, 291] width 48 height 7
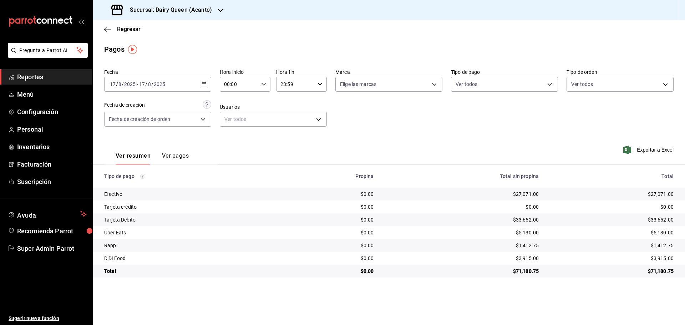
click at [189, 12] on h3 "Sucursal: Dairy Queen (Acanto)" at bounding box center [168, 10] width 88 height 9
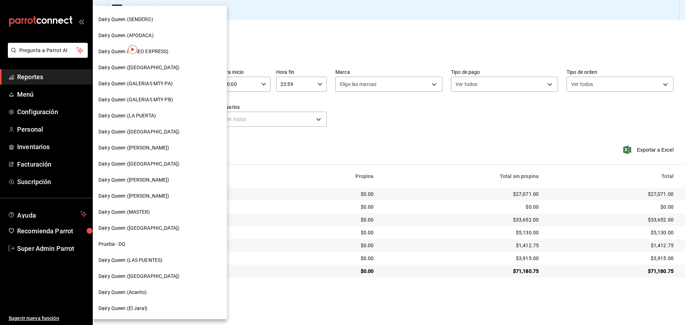
click at [153, 230] on span "Dairy Queen ([GEOGRAPHIC_DATA])" at bounding box center [138, 227] width 81 height 7
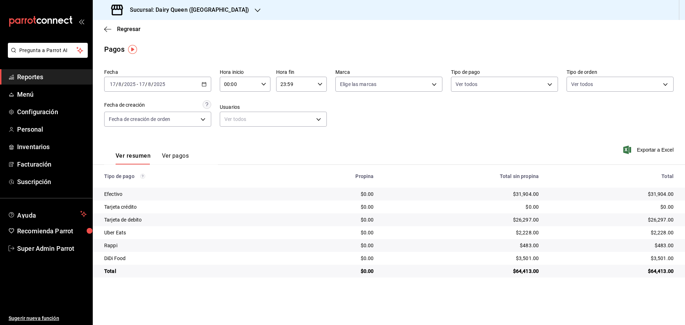
click at [201, 7] on h3 "Sucursal: Dairy Queen ([GEOGRAPHIC_DATA])" at bounding box center [186, 10] width 125 height 9
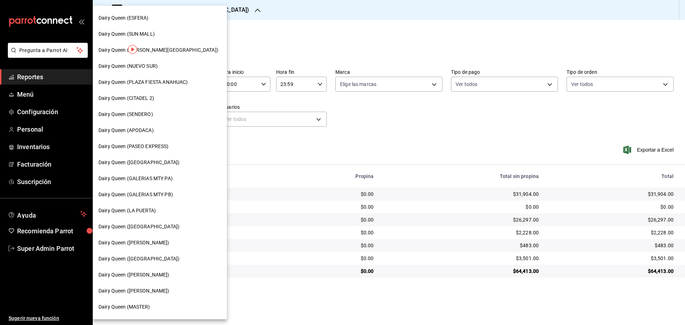
scroll to position [178, 0]
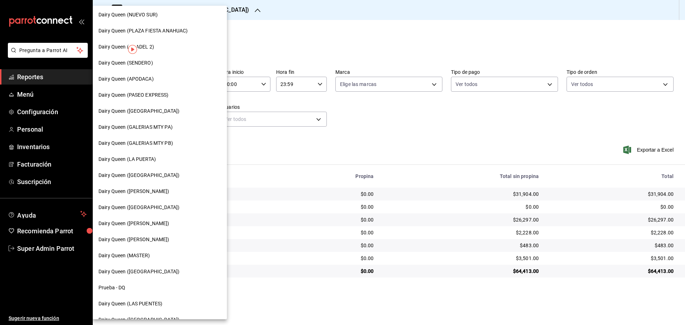
click at [162, 243] on div "Dairy Queen ([PERSON_NAME])" at bounding box center [160, 239] width 134 height 16
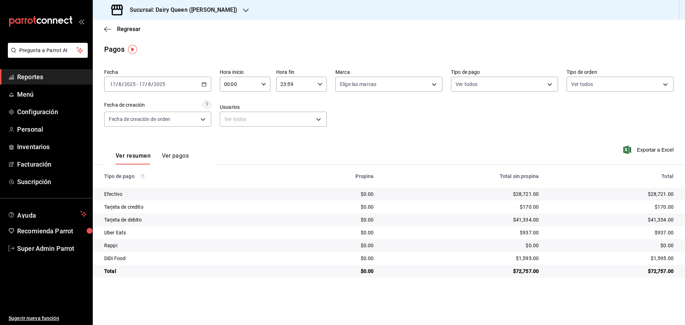
click at [184, 5] on div "Sucursal: Dairy Queen ([PERSON_NAME])" at bounding box center [174, 10] width 153 height 20
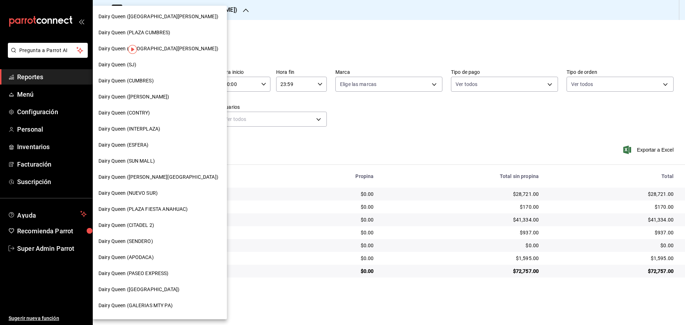
click at [170, 204] on div "Dairy Queen (PLAZA FIESTA ANAHUAC)" at bounding box center [160, 209] width 134 height 16
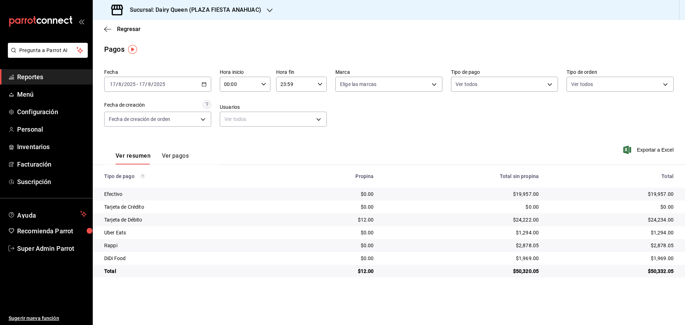
click at [224, 9] on h3 "Sucursal: Dairy Queen (PLAZA FIESTA ANAHUAC)" at bounding box center [192, 10] width 137 height 9
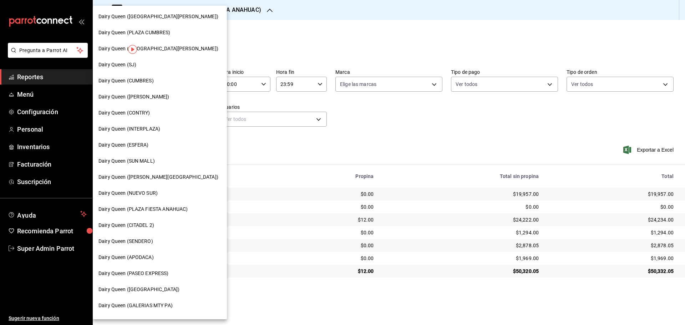
click at [156, 81] on div "Dairy Queen (CUMBRES)" at bounding box center [159, 80] width 123 height 7
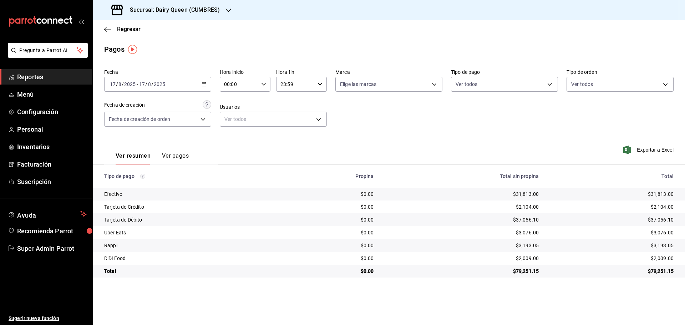
drag, startPoint x: 201, startPoint y: 7, endPoint x: 204, endPoint y: 10, distance: 4.1
click at [204, 10] on h3 "Sucursal: Dairy Queen (CUMBRES)" at bounding box center [172, 10] width 96 height 9
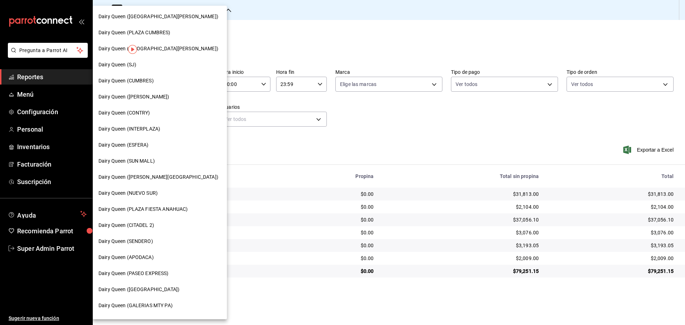
click at [134, 228] on span "Dairy Queen (CITADEL 2)" at bounding box center [126, 224] width 56 height 7
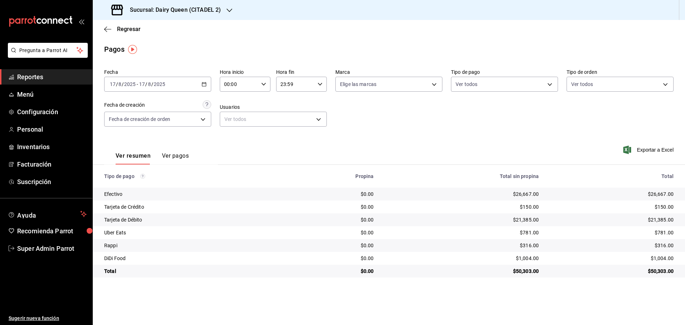
click at [196, 14] on div "Sucursal: Dairy Queen (CITADEL 2)" at bounding box center [166, 10] width 137 height 20
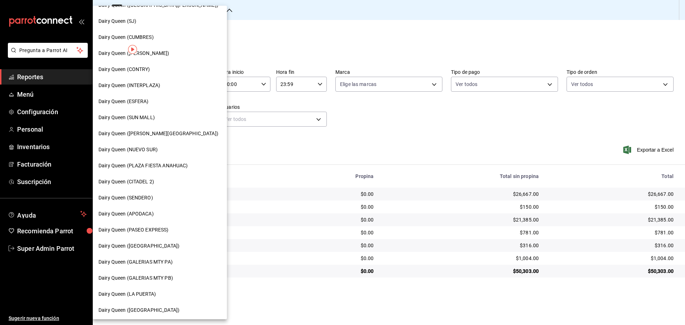
scroll to position [0, 0]
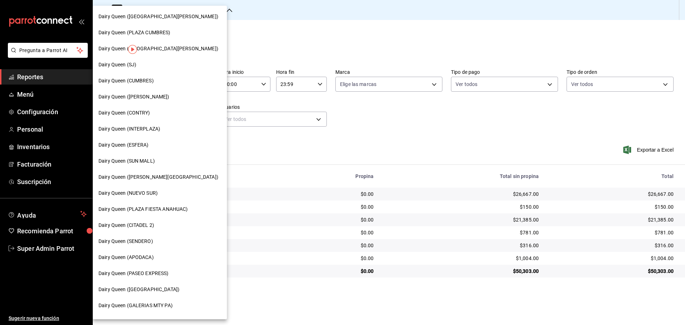
click at [137, 128] on span "Dairy Queen (INTERPLAZA)" at bounding box center [129, 128] width 62 height 7
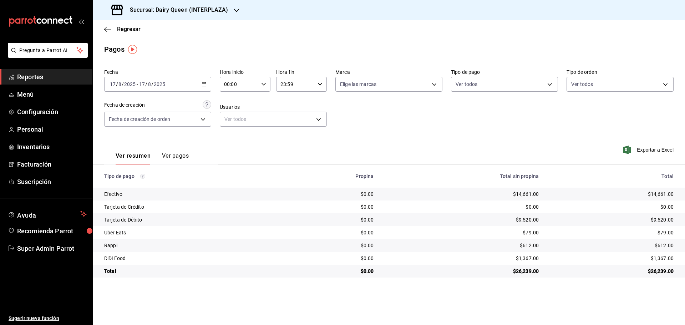
click at [204, 9] on h3 "Sucursal: Dairy Queen (INTERPLAZA)" at bounding box center [176, 10] width 104 height 9
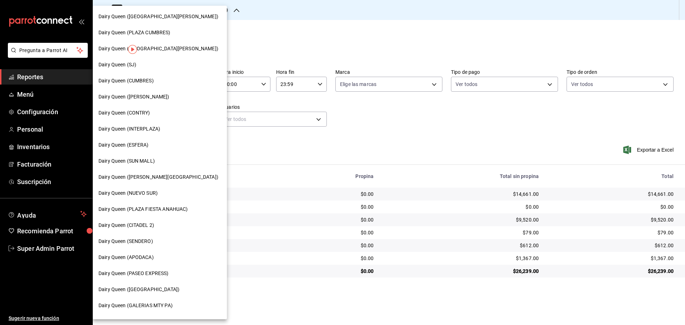
click at [178, 18] on span "Dairy Queen ([GEOGRAPHIC_DATA][PERSON_NAME])" at bounding box center [158, 16] width 120 height 7
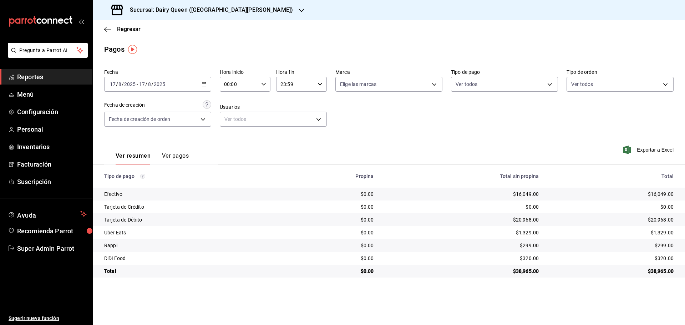
click at [211, 10] on h3 "Sucursal: Dairy Queen ([GEOGRAPHIC_DATA][PERSON_NAME])" at bounding box center [208, 10] width 169 height 9
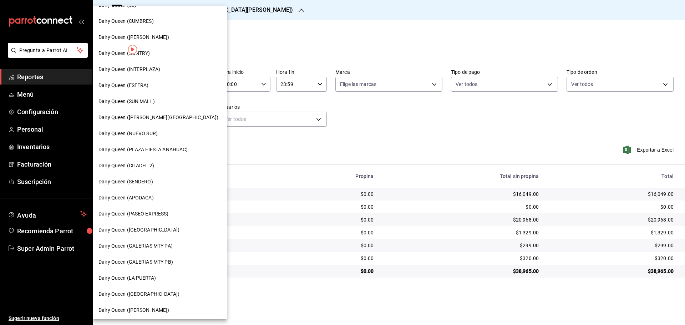
scroll to position [119, 0]
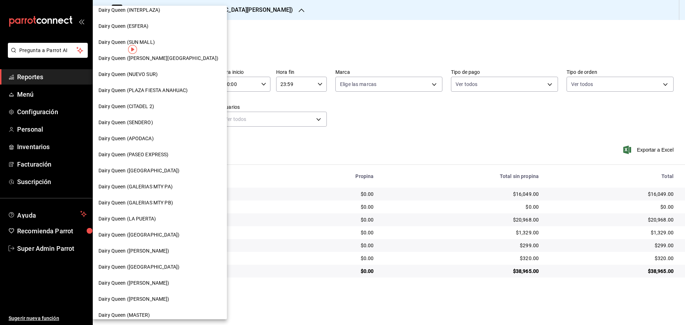
click at [150, 252] on div "Dairy Queen ([PERSON_NAME])" at bounding box center [159, 250] width 123 height 7
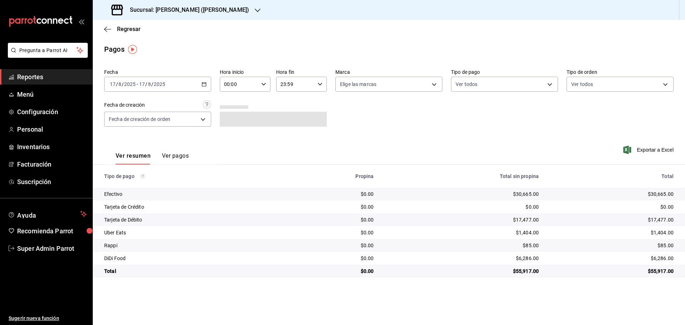
click at [181, 6] on h3 "Sucursal: [PERSON_NAME] ([PERSON_NAME])" at bounding box center [186, 10] width 125 height 9
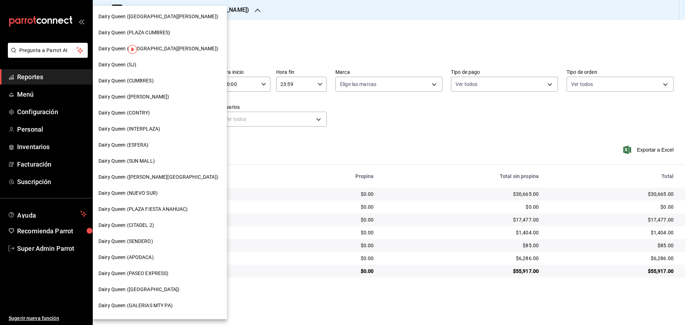
click at [158, 141] on div "Dairy Queen (ESFERA)" at bounding box center [159, 144] width 123 height 7
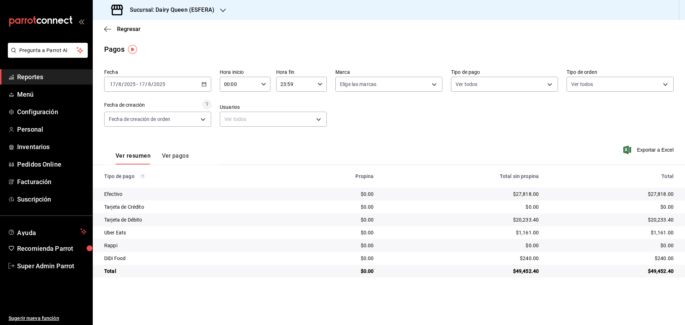
click at [208, 14] on div "Sucursal: Dairy Queen (ESFERA)" at bounding box center [163, 10] width 130 height 20
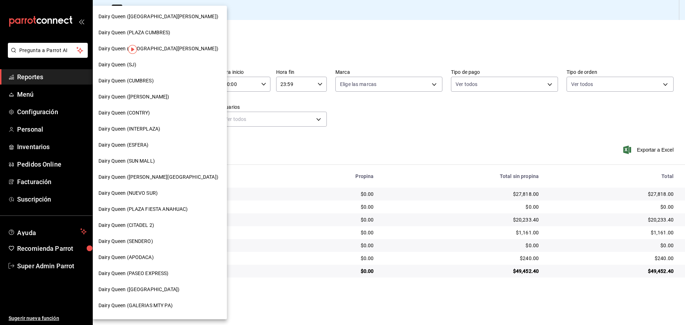
click at [165, 189] on div "Dairy Queen (NUEVO SUR)" at bounding box center [159, 192] width 123 height 7
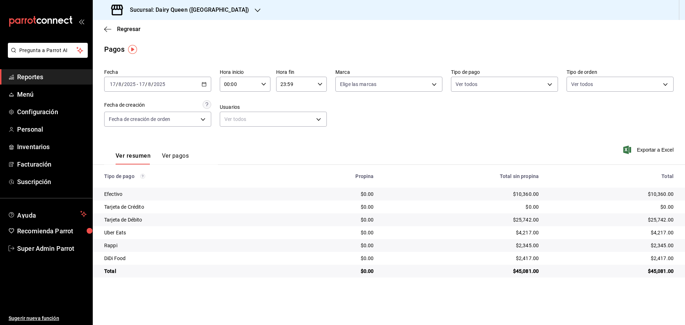
click at [195, 9] on h3 "Sucursal: Dairy Queen ([GEOGRAPHIC_DATA])" at bounding box center [186, 10] width 125 height 9
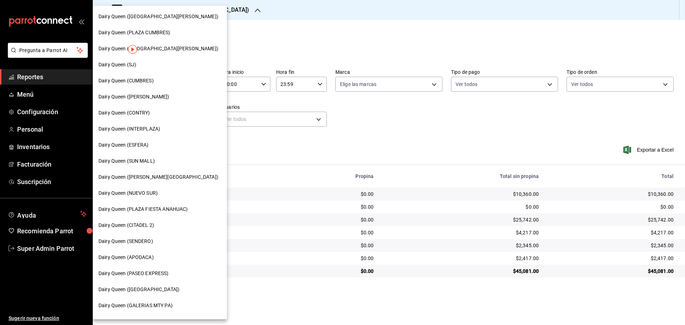
click at [149, 257] on span "Dairy Queen (APODACA)" at bounding box center [125, 257] width 55 height 7
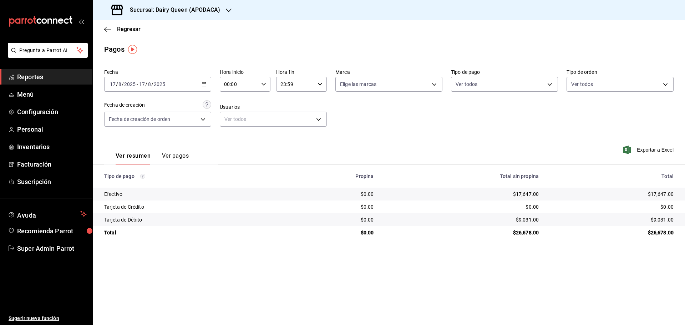
click at [189, 8] on h3 "Sucursal: Dairy Queen (APODACA)" at bounding box center [172, 10] width 96 height 9
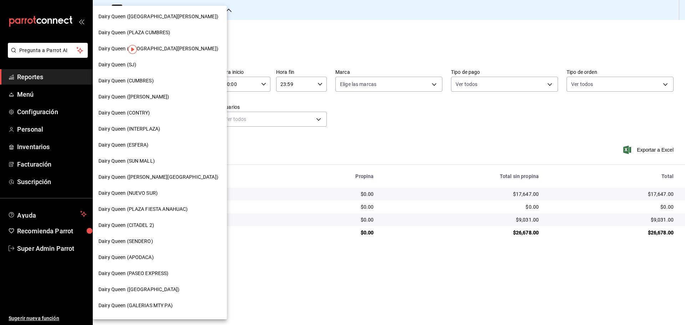
click at [140, 159] on span "Dairy Queen (SUN MALL)" at bounding box center [126, 160] width 56 height 7
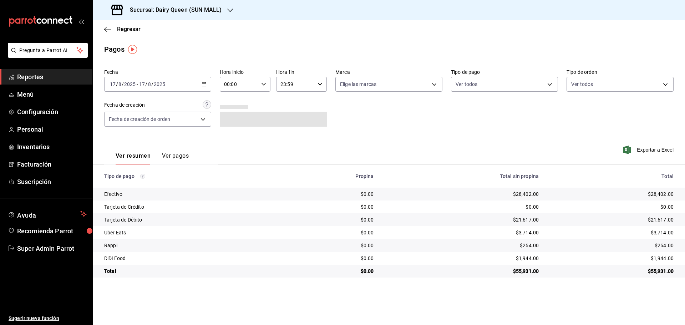
click at [196, 14] on h3 "Sucursal: Dairy Queen (SUN MALL)" at bounding box center [172, 10] width 97 height 9
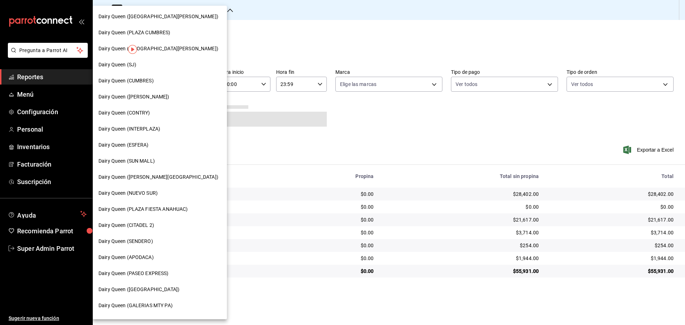
click at [172, 30] on div "Dairy Queen (PLAZA CUMBRES)" at bounding box center [159, 32] width 123 height 7
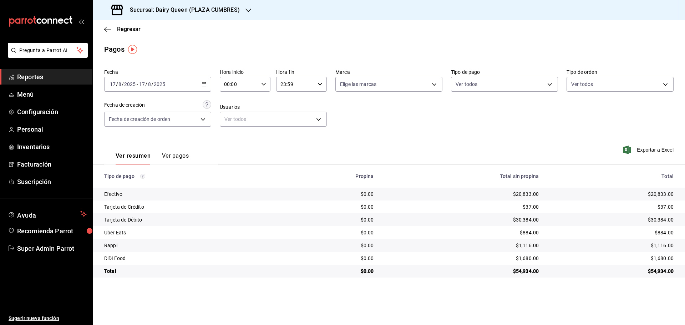
click at [46, 73] on span "Reportes" at bounding box center [52, 77] width 70 height 10
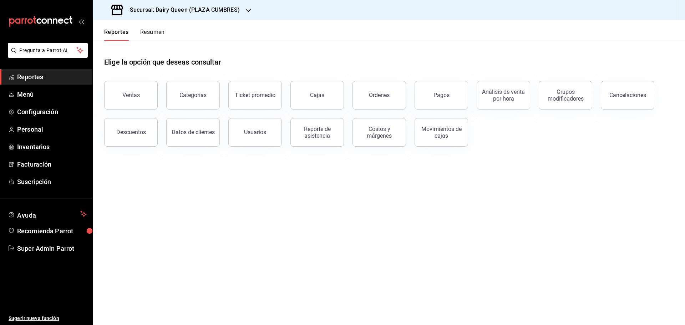
click at [140, 29] on button "Resumen" at bounding box center [152, 35] width 25 height 12
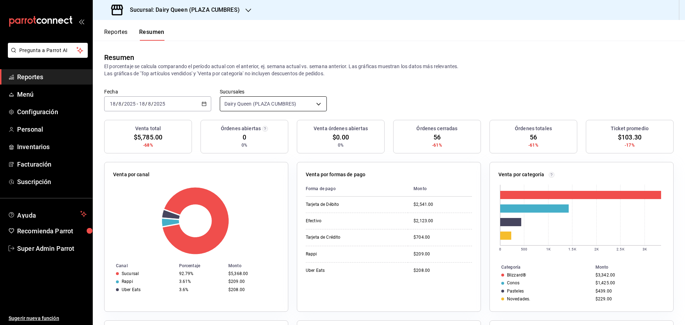
click at [250, 107] on body "Pregunta a Parrot AI Reportes Menú Configuración Personal Inventarios Facturaci…" at bounding box center [342, 162] width 685 height 325
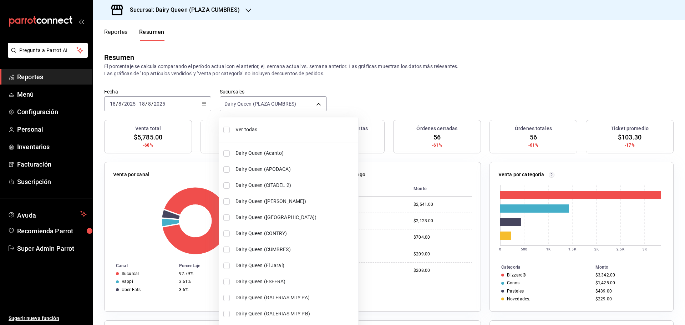
drag, startPoint x: 250, startPoint y: 107, endPoint x: 236, endPoint y: 128, distance: 25.9
click at [235, 129] on li "Ver todas" at bounding box center [288, 129] width 139 height 19
type input "[object Object],[object Object],[object Object],[object Object],[object Object]…"
checkbox input "true"
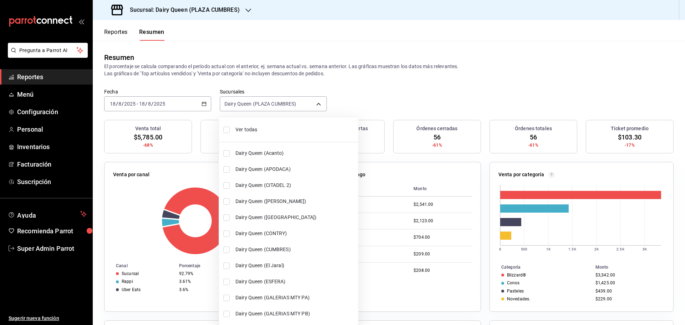
checkbox input "true"
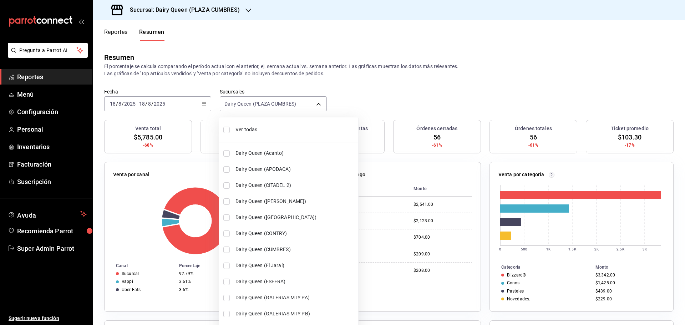
checkbox input "true"
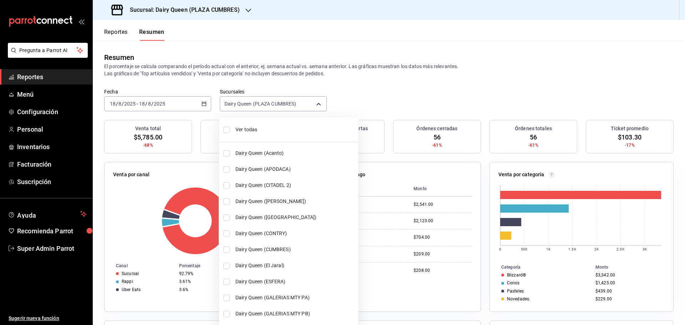
checkbox input "true"
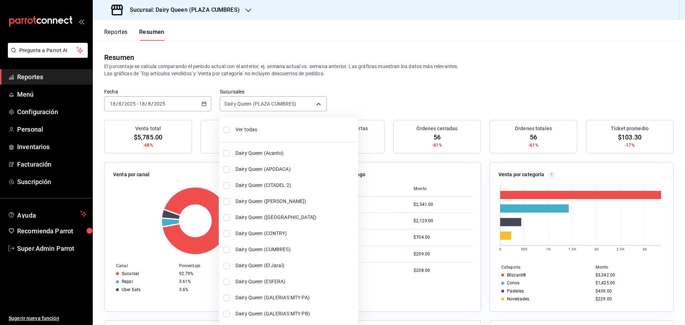
checkbox input "true"
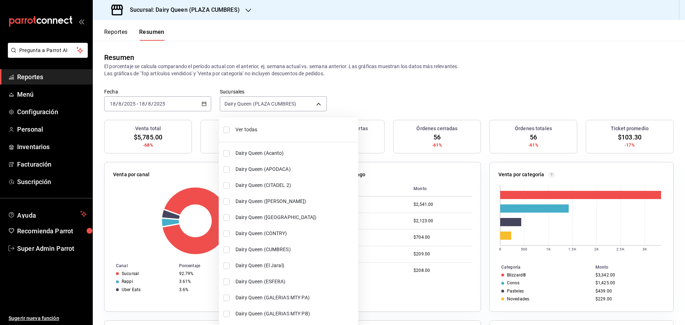
checkbox input "true"
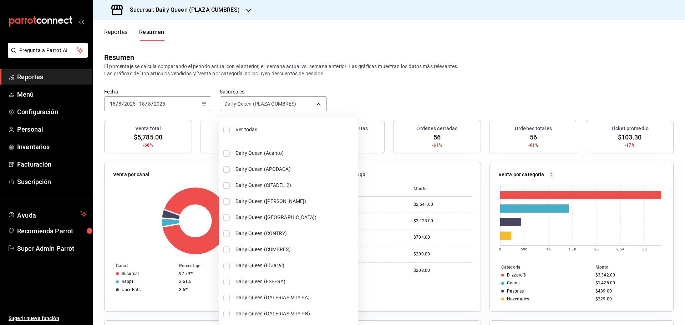
checkbox input "true"
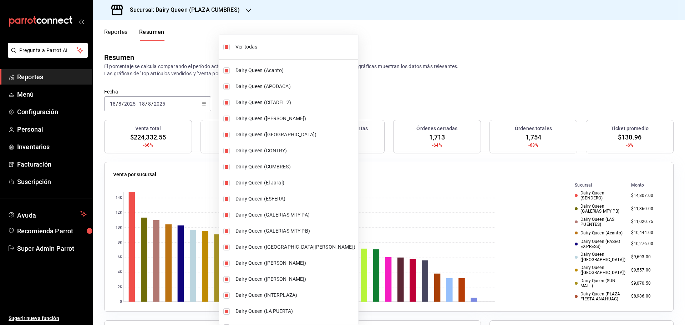
click at [205, 103] on div at bounding box center [342, 162] width 685 height 325
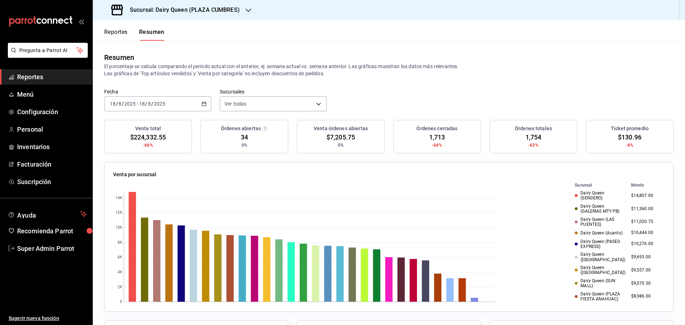
click at [205, 104] on \(Stroke\) "button" at bounding box center [204, 104] width 4 height 4
click at [131, 207] on span "Rango de fechas" at bounding box center [137, 205] width 55 height 7
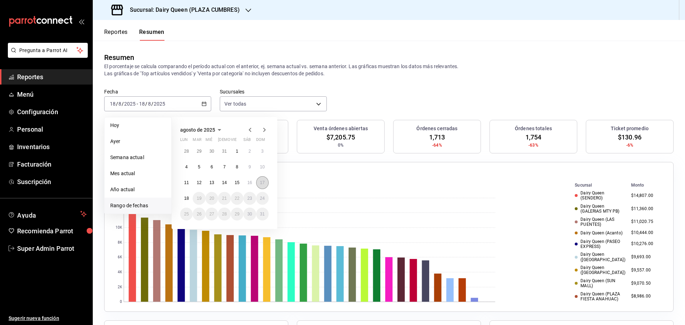
click at [263, 184] on abbr "17" at bounding box center [262, 182] width 5 height 5
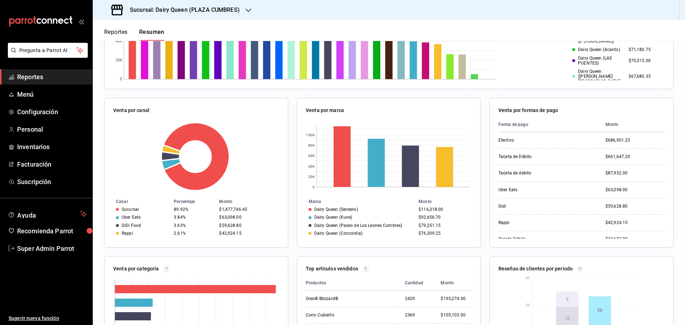
scroll to position [238, 0]
